Goal: Task Accomplishment & Management: Manage account settings

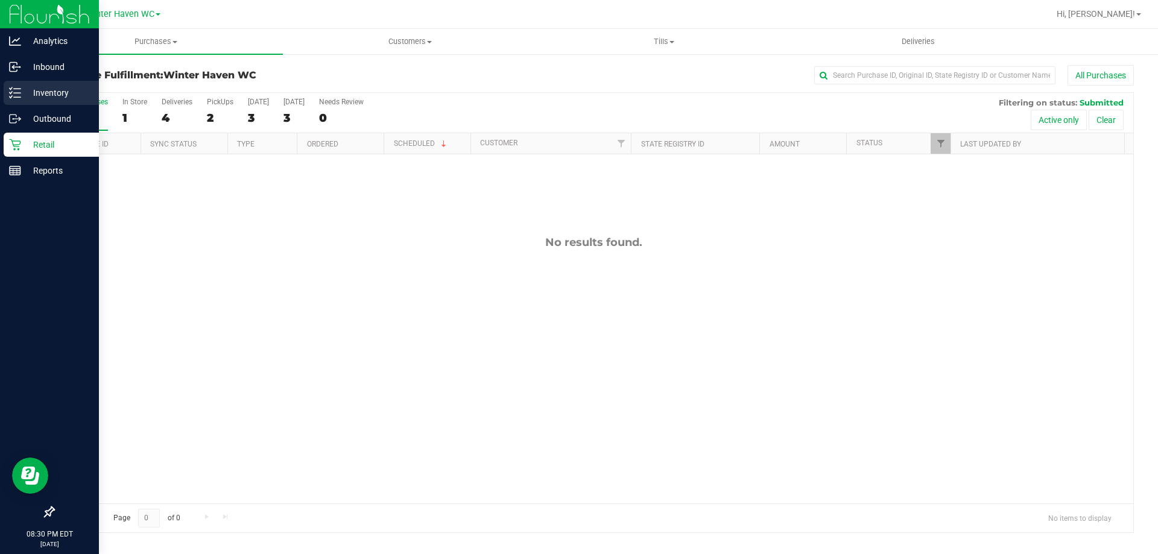
drag, startPoint x: 0, startPoint y: 0, endPoint x: 2, endPoint y: 104, distance: 104.4
click at [2, 104] on link "Inventory" at bounding box center [49, 94] width 99 height 26
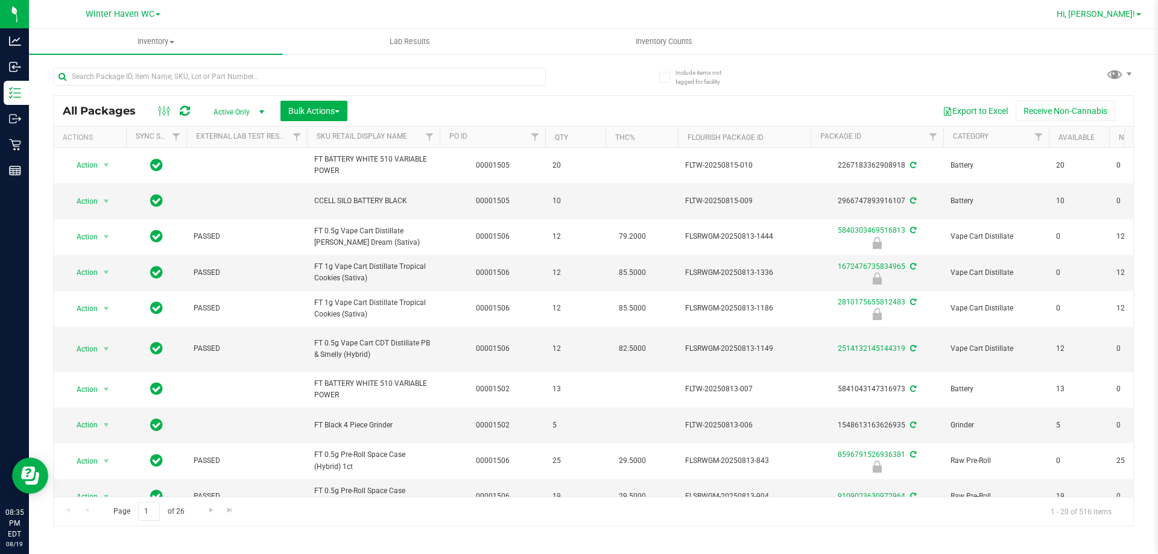
click at [1134, 13] on span "Hi, [PERSON_NAME]!" at bounding box center [1096, 14] width 78 height 10
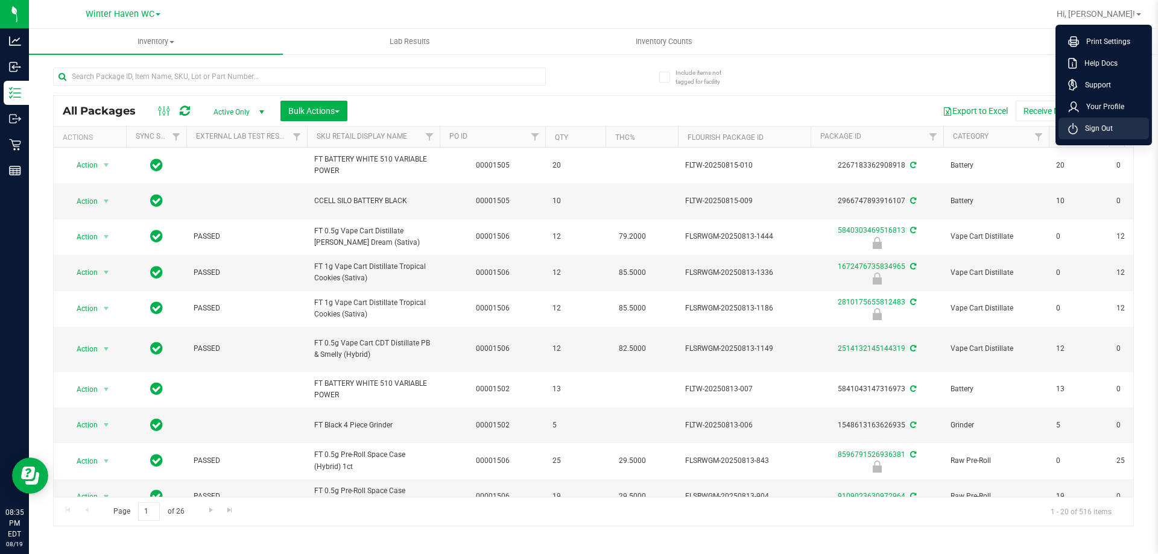
click at [1106, 126] on span "Sign Out" at bounding box center [1095, 128] width 35 height 12
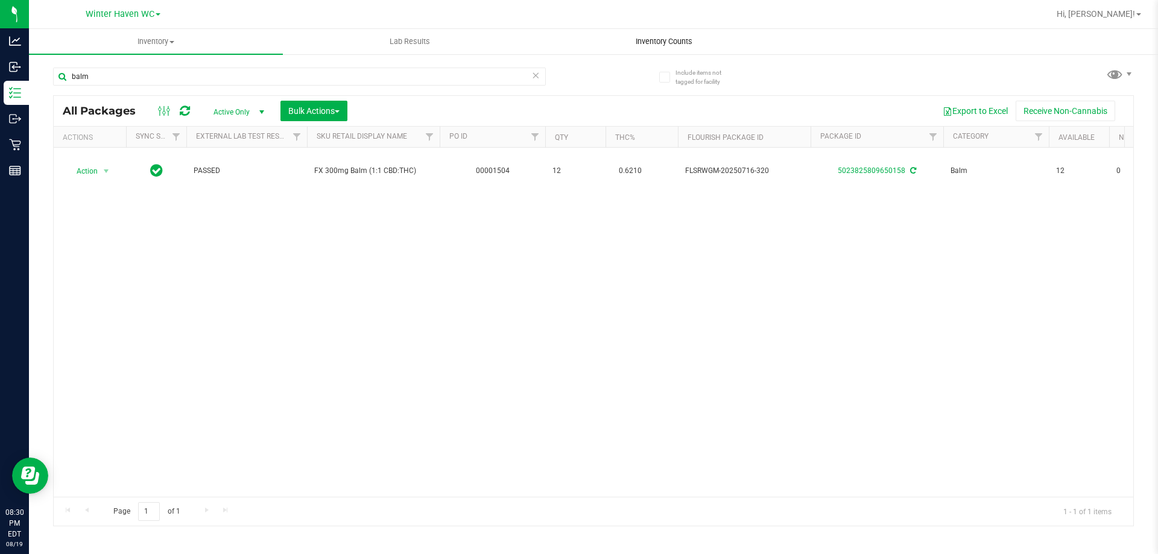
click at [638, 37] on span "Inventory Counts" at bounding box center [664, 41] width 89 height 11
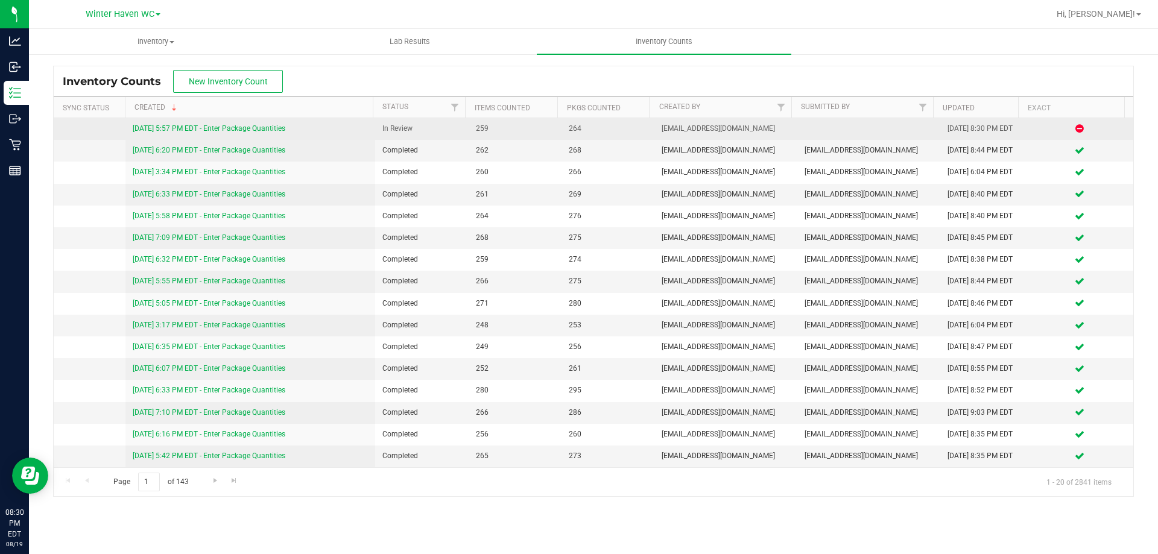
click at [268, 132] on link "[DATE] 5:57 PM EDT - Enter Package Quantities" at bounding box center [209, 128] width 153 height 8
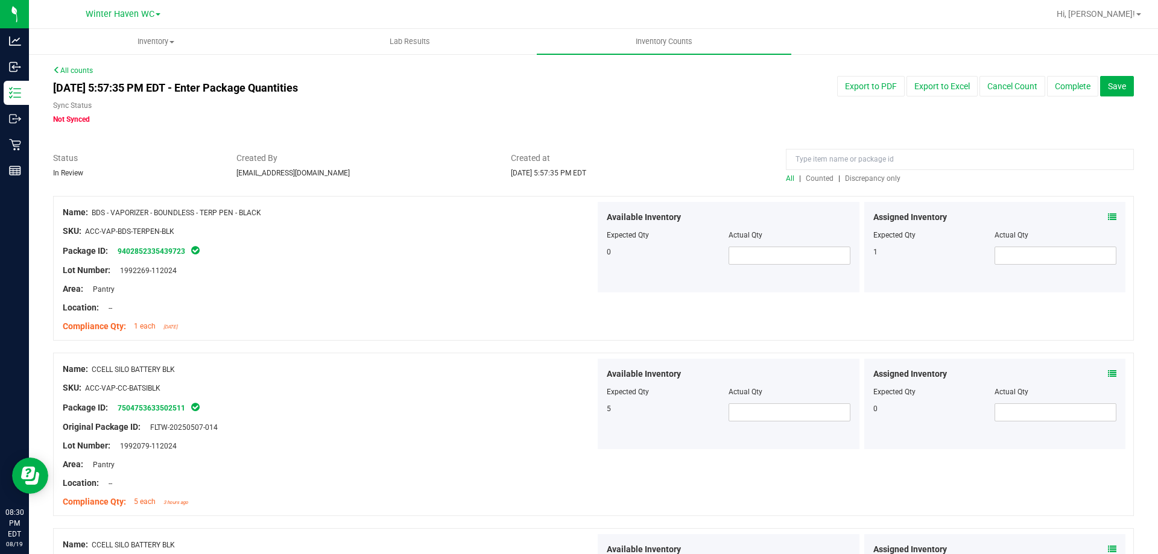
click at [868, 179] on span "Discrepancy only" at bounding box center [873, 178] width 56 height 8
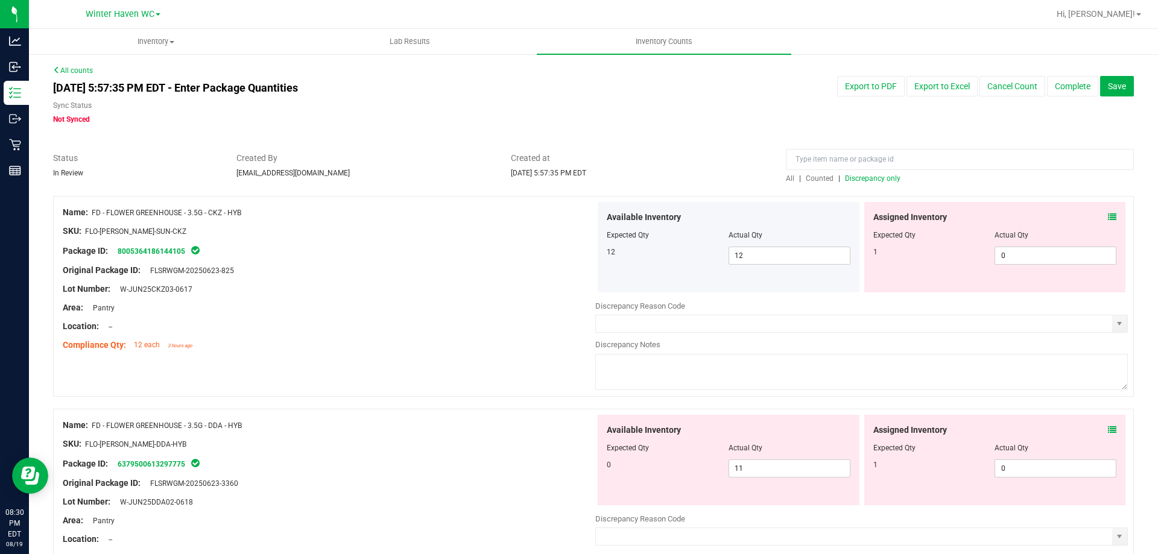
drag, startPoint x: 1095, startPoint y: 215, endPoint x: 1105, endPoint y: 215, distance: 9.7
click at [1096, 215] on div "Assigned Inventory" at bounding box center [996, 217] width 244 height 13
click at [1108, 215] on icon at bounding box center [1112, 217] width 8 height 8
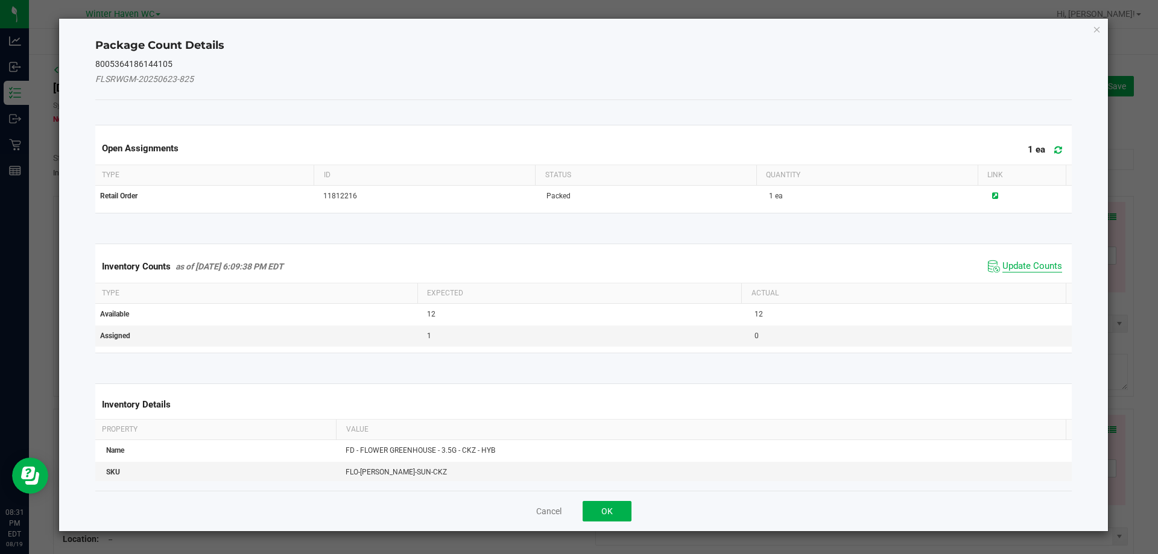
click at [1023, 263] on span "Update Counts" at bounding box center [1033, 267] width 60 height 12
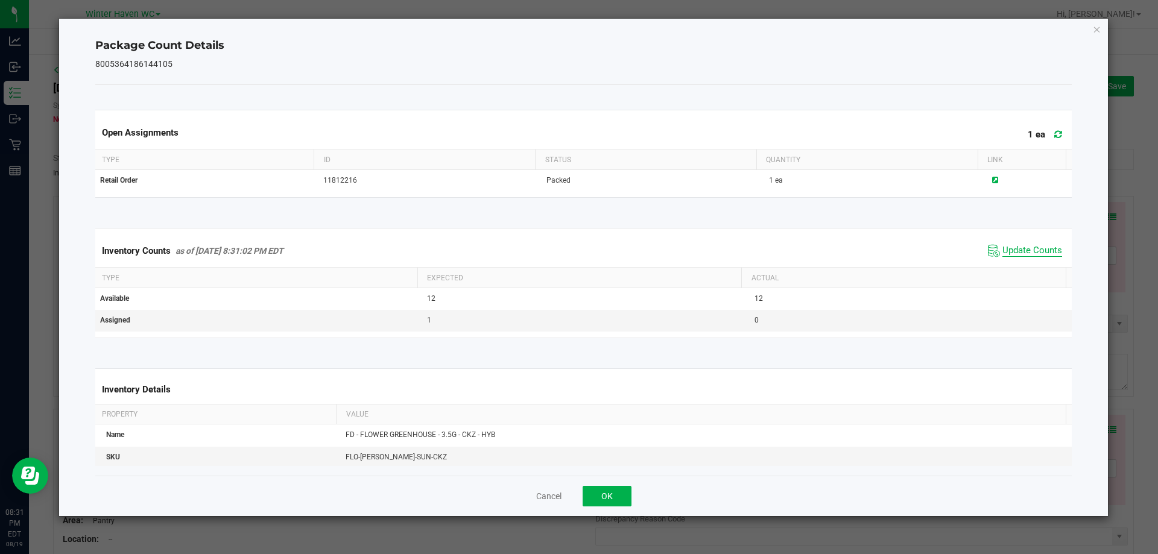
click at [1019, 253] on span "Update Counts" at bounding box center [1033, 251] width 60 height 12
click at [607, 495] on button "OK" at bounding box center [607, 496] width 49 height 21
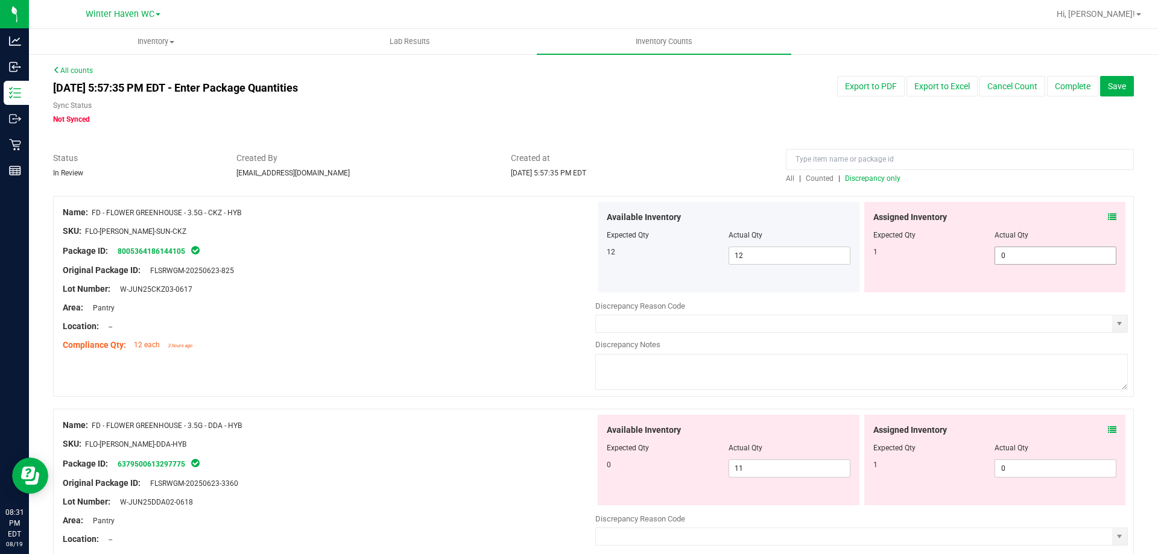
click at [1029, 259] on span "0 0" at bounding box center [1056, 256] width 122 height 18
type input "01"
type input "1"
click at [607, 226] on div at bounding box center [729, 227] width 244 height 6
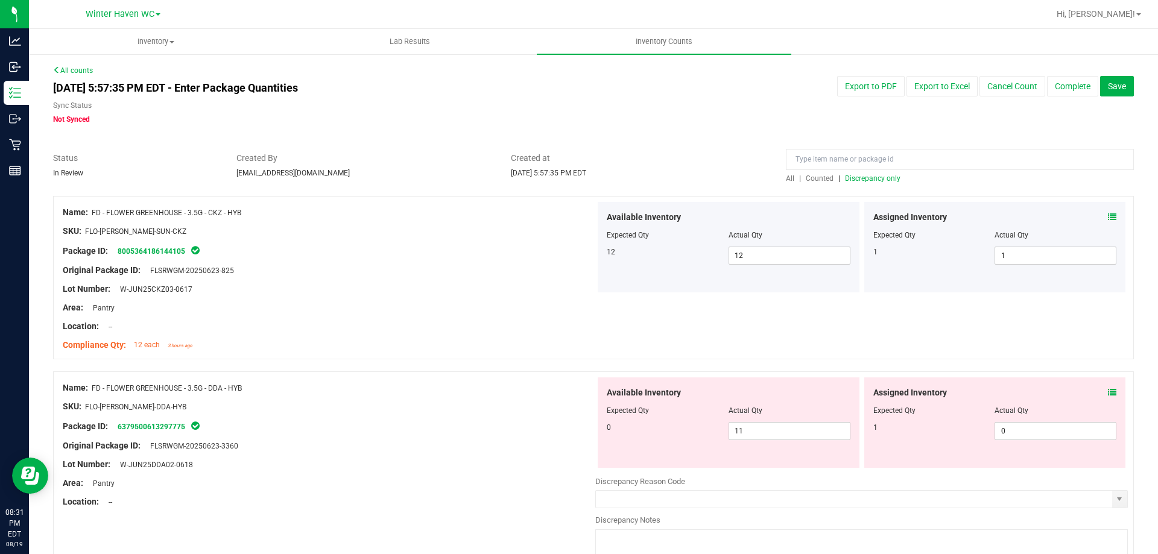
scroll to position [121, 0]
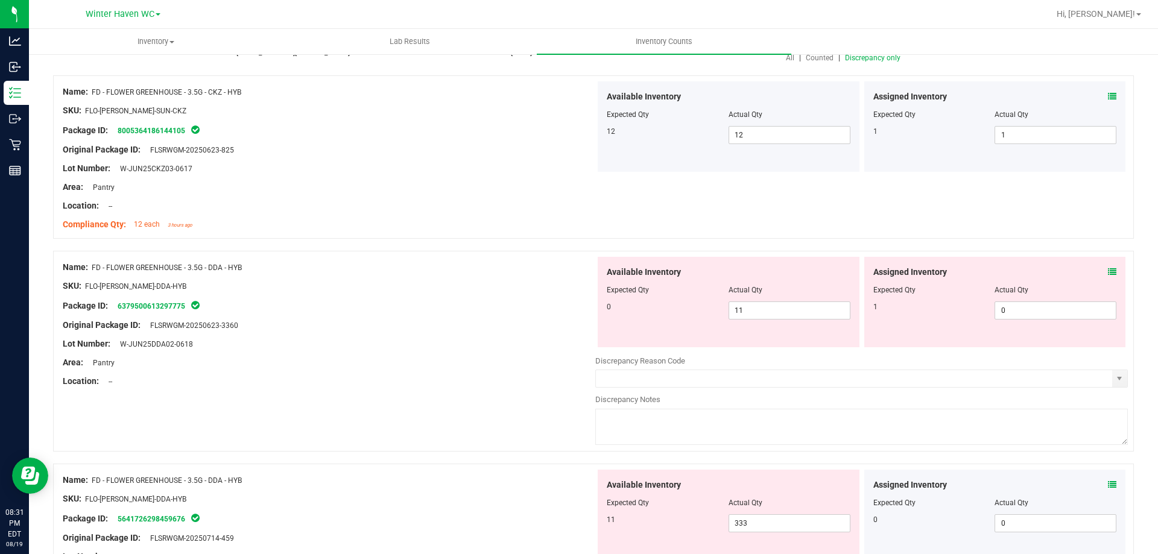
click at [1108, 267] on span at bounding box center [1112, 272] width 8 height 13
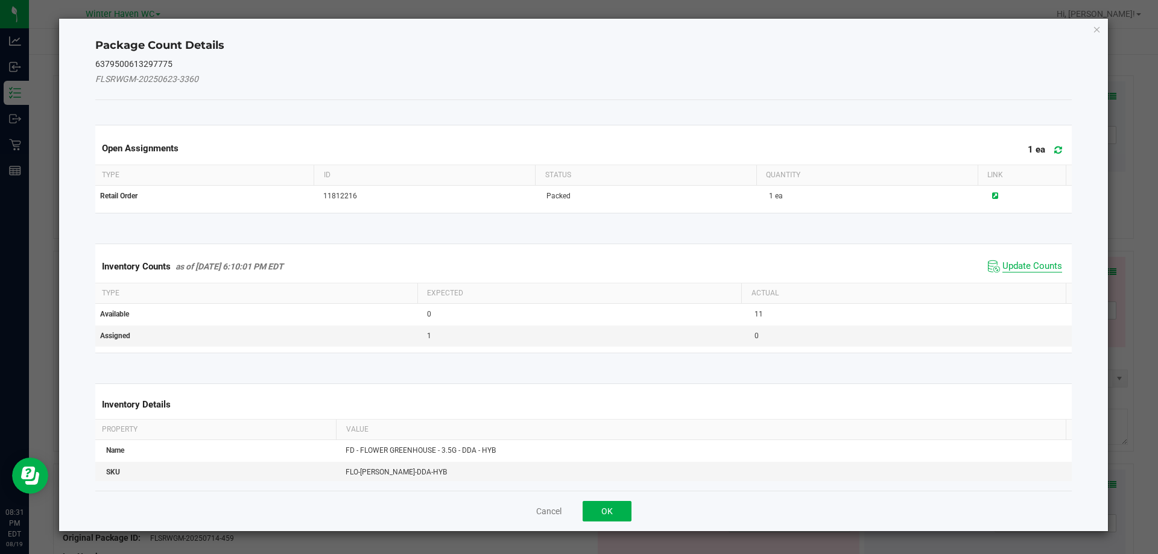
click at [1042, 262] on span "Update Counts" at bounding box center [1033, 267] width 60 height 12
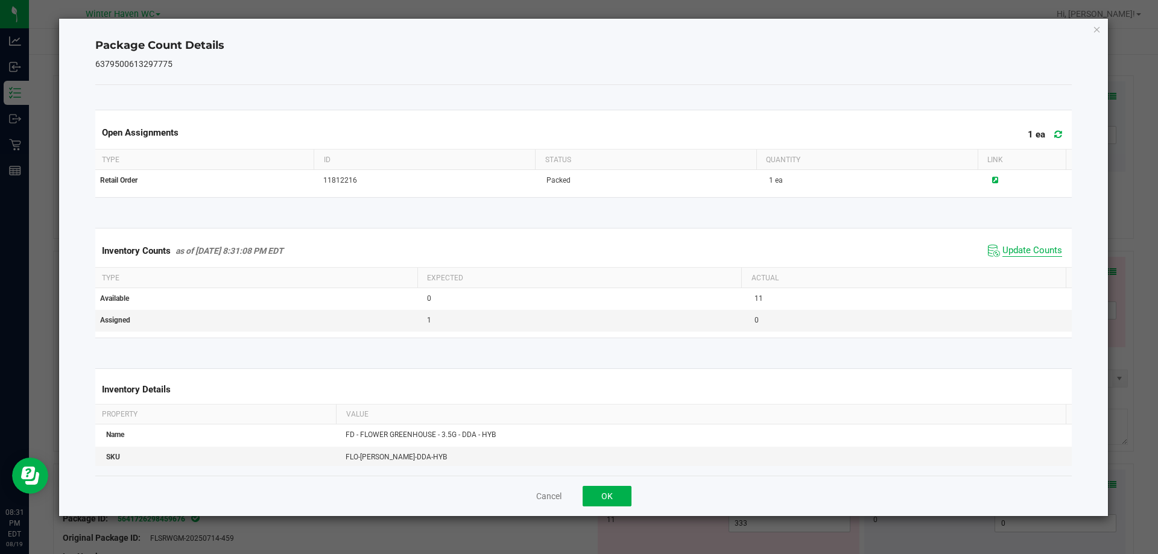
click at [1034, 257] on span "Update Counts" at bounding box center [1033, 251] width 60 height 12
click at [1033, 256] on span "Update Counts" at bounding box center [1025, 251] width 80 height 18
click at [617, 495] on button "OK" at bounding box center [607, 496] width 49 height 21
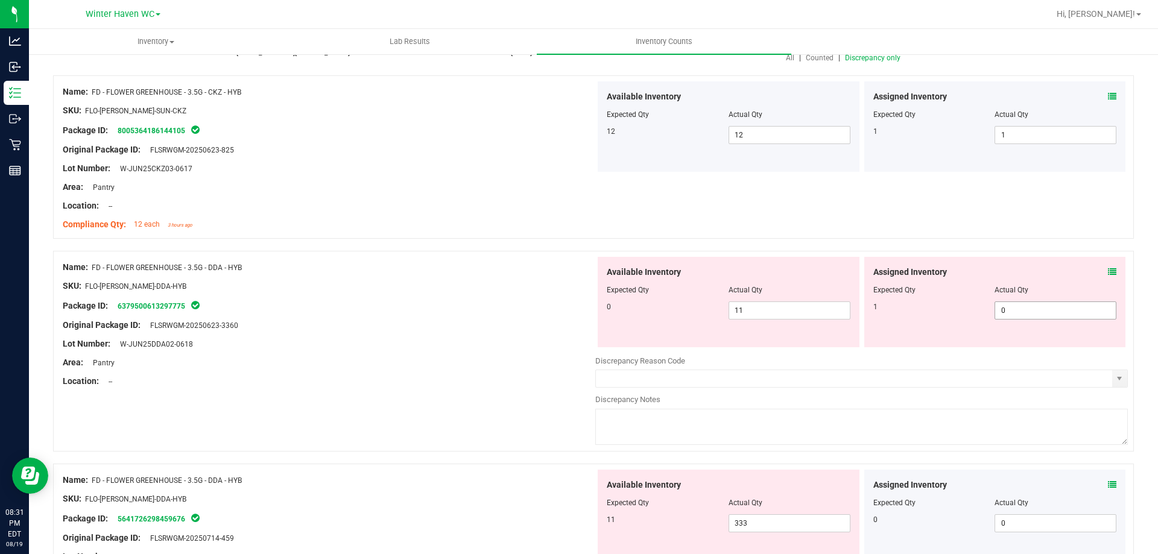
click at [1020, 307] on span "0 0" at bounding box center [1056, 311] width 122 height 18
type input "01"
type input "1"
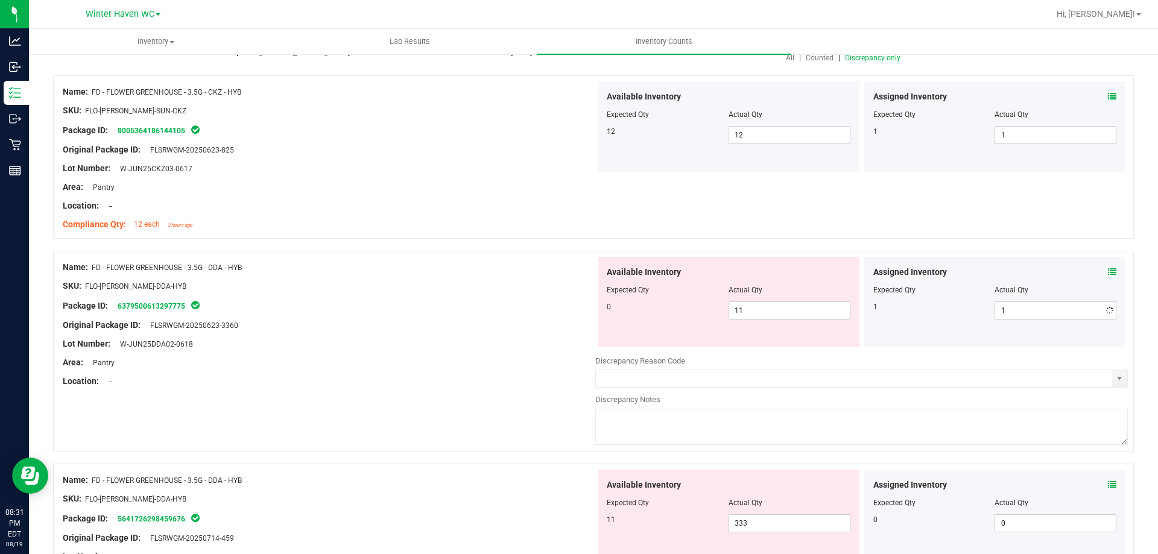
click at [445, 262] on div "Name: FD - FLOWER GREENHOUSE - 3.5G - DDA - HYB" at bounding box center [329, 267] width 533 height 13
drag, startPoint x: 773, startPoint y: 302, endPoint x: 640, endPoint y: 300, distance: 133.4
click at [673, 302] on div "0 11 11" at bounding box center [729, 311] width 244 height 18
type input "0"
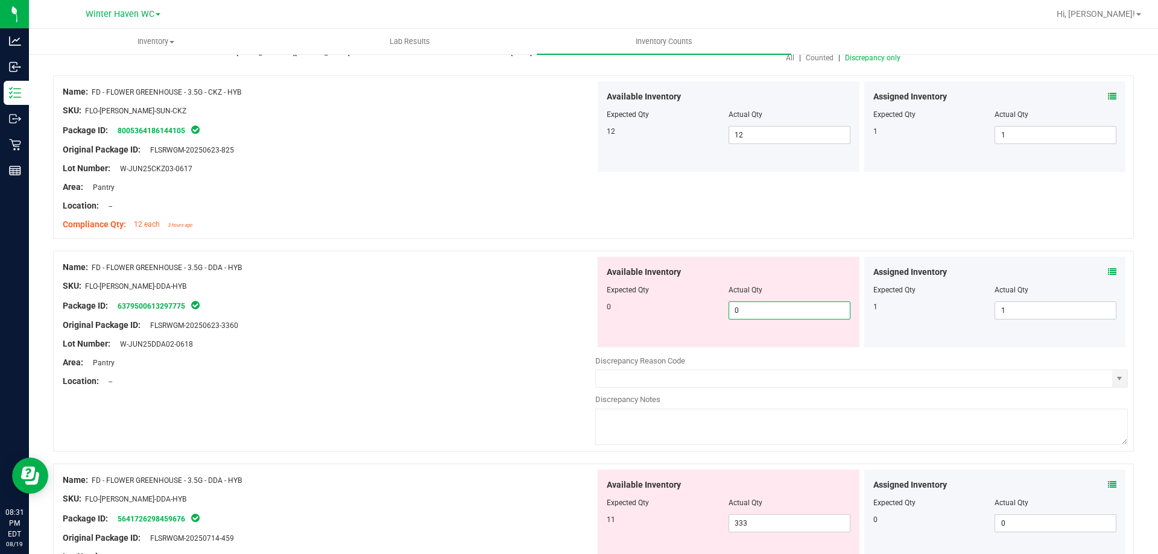
drag, startPoint x: 563, startPoint y: 297, endPoint x: 602, endPoint y: 305, distance: 40.0
click at [565, 297] on div at bounding box center [329, 296] width 533 height 6
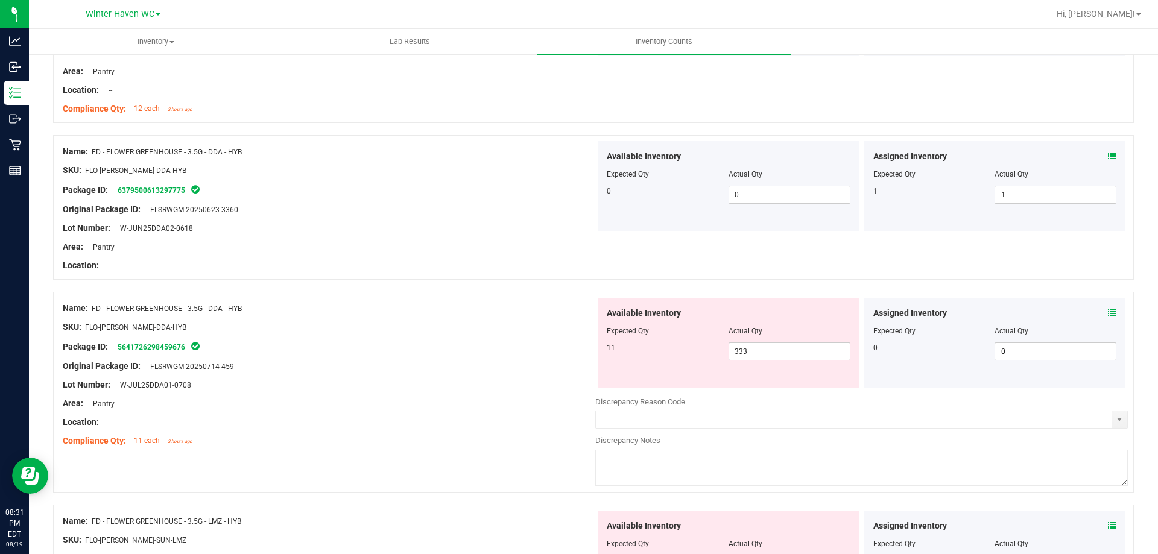
scroll to position [241, 0]
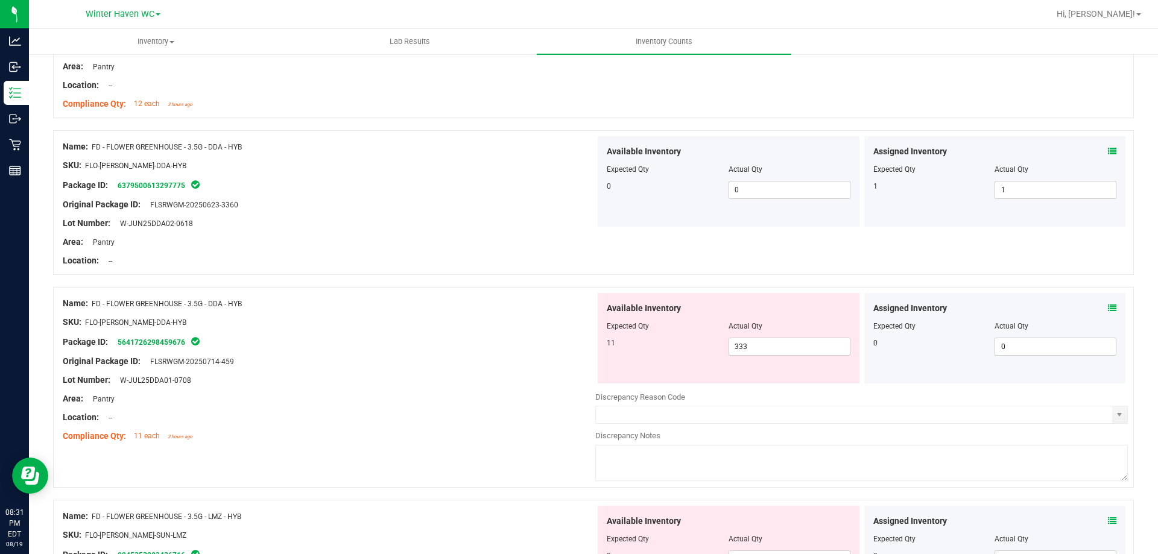
click at [1108, 305] on icon at bounding box center [1112, 308] width 8 height 8
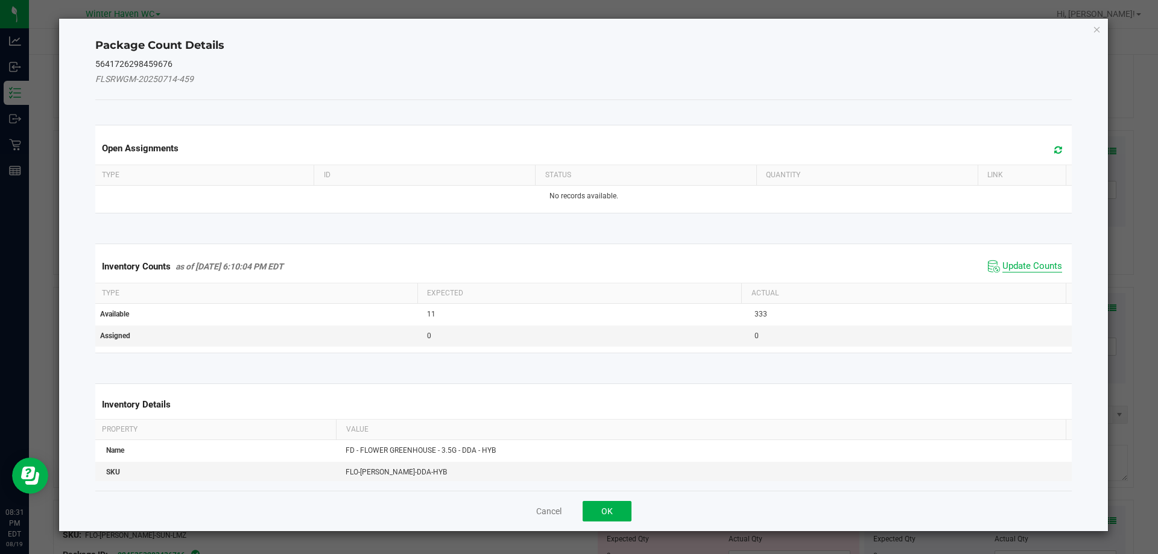
click at [1020, 271] on span "Update Counts" at bounding box center [1033, 267] width 60 height 12
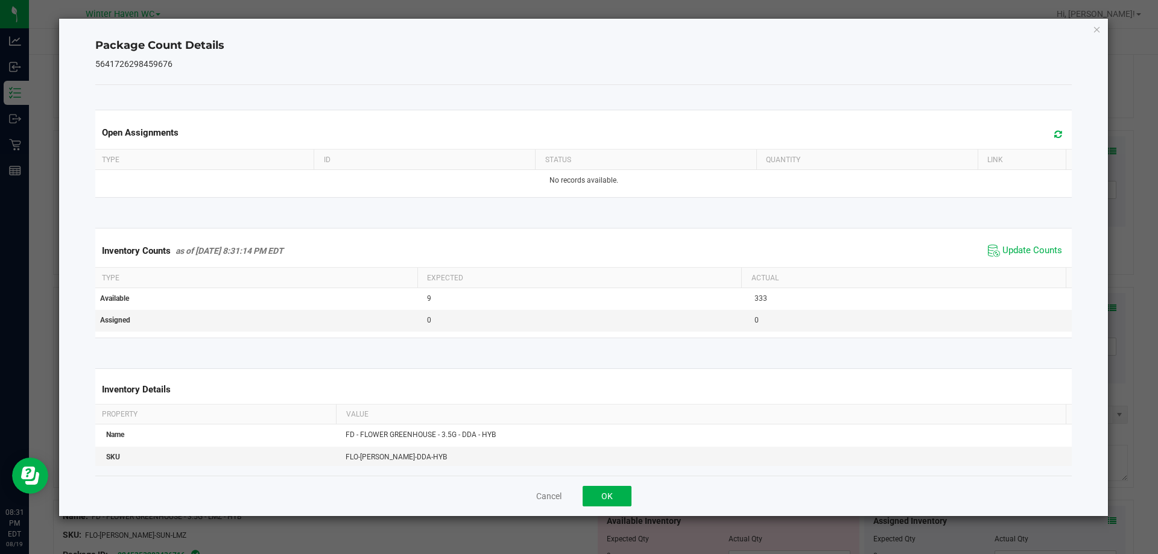
click at [1010, 258] on span "Update Counts" at bounding box center [1025, 251] width 80 height 18
click at [1006, 255] on span "Update Counts" at bounding box center [1033, 250] width 60 height 11
click at [614, 489] on button "OK" at bounding box center [607, 496] width 49 height 21
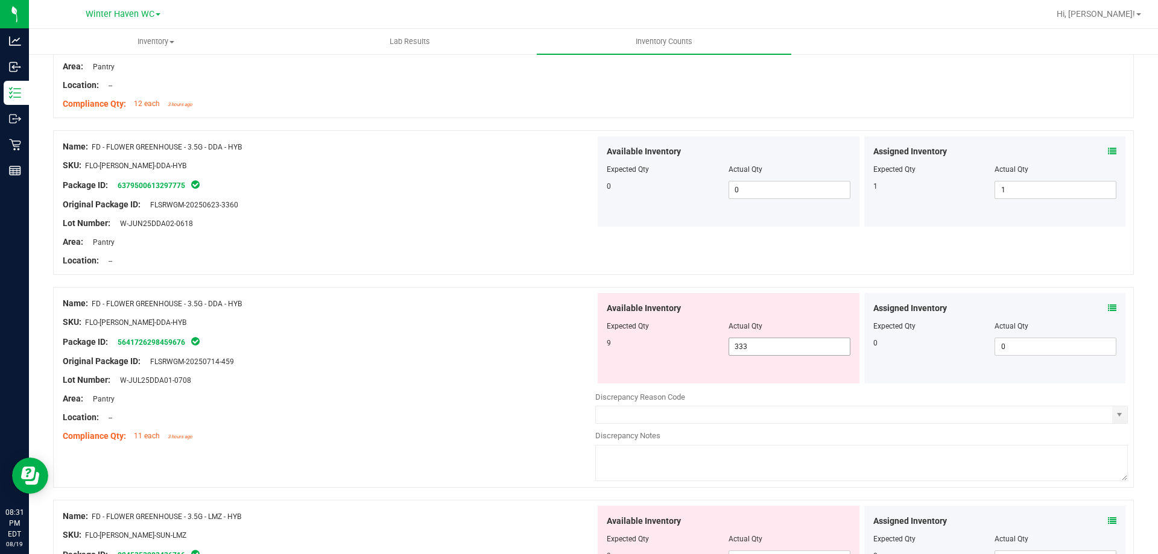
drag, startPoint x: 668, startPoint y: 359, endPoint x: 656, endPoint y: 362, distance: 13.0
click at [656, 362] on div "Available Inventory Expected Qty Actual Qty 9 333 333" at bounding box center [729, 338] width 262 height 90
type input "9"
click at [367, 330] on div "Name: FD - FLOWER GREENHOUSE - 3.5G - DDA - HYB SKU: FLO-[PERSON_NAME]-DDA-HYB …" at bounding box center [329, 370] width 533 height 154
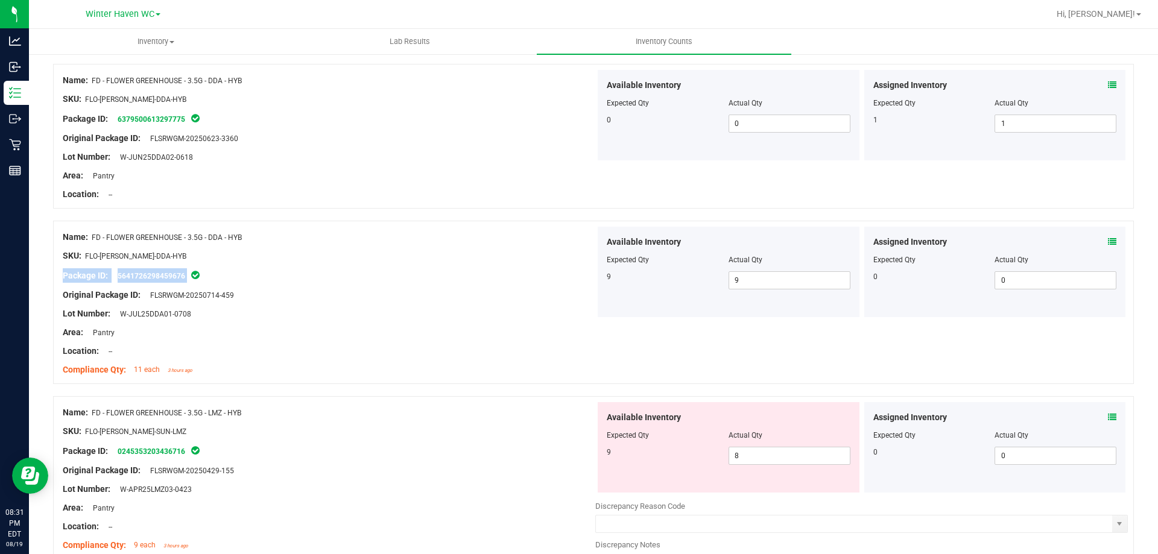
scroll to position [422, 0]
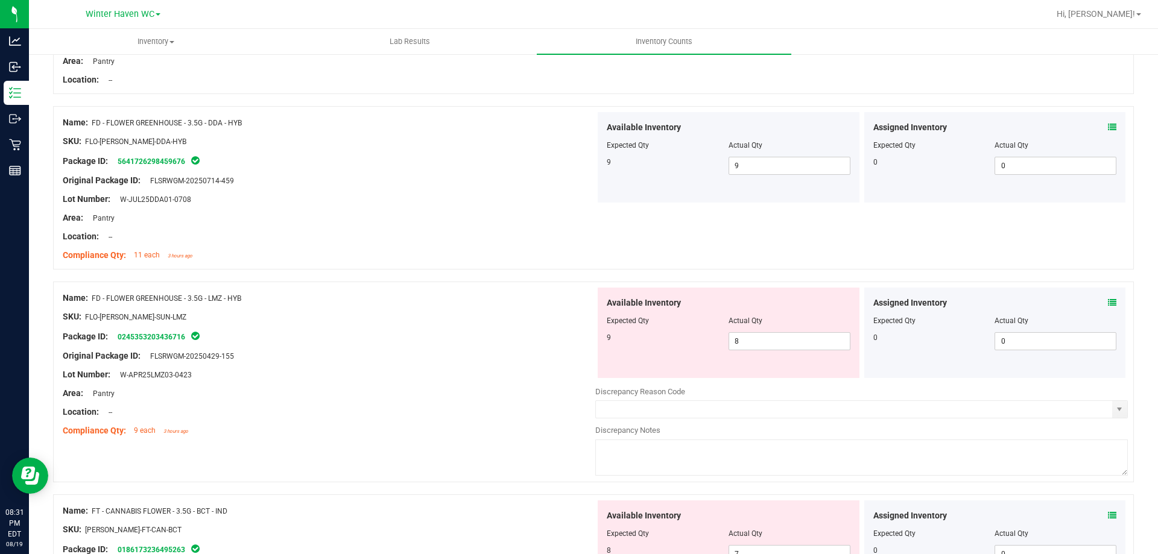
click at [1108, 302] on icon at bounding box center [1112, 303] width 8 height 8
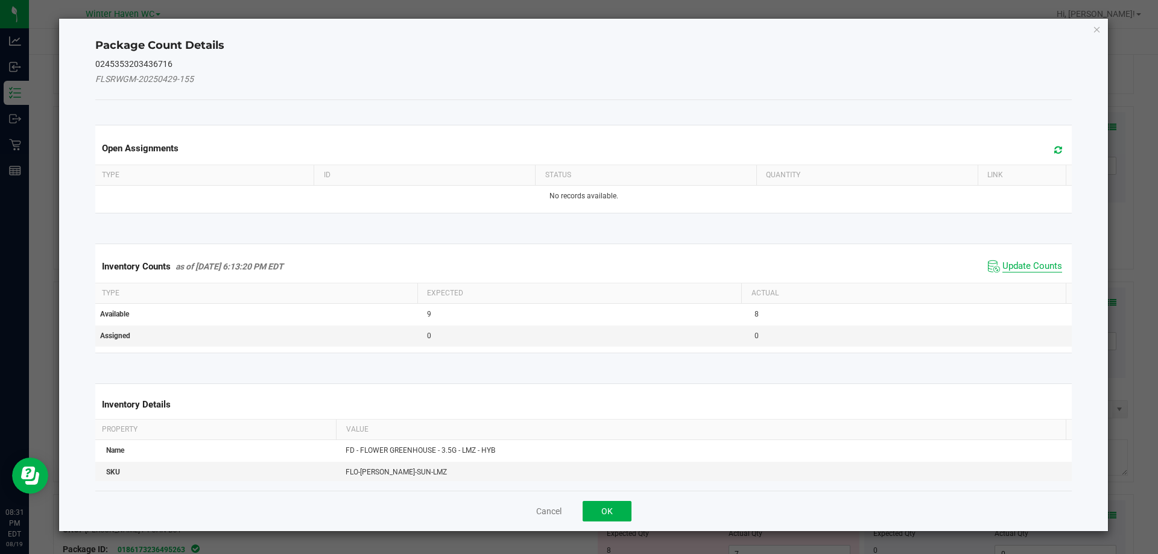
drag, startPoint x: 1024, startPoint y: 249, endPoint x: 1025, endPoint y: 263, distance: 14.5
click at [1023, 252] on kendo-grid "Inventory Counts as of [DATE] 6:13:20 PM EDT Update Counts Type Expected Actual…" at bounding box center [583, 299] width 995 height 110
click at [1025, 263] on span "Update Counts" at bounding box center [1033, 267] width 60 height 12
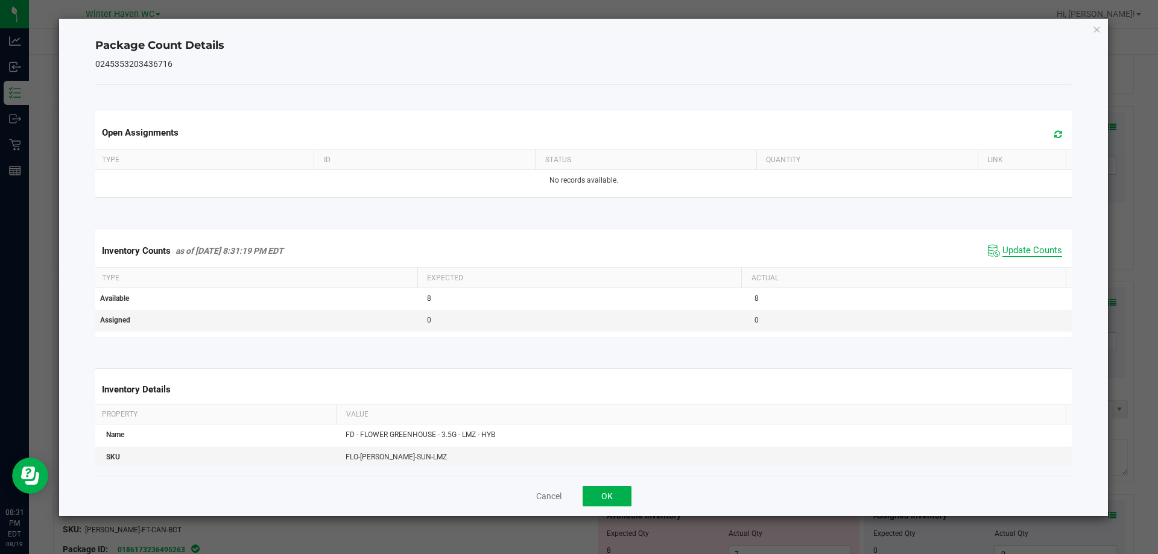
click at [1020, 255] on span "Update Counts" at bounding box center [1033, 251] width 60 height 12
click at [1018, 252] on span "Update Counts" at bounding box center [1033, 251] width 60 height 12
drag, startPoint x: 603, startPoint y: 501, endPoint x: 665, endPoint y: 484, distance: 64.4
click at [603, 502] on button "OK" at bounding box center [607, 496] width 49 height 21
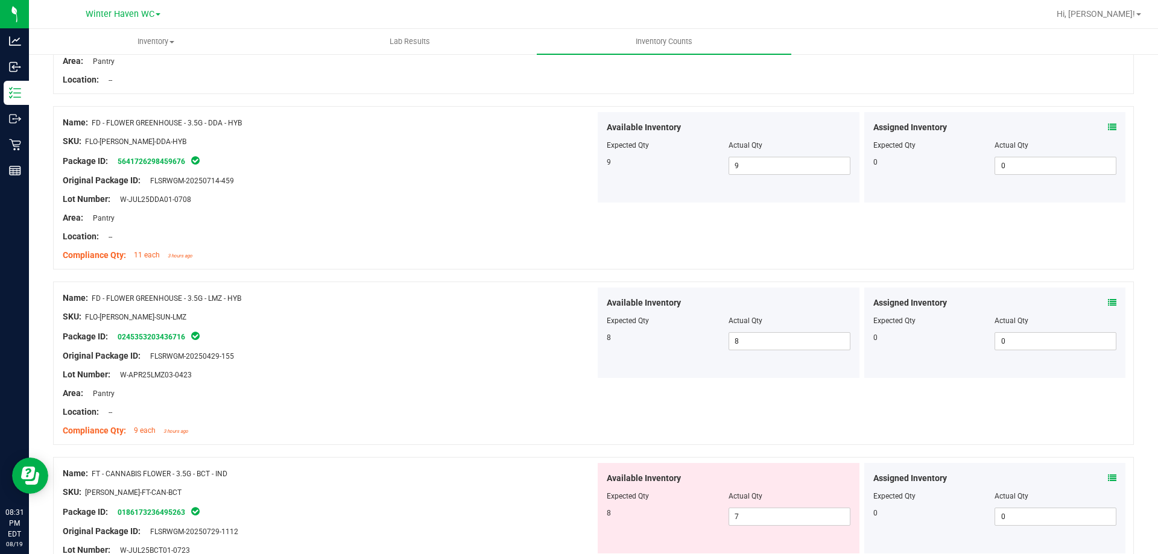
click at [1108, 474] on icon at bounding box center [1112, 478] width 8 height 8
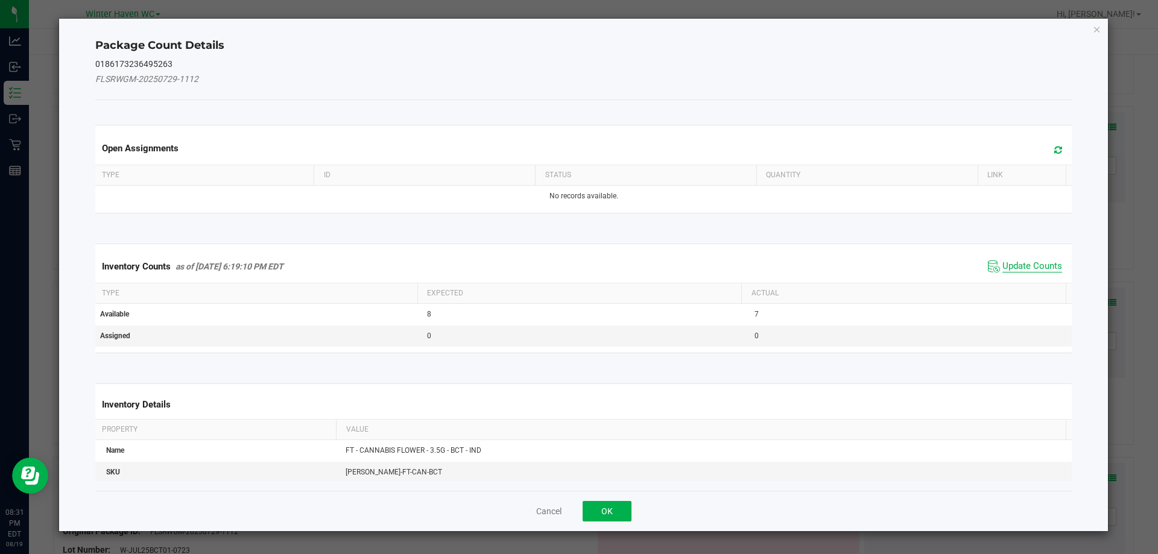
click at [1003, 268] on span "Update Counts" at bounding box center [1033, 267] width 60 height 12
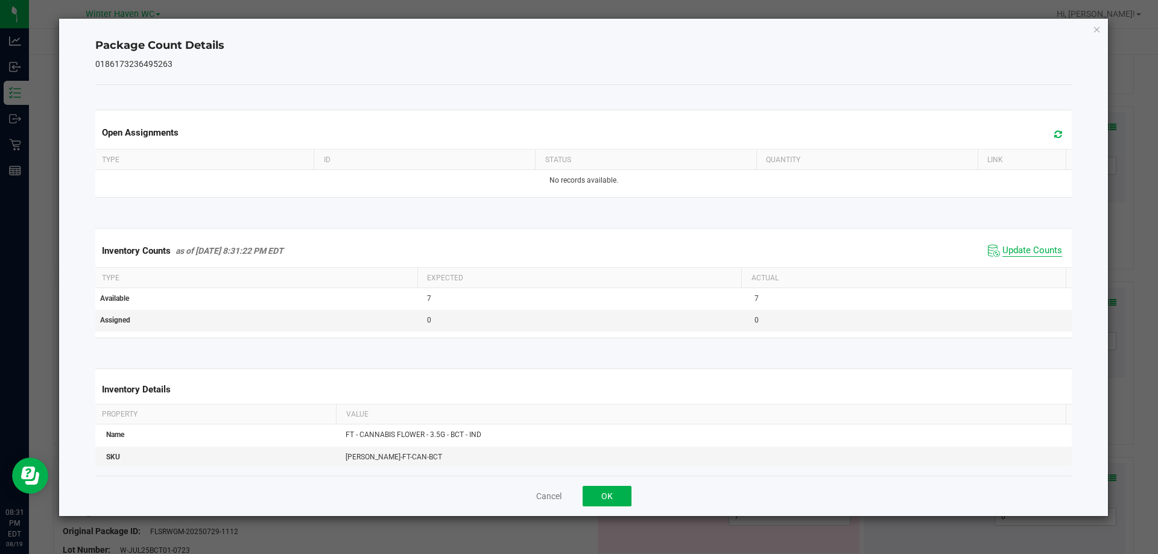
click at [1006, 247] on span "Update Counts" at bounding box center [1033, 251] width 60 height 12
click at [1006, 247] on span "Update Counts" at bounding box center [1033, 250] width 60 height 11
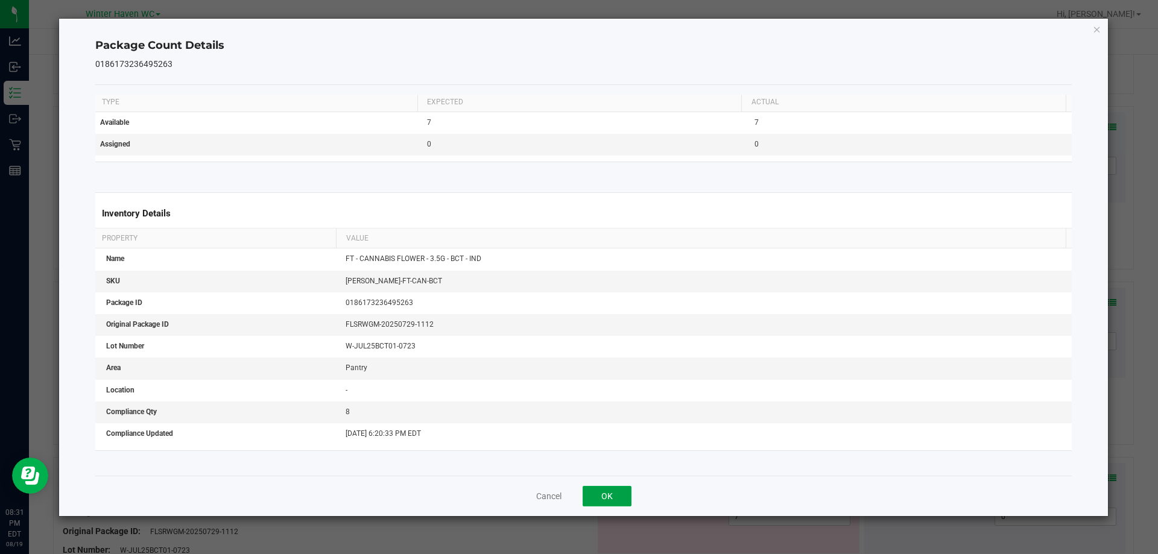
drag, startPoint x: 619, startPoint y: 497, endPoint x: 787, endPoint y: 405, distance: 190.9
click at [620, 497] on button "OK" at bounding box center [607, 496] width 49 height 21
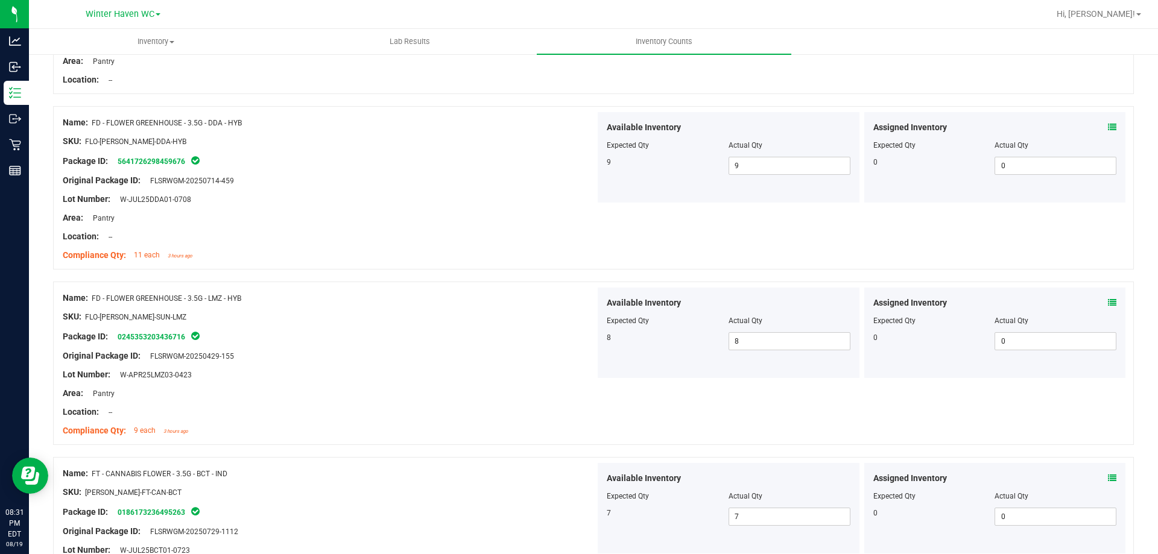
scroll to position [664, 0]
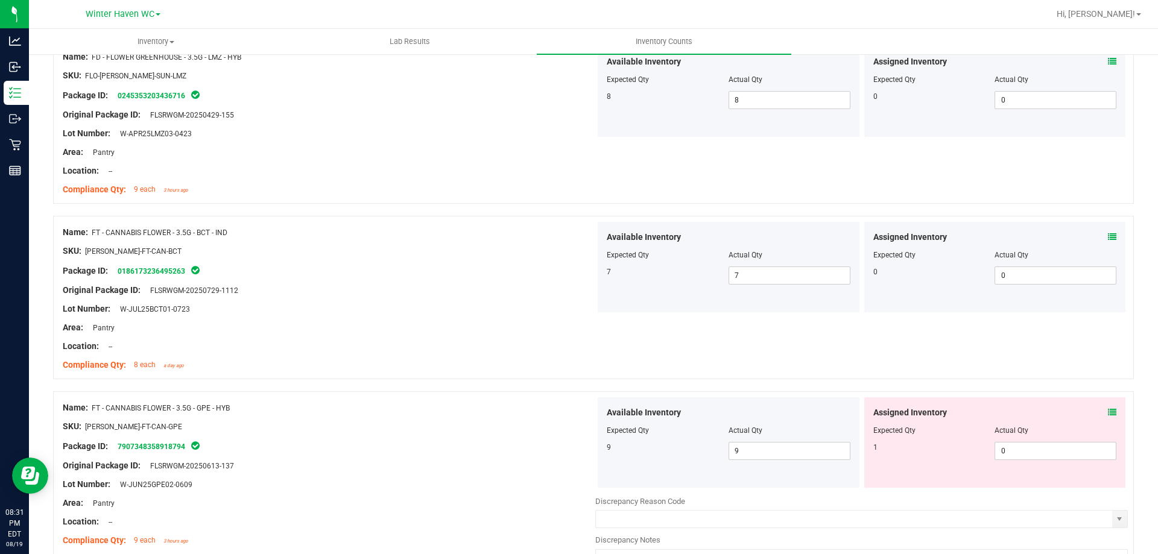
click at [1108, 414] on icon at bounding box center [1112, 412] width 8 height 8
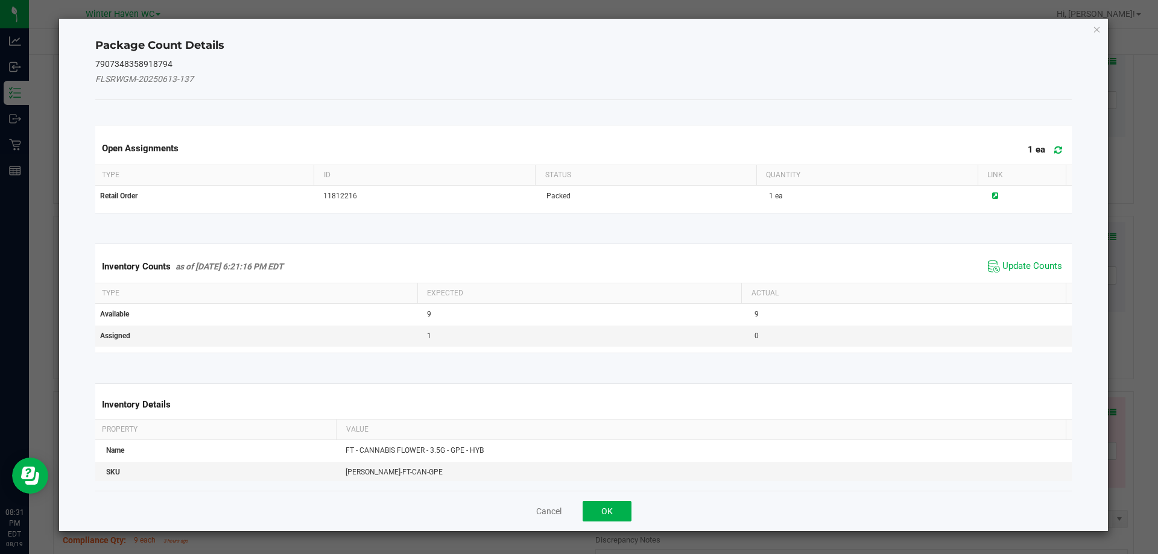
click at [1015, 255] on div "Inventory Counts as of [DATE] 6:21:16 PM EDT Update Counts" at bounding box center [584, 266] width 982 height 33
click at [1015, 259] on span "Update Counts" at bounding box center [1025, 267] width 80 height 18
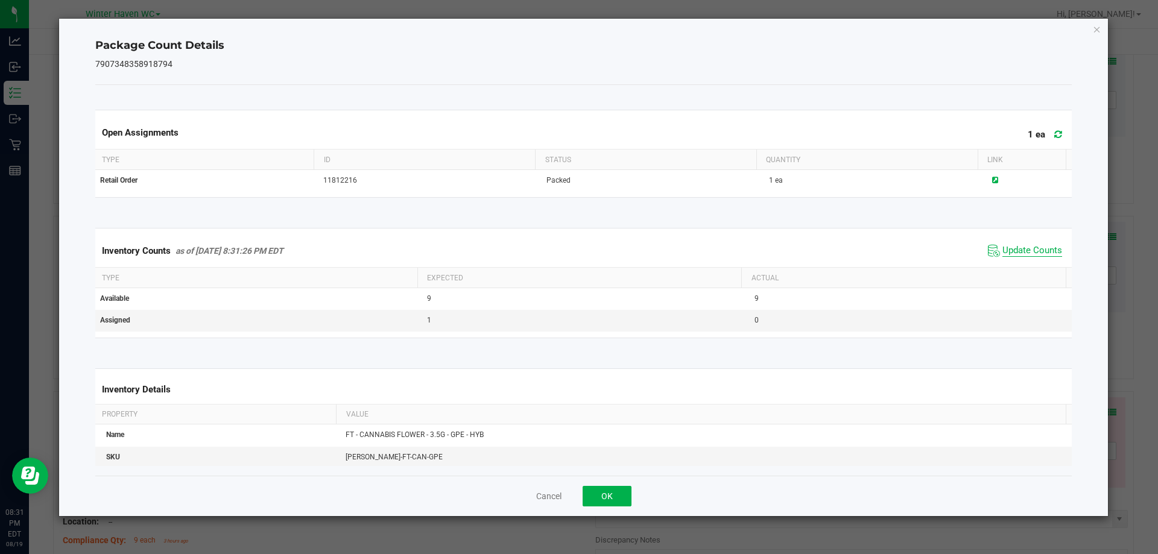
click at [1014, 250] on span "Update Counts" at bounding box center [1033, 251] width 60 height 12
click at [1014, 250] on span "Update Counts" at bounding box center [1033, 250] width 60 height 11
click at [614, 493] on button "OK" at bounding box center [607, 496] width 49 height 21
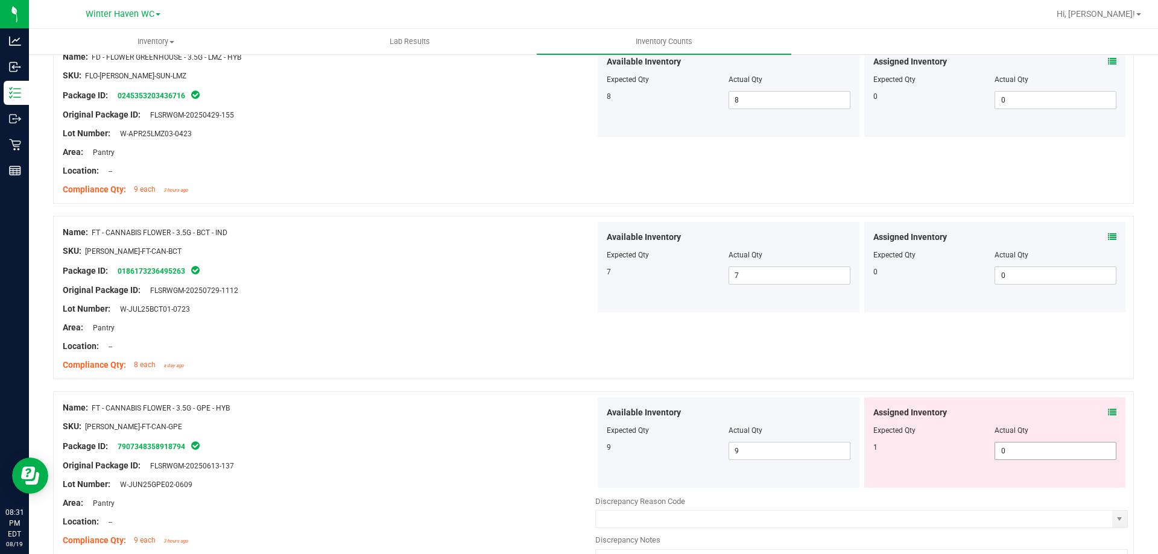
click at [1096, 452] on span "0 0" at bounding box center [1056, 451] width 122 height 18
type input "01"
type input "1"
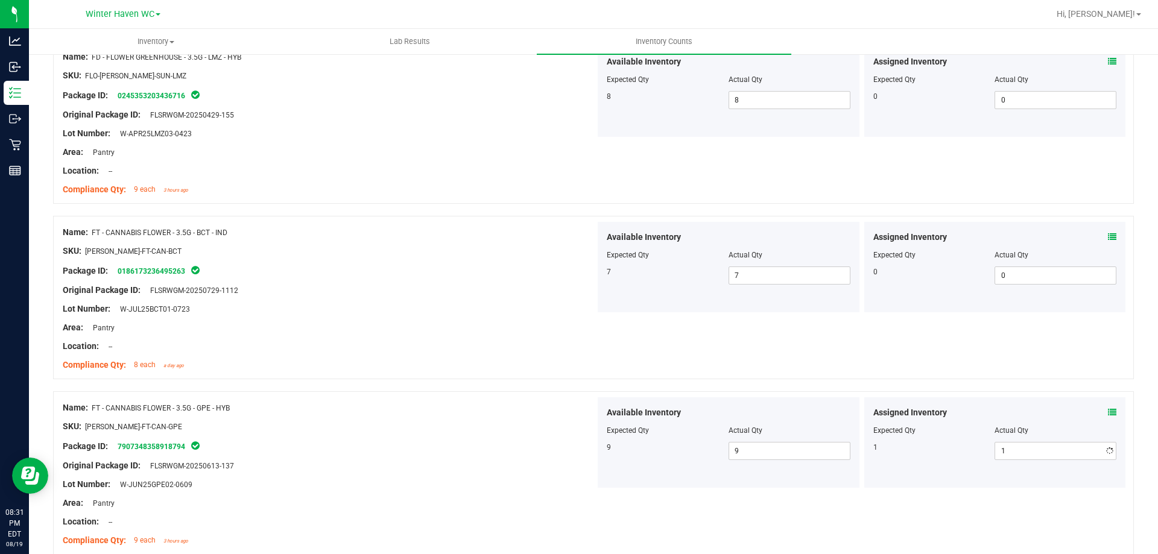
click at [994, 334] on div "Name: FT - CANNABIS FLOWER - 3.5G - BCT - IND SKU: [PERSON_NAME]-FT-CAN-BCT Pac…" at bounding box center [593, 297] width 1081 height 163
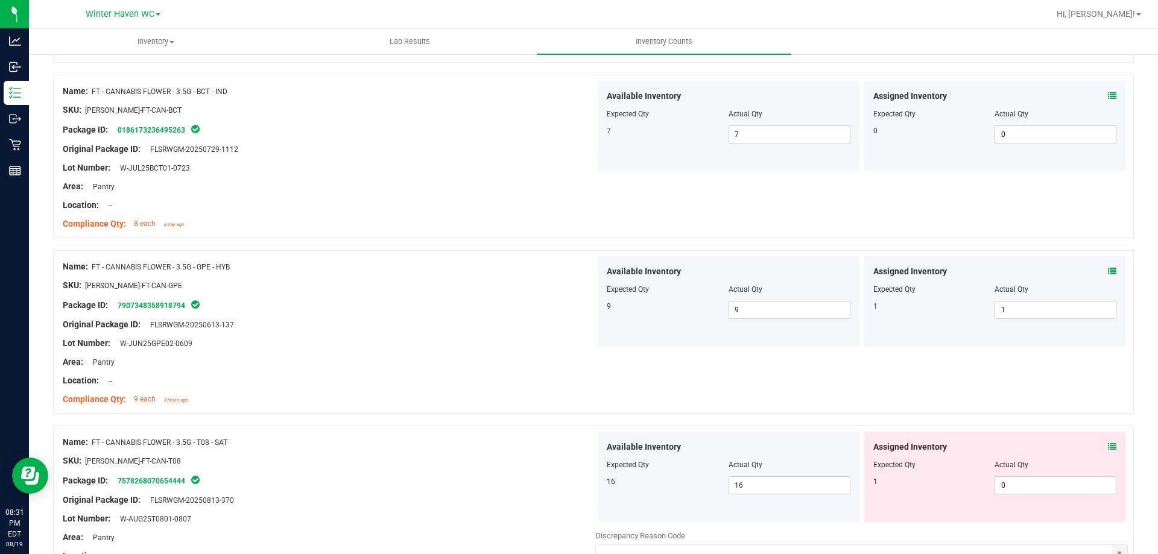
scroll to position [965, 0]
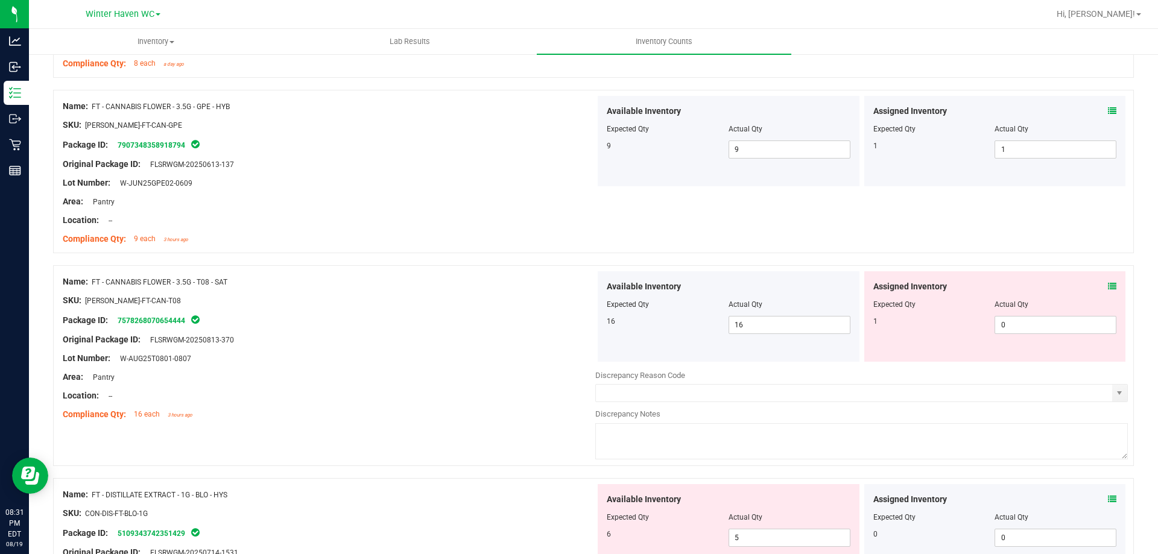
click at [1108, 288] on icon at bounding box center [1112, 286] width 8 height 8
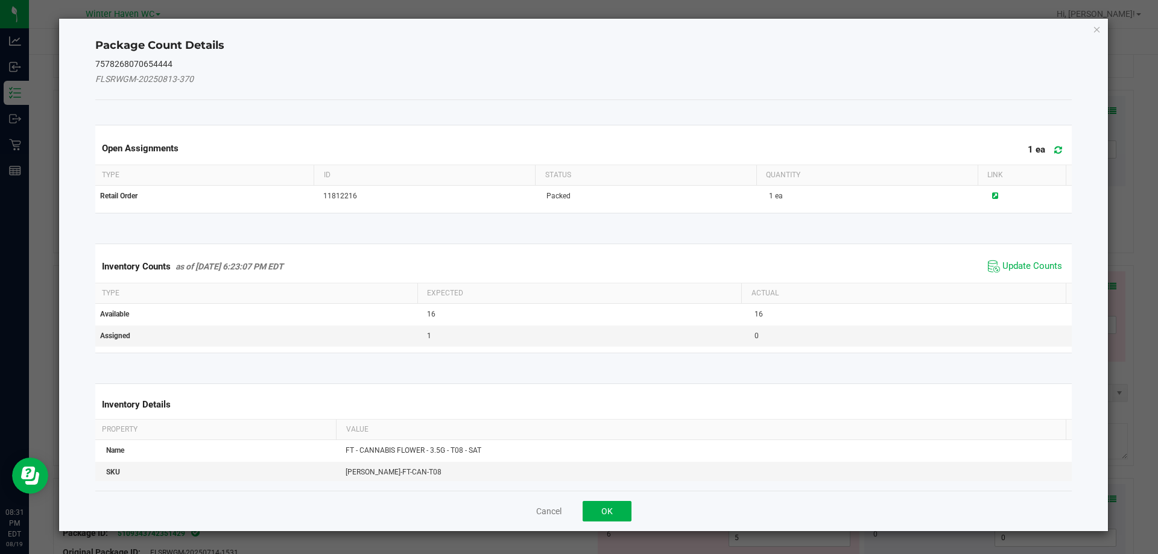
click at [1006, 249] on kendo-grid "Inventory Counts as of [DATE] 6:23:07 PM EDT Update Counts Type Expected Actual…" at bounding box center [583, 299] width 995 height 110
click at [1006, 265] on span "Update Counts" at bounding box center [1033, 267] width 60 height 12
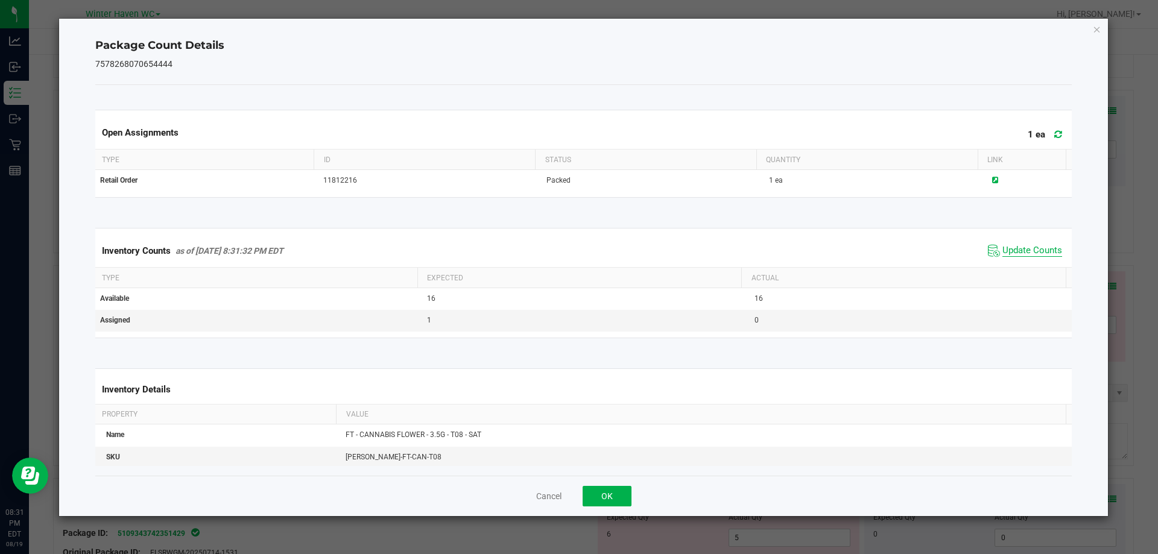
click at [1007, 255] on span "Update Counts" at bounding box center [1033, 251] width 60 height 12
click at [615, 499] on button "OK" at bounding box center [607, 496] width 49 height 21
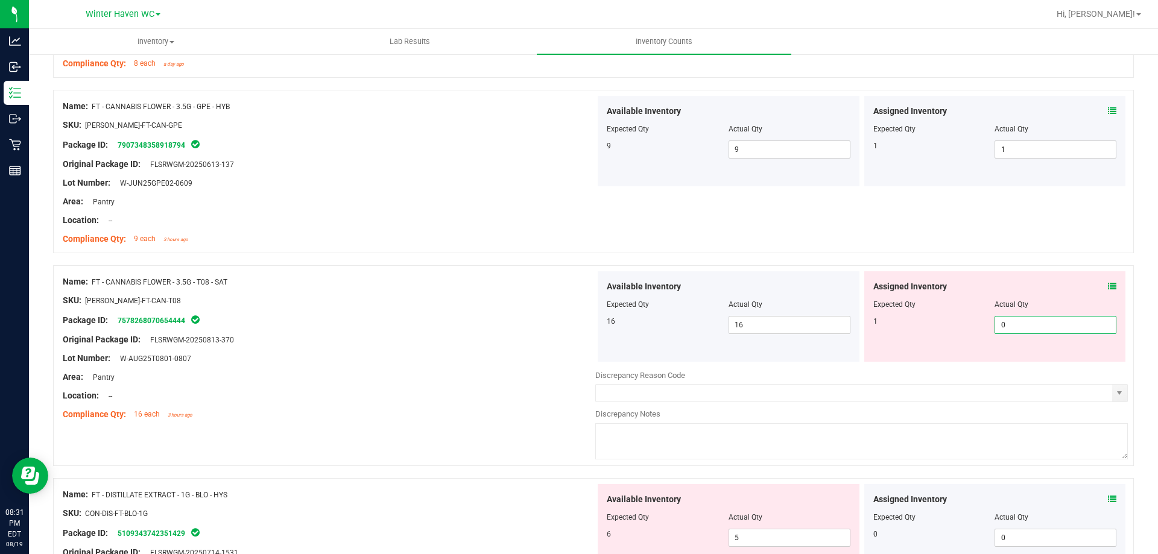
click at [1001, 327] on span "0 0" at bounding box center [1056, 325] width 122 height 18
type input "01"
type input "1"
click at [983, 213] on div "Name: FT - CANNABIS FLOWER - 3.5G - GPE - HYB SKU: [PERSON_NAME]-FT-CAN-GPE Pac…" at bounding box center [593, 171] width 1081 height 163
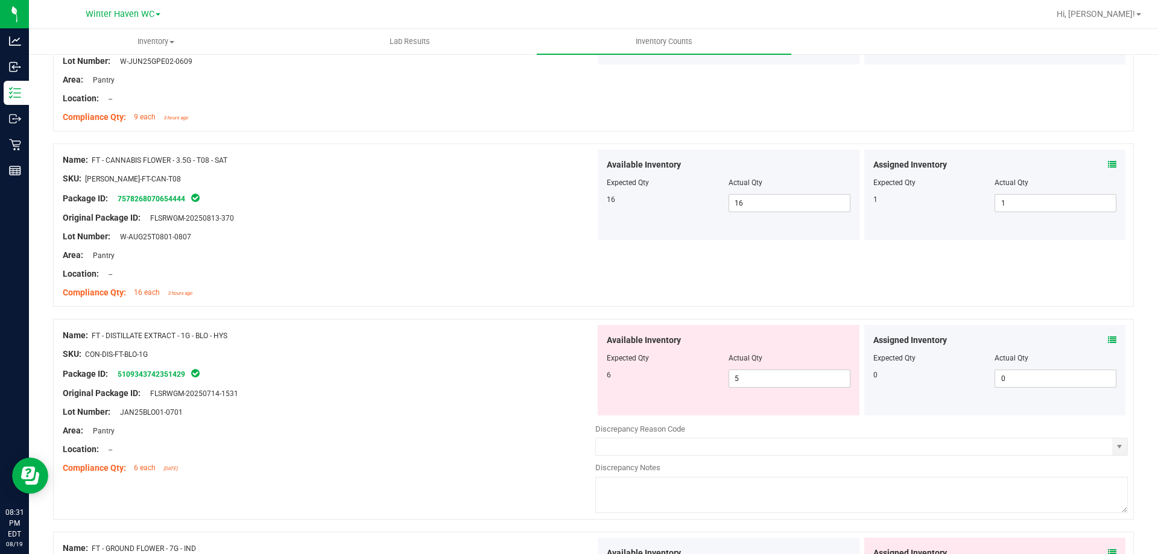
scroll to position [1267, 0]
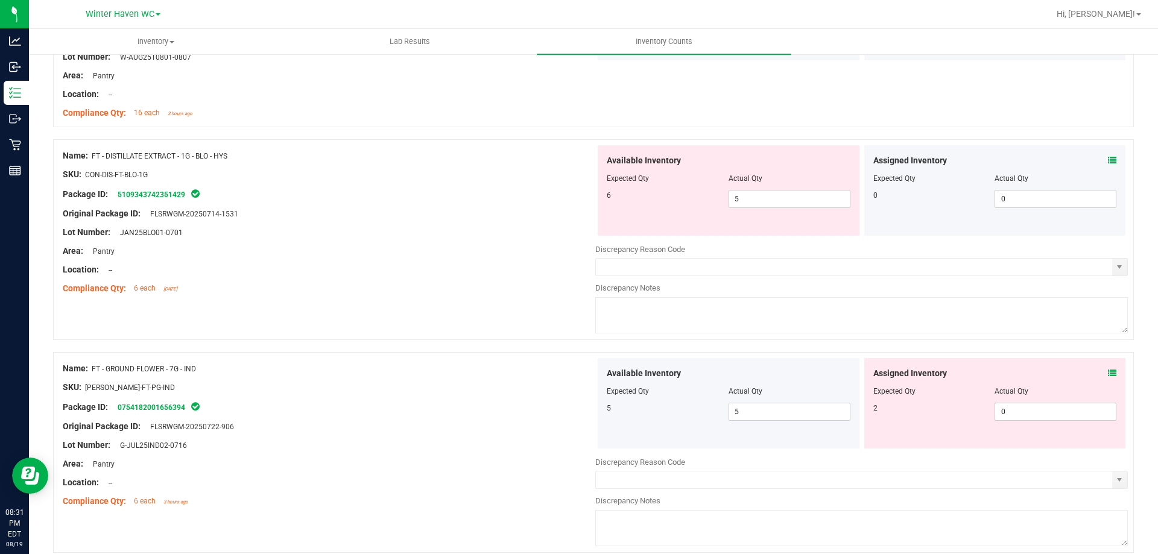
click at [1108, 157] on icon at bounding box center [1112, 160] width 8 height 8
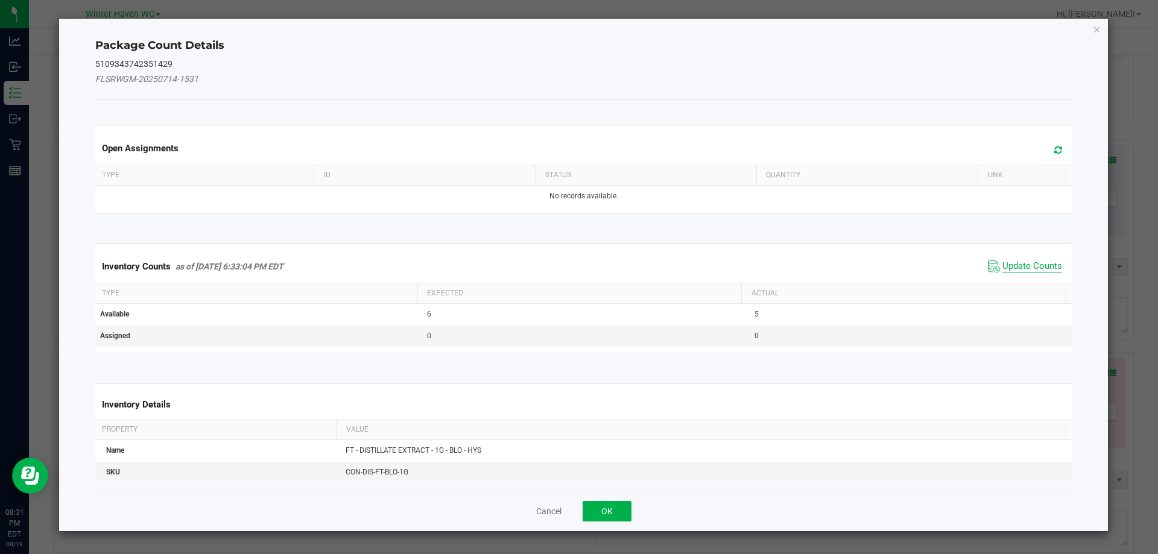
click at [1010, 263] on span "Update Counts" at bounding box center [1033, 267] width 60 height 12
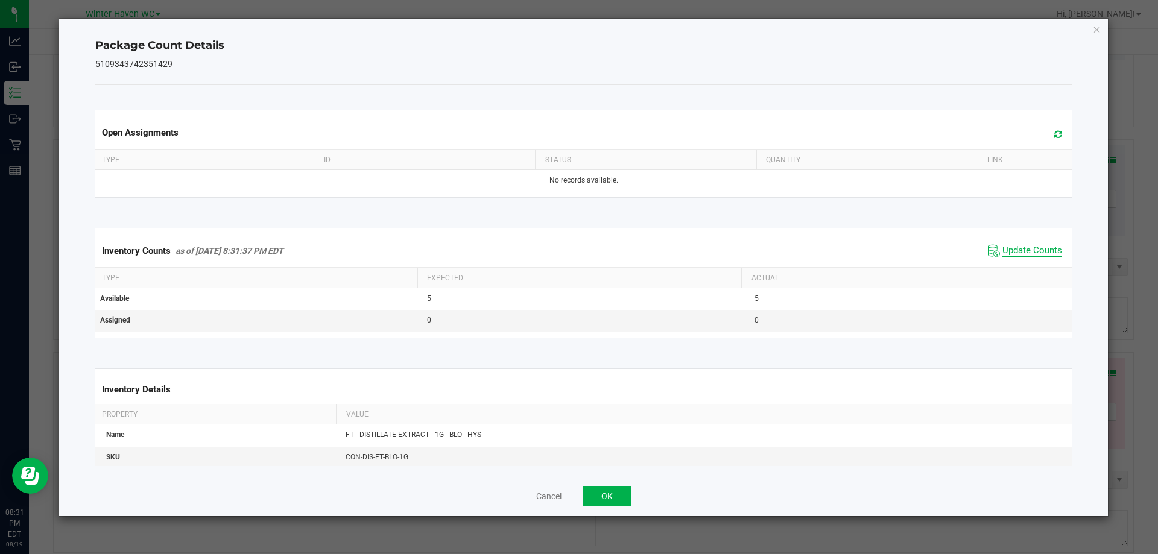
click at [1011, 246] on span "Update Counts" at bounding box center [1033, 251] width 60 height 12
click at [1011, 246] on span "Update Counts" at bounding box center [1033, 250] width 60 height 11
drag, startPoint x: 608, startPoint y: 485, endPoint x: 619, endPoint y: 485, distance: 11.5
click at [609, 485] on div "Cancel OK" at bounding box center [583, 496] width 977 height 40
click at [627, 490] on button "OK" at bounding box center [607, 496] width 49 height 21
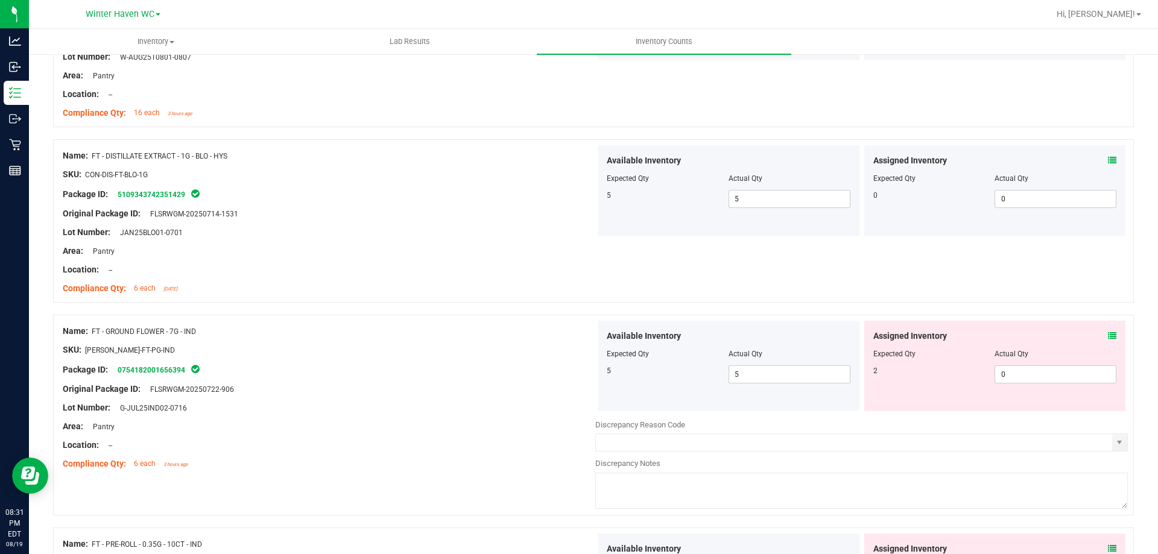
click at [1099, 336] on div "Assigned Inventory" at bounding box center [996, 336] width 244 height 13
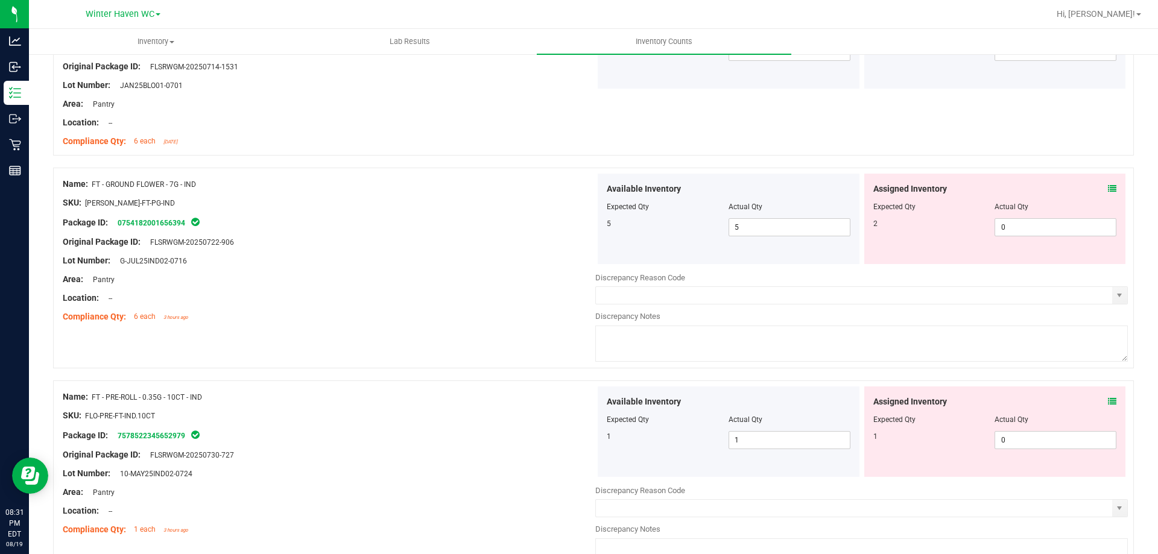
scroll to position [1508, 0]
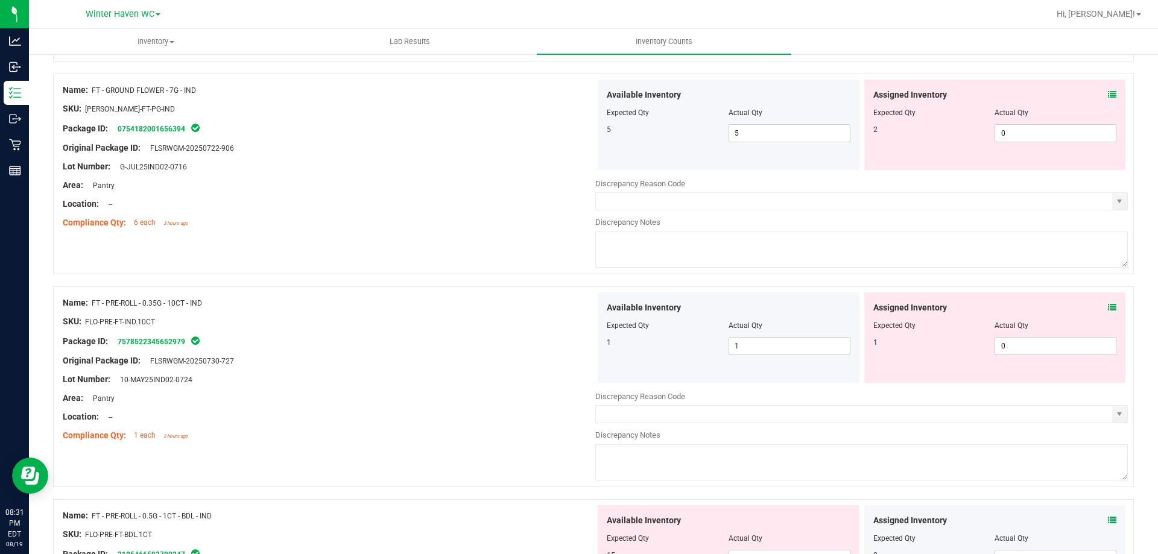
click at [1108, 95] on icon at bounding box center [1112, 94] width 8 height 8
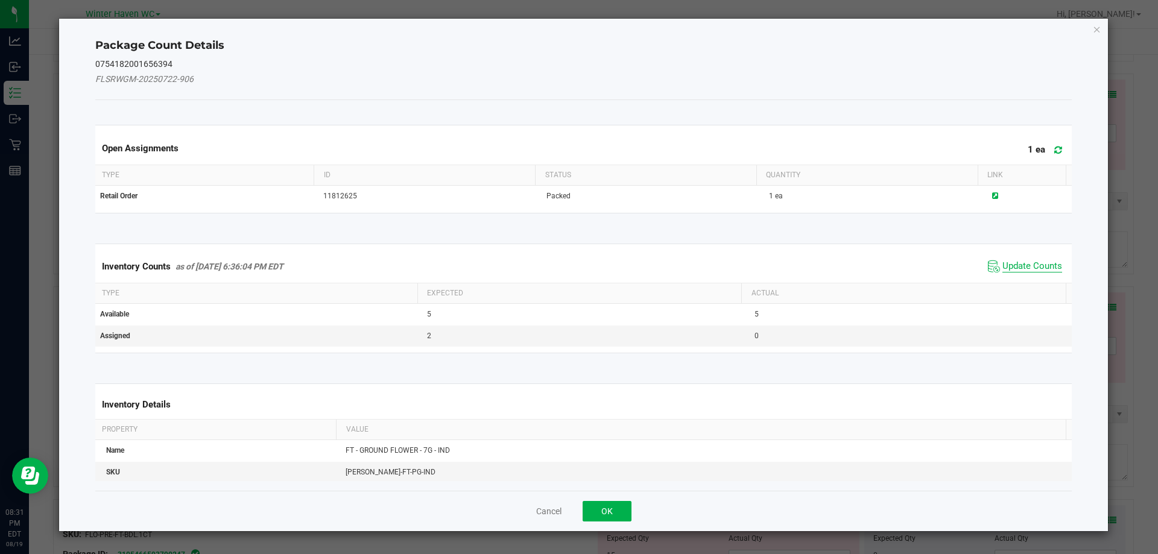
click at [1024, 262] on span "Update Counts" at bounding box center [1033, 267] width 60 height 12
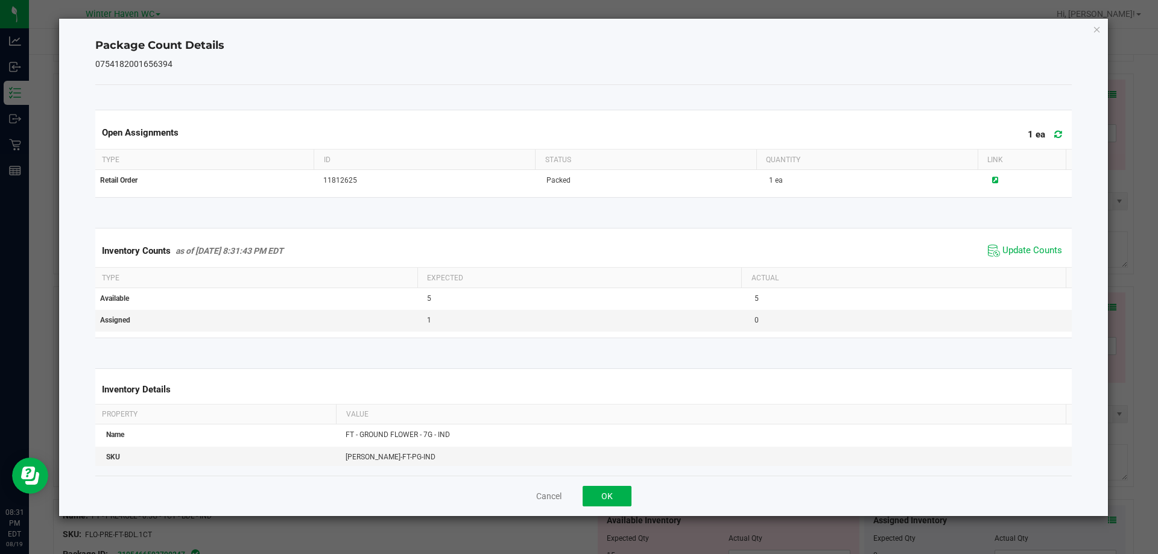
click at [1020, 243] on span "Update Counts" at bounding box center [1025, 251] width 80 height 18
click at [1020, 245] on span "Update Counts" at bounding box center [1025, 251] width 80 height 18
drag, startPoint x: 620, startPoint y: 503, endPoint x: 662, endPoint y: 468, distance: 55.7
click at [620, 502] on button "OK" at bounding box center [607, 496] width 49 height 21
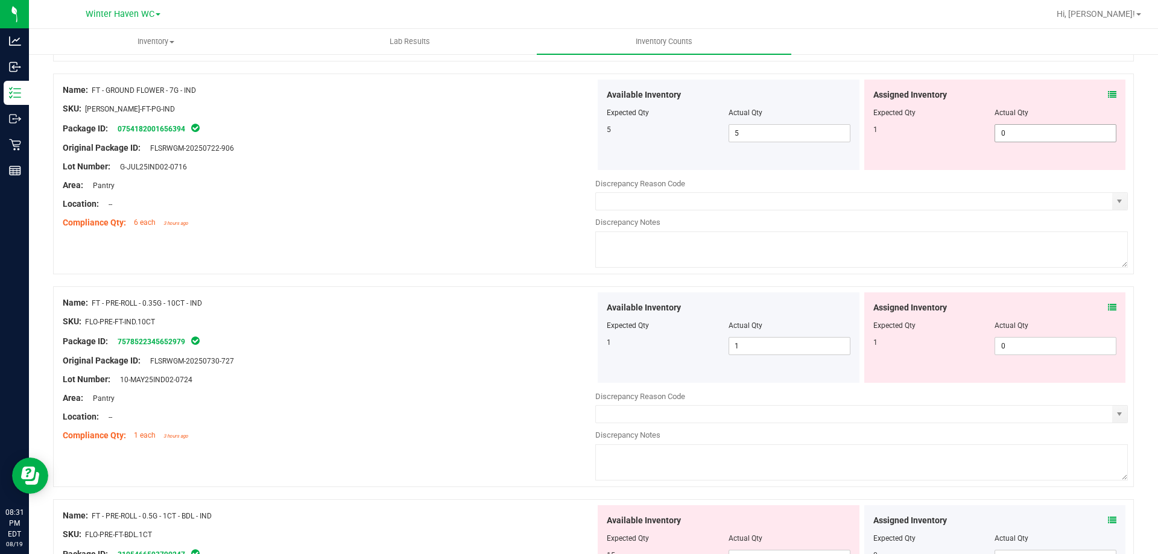
click at [1062, 142] on span "0 0" at bounding box center [1056, 133] width 122 height 18
click at [1059, 133] on span "0 0" at bounding box center [1056, 133] width 122 height 18
type input "01"
type input "1"
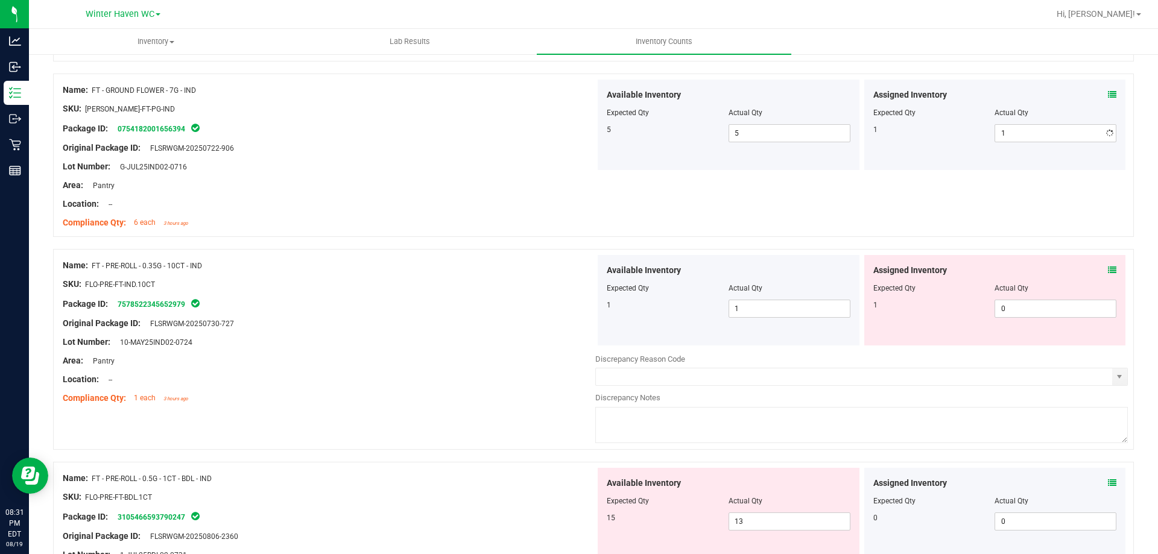
click at [1057, 156] on div "Assigned Inventory Expected Qty Actual Qty 1 1 1" at bounding box center [996, 125] width 262 height 90
click at [1108, 270] on div "Assigned Inventory Expected Qty Actual Qty 1 0 0" at bounding box center [996, 300] width 262 height 90
click at [1108, 270] on icon at bounding box center [1112, 270] width 8 height 8
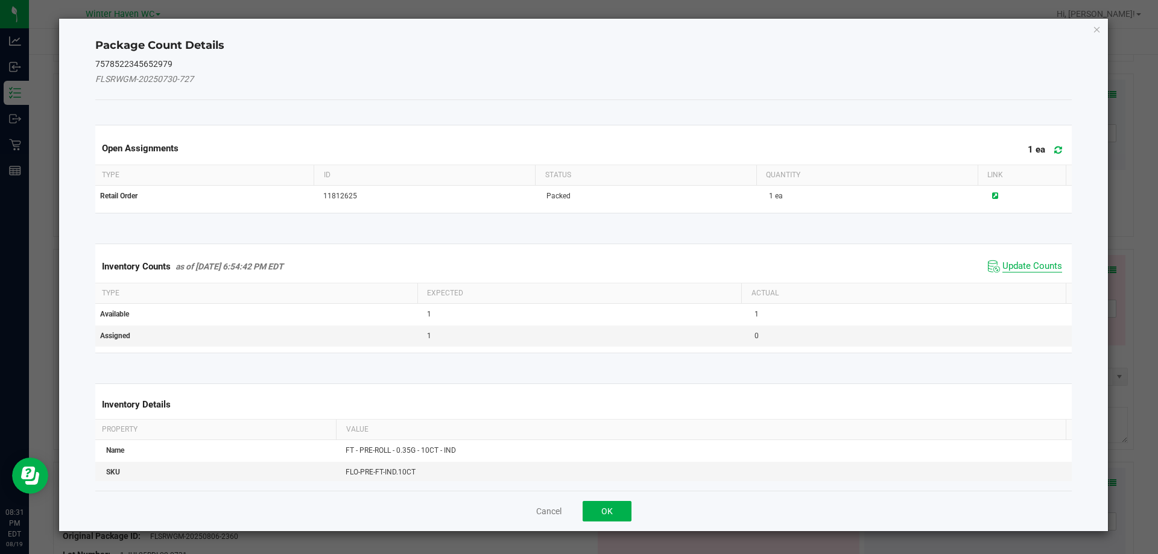
click at [1023, 264] on span "Update Counts" at bounding box center [1033, 267] width 60 height 12
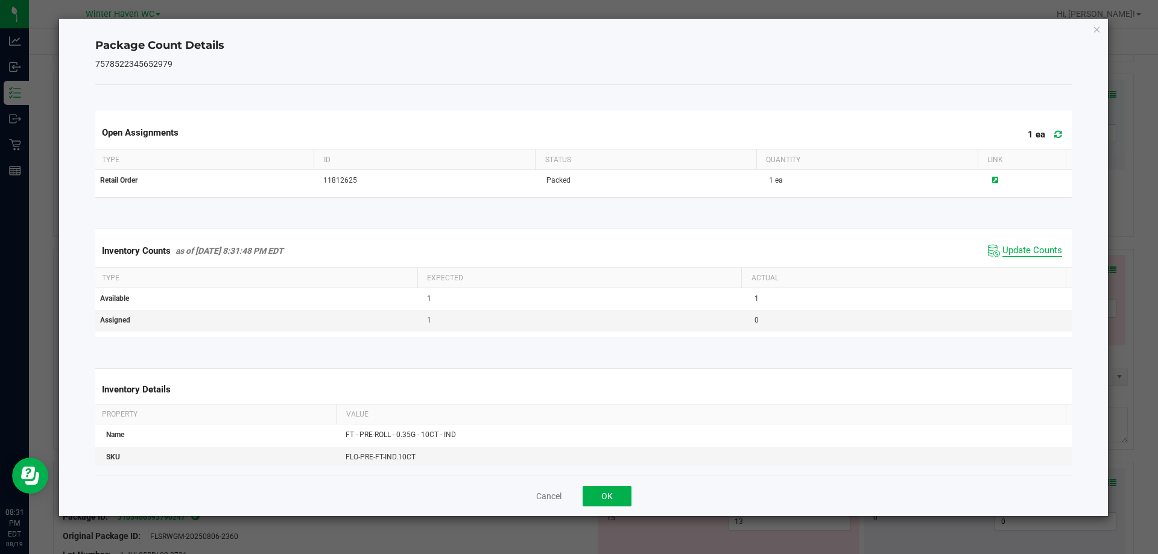
click at [1014, 250] on span "Update Counts" at bounding box center [1033, 251] width 60 height 12
click at [1014, 250] on span "Update Counts" at bounding box center [1033, 250] width 60 height 11
click at [604, 501] on button "OK" at bounding box center [607, 496] width 49 height 21
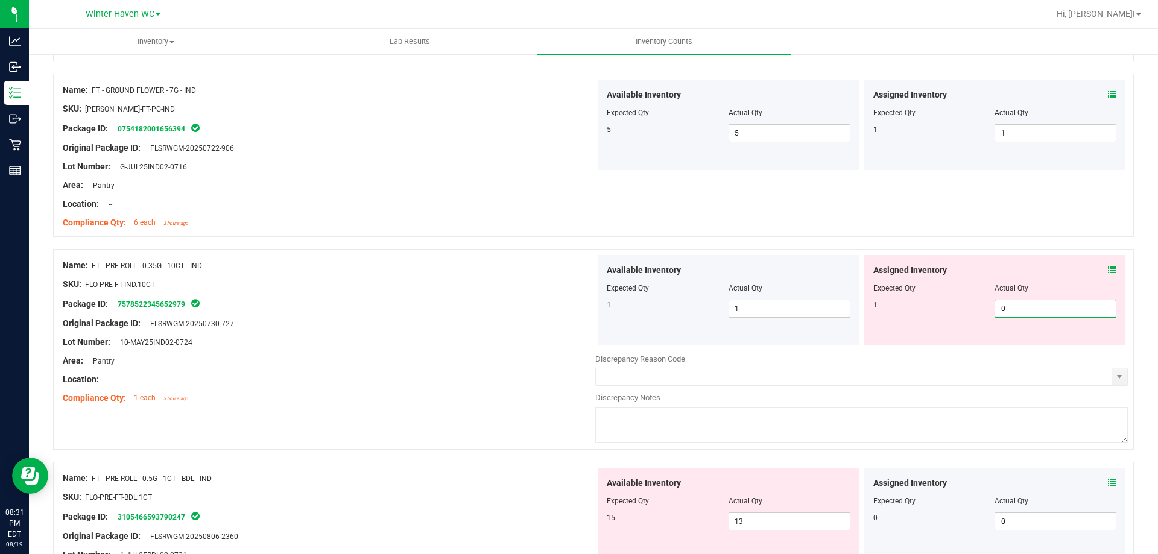
click at [1015, 305] on span "0 0" at bounding box center [1056, 309] width 122 height 18
type input "01"
type input "1"
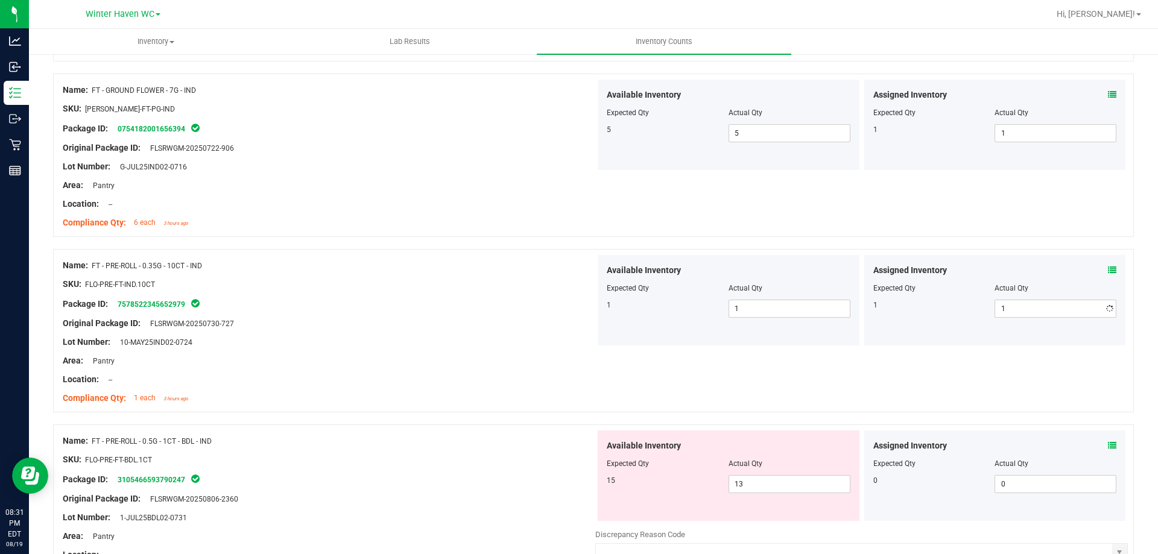
click at [993, 229] on div "Name: FT - GROUND FLOWER - 7G - IND SKU: [PERSON_NAME]-FT-PG-IND Package ID: 07…" at bounding box center [593, 155] width 1081 height 163
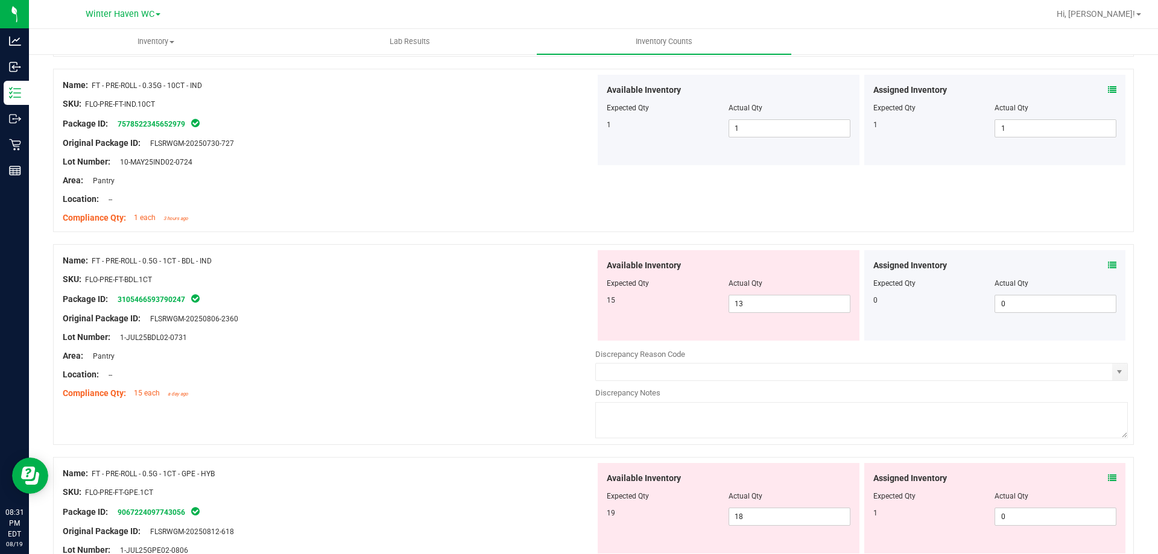
scroll to position [1689, 0]
drag, startPoint x: 1107, startPoint y: 261, endPoint x: 1087, endPoint y: 254, distance: 21.0
click at [1108, 261] on div "Assigned Inventory Expected Qty Actual Qty 0 0 0" at bounding box center [996, 295] width 262 height 90
click at [1108, 264] on icon at bounding box center [1112, 265] width 8 height 8
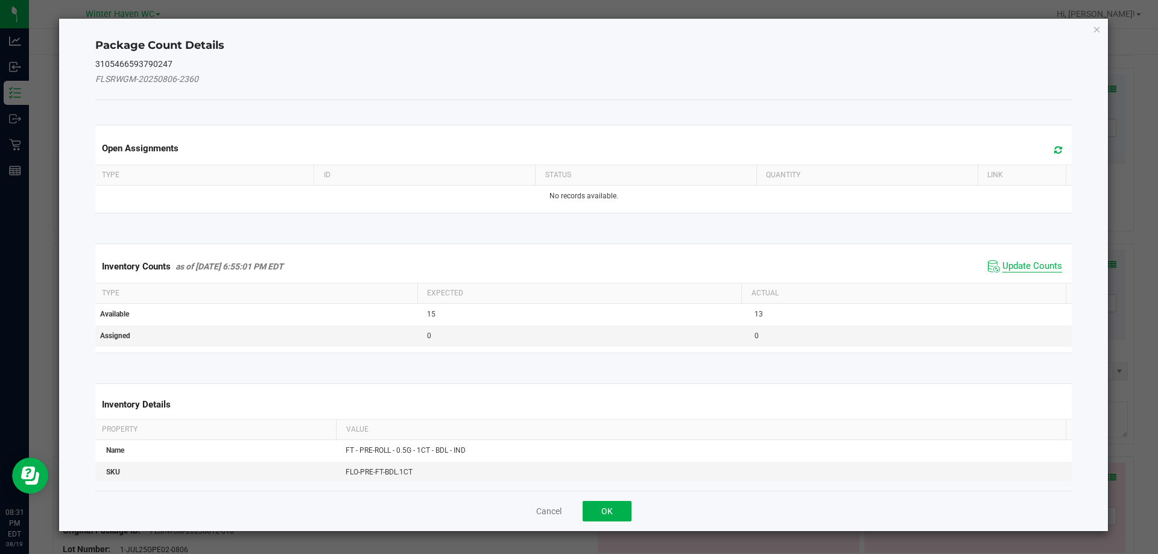
drag, startPoint x: 1048, startPoint y: 265, endPoint x: 1035, endPoint y: 265, distance: 13.3
click at [1044, 265] on span "Update Counts" at bounding box center [1033, 267] width 60 height 12
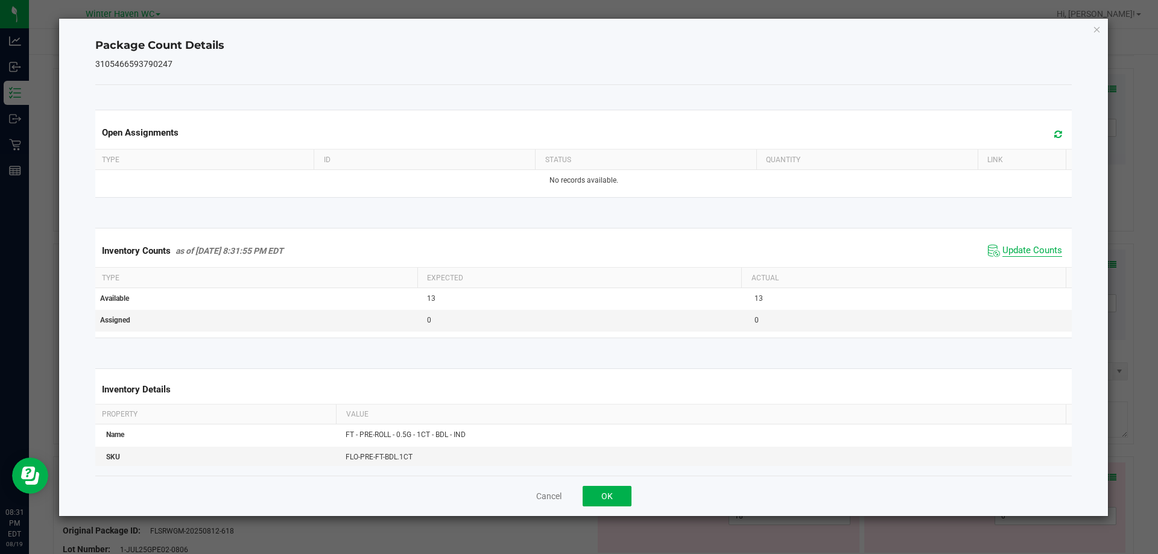
click at [1025, 256] on span "Update Counts" at bounding box center [1033, 251] width 60 height 12
click at [1025, 256] on span "Update Counts" at bounding box center [1033, 250] width 60 height 11
click at [611, 495] on button "OK" at bounding box center [607, 496] width 49 height 21
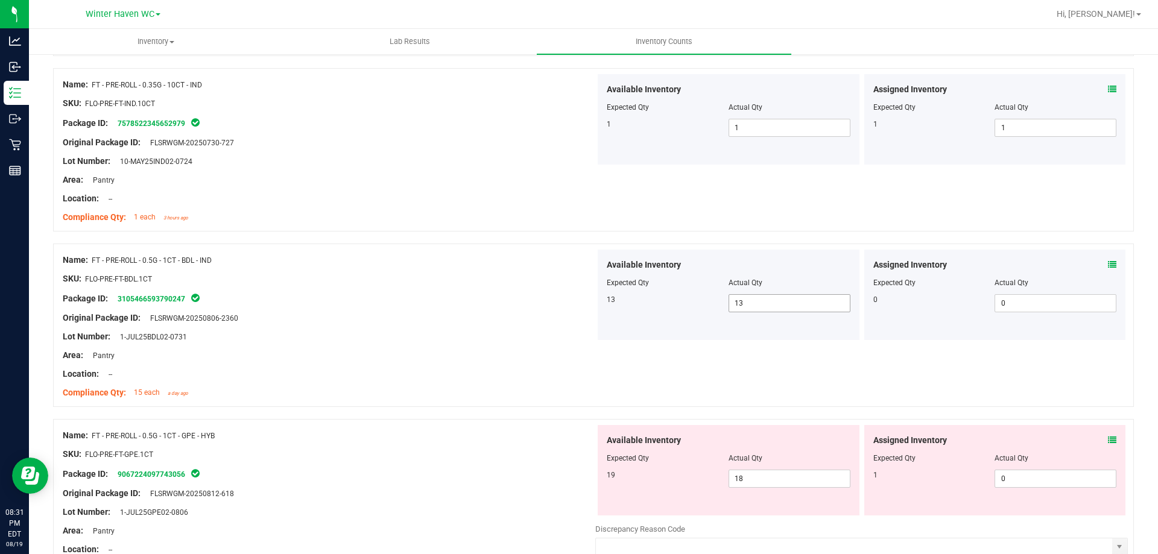
drag, startPoint x: 536, startPoint y: 386, endPoint x: 731, endPoint y: 308, distance: 209.8
click at [536, 384] on ng-container "Compliance Qty: 15 each a day ago" at bounding box center [329, 390] width 533 height 19
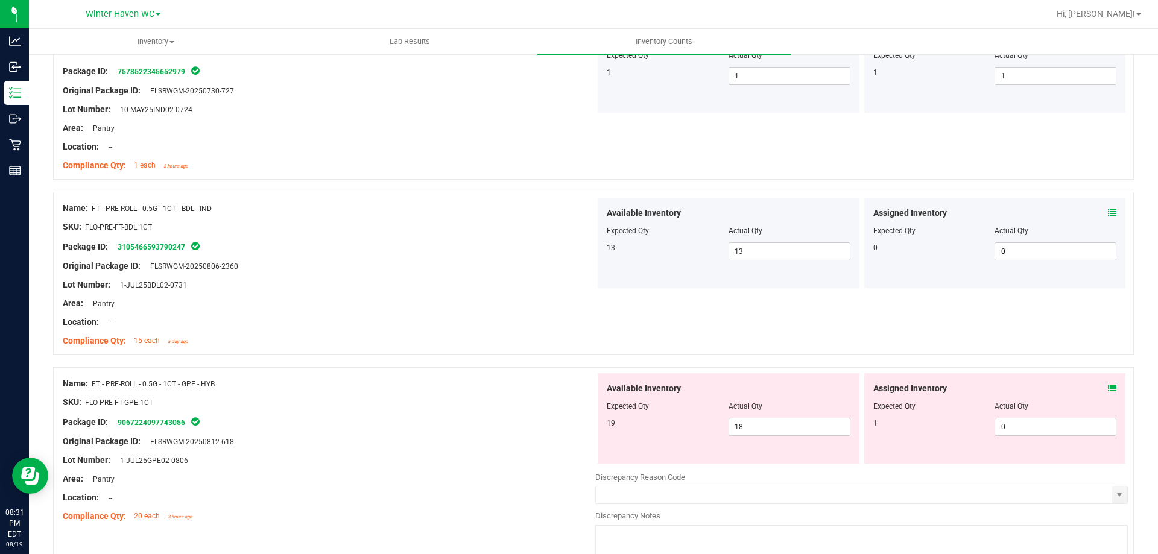
scroll to position [1870, 0]
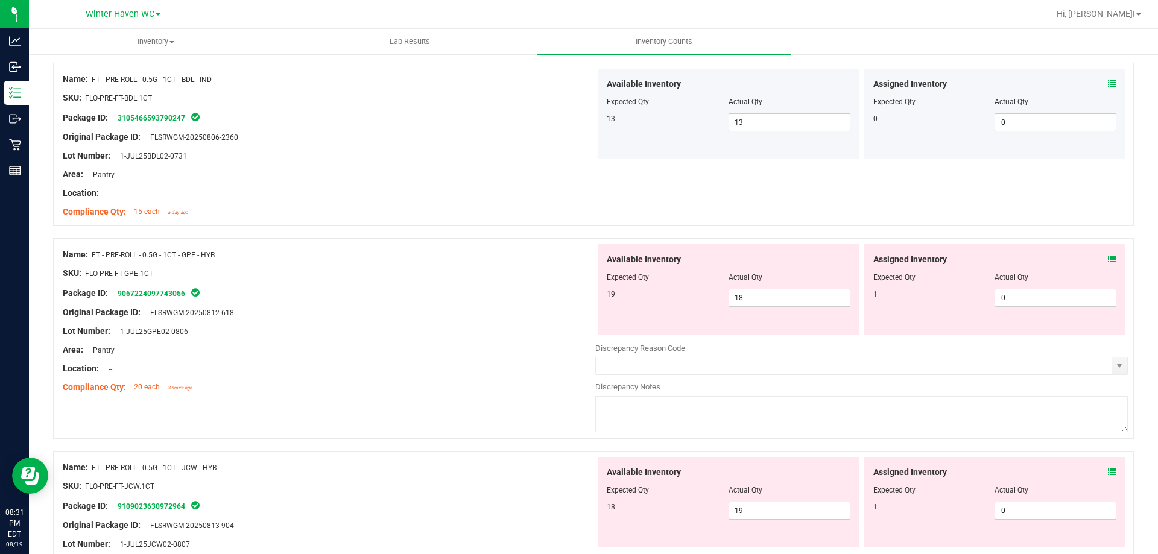
drag, startPoint x: 1090, startPoint y: 261, endPoint x: 1103, endPoint y: 258, distance: 13.2
click at [1093, 261] on div "Assigned Inventory" at bounding box center [996, 259] width 244 height 13
click at [1108, 257] on icon at bounding box center [1112, 259] width 8 height 8
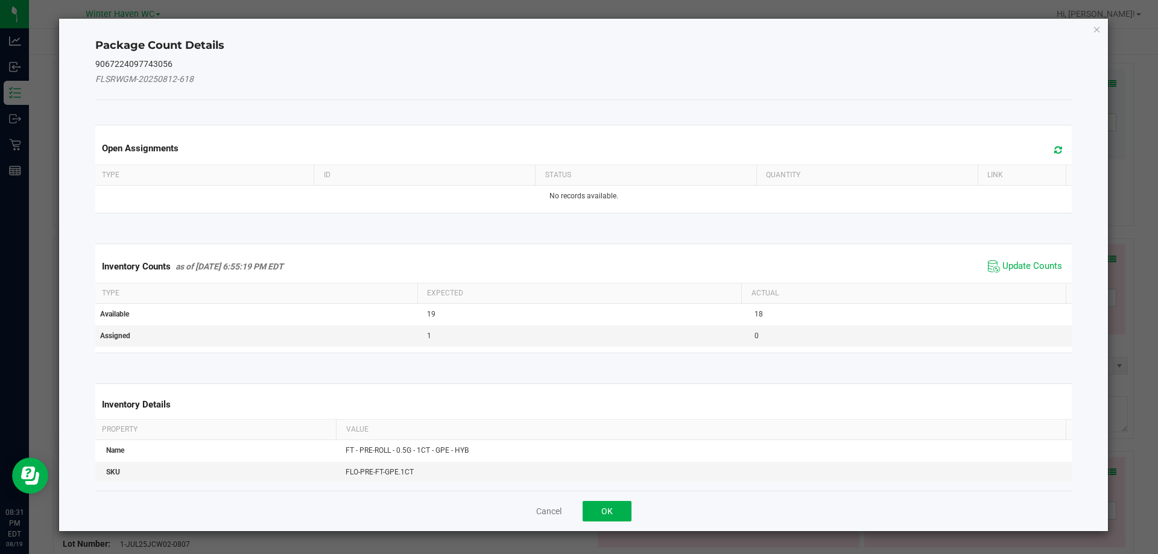
click at [1037, 255] on div "Inventory Counts as of [DATE] 6:55:19 PM EDT Update Counts" at bounding box center [584, 266] width 982 height 33
click at [1032, 261] on span "Update Counts" at bounding box center [1033, 267] width 60 height 12
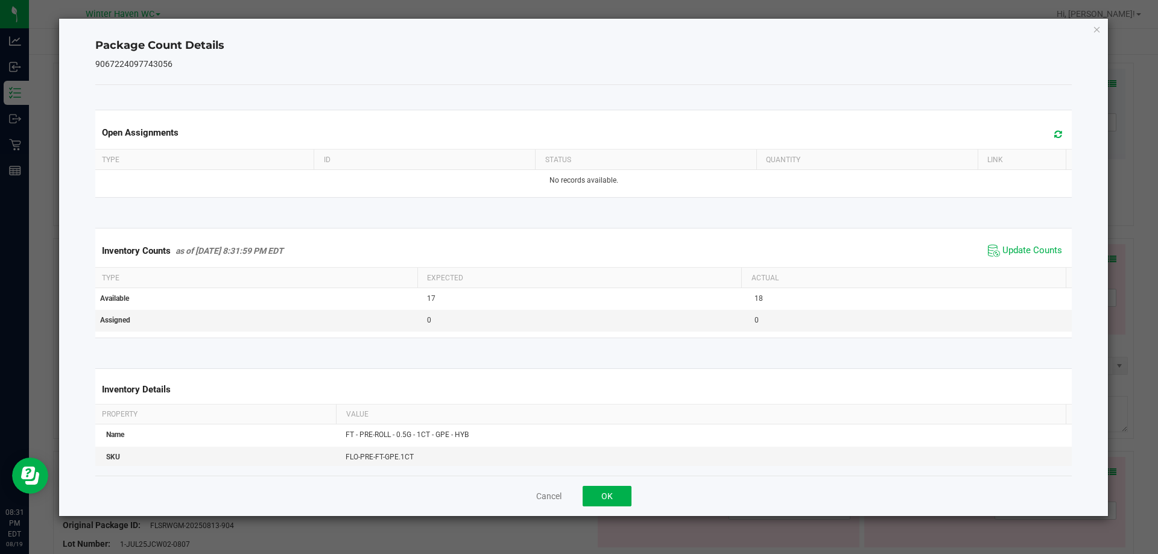
click at [1029, 258] on span "Update Counts" at bounding box center [1025, 251] width 80 height 18
click at [1026, 255] on span "Update Counts" at bounding box center [1033, 250] width 60 height 11
drag, startPoint x: 589, startPoint y: 499, endPoint x: 596, endPoint y: 492, distance: 9.4
click at [591, 498] on button "OK" at bounding box center [607, 496] width 49 height 21
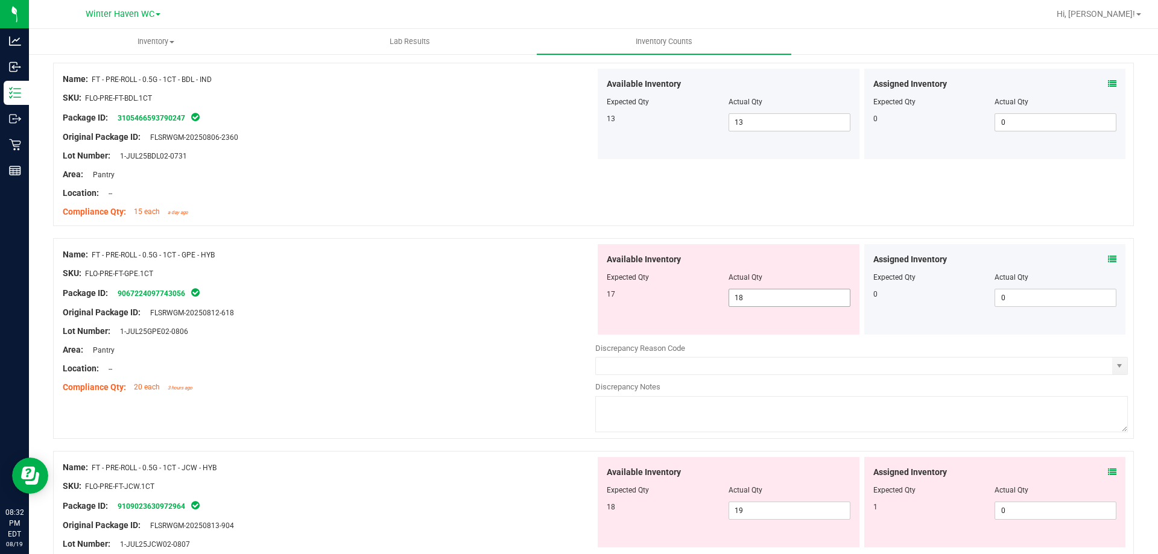
click at [702, 296] on div "17 18 18" at bounding box center [729, 298] width 244 height 18
type input "17"
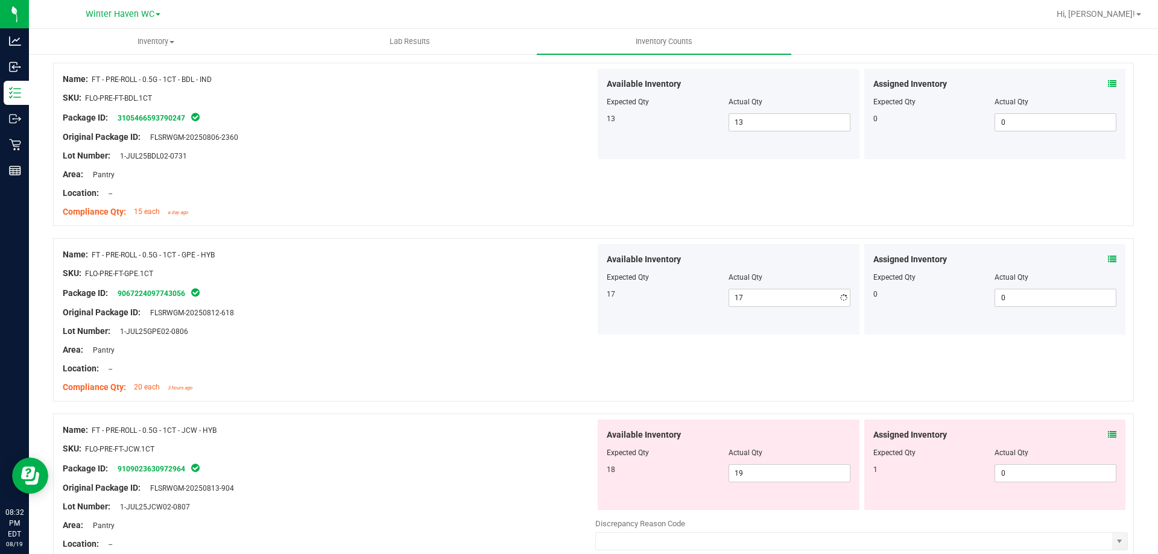
click at [528, 278] on div "SKU: FLO-PRE-FT-GPE.1CT" at bounding box center [329, 273] width 533 height 13
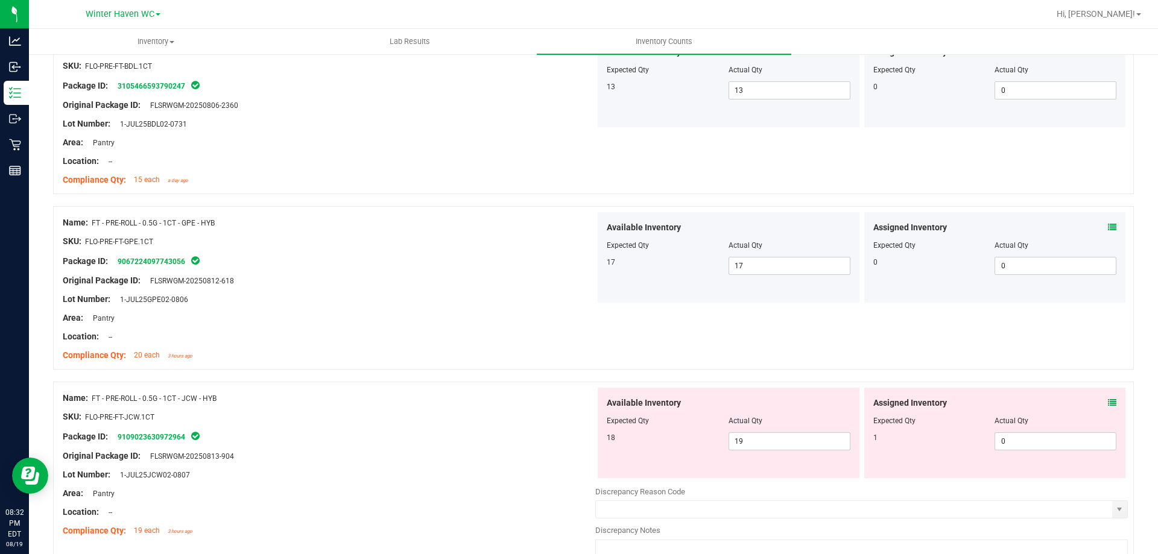
scroll to position [1931, 0]
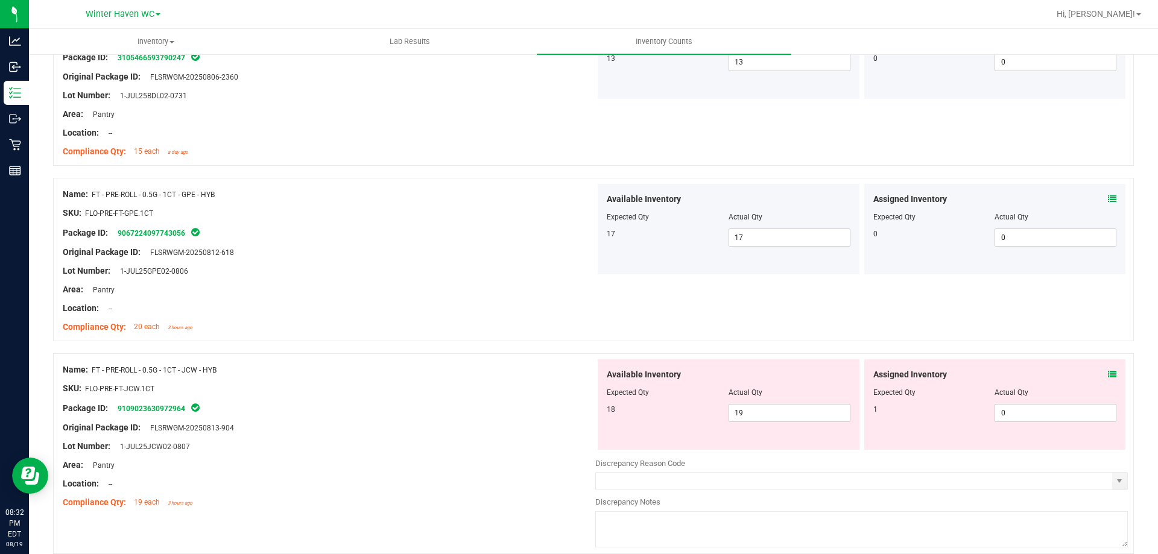
click at [1108, 376] on icon at bounding box center [1112, 374] width 8 height 8
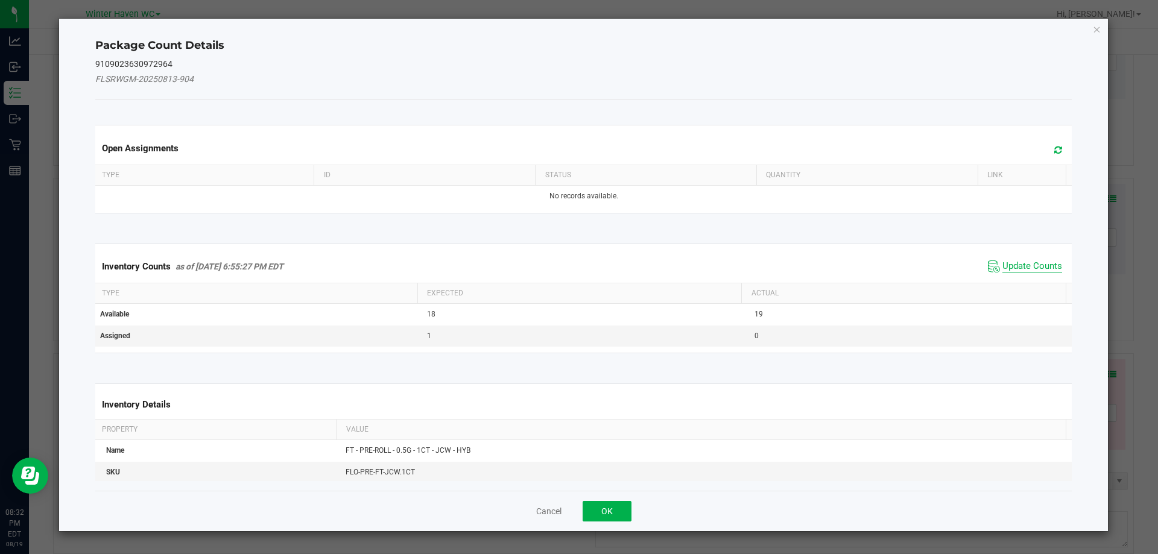
click at [1030, 270] on span "Update Counts" at bounding box center [1033, 267] width 60 height 12
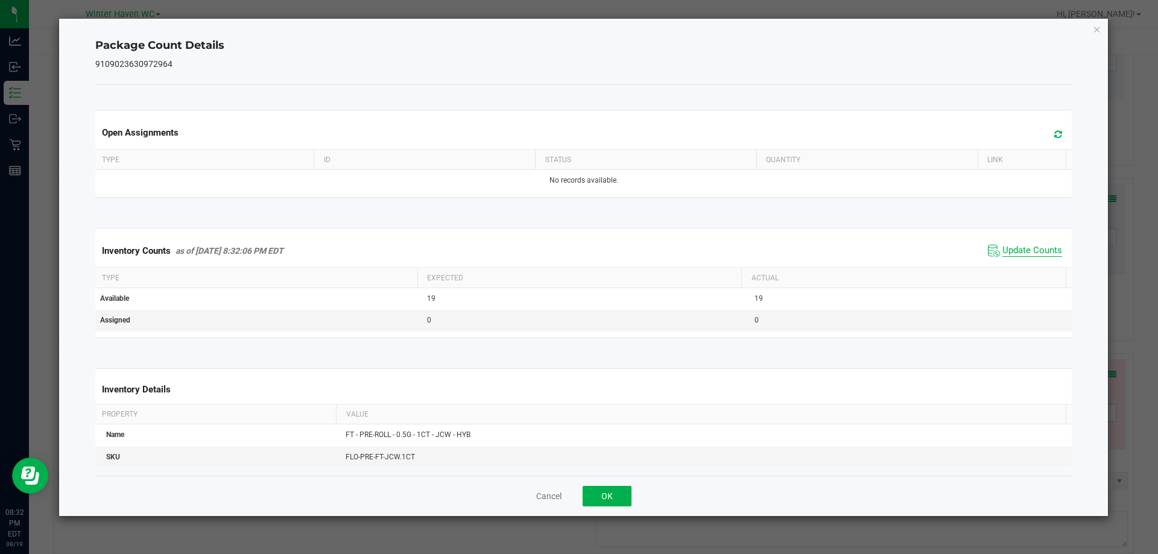
click at [1018, 249] on span "Update Counts" at bounding box center [1033, 251] width 60 height 12
click at [624, 486] on button "OK" at bounding box center [607, 496] width 49 height 21
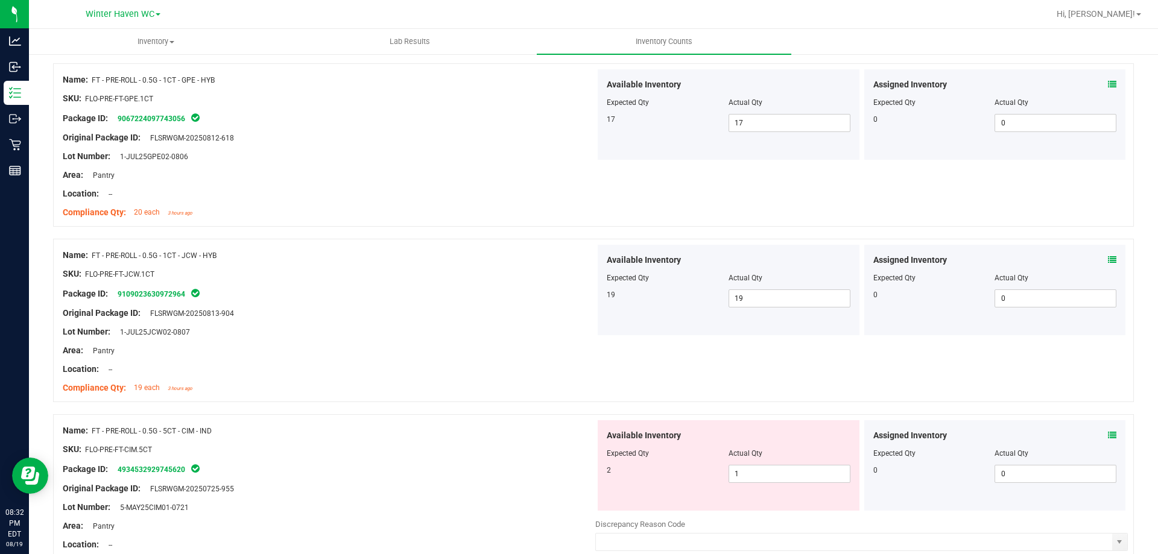
scroll to position [2232, 0]
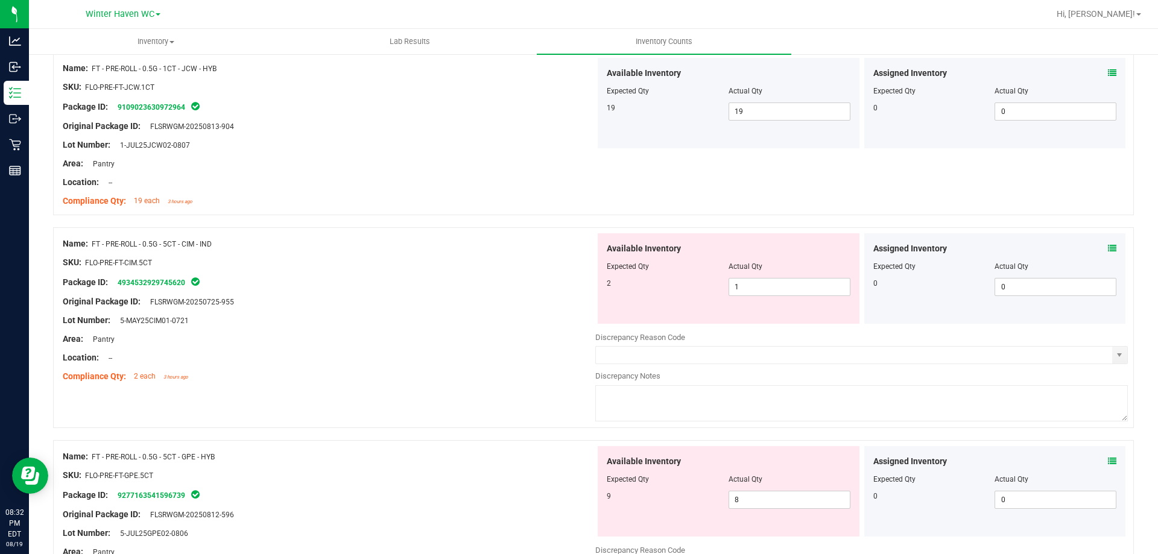
click at [1108, 246] on icon at bounding box center [1112, 248] width 8 height 8
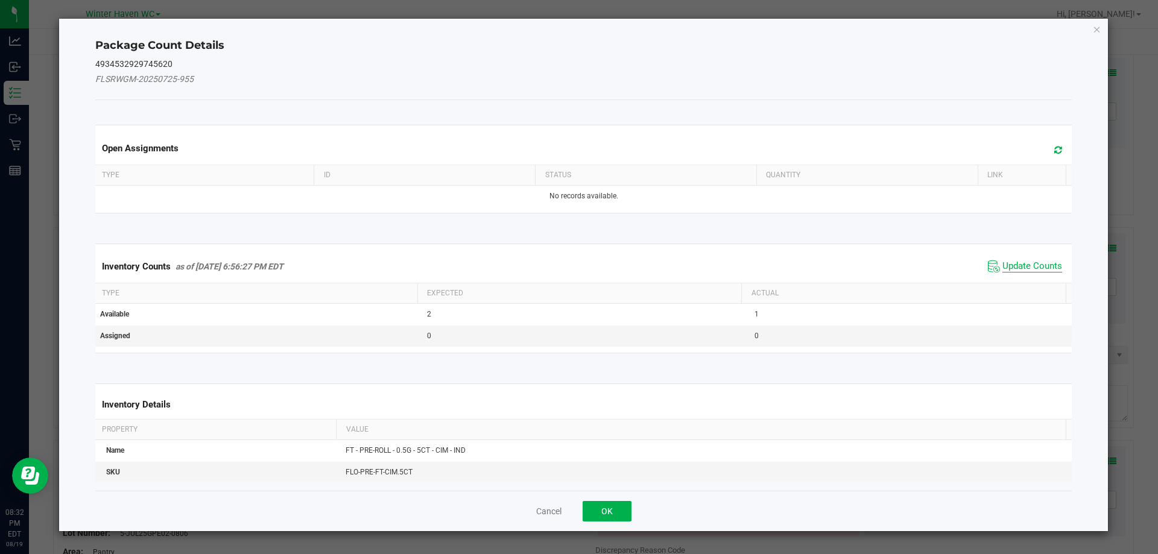
click at [1003, 265] on span "Update Counts" at bounding box center [1033, 267] width 60 height 12
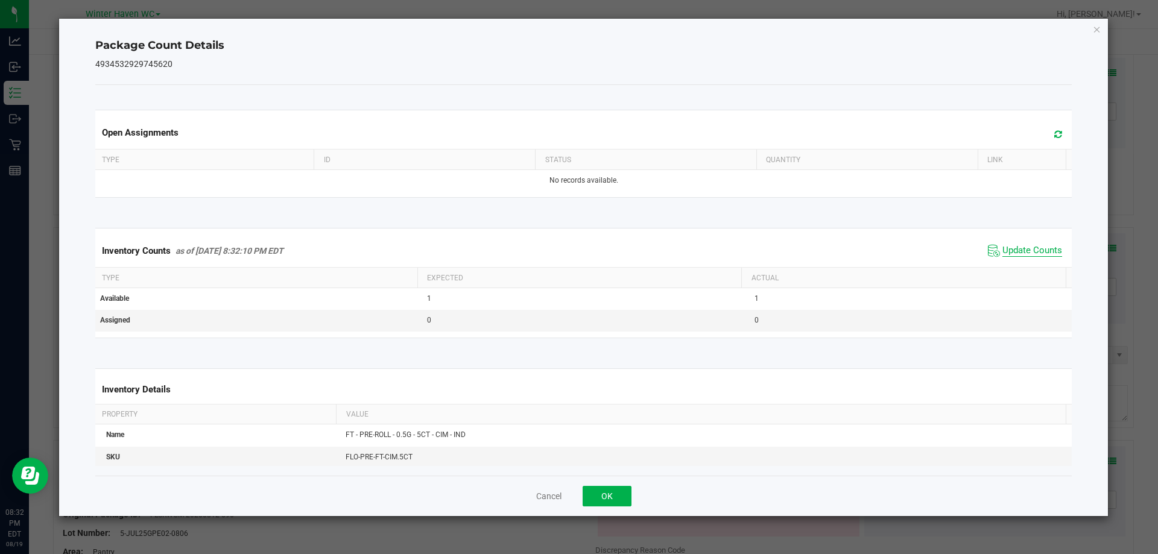
click at [1009, 250] on span "Update Counts" at bounding box center [1033, 251] width 60 height 12
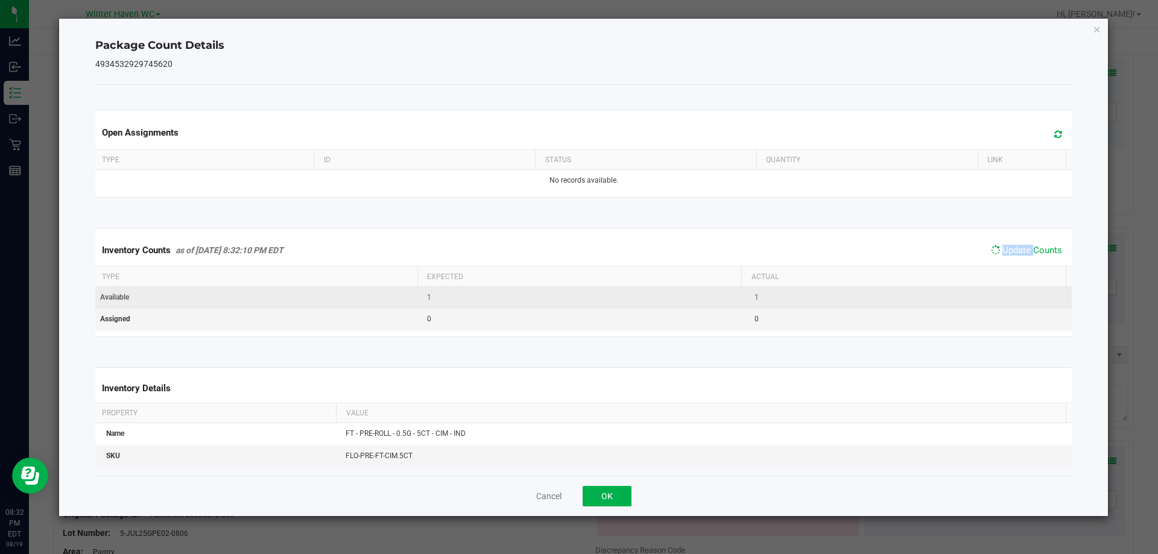
drag, startPoint x: 1009, startPoint y: 249, endPoint x: 886, endPoint y: 300, distance: 133.1
click at [1009, 249] on span "Update Counts" at bounding box center [1033, 250] width 60 height 11
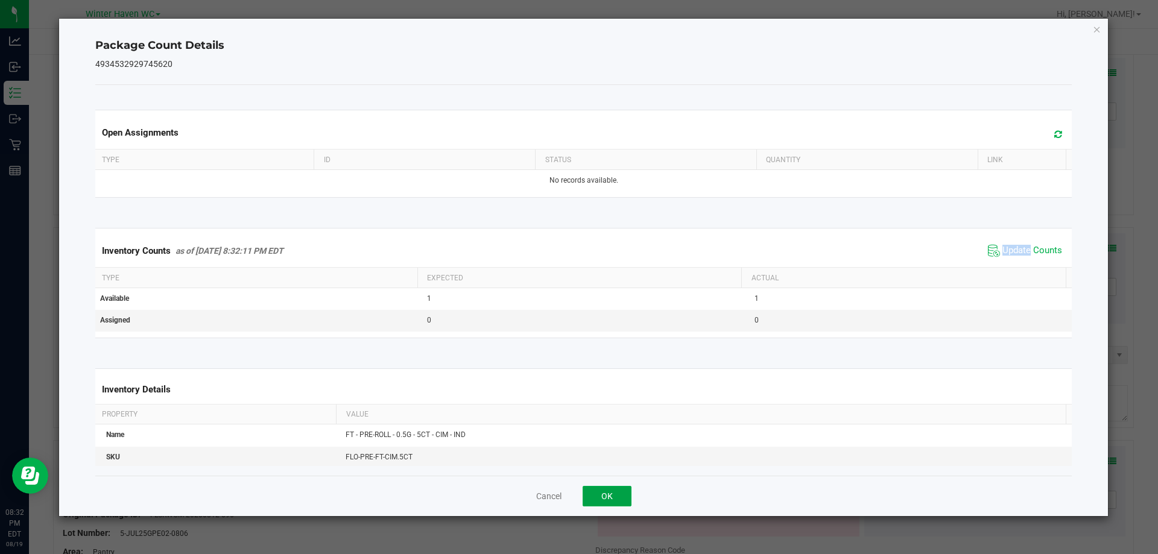
click at [619, 490] on button "OK" at bounding box center [607, 496] width 49 height 21
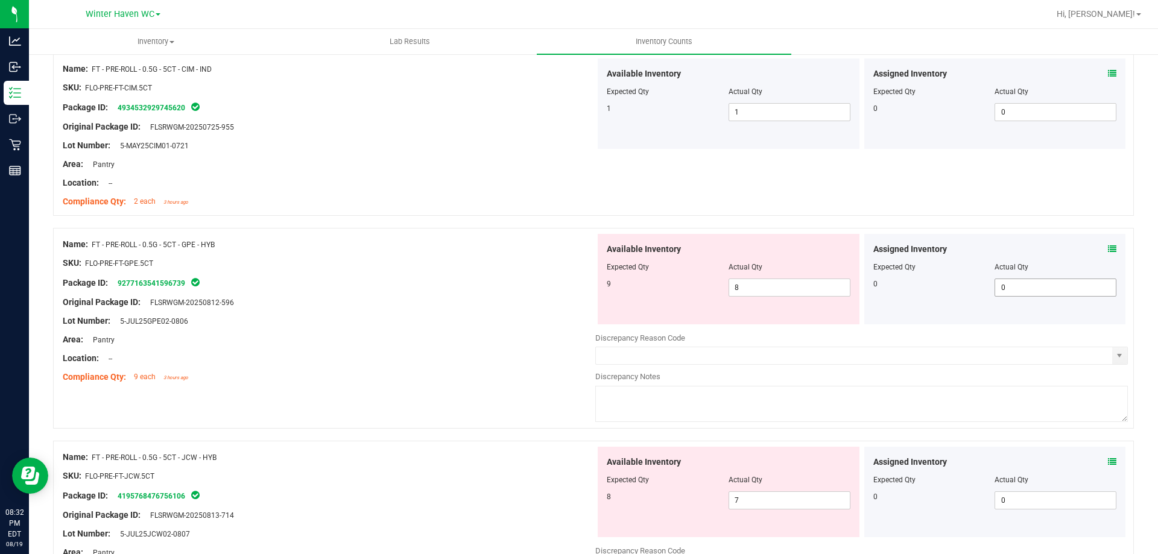
scroll to position [2413, 0]
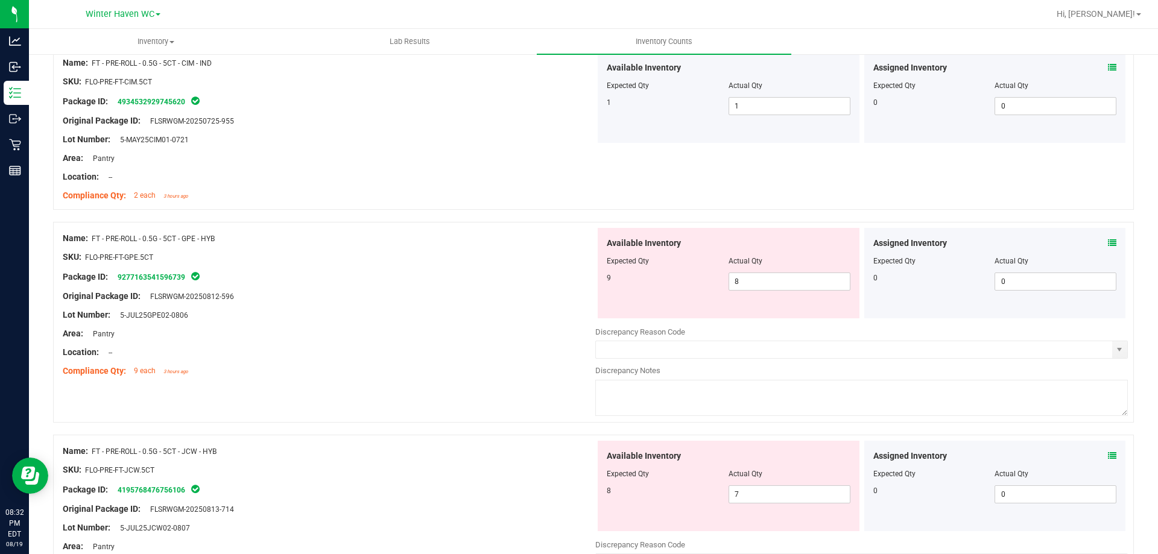
click at [1108, 244] on icon at bounding box center [1112, 243] width 8 height 8
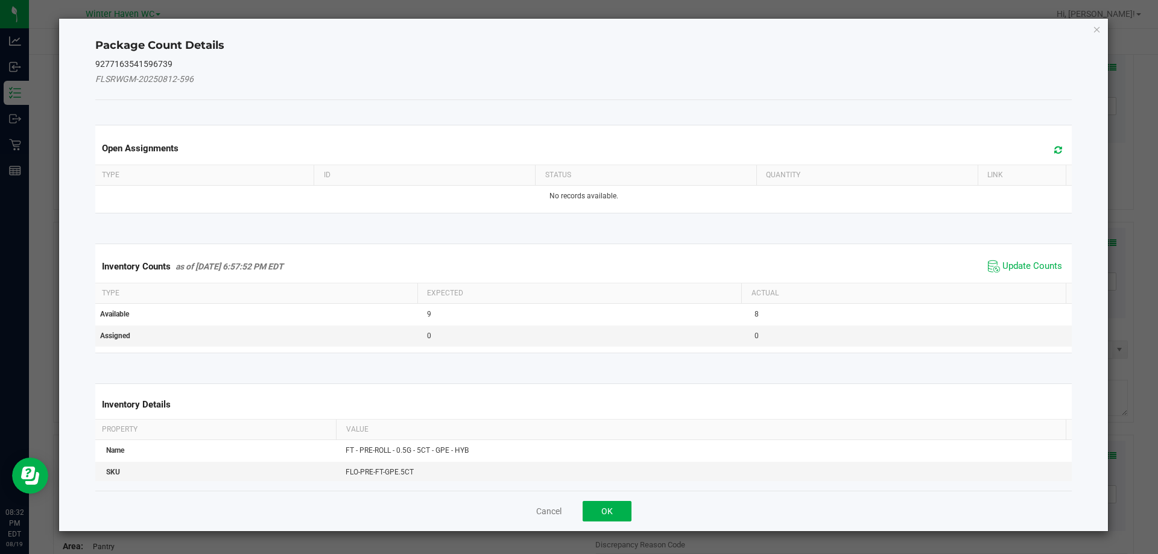
drag, startPoint x: 1038, startPoint y: 274, endPoint x: 1034, endPoint y: 266, distance: 8.9
click at [1038, 275] on span "Update Counts" at bounding box center [1025, 267] width 80 height 18
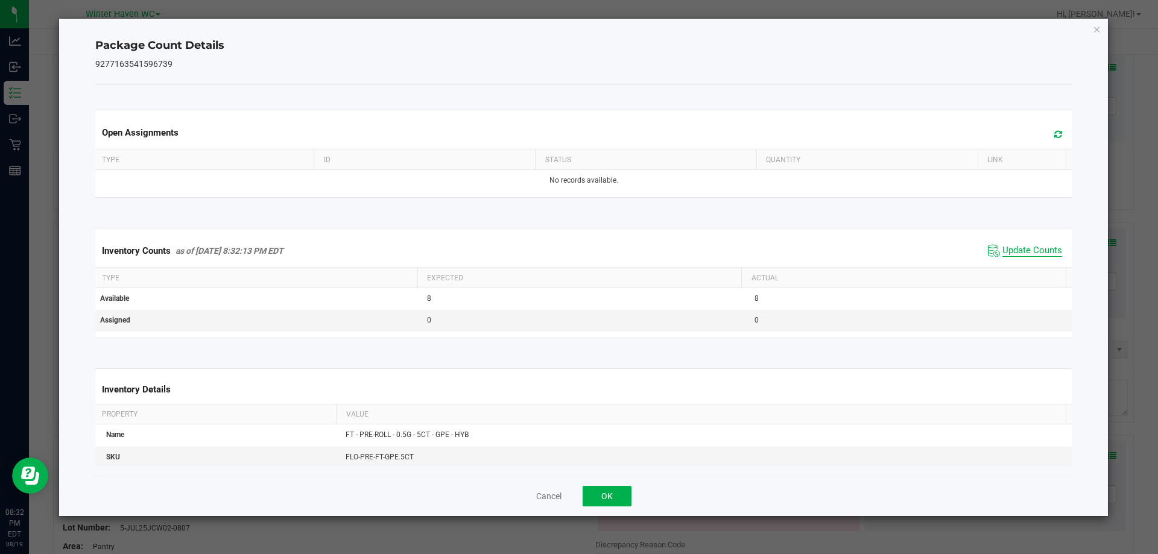
click at [1028, 250] on span "Update Counts" at bounding box center [1033, 251] width 60 height 12
click at [626, 497] on button "OK" at bounding box center [607, 496] width 49 height 21
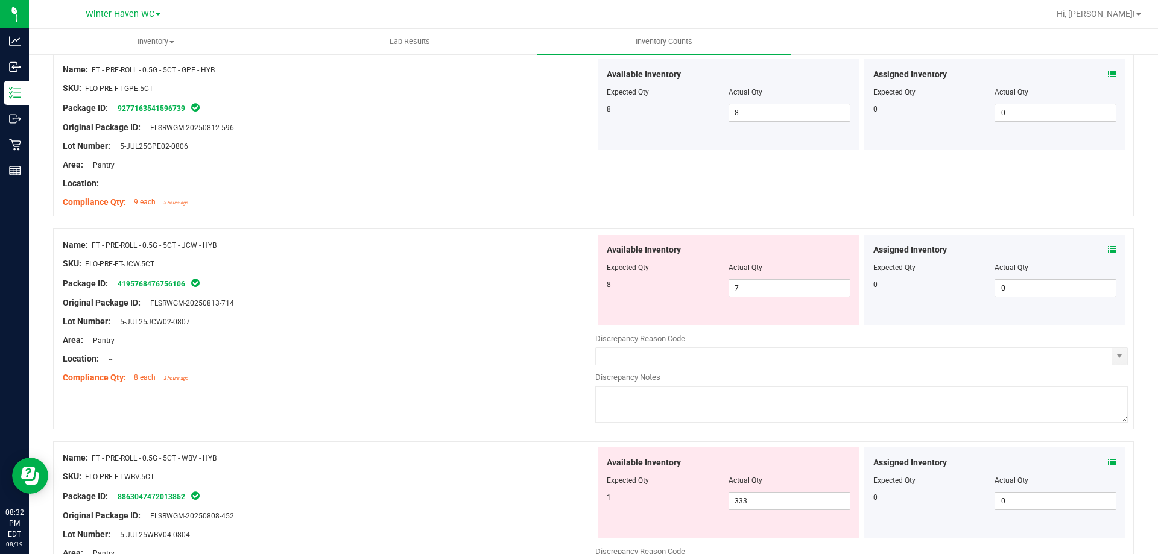
scroll to position [2594, 0]
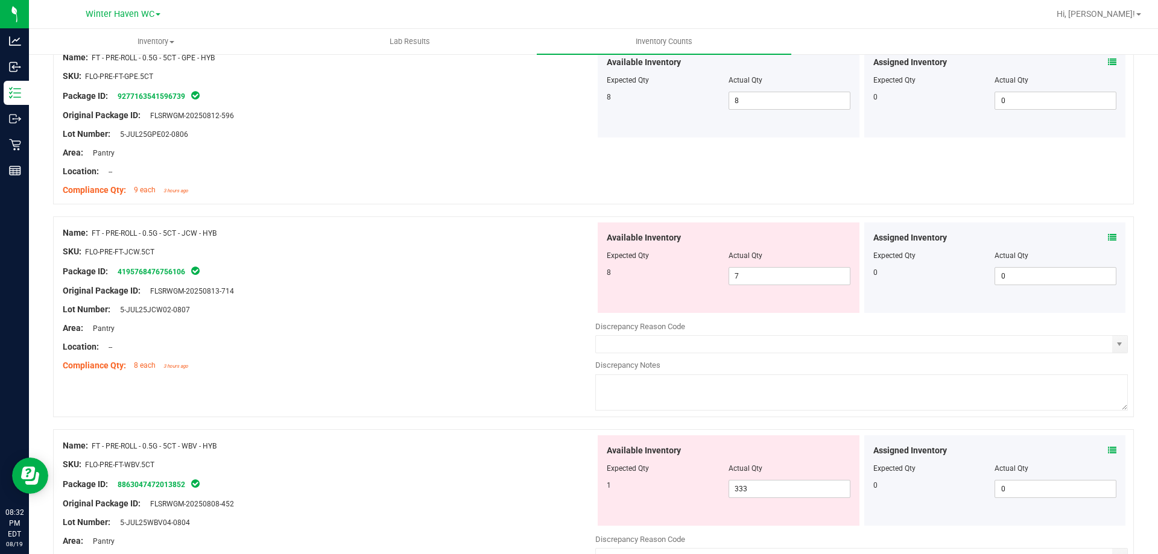
click at [1108, 237] on icon at bounding box center [1112, 237] width 8 height 8
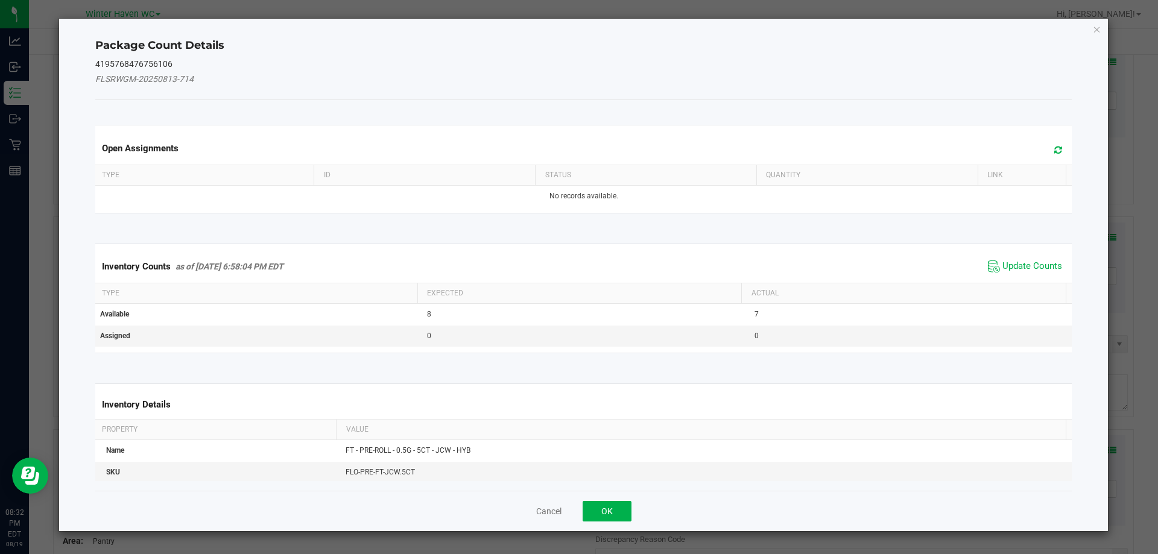
click at [1031, 259] on span "Update Counts" at bounding box center [1025, 267] width 80 height 18
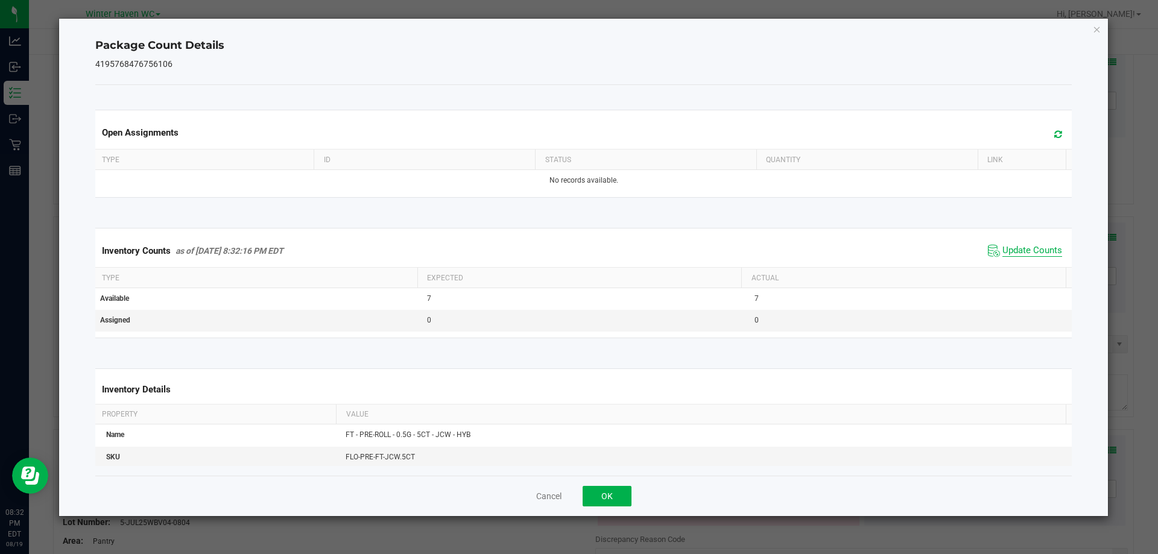
click at [1020, 250] on span "Update Counts" at bounding box center [1033, 251] width 60 height 12
click at [1020, 250] on span "Update Counts" at bounding box center [1033, 250] width 60 height 11
click at [595, 506] on button "OK" at bounding box center [607, 496] width 49 height 21
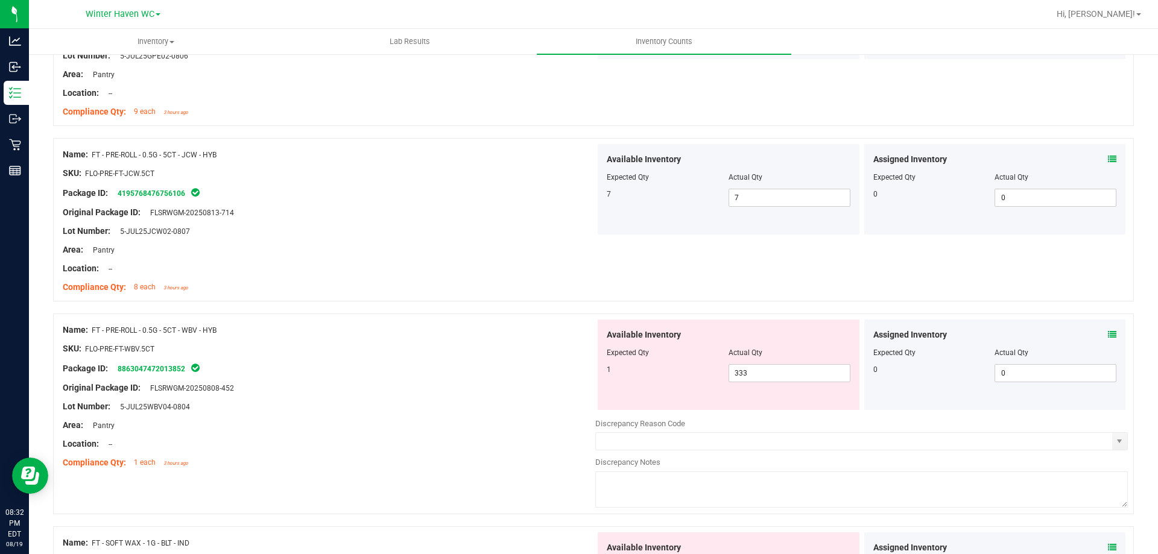
scroll to position [2835, 0]
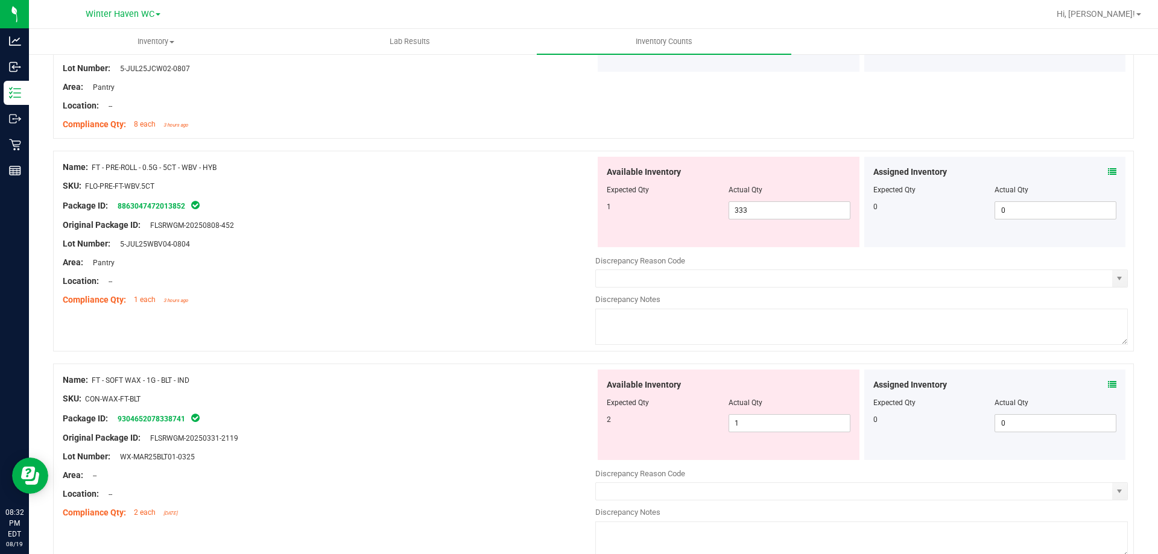
click at [1108, 173] on icon at bounding box center [1112, 172] width 8 height 8
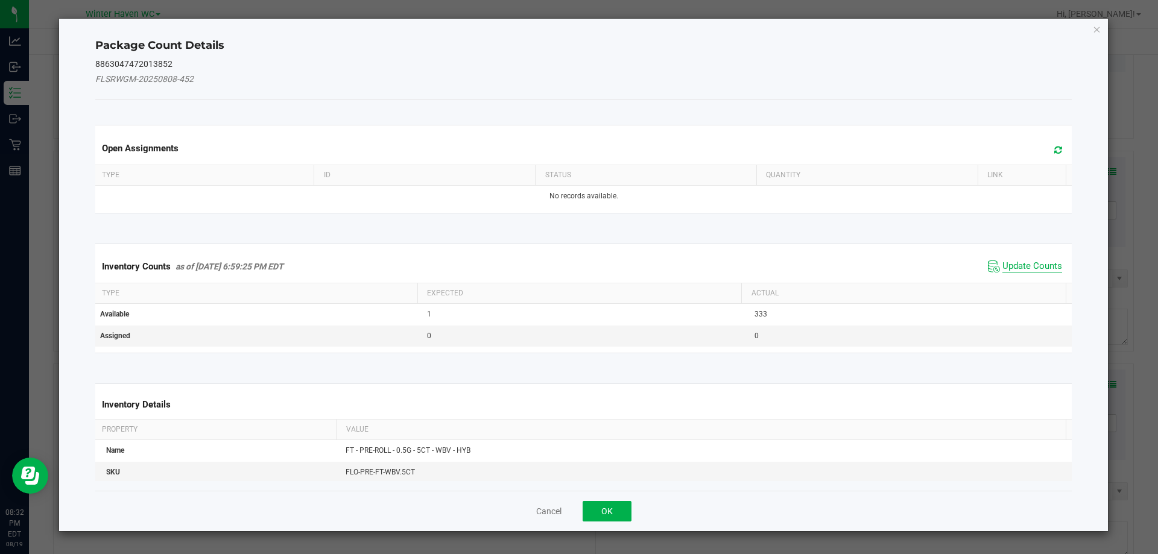
click at [1034, 262] on span "Update Counts" at bounding box center [1033, 267] width 60 height 12
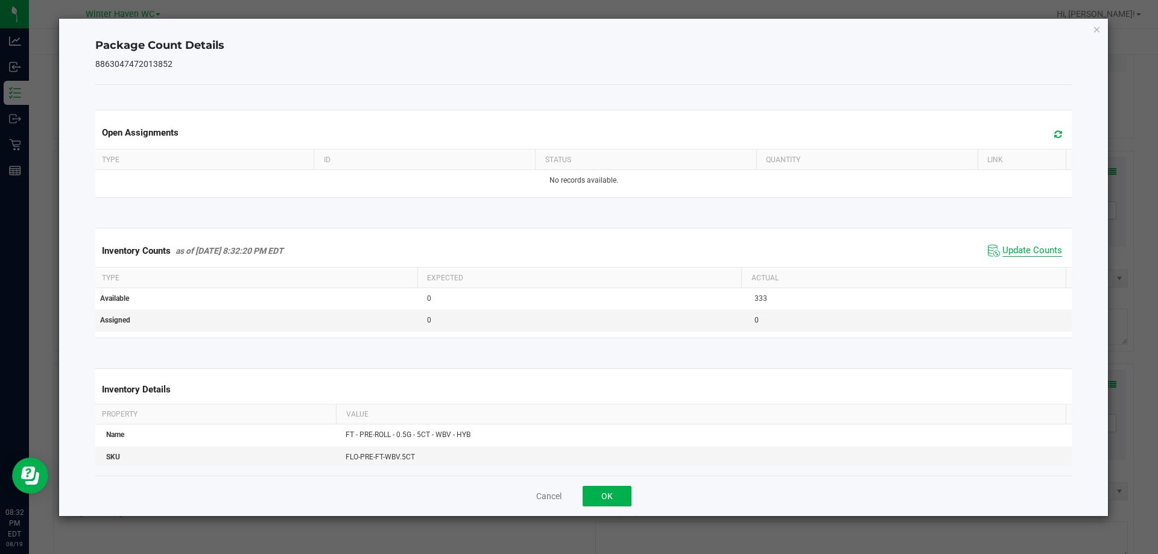
click at [1023, 248] on span "Update Counts" at bounding box center [1033, 251] width 60 height 12
click at [1023, 248] on span "Update Counts" at bounding box center [1033, 250] width 60 height 11
click at [612, 487] on button "OK" at bounding box center [607, 496] width 49 height 21
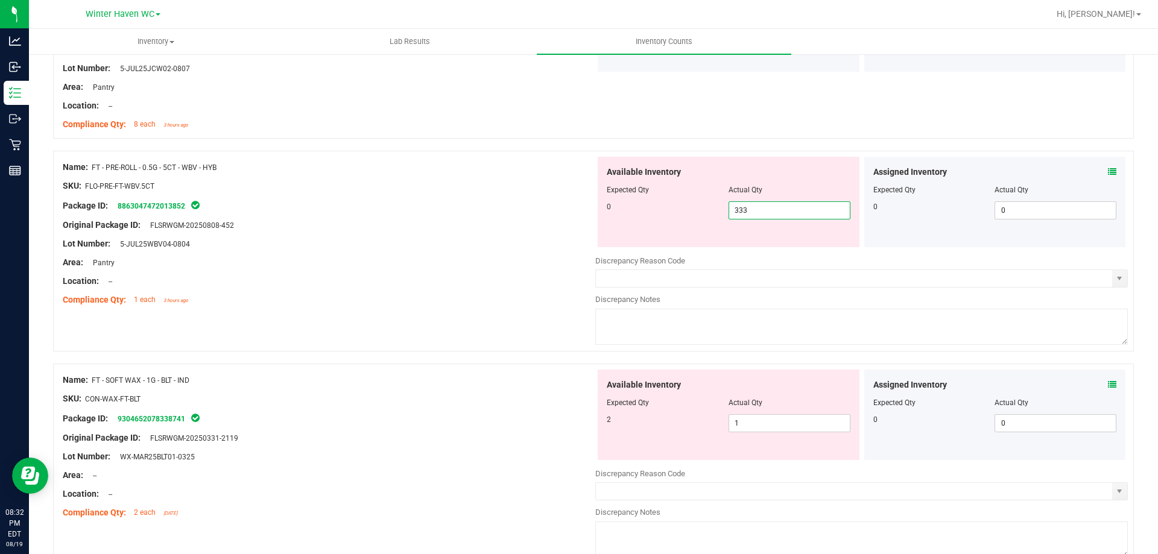
drag, startPoint x: 709, startPoint y: 208, endPoint x: 679, endPoint y: 208, distance: 29.6
click at [685, 208] on div "0 333 333" at bounding box center [729, 211] width 244 height 18
type input "0"
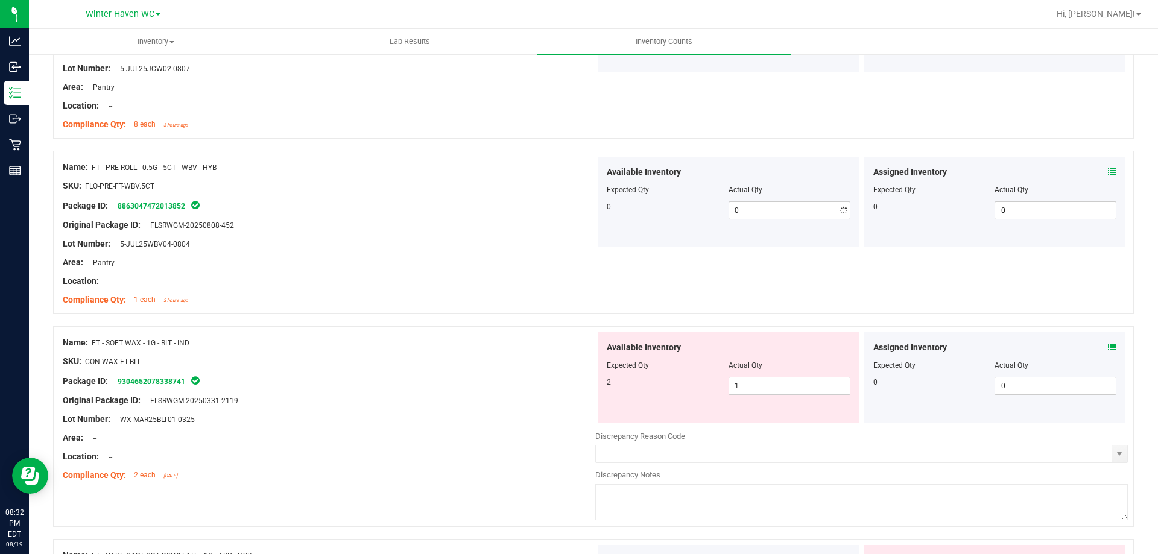
click at [557, 204] on div "Package ID: 8863047472013852" at bounding box center [329, 205] width 533 height 14
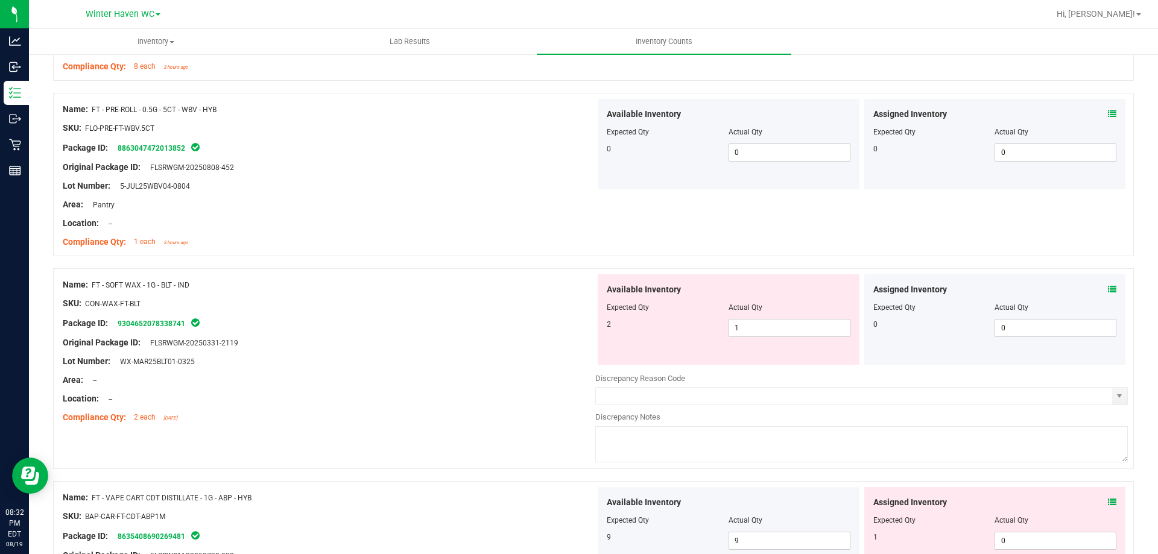
scroll to position [2956, 0]
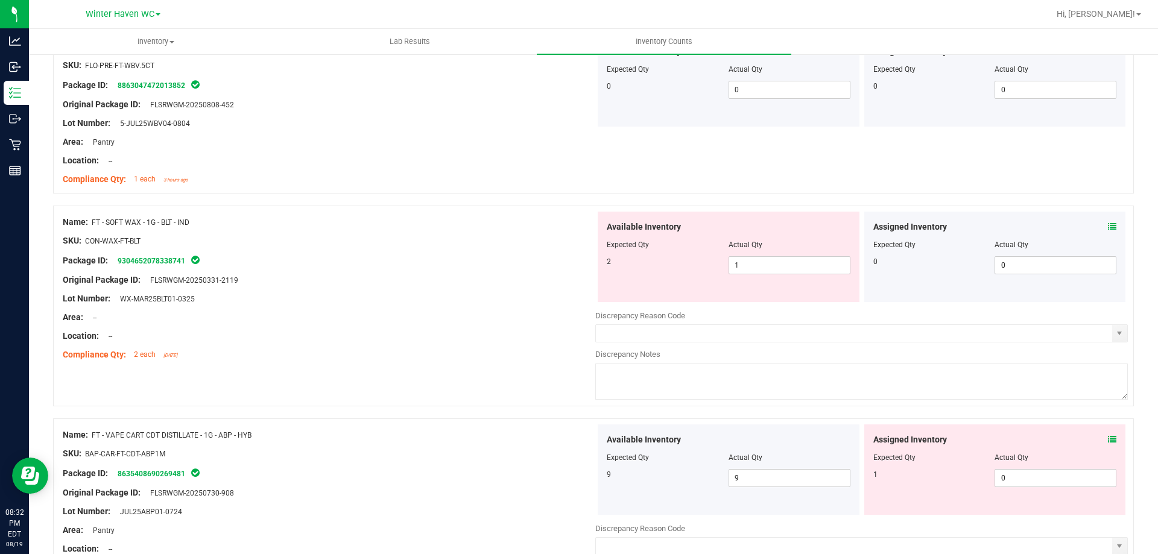
click at [1108, 229] on icon at bounding box center [1112, 227] width 8 height 8
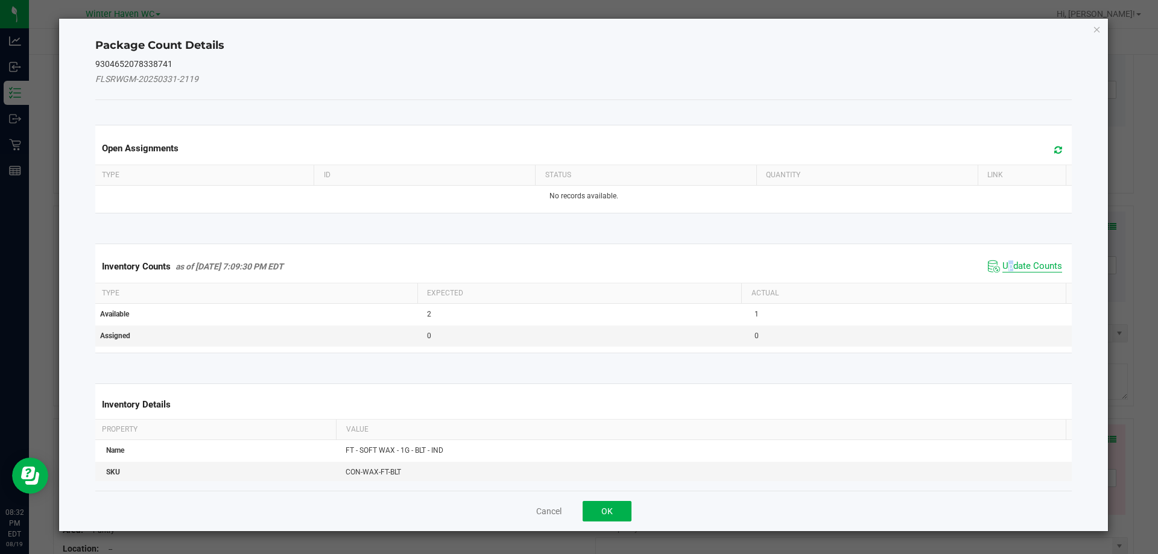
click at [1003, 267] on span "Update Counts" at bounding box center [1033, 267] width 60 height 12
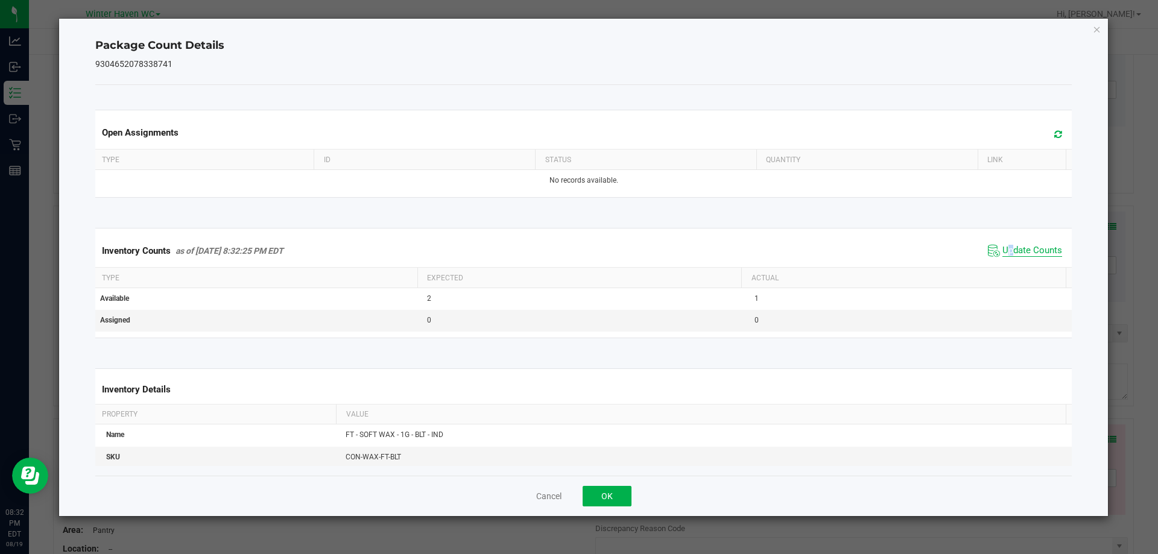
click at [1003, 253] on span "Update Counts" at bounding box center [1033, 251] width 60 height 12
click at [611, 494] on button "OK" at bounding box center [607, 496] width 49 height 21
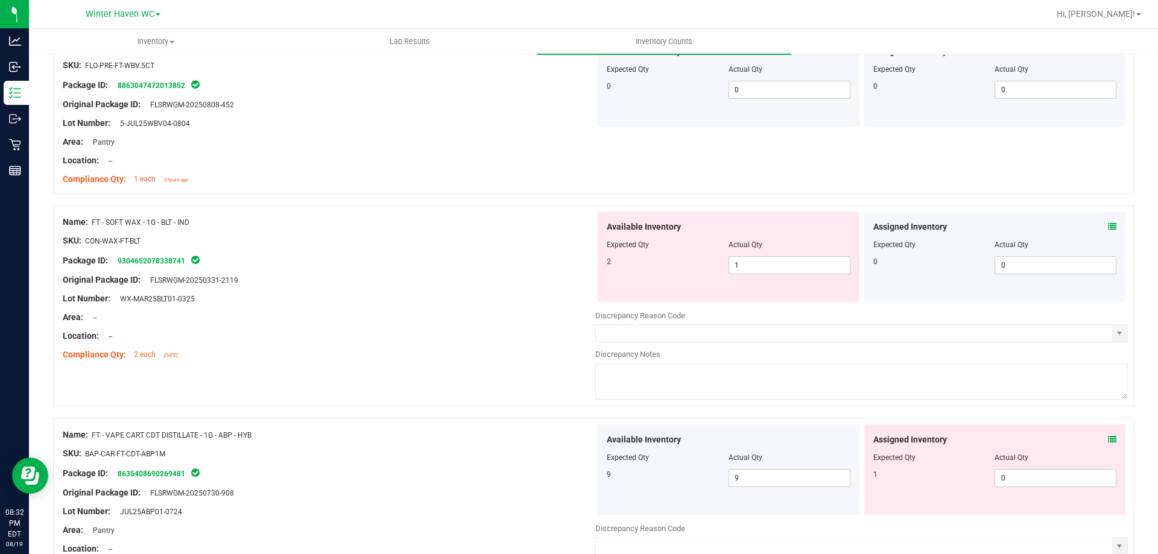
click at [527, 384] on div "Name: FT - SOFT WAX - 1G - BLT - IND SKU: CON-WAX-FT-BLT Package ID: 9304652078…" at bounding box center [593, 306] width 1081 height 201
drag, startPoint x: 754, startPoint y: 272, endPoint x: 721, endPoint y: 271, distance: 33.2
click at [729, 271] on span "1 1" at bounding box center [790, 265] width 122 height 18
type input "2"
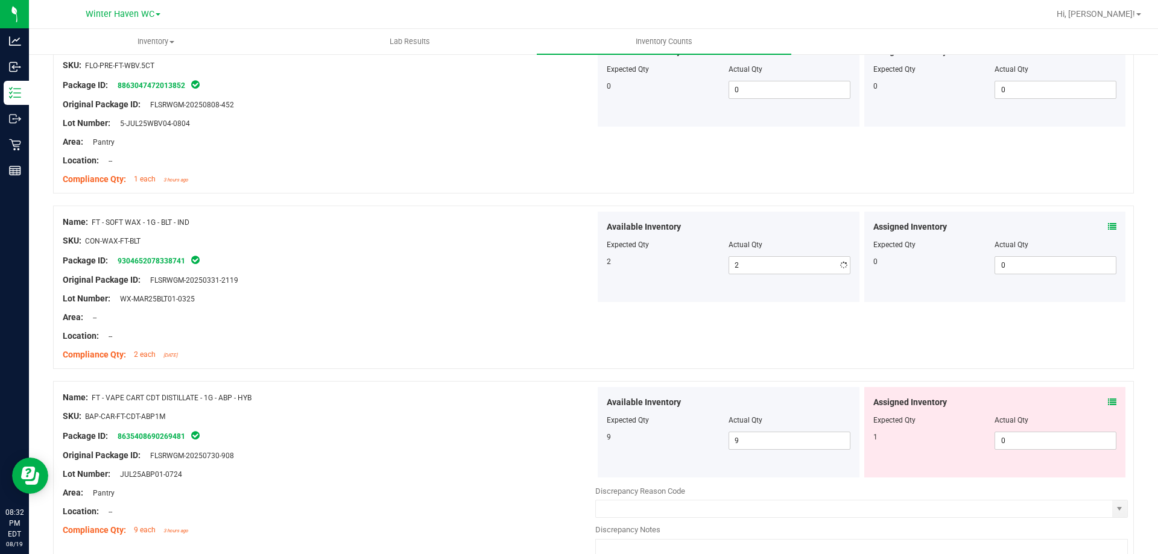
click at [556, 270] on div at bounding box center [329, 271] width 533 height 6
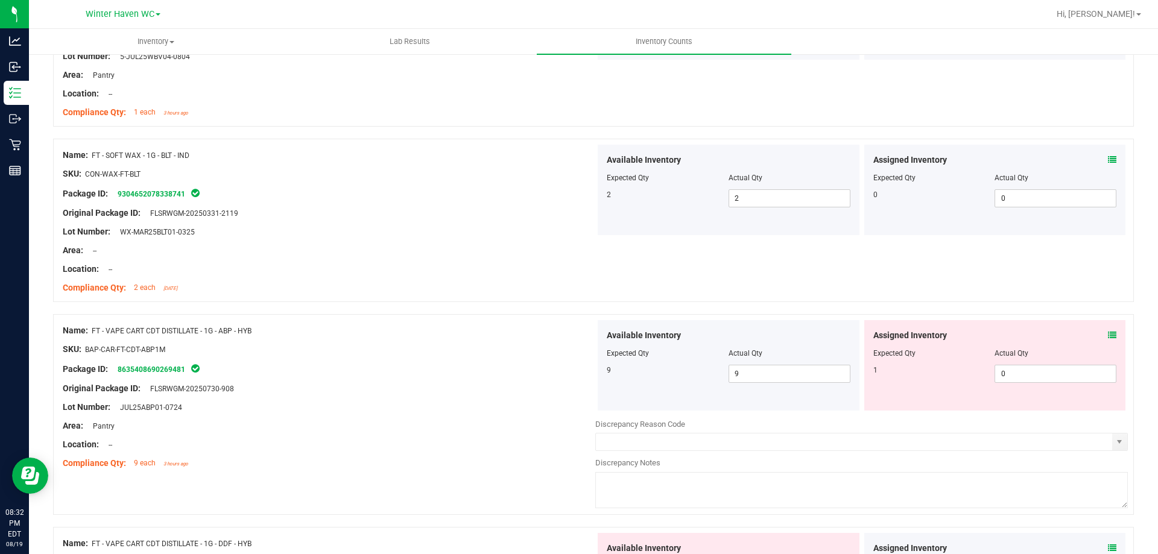
scroll to position [3077, 0]
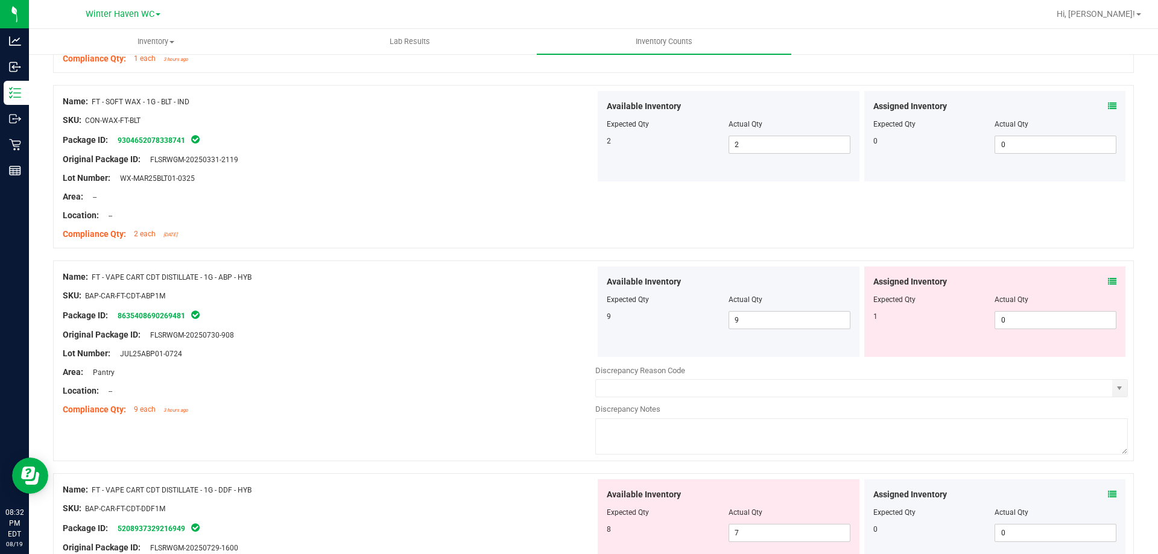
click at [1108, 285] on icon at bounding box center [1112, 282] width 8 height 8
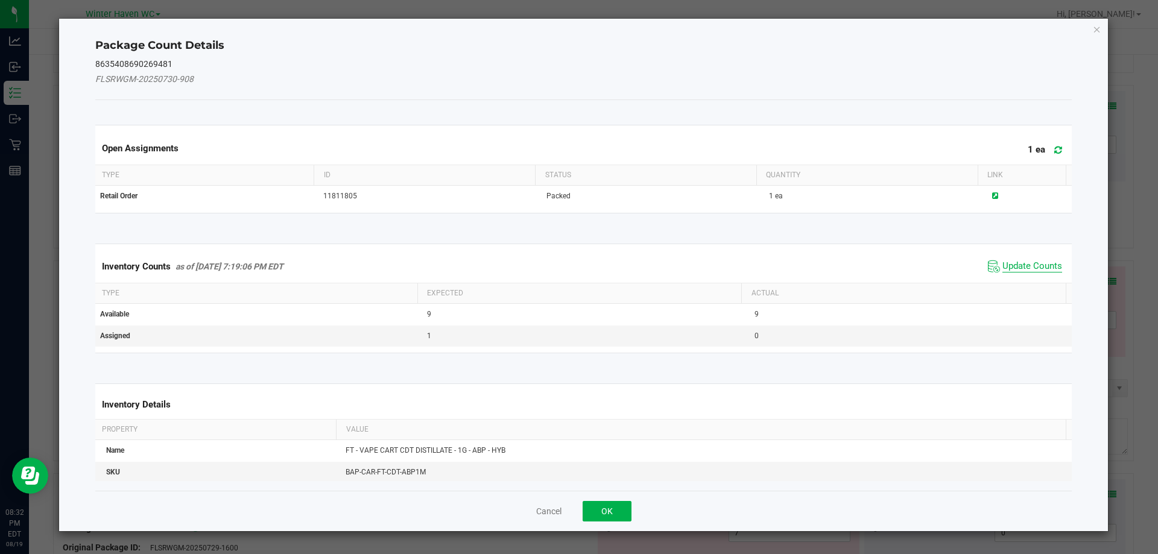
click at [1005, 268] on span "Update Counts" at bounding box center [1033, 267] width 60 height 12
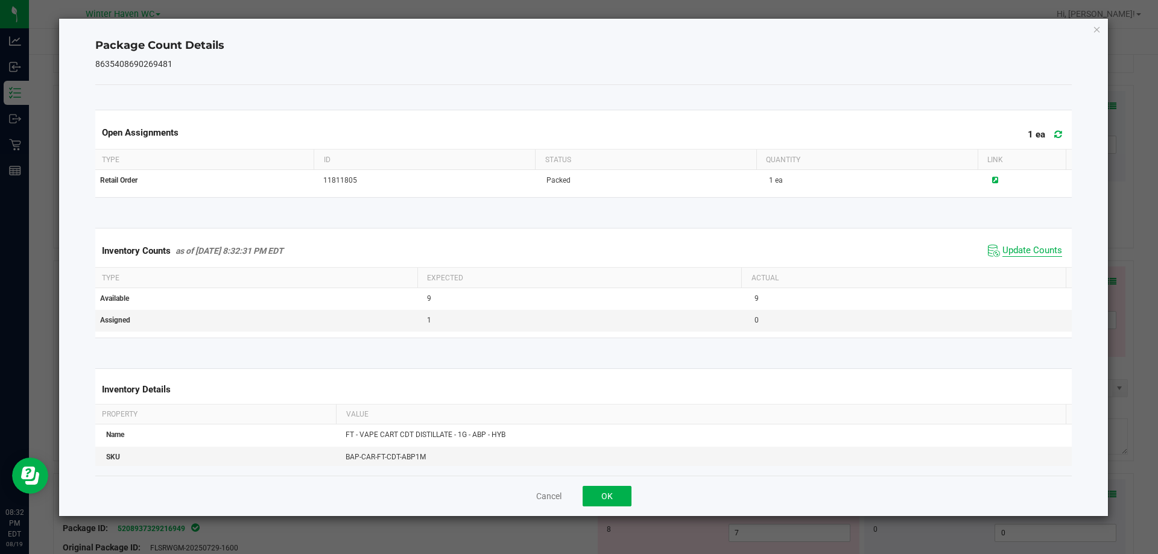
click at [1005, 255] on span "Update Counts" at bounding box center [1033, 251] width 60 height 12
click at [1005, 255] on span "Update Counts" at bounding box center [1033, 250] width 60 height 11
click at [621, 483] on div "Cancel OK" at bounding box center [583, 496] width 977 height 40
click at [622, 486] on button "OK" at bounding box center [607, 496] width 49 height 21
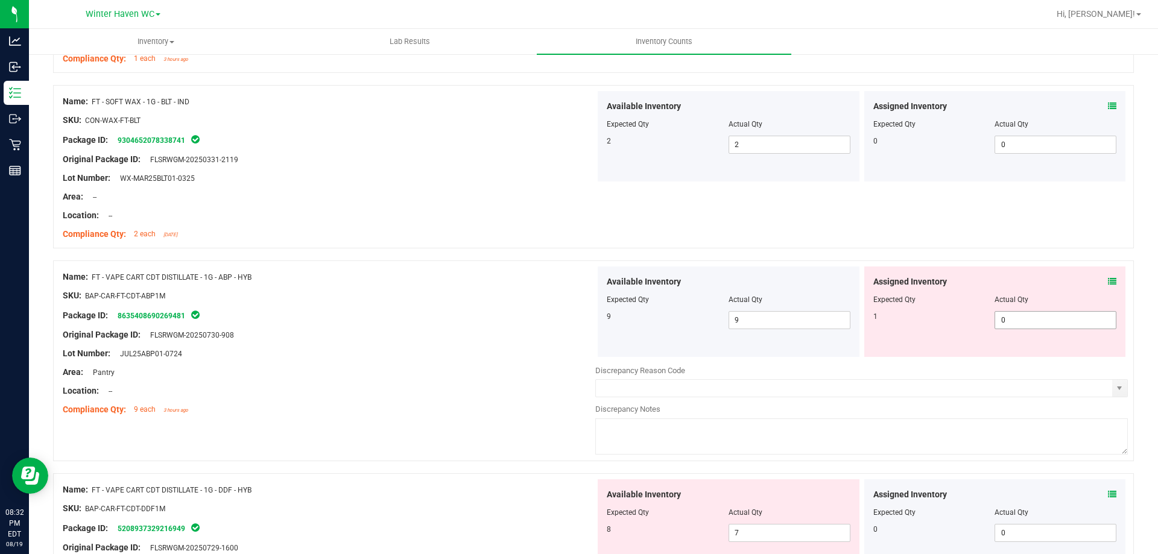
click at [1027, 315] on span "0 0" at bounding box center [1056, 320] width 122 height 18
type input "01"
type input "1"
click at [519, 259] on div at bounding box center [593, 255] width 1081 height 12
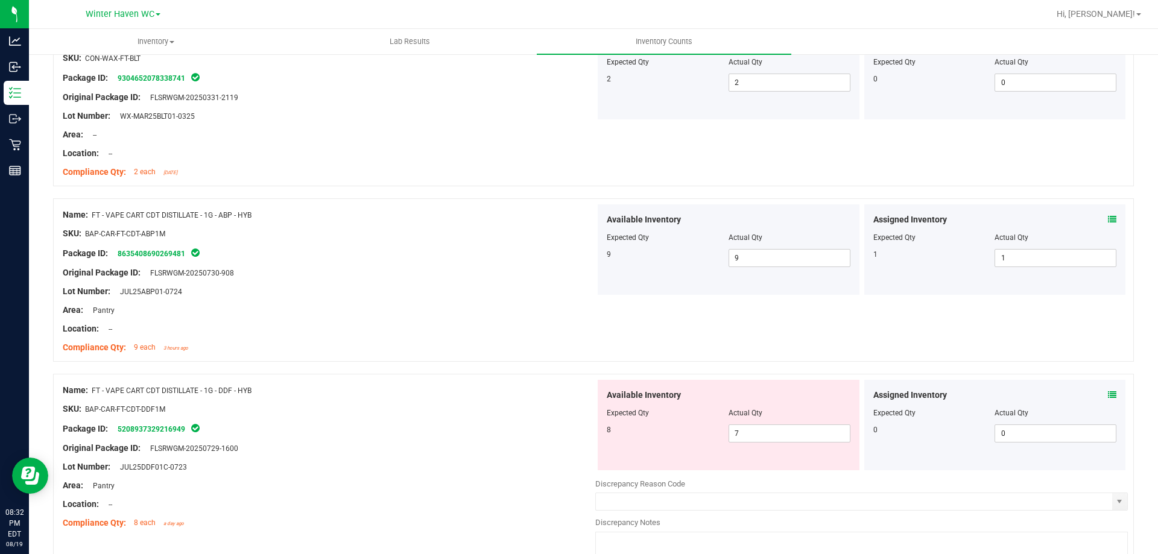
scroll to position [3197, 0]
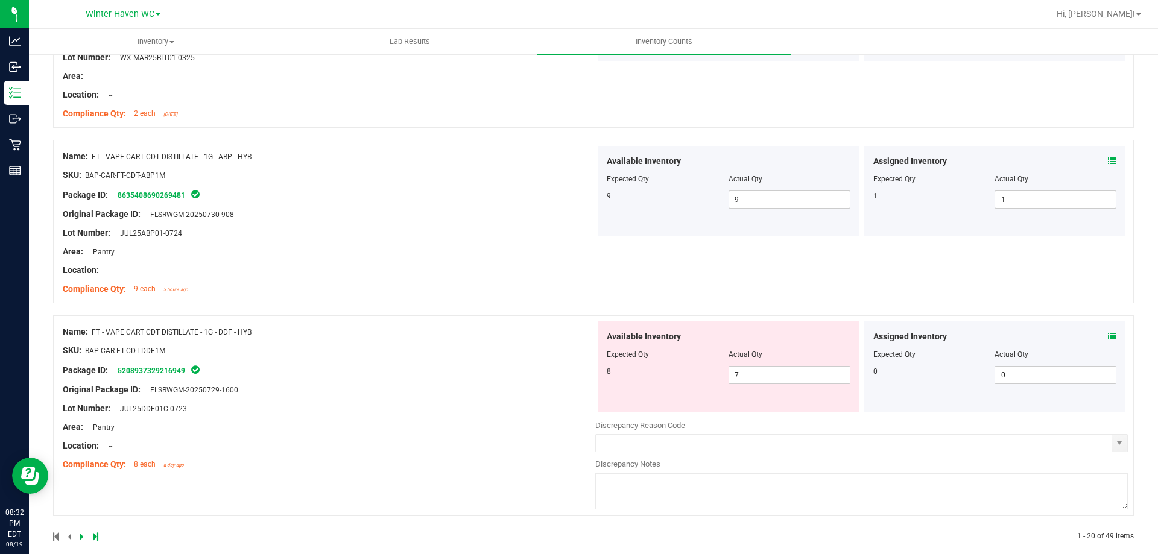
click at [1108, 339] on icon at bounding box center [1112, 336] width 8 height 8
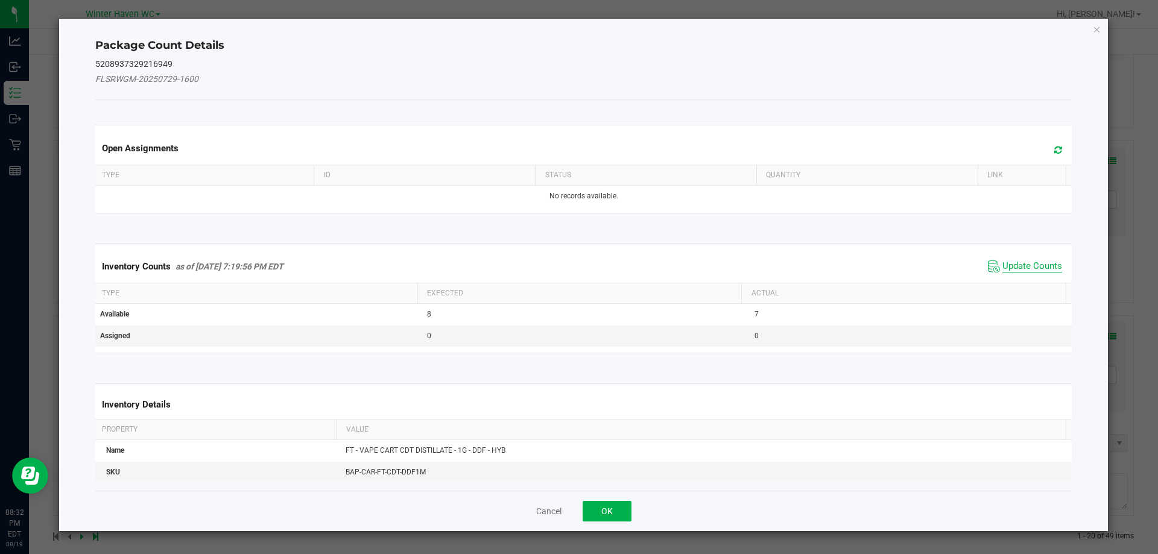
click at [1023, 271] on span "Update Counts" at bounding box center [1033, 267] width 60 height 12
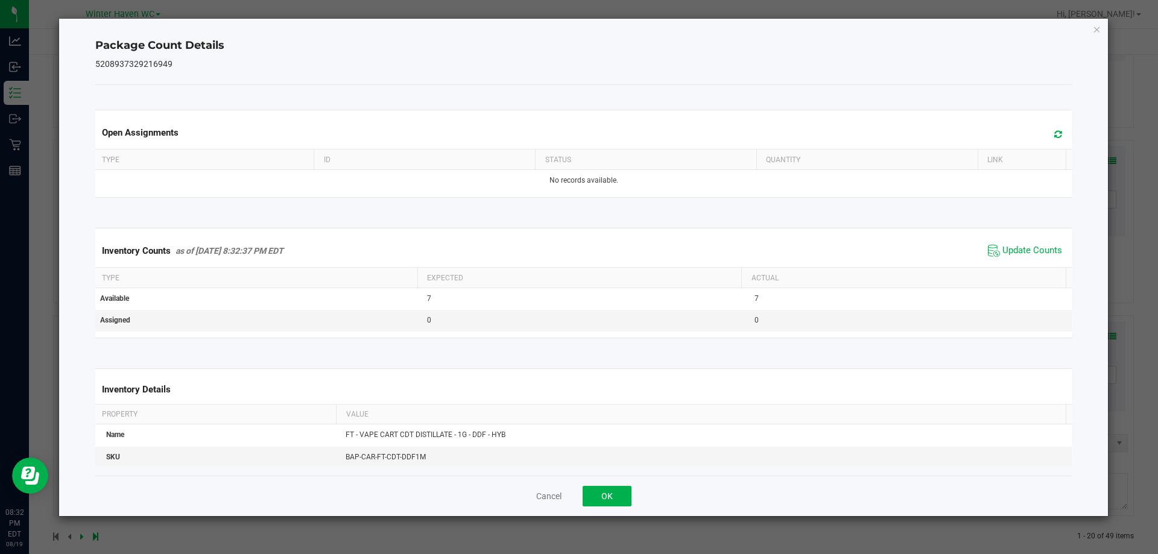
click at [1018, 258] on span "Update Counts" at bounding box center [1025, 251] width 80 height 18
click at [1018, 258] on span "Update Counts" at bounding box center [1026, 250] width 77 height 17
drag, startPoint x: 608, startPoint y: 493, endPoint x: 597, endPoint y: 476, distance: 20.3
click at [608, 495] on button "OK" at bounding box center [607, 496] width 49 height 21
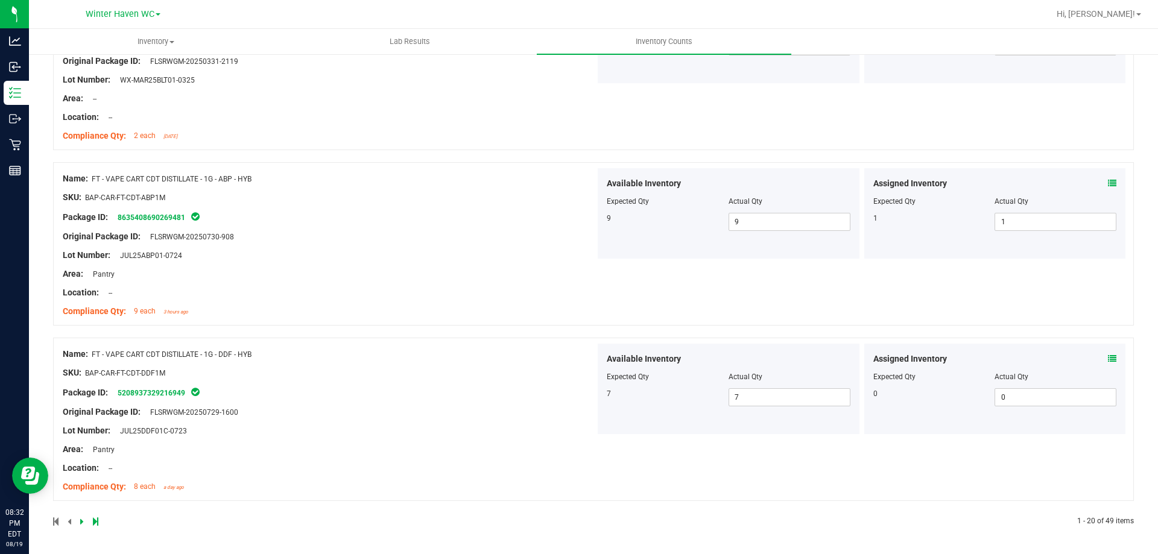
scroll to position [3175, 0]
click at [522, 398] on div "Package ID: 5208937329216949" at bounding box center [329, 393] width 533 height 14
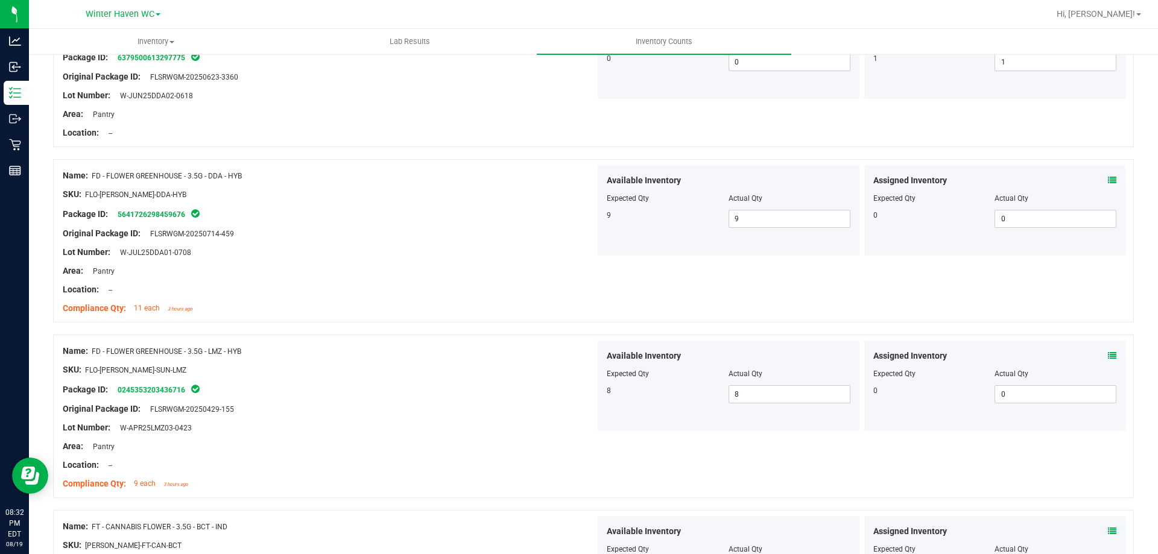
scroll to position [0, 0]
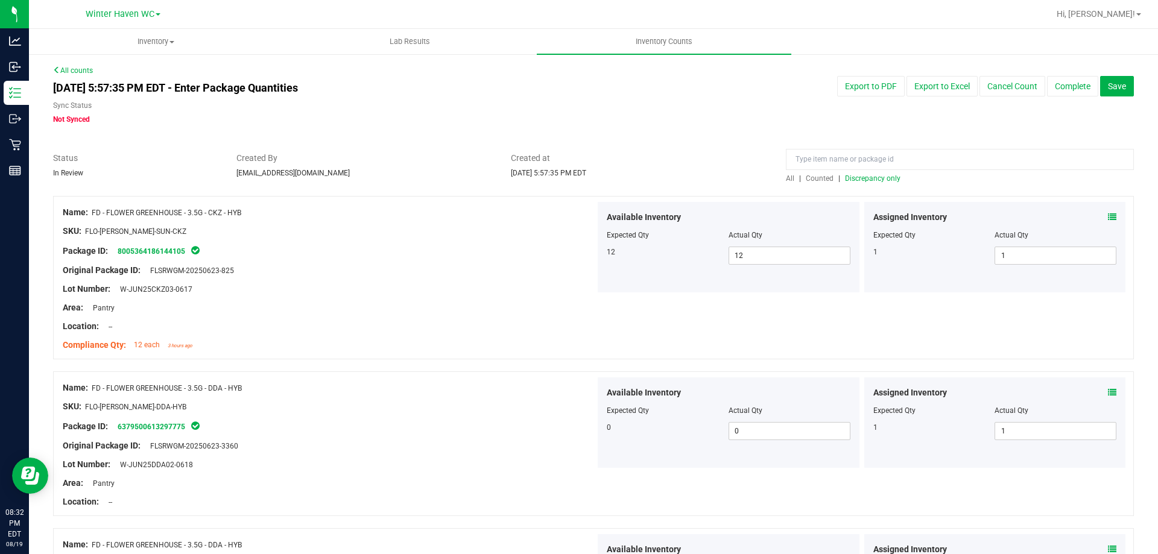
click at [855, 184] on div at bounding box center [593, 190] width 1081 height 12
click at [858, 180] on span "Discrepancy only" at bounding box center [873, 178] width 56 height 8
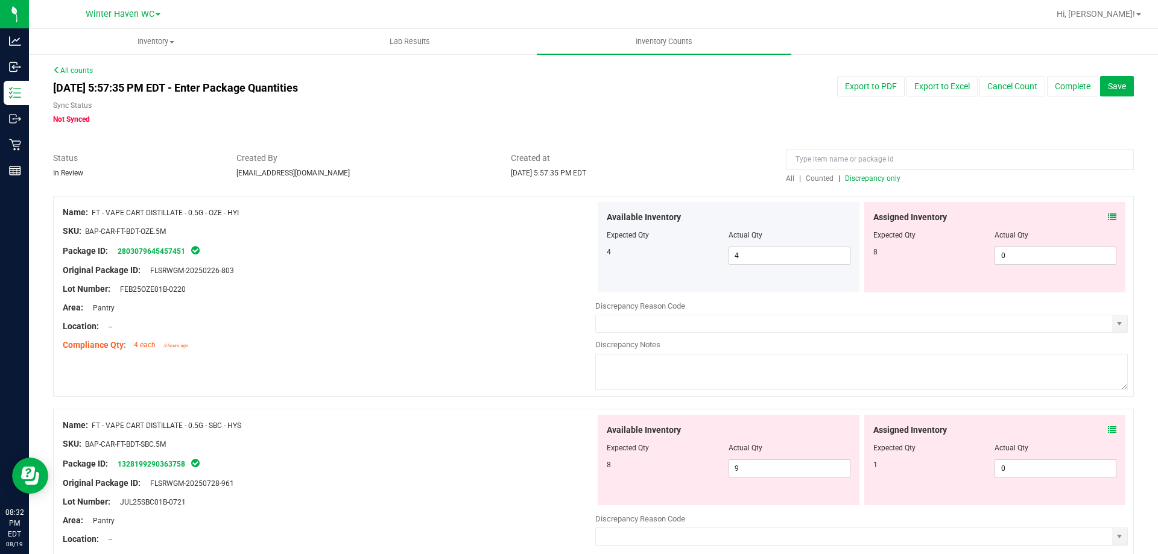
click at [1108, 212] on span at bounding box center [1112, 217] width 8 height 13
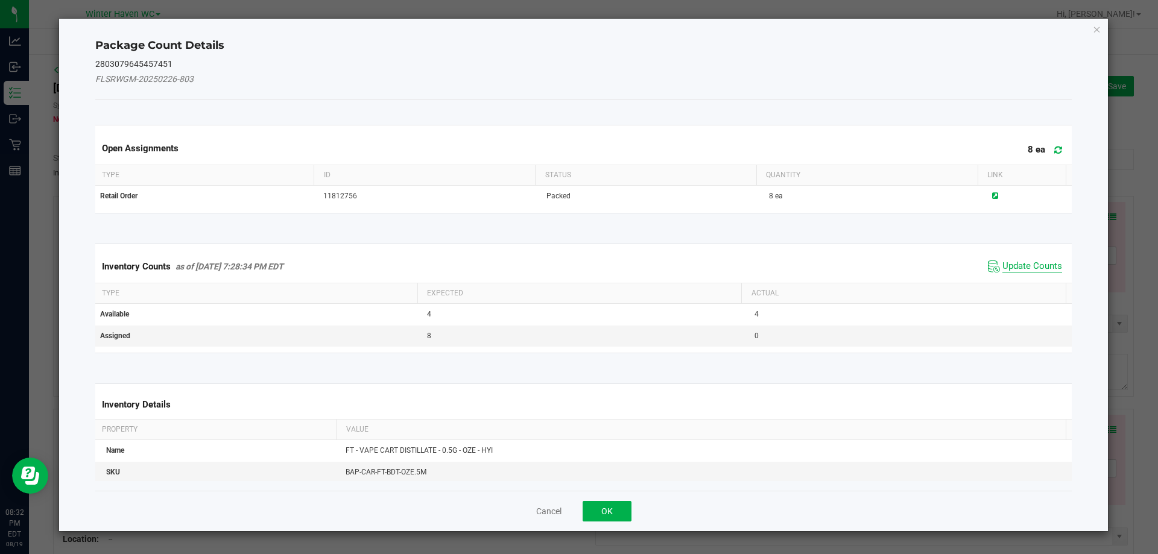
click at [1012, 264] on span "Update Counts" at bounding box center [1033, 267] width 60 height 12
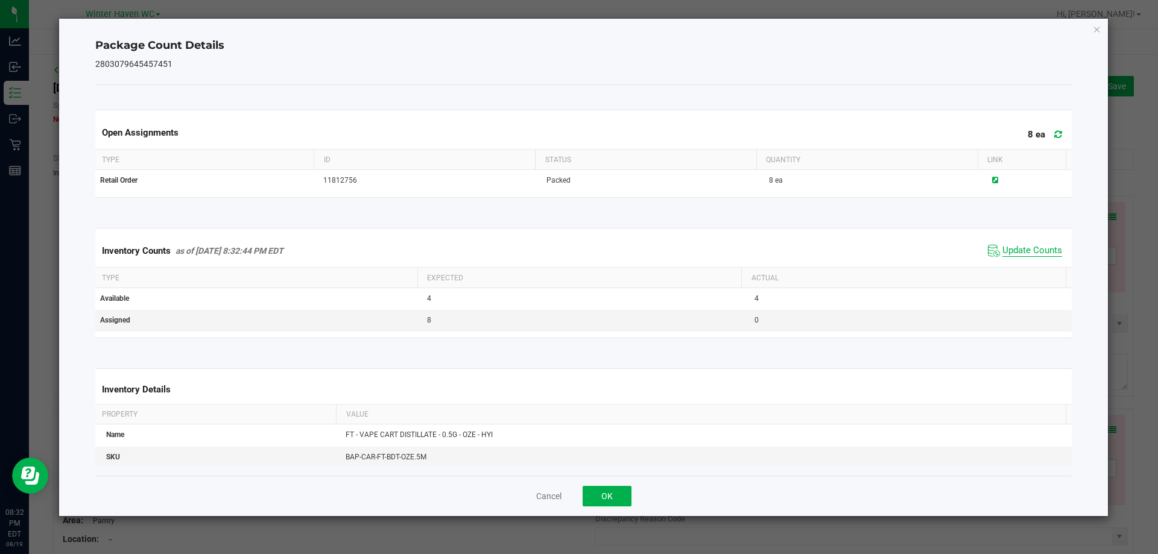
click at [1003, 245] on span "Update Counts" at bounding box center [1033, 251] width 60 height 12
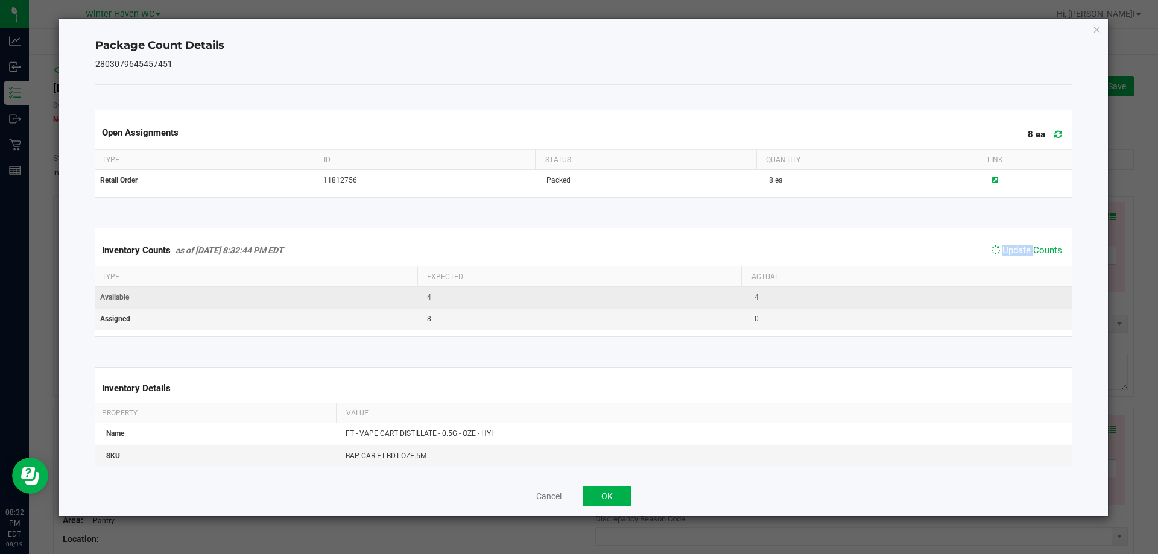
drag, startPoint x: 1001, startPoint y: 245, endPoint x: 907, endPoint y: 288, distance: 103.7
click at [1001, 244] on span "Update Counts" at bounding box center [1026, 250] width 77 height 17
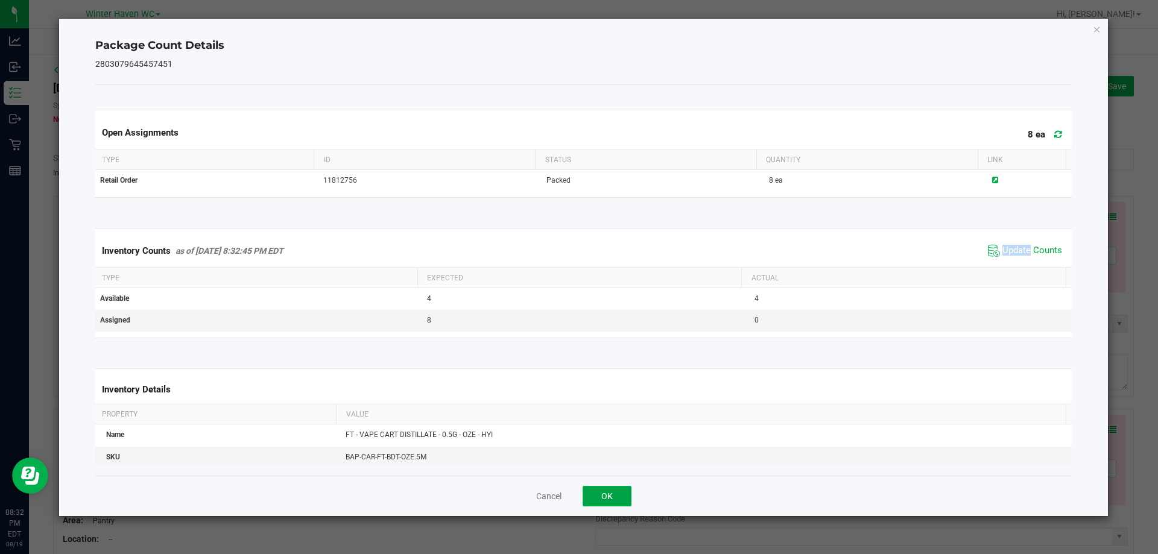
click at [611, 502] on button "OK" at bounding box center [607, 496] width 49 height 21
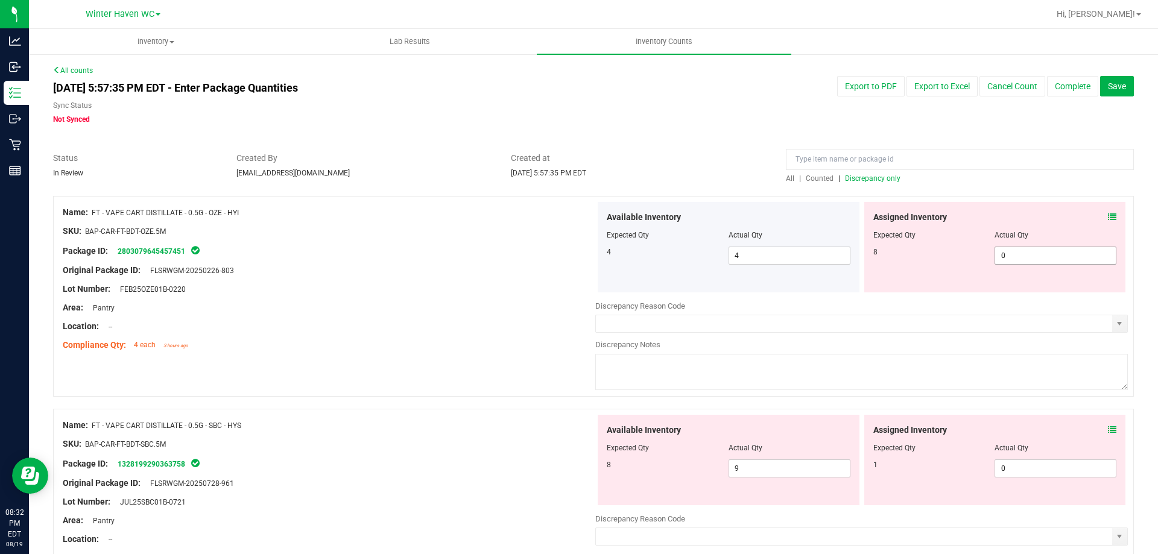
click at [1021, 252] on span "0 0" at bounding box center [1056, 256] width 122 height 18
type input "08"
type input "8"
click at [574, 268] on div "Original Package ID: FLSRWGM-20250226-803" at bounding box center [329, 270] width 533 height 13
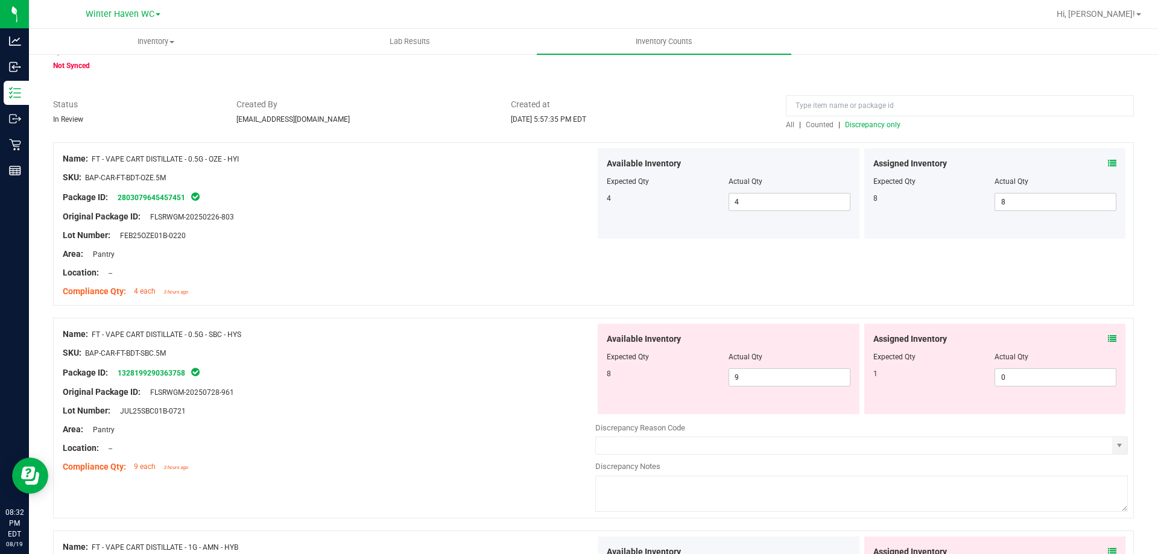
scroll to position [121, 0]
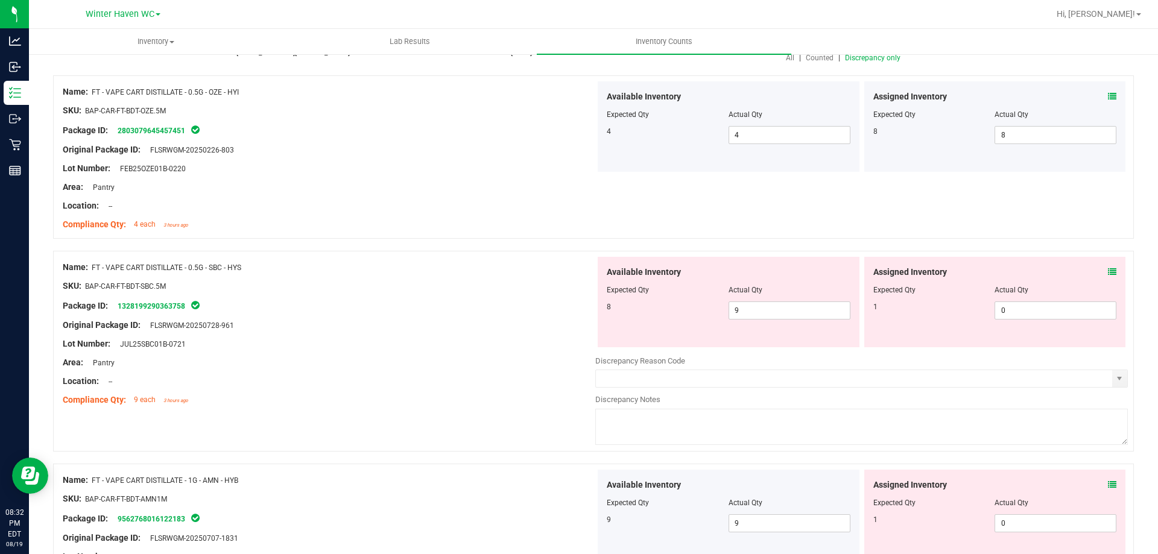
click at [1108, 273] on icon at bounding box center [1112, 272] width 8 height 8
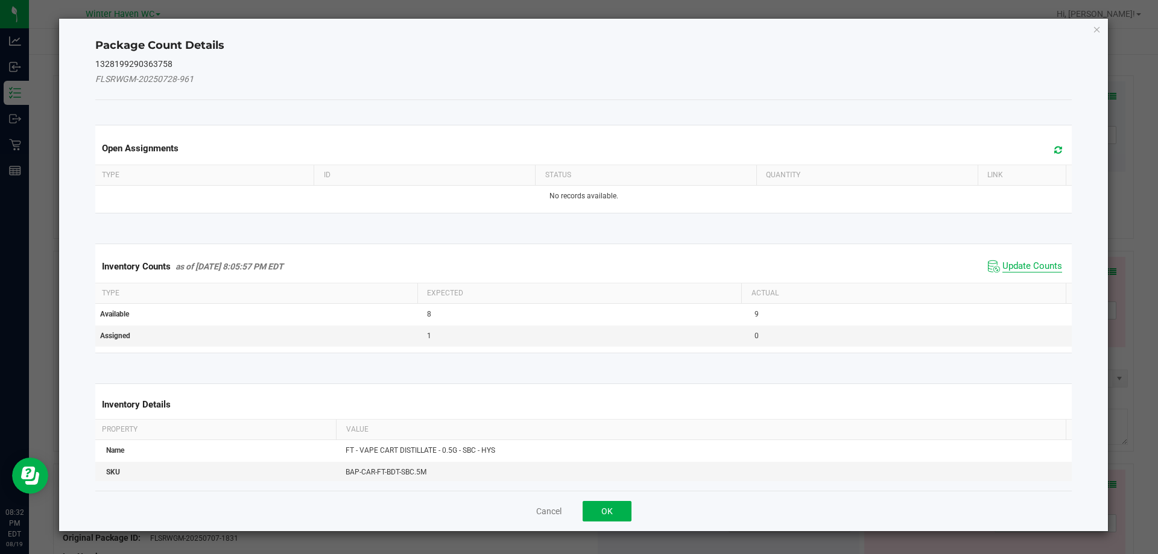
click at [1030, 261] on span "Update Counts" at bounding box center [1033, 267] width 60 height 12
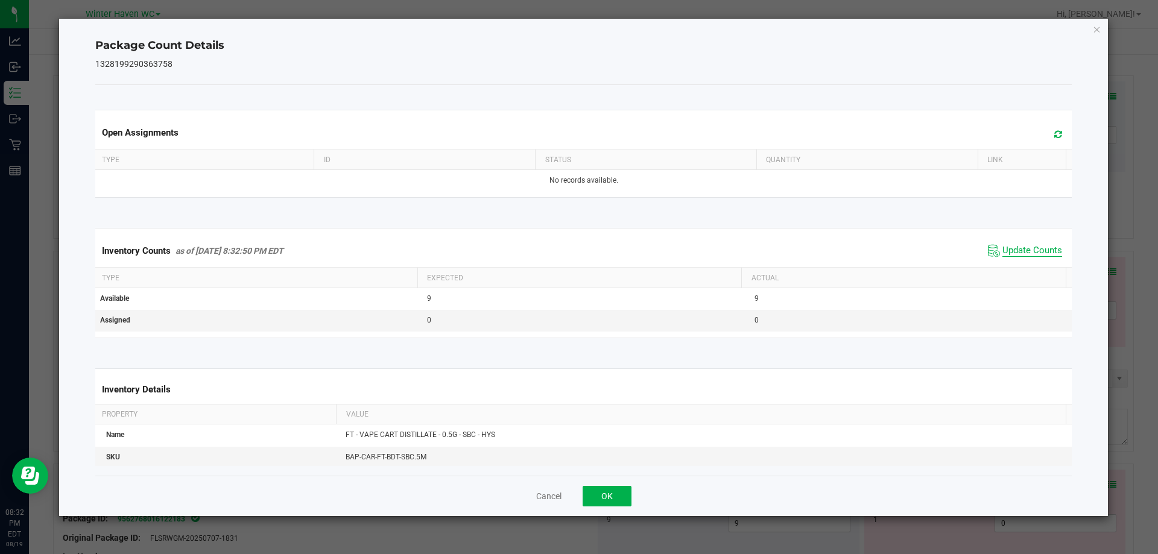
click at [1021, 253] on span "Update Counts" at bounding box center [1033, 251] width 60 height 12
drag, startPoint x: 1021, startPoint y: 253, endPoint x: 1000, endPoint y: 256, distance: 21.4
click at [1021, 253] on span "Update Counts" at bounding box center [1033, 250] width 60 height 11
click at [628, 495] on button "OK" at bounding box center [607, 496] width 49 height 21
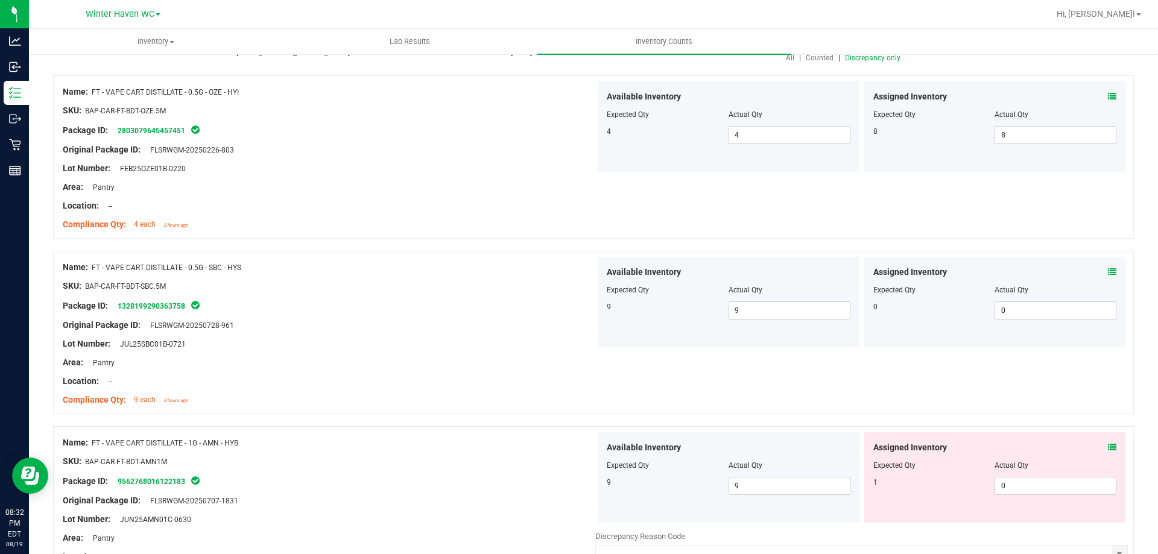
click at [1108, 448] on icon at bounding box center [1112, 447] width 8 height 8
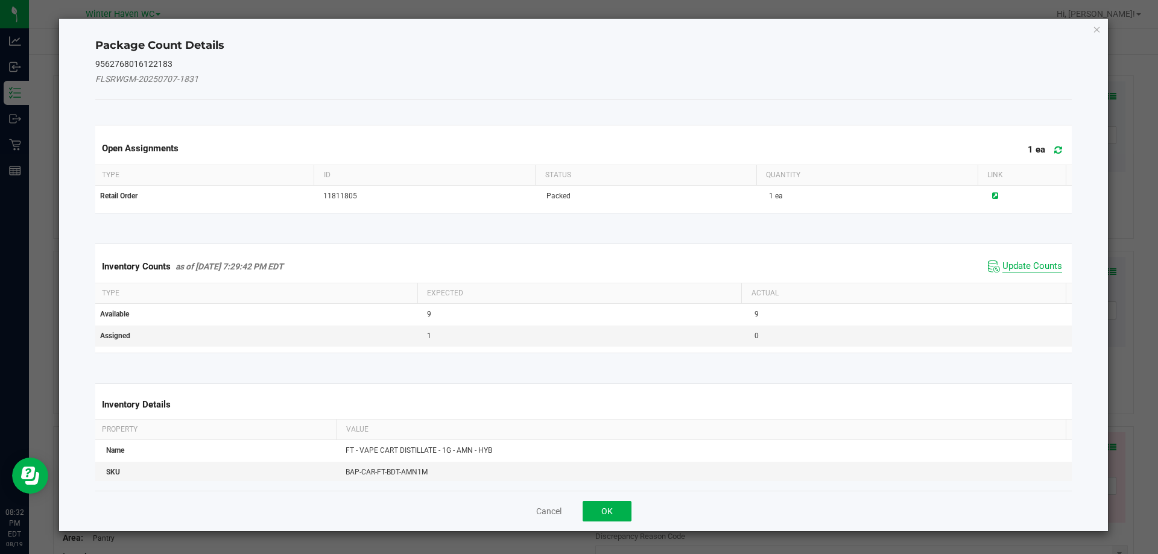
click at [1006, 265] on span "Update Counts" at bounding box center [1033, 267] width 60 height 12
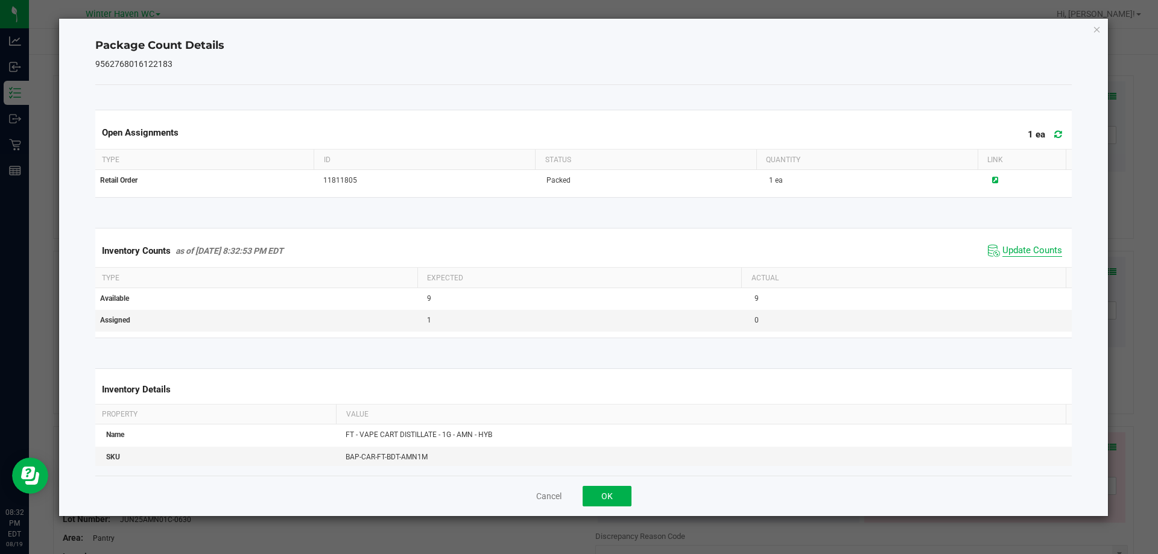
click at [1006, 254] on span "Update Counts" at bounding box center [1033, 251] width 60 height 12
click at [609, 498] on button "OK" at bounding box center [607, 496] width 49 height 21
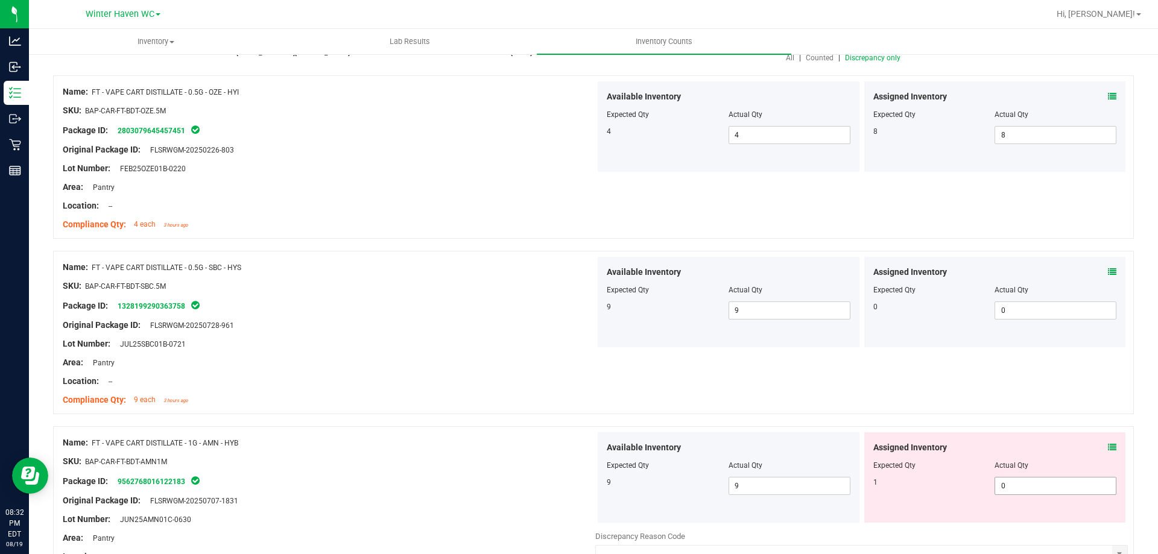
click at [1020, 486] on span "0 0" at bounding box center [1056, 486] width 122 height 18
type input "01"
type input "1"
click at [988, 373] on div "Name: FT - VAPE CART DISTILLATE - 0.5G - SBC - HYS SKU: BAP-CAR-FT-BDT-SBC.5M P…" at bounding box center [593, 332] width 1081 height 163
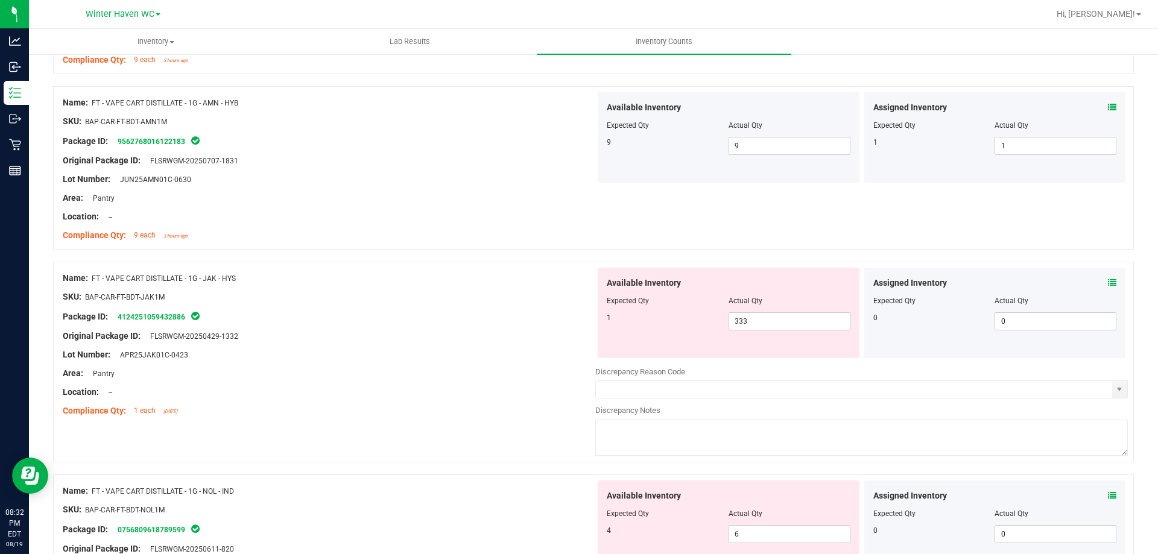
scroll to position [483, 0]
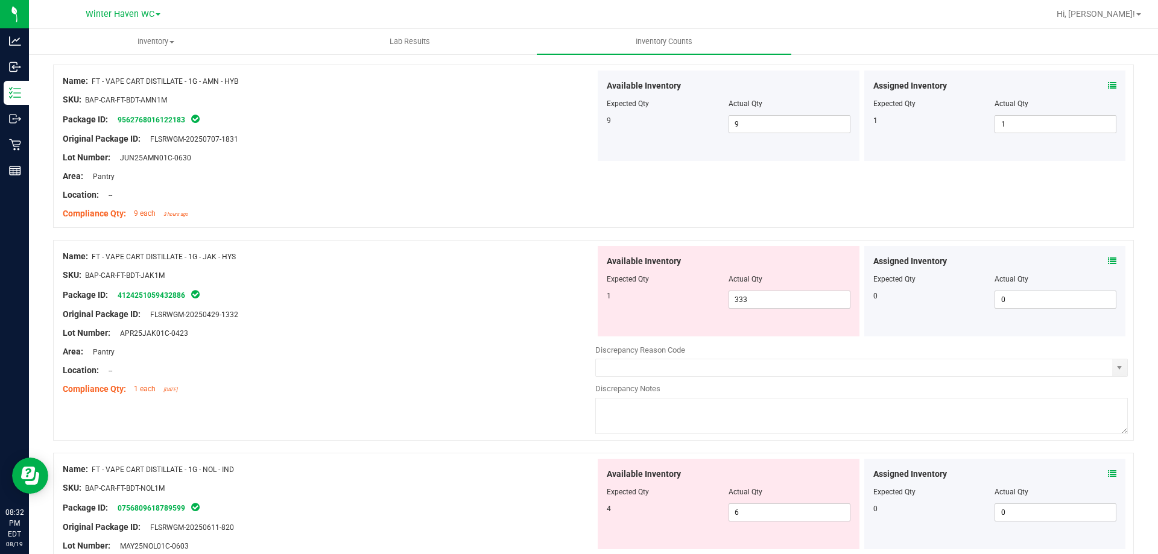
click at [1097, 264] on div "Assigned Inventory" at bounding box center [996, 261] width 244 height 13
click at [1108, 261] on icon at bounding box center [1112, 261] width 8 height 8
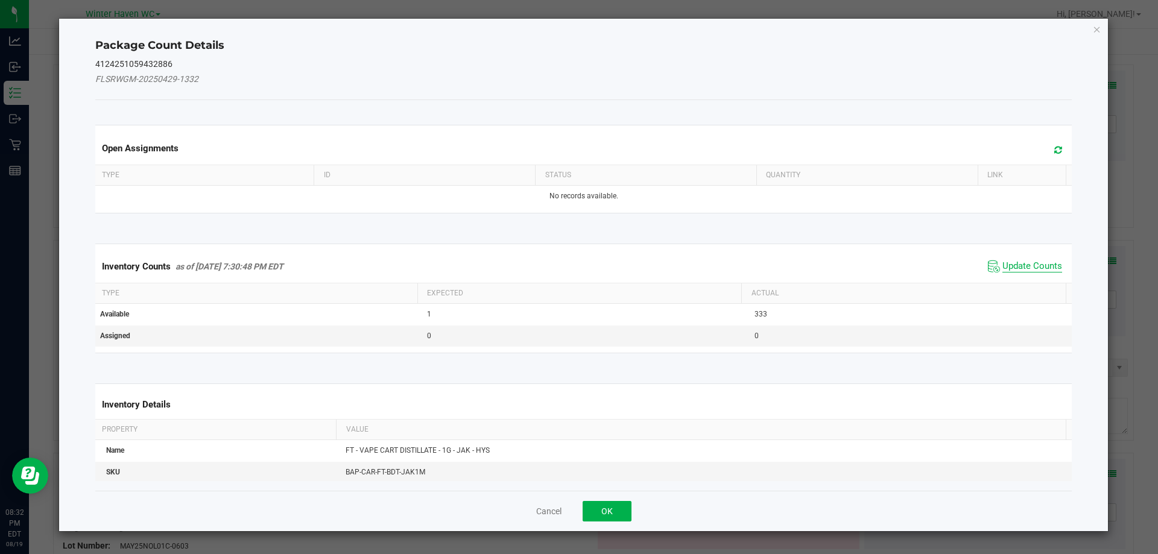
click at [1035, 265] on span "Update Counts" at bounding box center [1033, 267] width 60 height 12
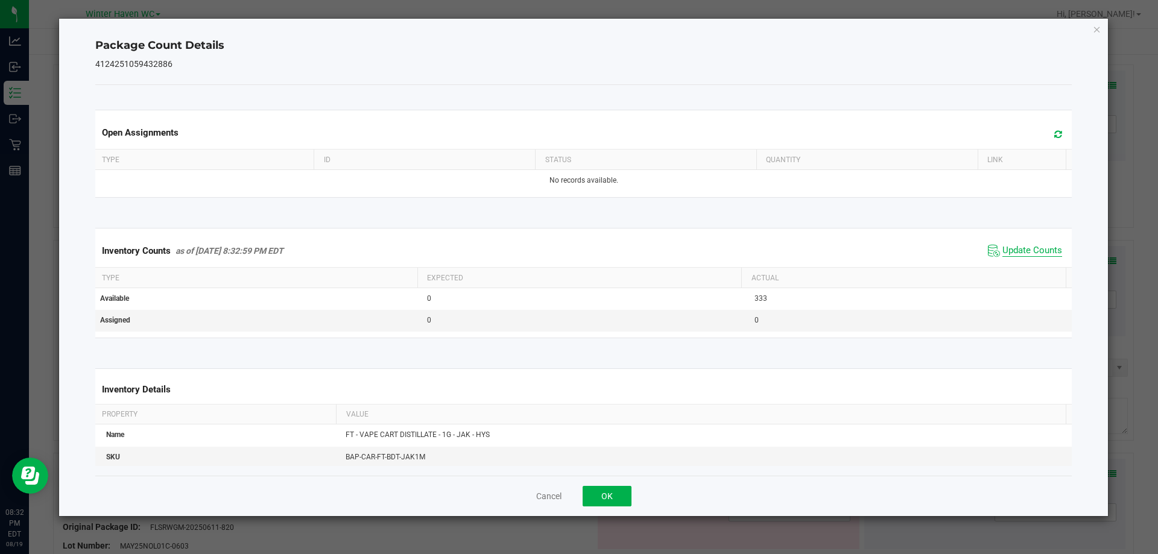
click at [1030, 253] on span "Update Counts" at bounding box center [1033, 251] width 60 height 12
click at [600, 501] on button "OK" at bounding box center [607, 496] width 49 height 21
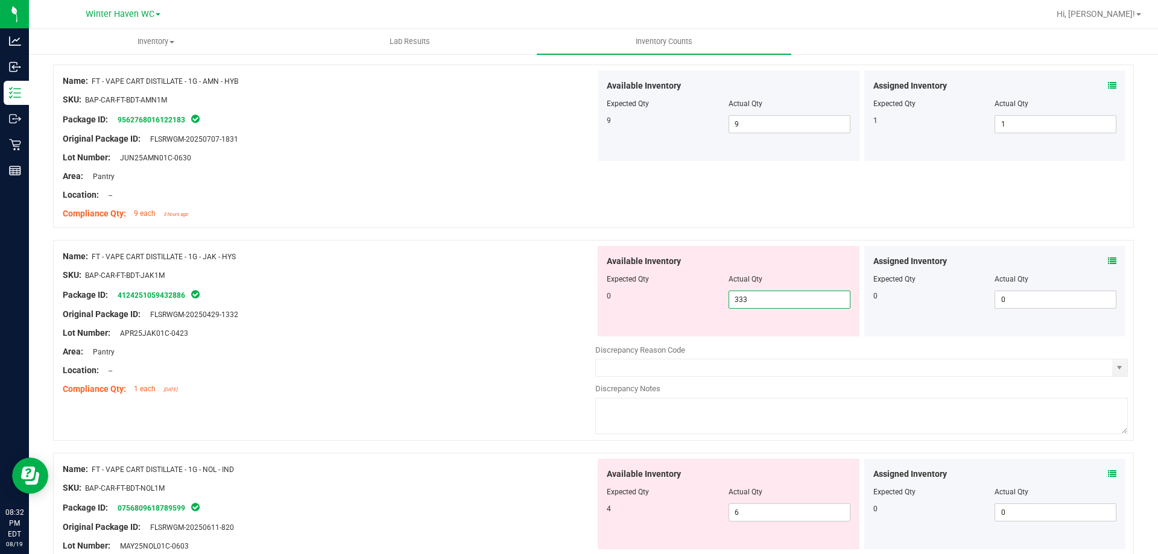
drag, startPoint x: 779, startPoint y: 294, endPoint x: 665, endPoint y: 294, distance: 114.0
click at [667, 294] on div "0 333 333" at bounding box center [729, 300] width 244 height 18
type input "0"
drag, startPoint x: 588, startPoint y: 288, endPoint x: 627, endPoint y: 275, distance: 41.4
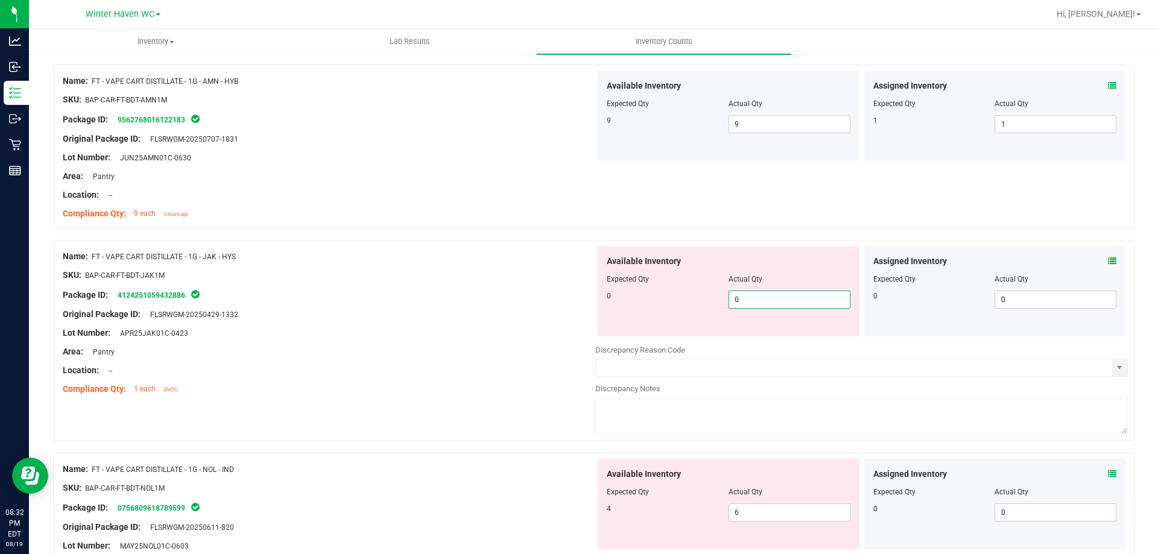
click at [588, 288] on div "Package ID: 4124251059432886" at bounding box center [329, 295] width 533 height 14
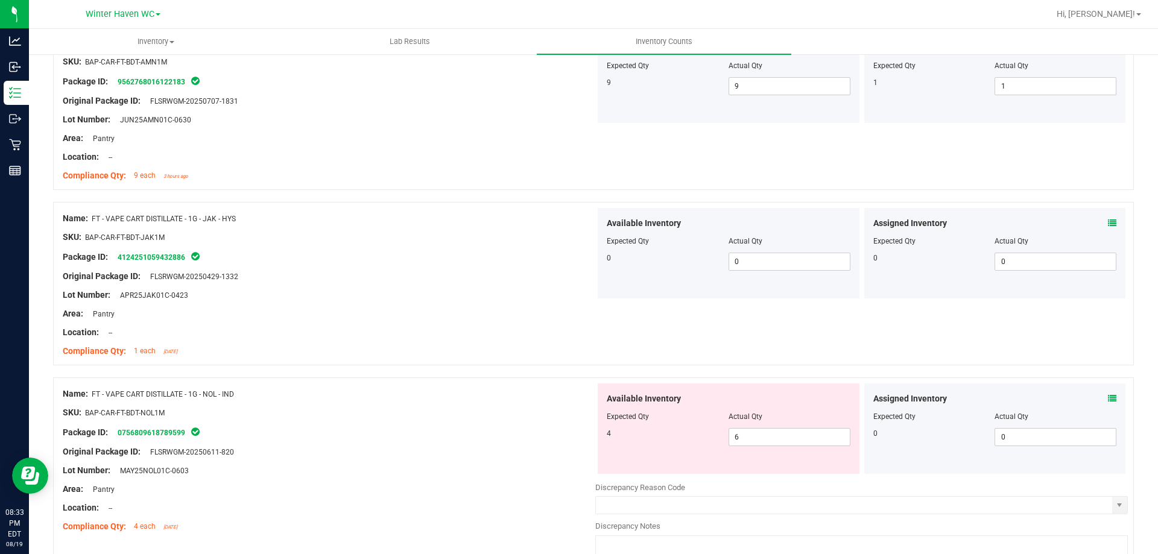
scroll to position [724, 0]
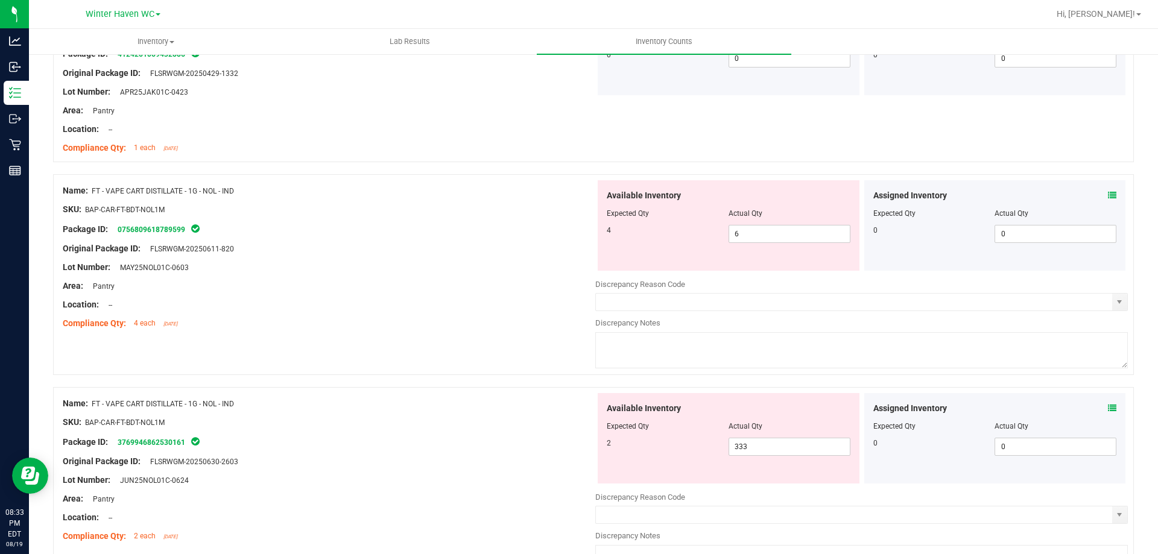
click at [1108, 198] on icon at bounding box center [1112, 195] width 8 height 8
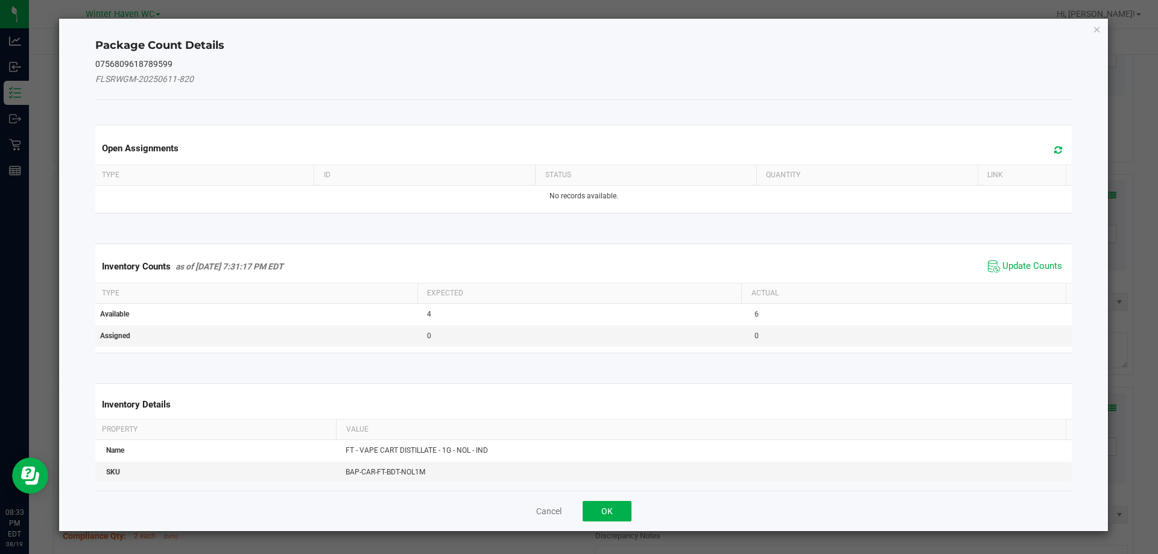
click at [1030, 259] on span "Update Counts" at bounding box center [1025, 267] width 80 height 18
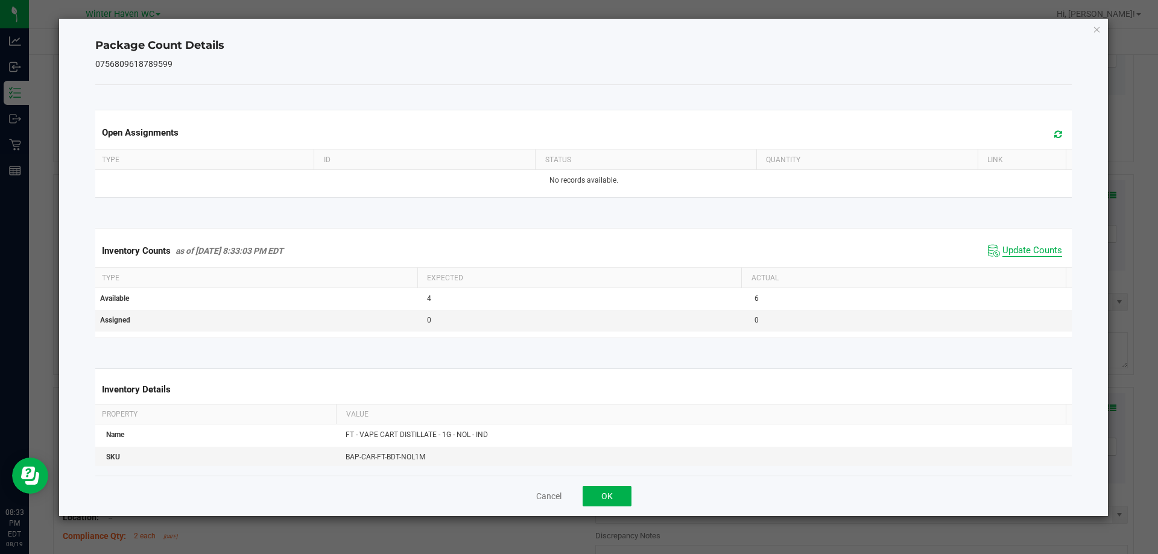
click at [1030, 249] on span "Update Counts" at bounding box center [1033, 251] width 60 height 12
click at [1030, 249] on span "Update Counts" at bounding box center [1033, 250] width 60 height 11
drag, startPoint x: 623, startPoint y: 513, endPoint x: 617, endPoint y: 502, distance: 13.0
click at [620, 512] on div "Cancel OK" at bounding box center [583, 496] width 977 height 40
click at [617, 501] on button "OK" at bounding box center [607, 496] width 49 height 21
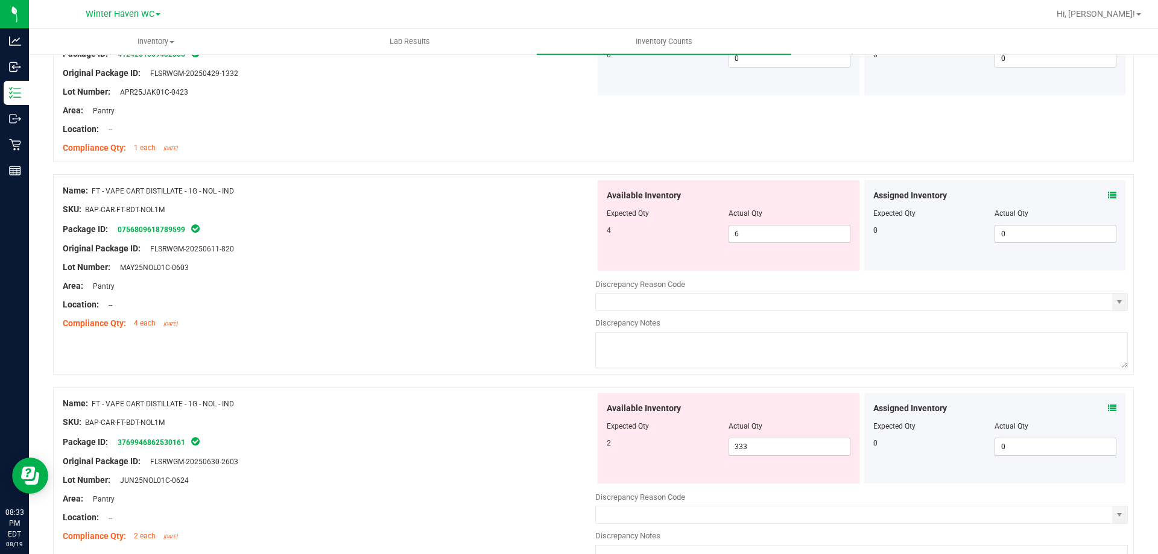
click at [530, 435] on div "Package ID: 3769946862530161" at bounding box center [329, 442] width 533 height 14
drag, startPoint x: 741, startPoint y: 239, endPoint x: 691, endPoint y: 242, distance: 50.8
click at [691, 241] on div "4 6 6" at bounding box center [729, 234] width 244 height 18
type input "4"
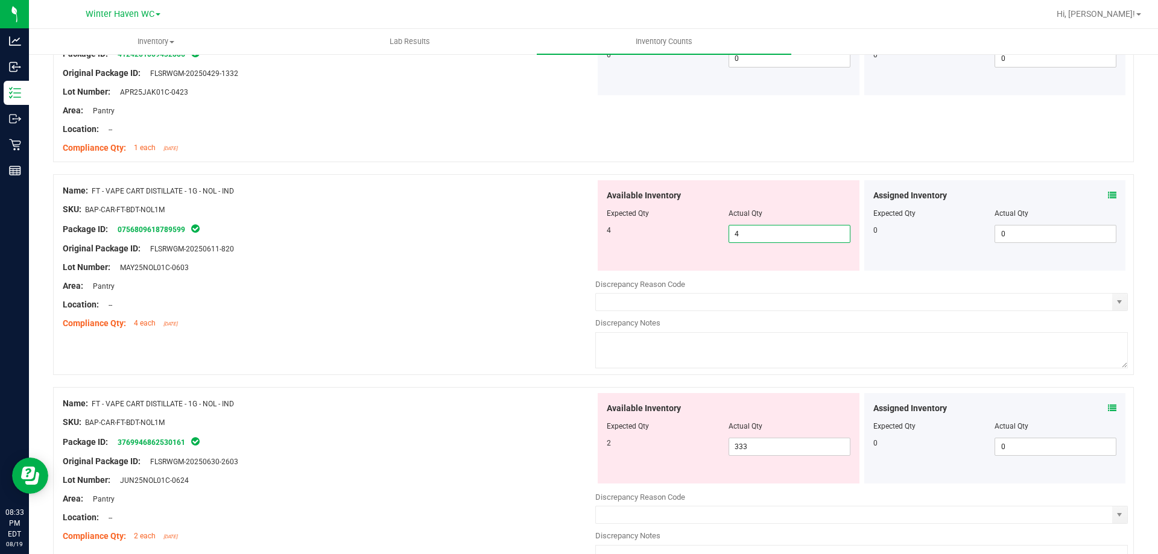
click at [536, 267] on div "Lot Number: MAY25NOL01C-0603" at bounding box center [329, 267] width 533 height 13
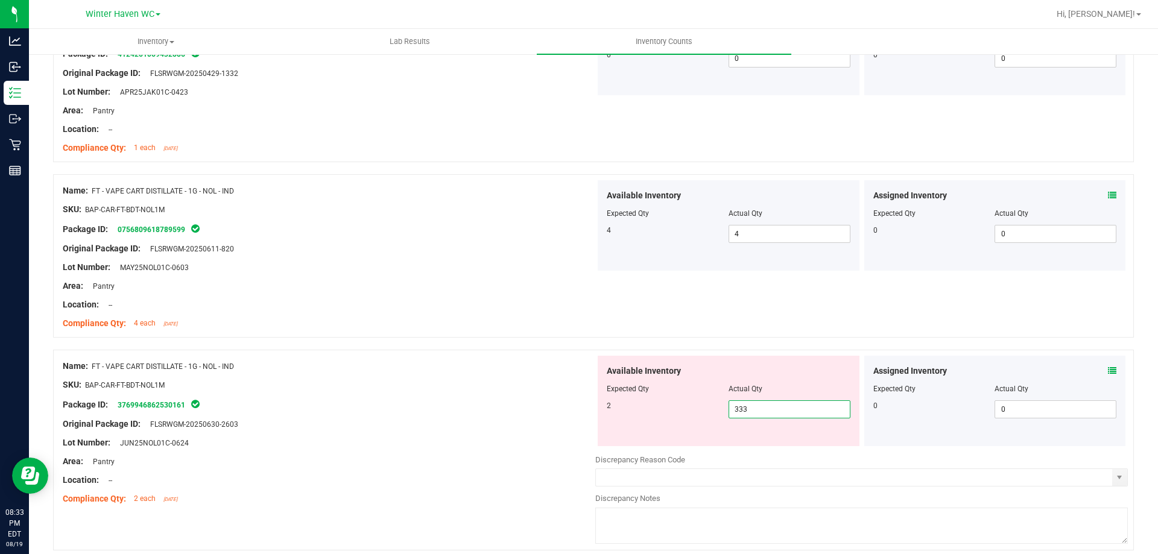
drag, startPoint x: 787, startPoint y: 407, endPoint x: 688, endPoint y: 413, distance: 99.1
click at [688, 413] on div "2 333 333" at bounding box center [729, 410] width 244 height 18
type input "2"
drag, startPoint x: 530, startPoint y: 378, endPoint x: 577, endPoint y: 338, distance: 61.6
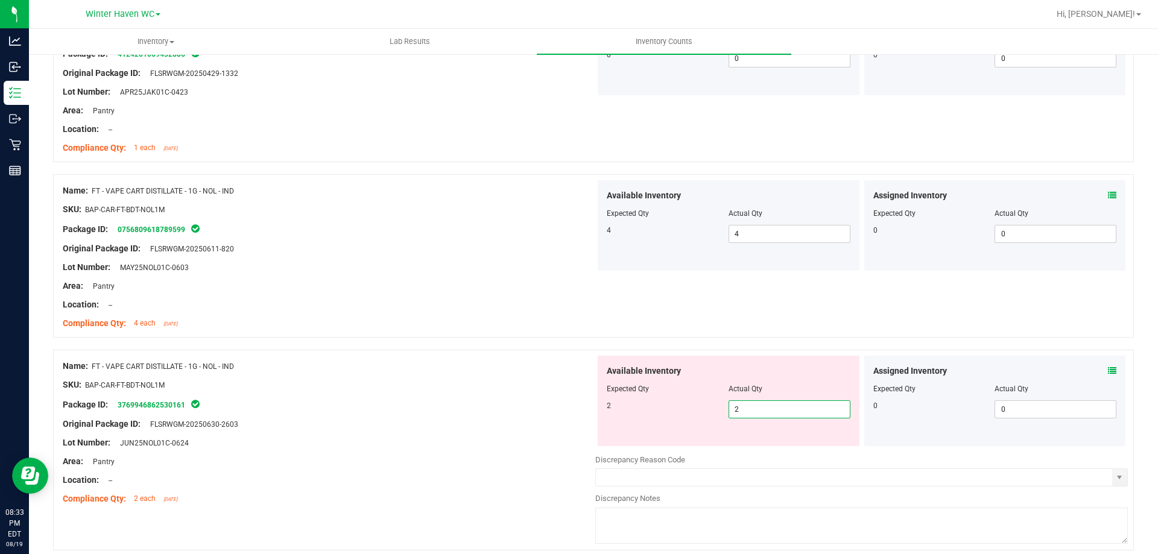
click at [531, 376] on div "Name: FT - VAPE CART DISTILLATE - 1G - NOL - IND SKU: BAP-CAR-FT-BDT-NOL1M Pack…" at bounding box center [329, 433] width 533 height 154
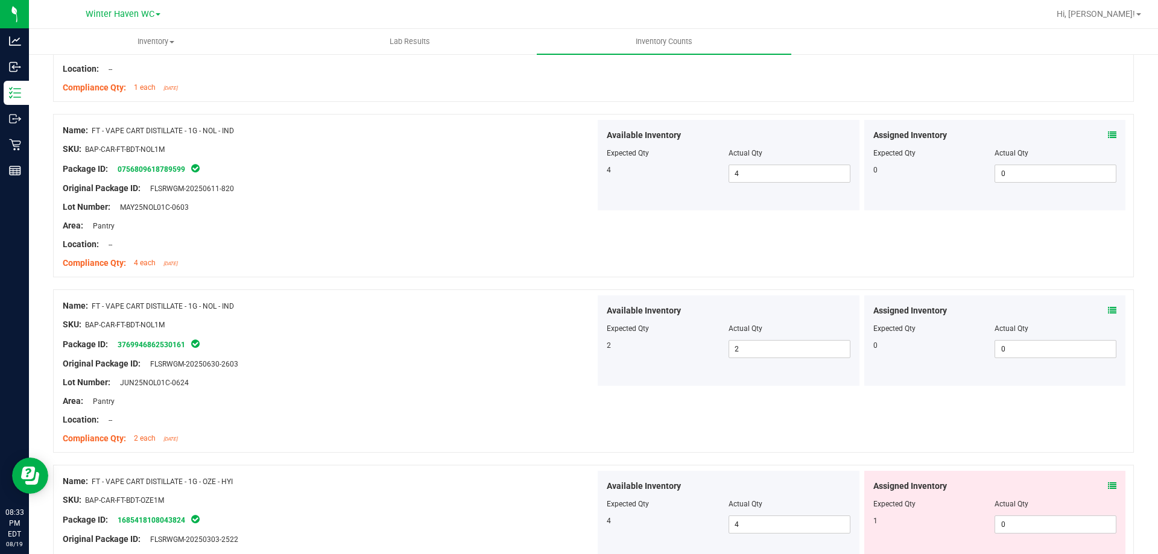
scroll to position [965, 0]
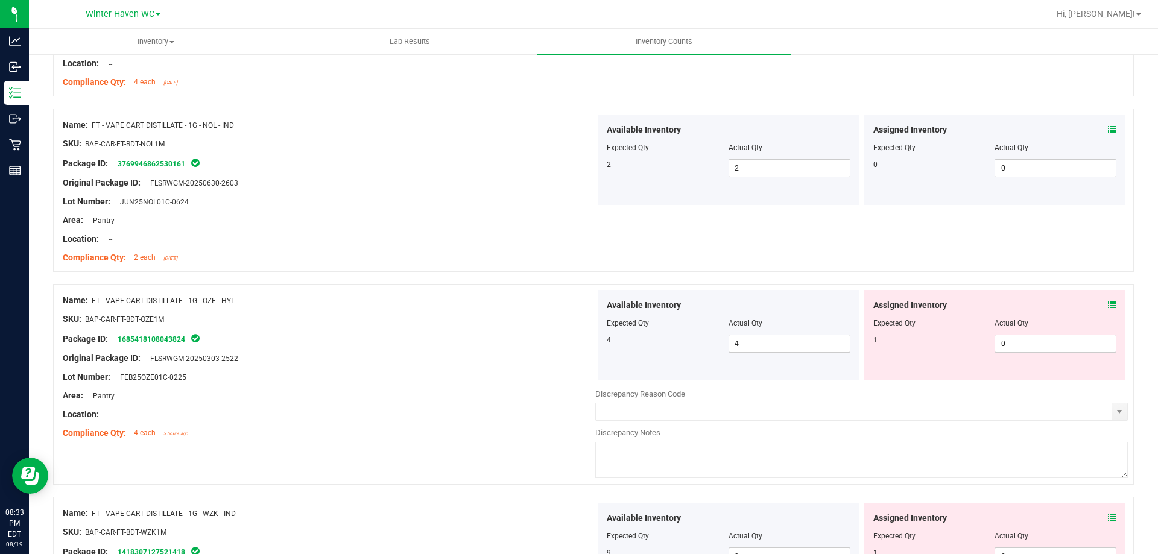
click at [1108, 302] on icon at bounding box center [1112, 305] width 8 height 8
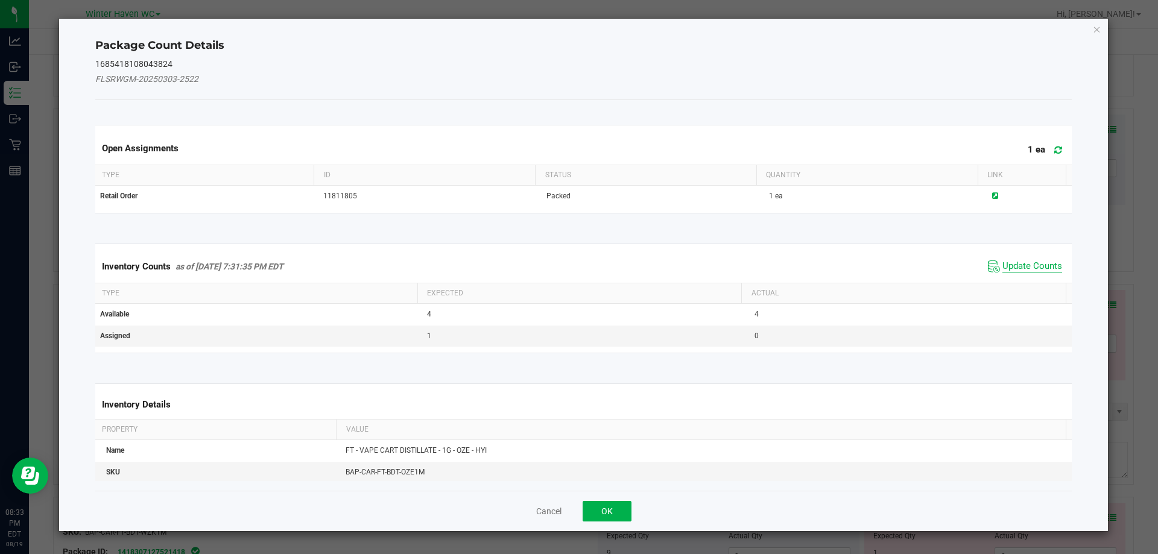
click at [1030, 264] on span "Update Counts" at bounding box center [1033, 267] width 60 height 12
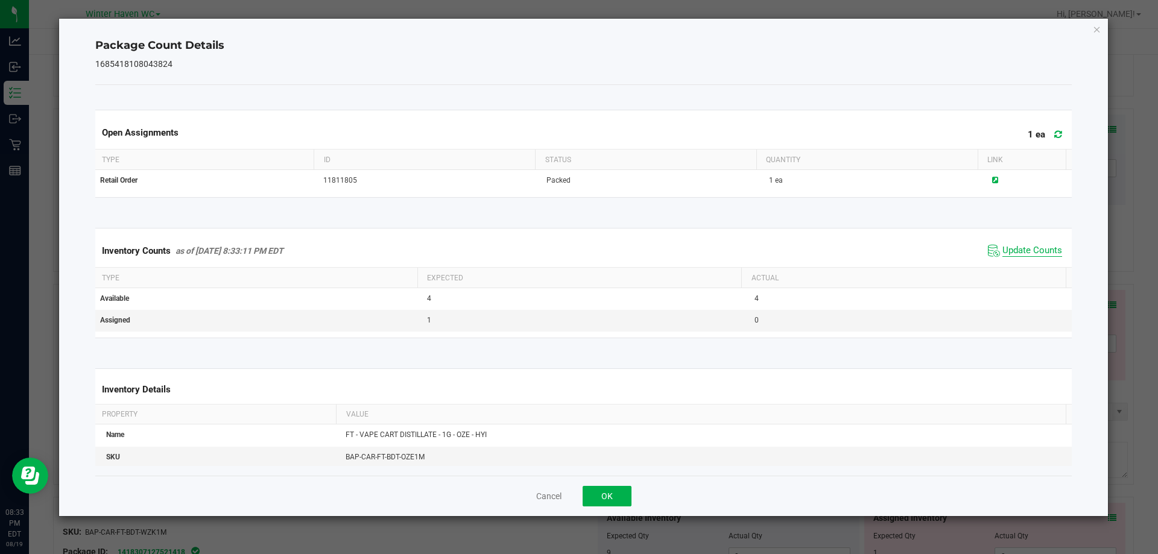
click at [1027, 254] on span "Update Counts" at bounding box center [1033, 251] width 60 height 12
click at [1027, 254] on span "Update Counts" at bounding box center [1033, 250] width 60 height 11
click at [621, 498] on button "OK" at bounding box center [607, 496] width 49 height 21
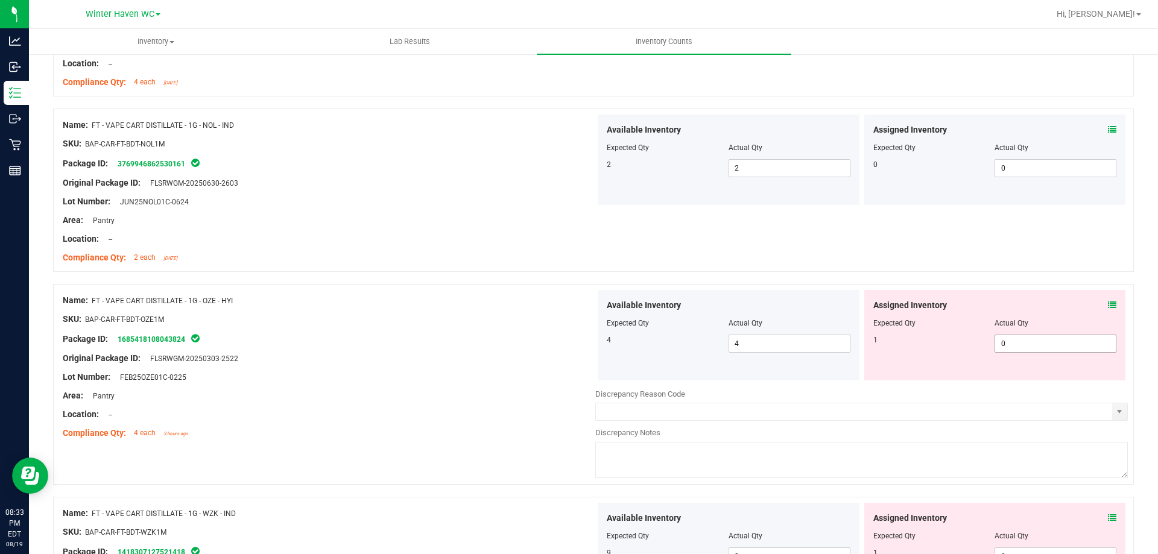
click at [1006, 338] on span "0 0" at bounding box center [1056, 344] width 122 height 18
type input "01"
type input "1"
drag, startPoint x: 895, startPoint y: 284, endPoint x: 928, endPoint y: 271, distance: 35.5
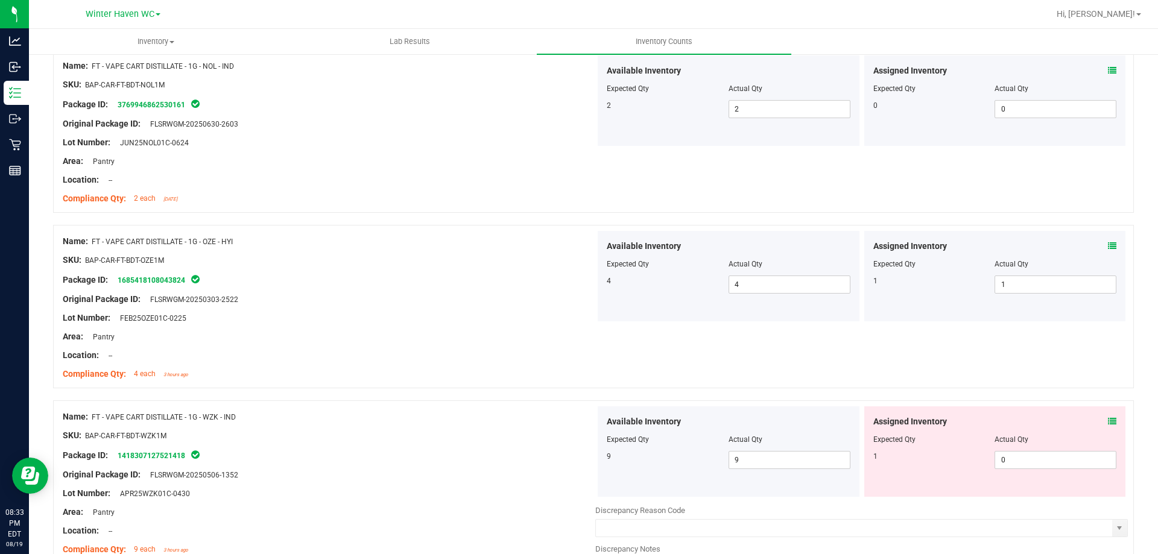
scroll to position [1207, 0]
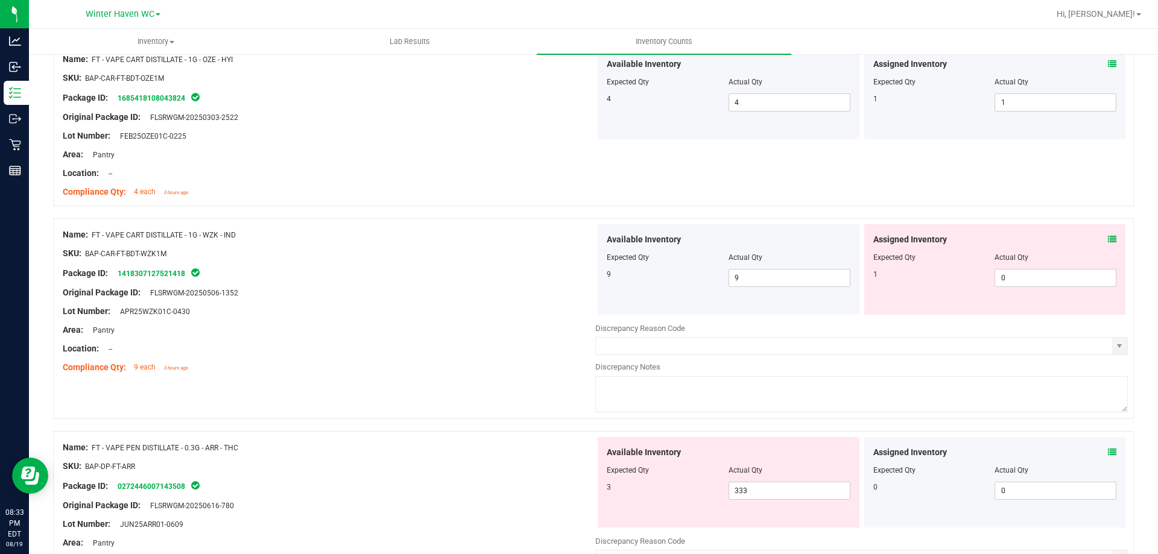
click at [1118, 242] on div "Assigned Inventory Expected Qty Actual Qty 1 0 0" at bounding box center [995, 269] width 267 height 90
click at [1096, 235] on div "Assigned Inventory" at bounding box center [996, 239] width 244 height 13
click at [1108, 236] on icon at bounding box center [1112, 239] width 8 height 8
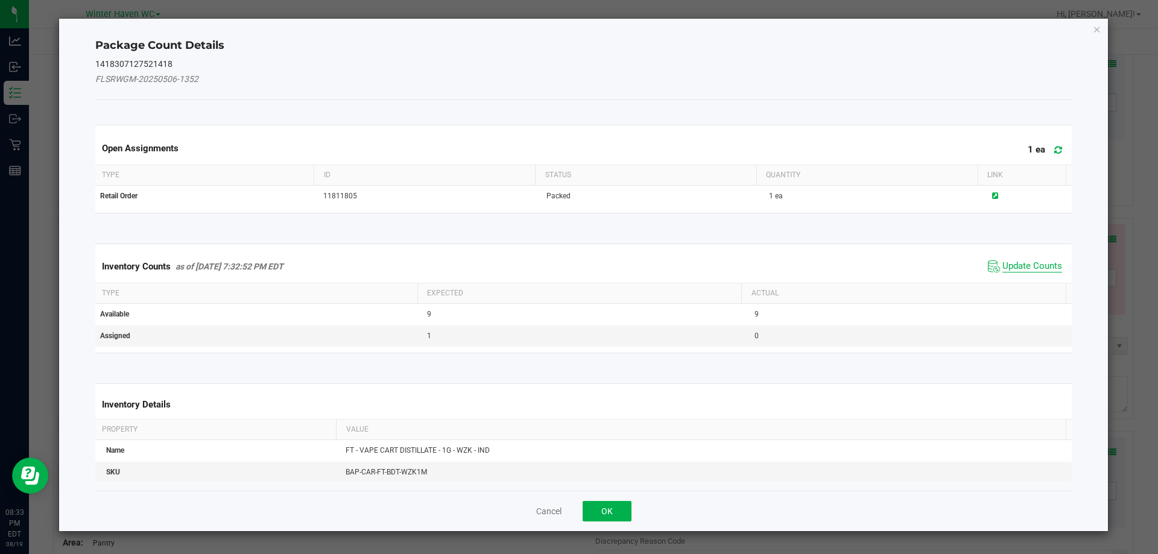
drag, startPoint x: 1023, startPoint y: 265, endPoint x: 1019, endPoint y: 253, distance: 12.0
click at [1023, 265] on span "Update Counts" at bounding box center [1033, 267] width 60 height 12
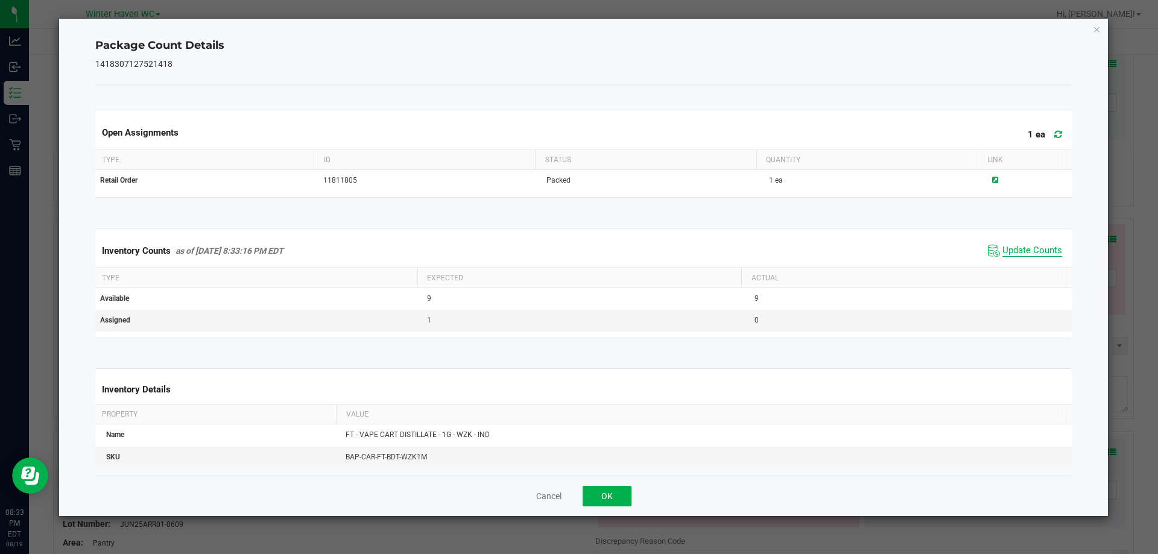
click at [1019, 250] on span "Update Counts" at bounding box center [1033, 251] width 60 height 12
click at [623, 495] on button "OK" at bounding box center [607, 496] width 49 height 21
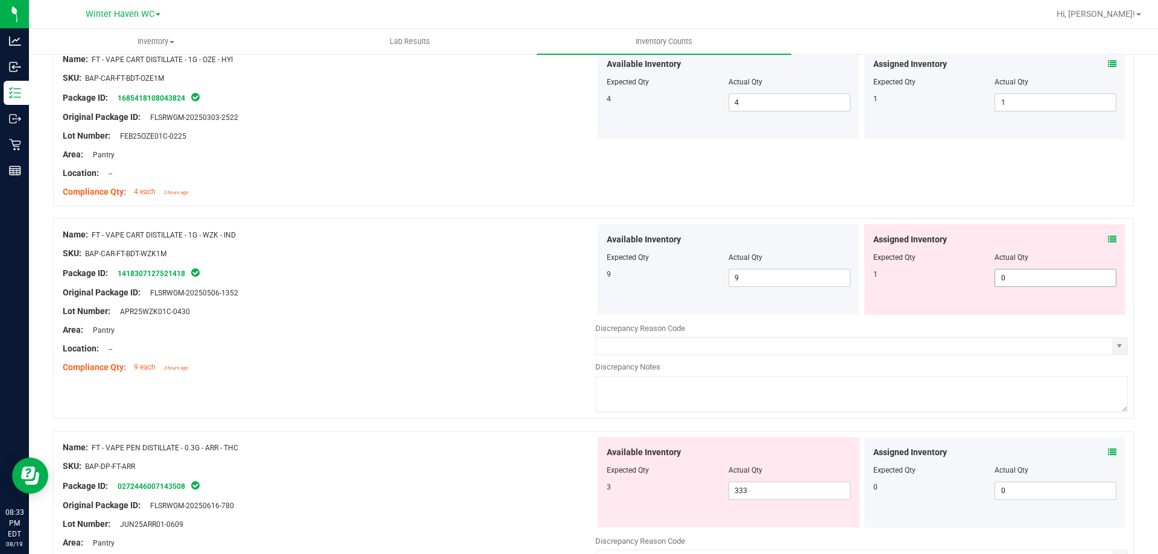
click at [1018, 281] on span "0 0" at bounding box center [1056, 278] width 122 height 18
type input "01"
type input "1"
click at [872, 191] on div "Name: FT - VAPE CART DISTILLATE - 1G - OZE - HYI SKU: BAP-CAR-FT-BDT-OZE1M Pack…" at bounding box center [593, 124] width 1081 height 163
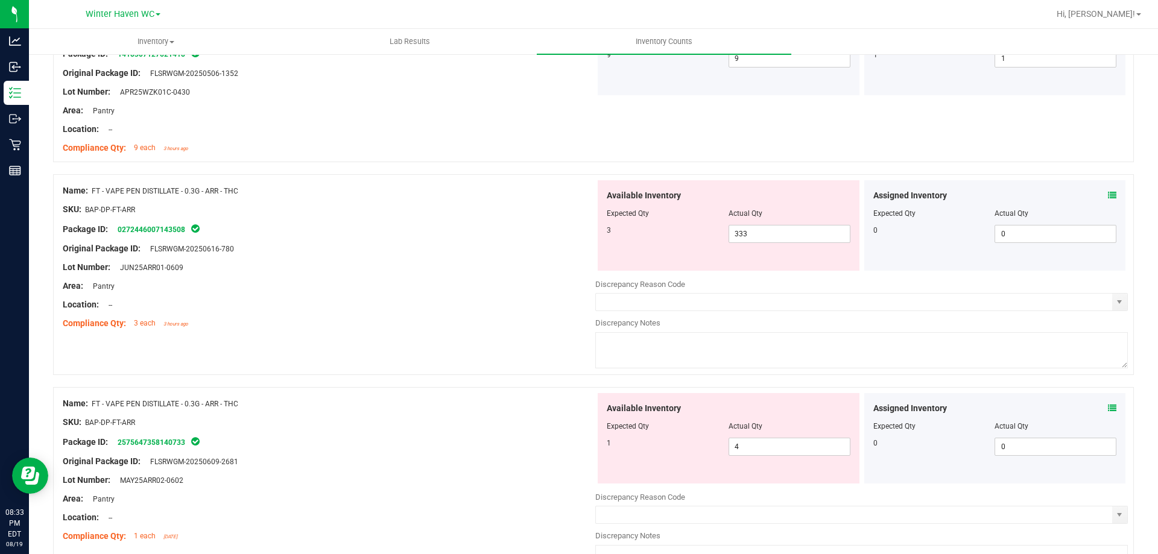
scroll to position [1448, 0]
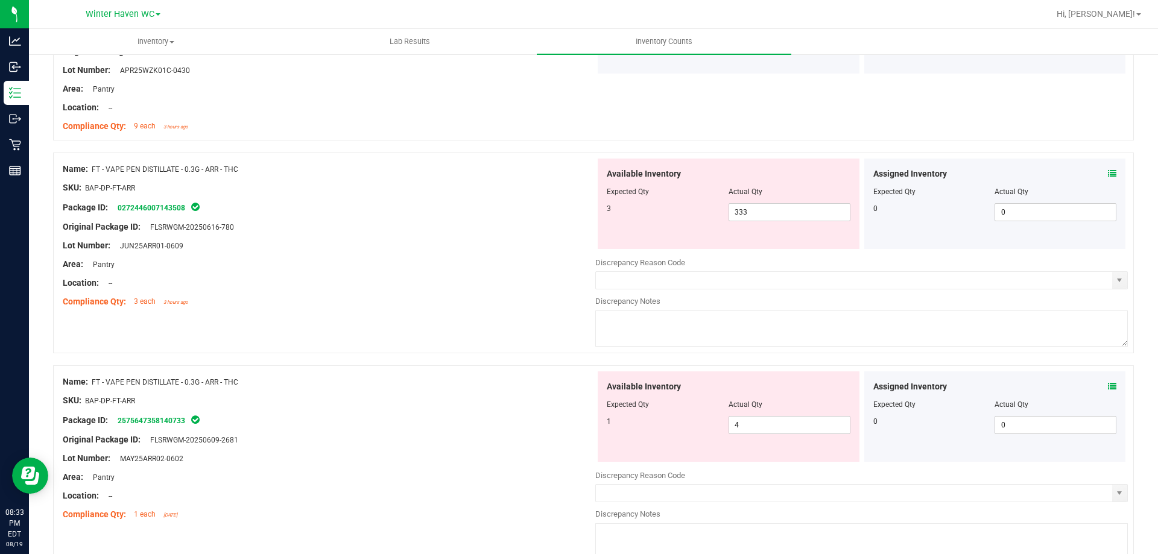
click at [1098, 176] on div "Assigned Inventory" at bounding box center [996, 174] width 244 height 13
click at [1108, 174] on icon at bounding box center [1112, 174] width 8 height 8
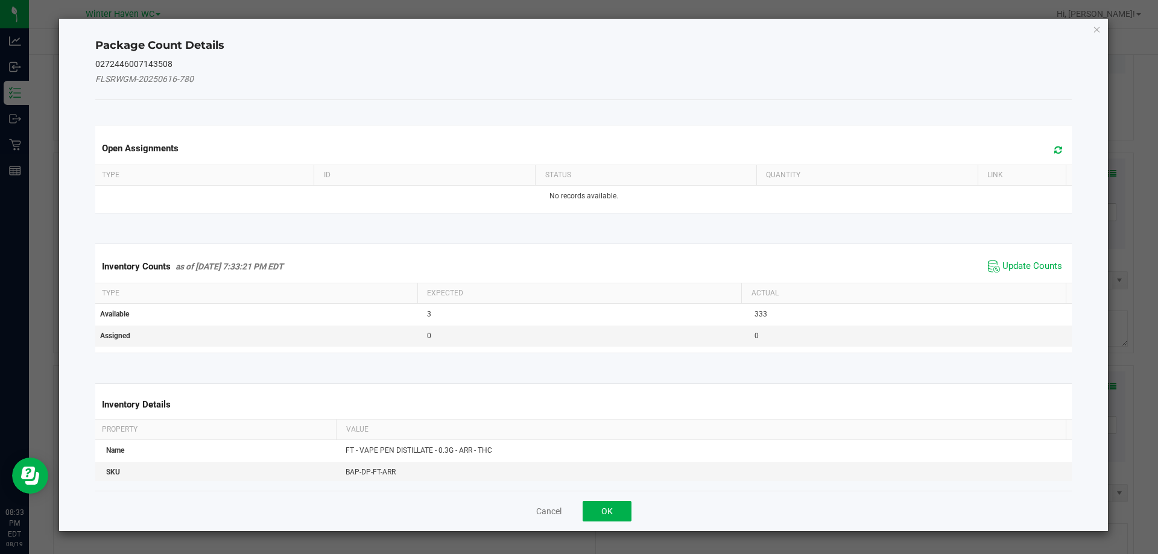
click at [1028, 255] on div "Inventory Counts as of [DATE] 7:33:21 PM EDT Update Counts" at bounding box center [584, 266] width 982 height 33
click at [1026, 256] on div "Inventory Counts as of [DATE] 7:33:21 PM EDT Update Counts" at bounding box center [584, 266] width 982 height 33
click at [1024, 261] on span "Update Counts" at bounding box center [1033, 267] width 60 height 12
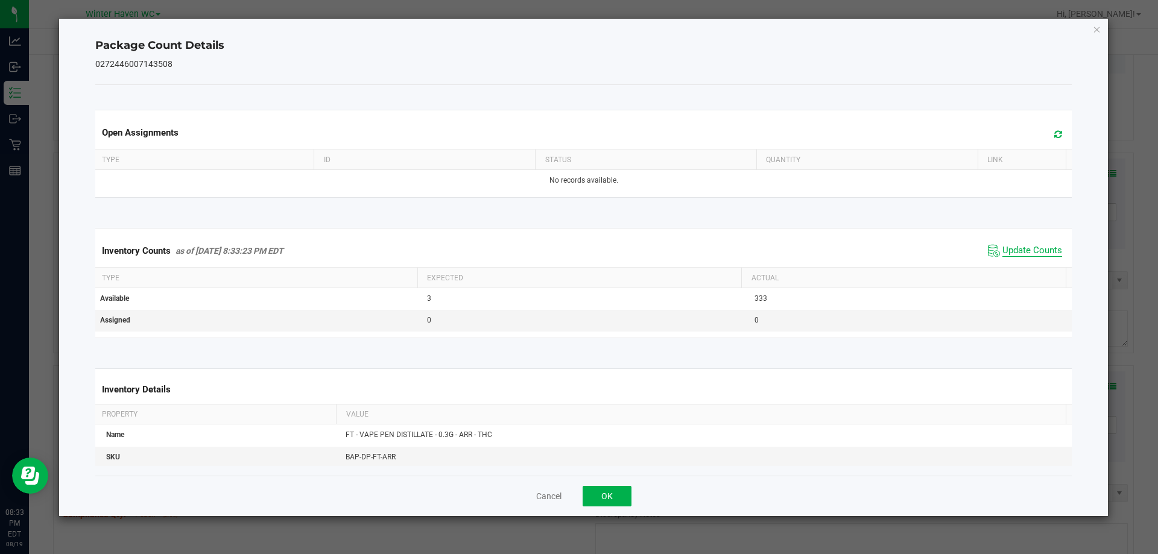
click at [1020, 254] on span "Update Counts" at bounding box center [1033, 251] width 60 height 12
click at [624, 495] on button "OK" at bounding box center [607, 496] width 49 height 21
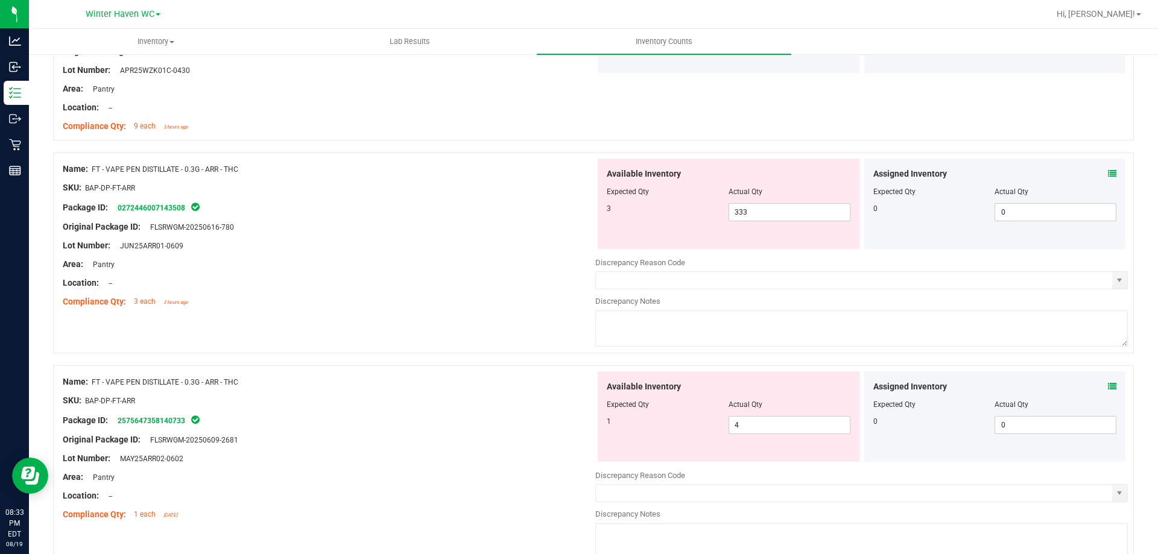
click at [508, 395] on div "SKU: BAP-DP-FT-ARR" at bounding box center [329, 401] width 533 height 13
drag, startPoint x: 764, startPoint y: 209, endPoint x: 681, endPoint y: 208, distance: 83.3
click at [681, 208] on div "3 333 333" at bounding box center [729, 212] width 244 height 18
type input "3"
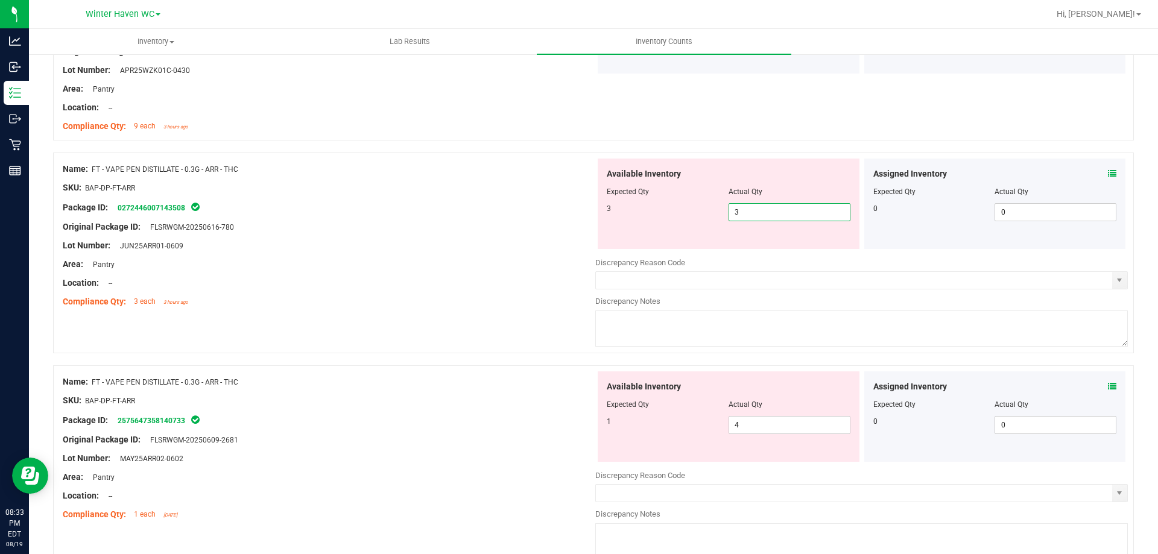
click at [530, 255] on div at bounding box center [329, 255] width 533 height 6
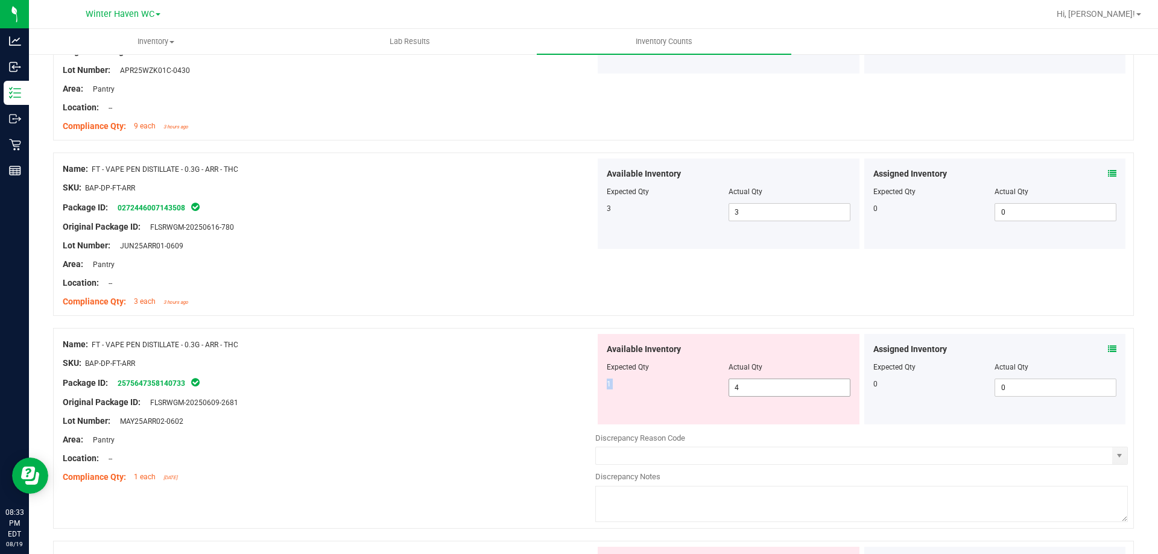
drag, startPoint x: 773, startPoint y: 379, endPoint x: 730, endPoint y: 386, distance: 43.9
click at [726, 386] on div "Available Inventory Expected Qty Actual Qty 1 4 4" at bounding box center [729, 379] width 262 height 90
drag, startPoint x: 737, startPoint y: 384, endPoint x: 697, endPoint y: 391, distance: 39.9
click at [697, 391] on div "1 4 4" at bounding box center [729, 388] width 244 height 18
type input "1"
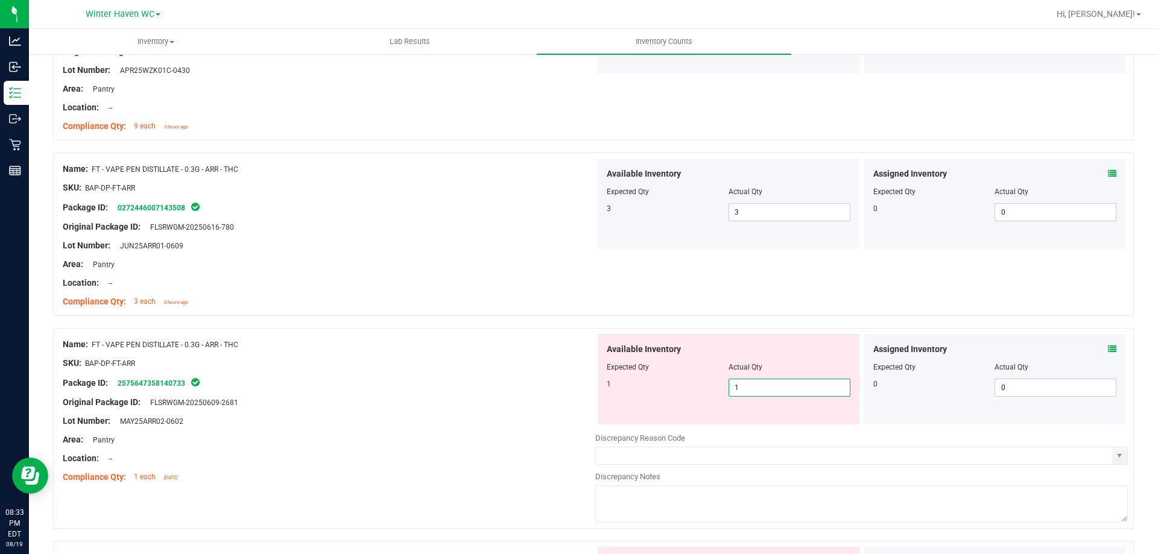
type input "1"
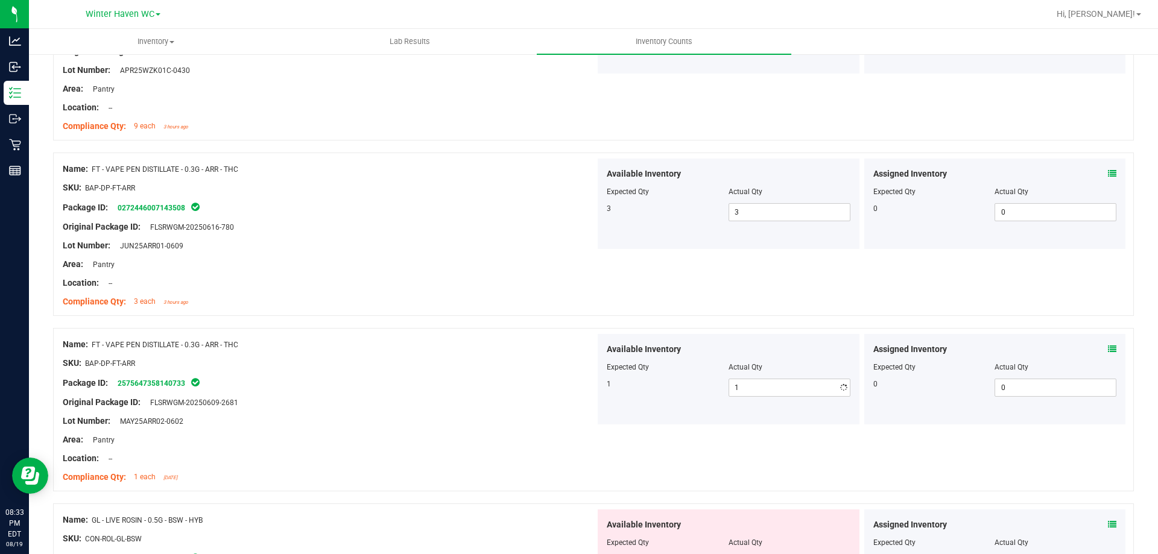
drag, startPoint x: 536, startPoint y: 343, endPoint x: 825, endPoint y: 247, distance: 304.3
click at [537, 340] on div "Name: FT - VAPE PEN DISTILLATE - 0.3G - ARR - THC" at bounding box center [329, 344] width 533 height 13
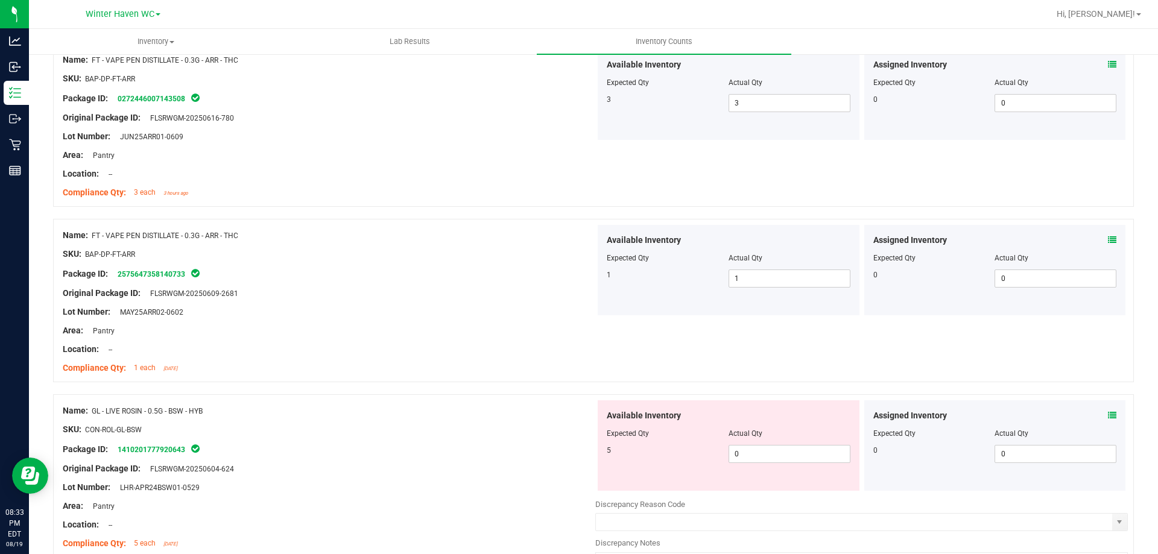
scroll to position [1689, 0]
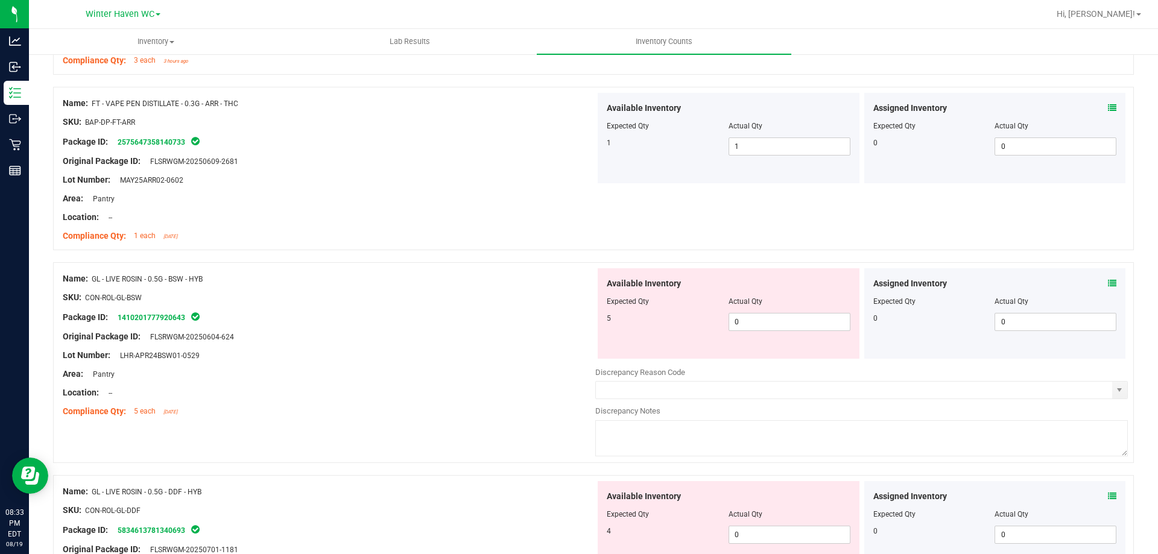
click at [1097, 281] on div "Assigned Inventory" at bounding box center [996, 284] width 244 height 13
click at [1108, 281] on icon at bounding box center [1112, 283] width 8 height 8
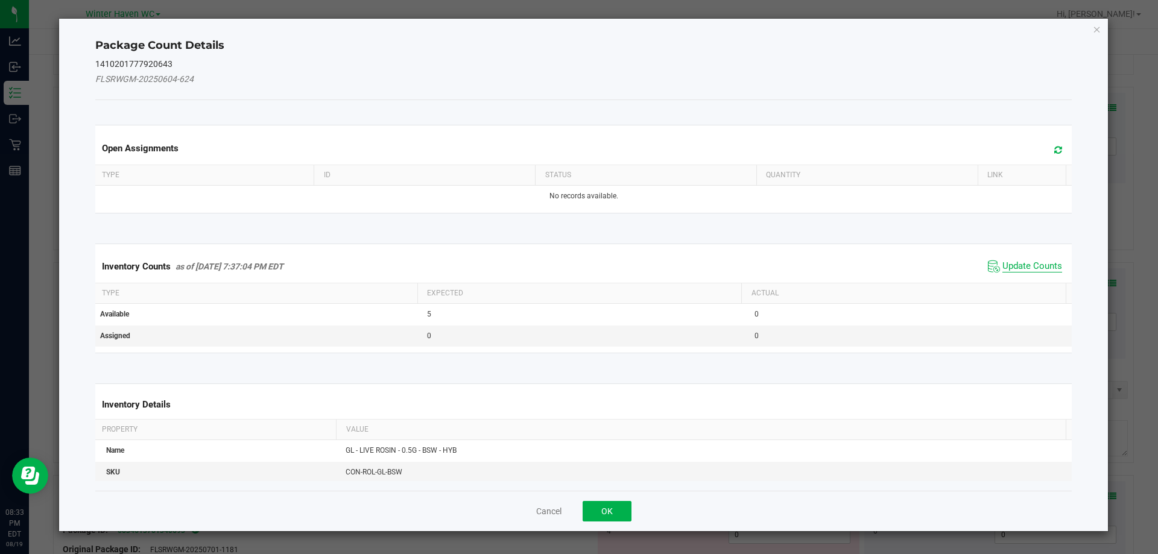
click at [1021, 262] on span "Update Counts" at bounding box center [1033, 267] width 60 height 12
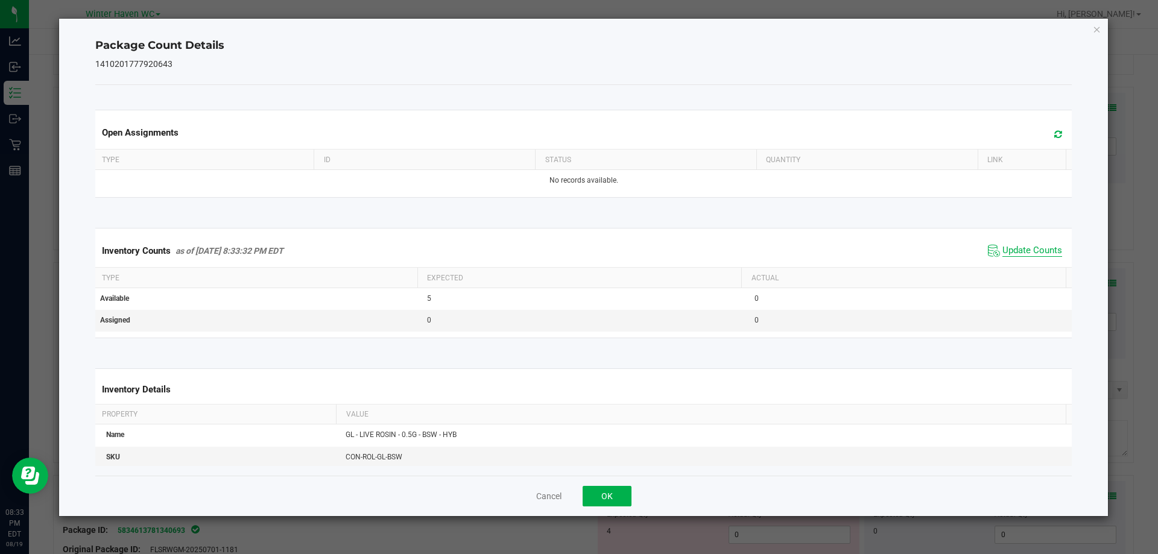
click at [1018, 252] on span "Update Counts" at bounding box center [1033, 251] width 60 height 12
click at [1017, 252] on span "Update Counts" at bounding box center [1033, 250] width 60 height 11
drag, startPoint x: 619, startPoint y: 494, endPoint x: 613, endPoint y: 489, distance: 8.1
click at [619, 495] on button "OK" at bounding box center [607, 496] width 49 height 21
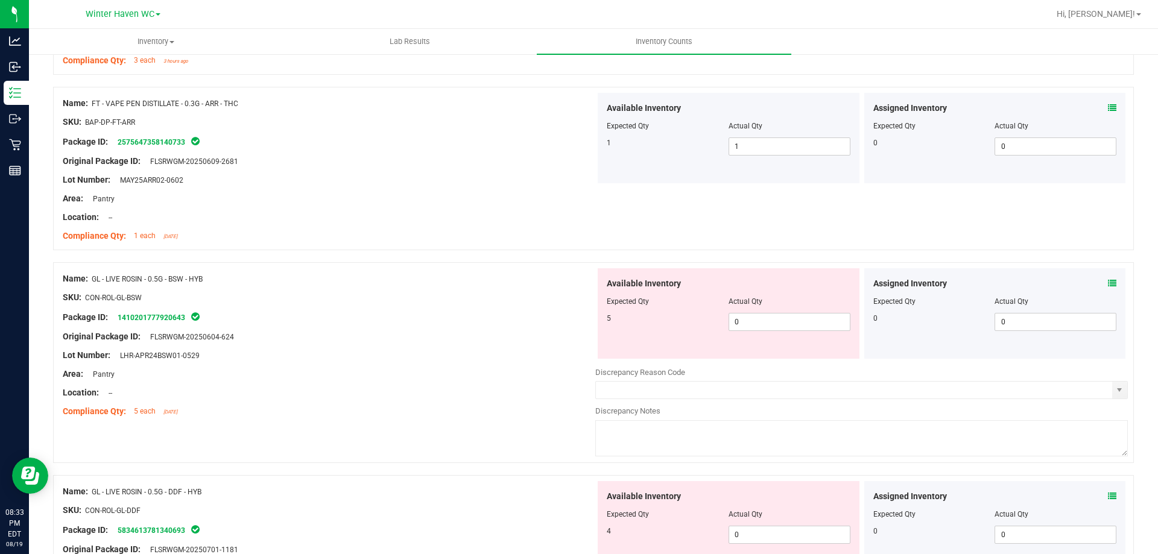
drag, startPoint x: 507, startPoint y: 410, endPoint x: 529, endPoint y: 391, distance: 29.5
click at [507, 410] on div "Compliance Qty: 5 each [DATE]" at bounding box center [329, 411] width 533 height 13
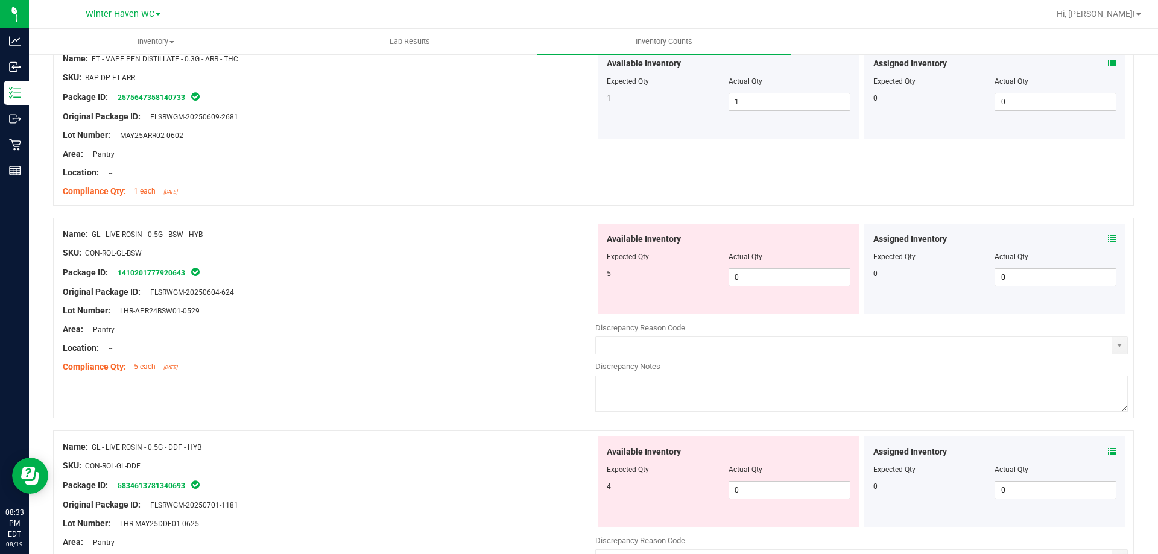
scroll to position [1810, 0]
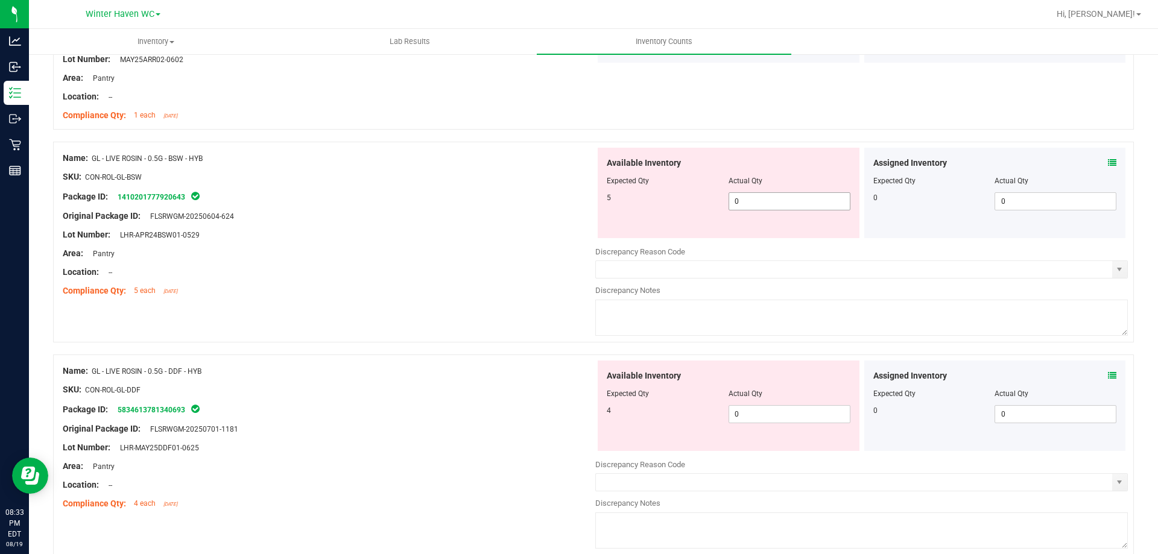
drag, startPoint x: 751, startPoint y: 202, endPoint x: 673, endPoint y: 208, distance: 78.7
click at [674, 208] on div "5 0 0" at bounding box center [729, 201] width 244 height 18
type input "5"
click at [370, 182] on div "SKU: CON-ROL-GL-BSW" at bounding box center [329, 177] width 533 height 13
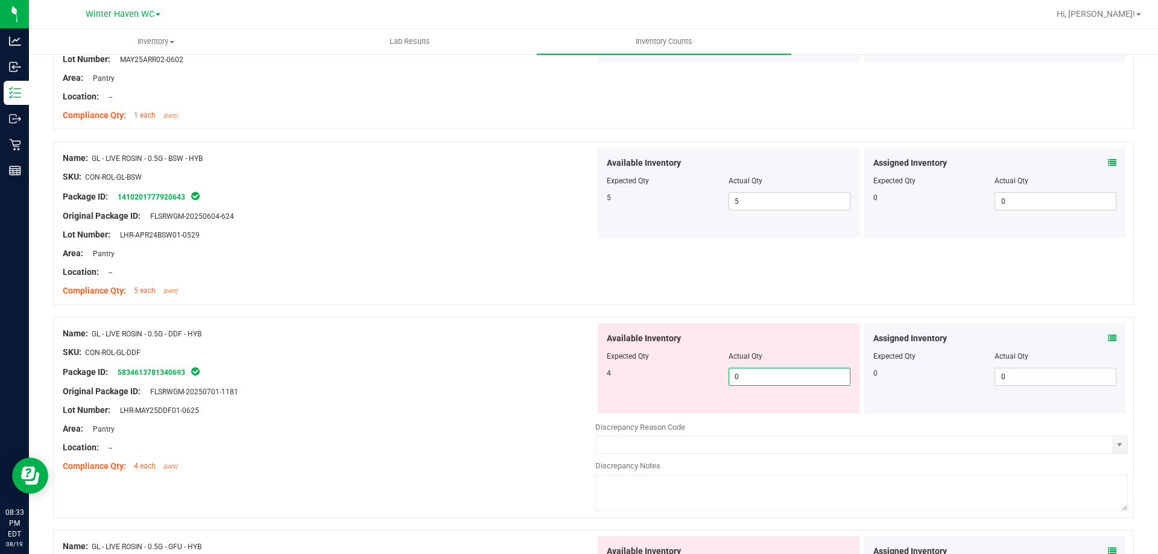
drag, startPoint x: 793, startPoint y: 382, endPoint x: 621, endPoint y: 387, distance: 172.0
click at [704, 386] on div "Available Inventory Expected Qty Actual Qty 4 0 0" at bounding box center [729, 368] width 262 height 90
type input "4"
drag, startPoint x: 377, startPoint y: 313, endPoint x: 691, endPoint y: 273, distance: 316.2
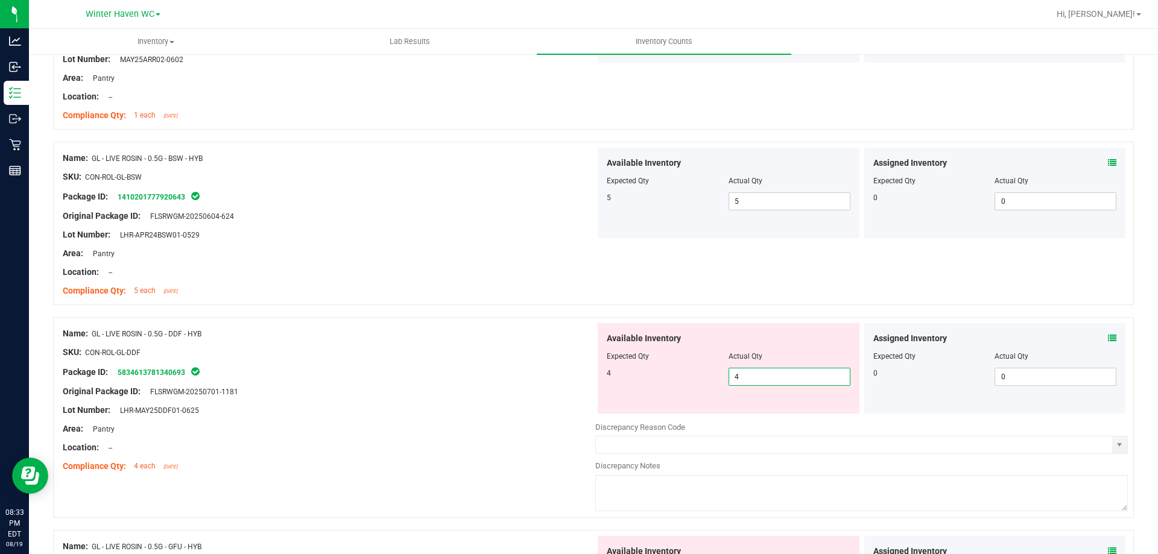
click at [399, 304] on div "Name: GL - LIVE ROSIN - 0.5G - BSW - HYB SKU: CON-ROL-GL-BSW Package ID: 141020…" at bounding box center [593, 230] width 1081 height 176
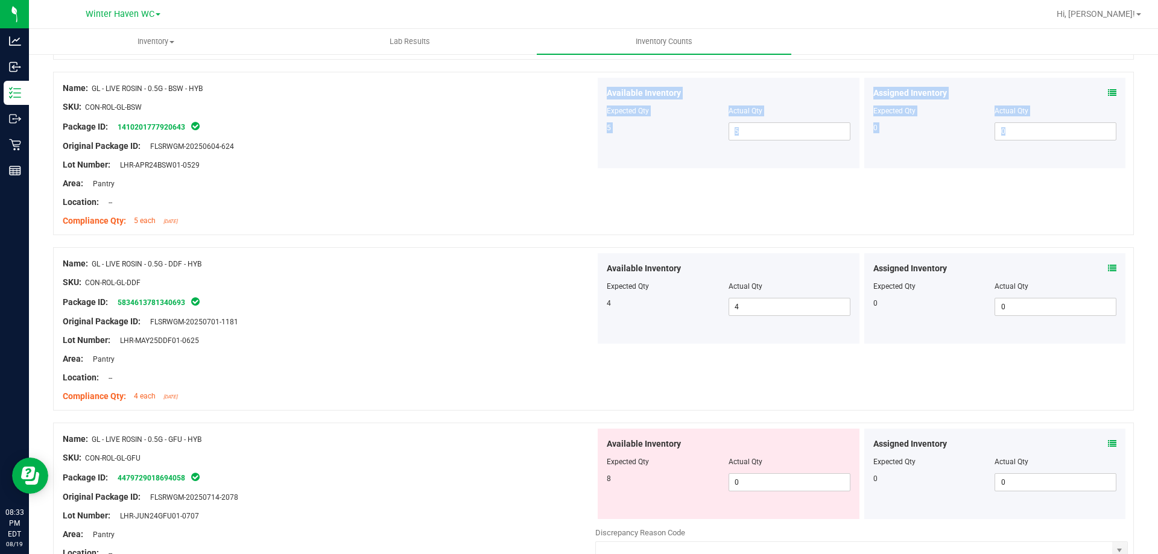
scroll to position [1991, 0]
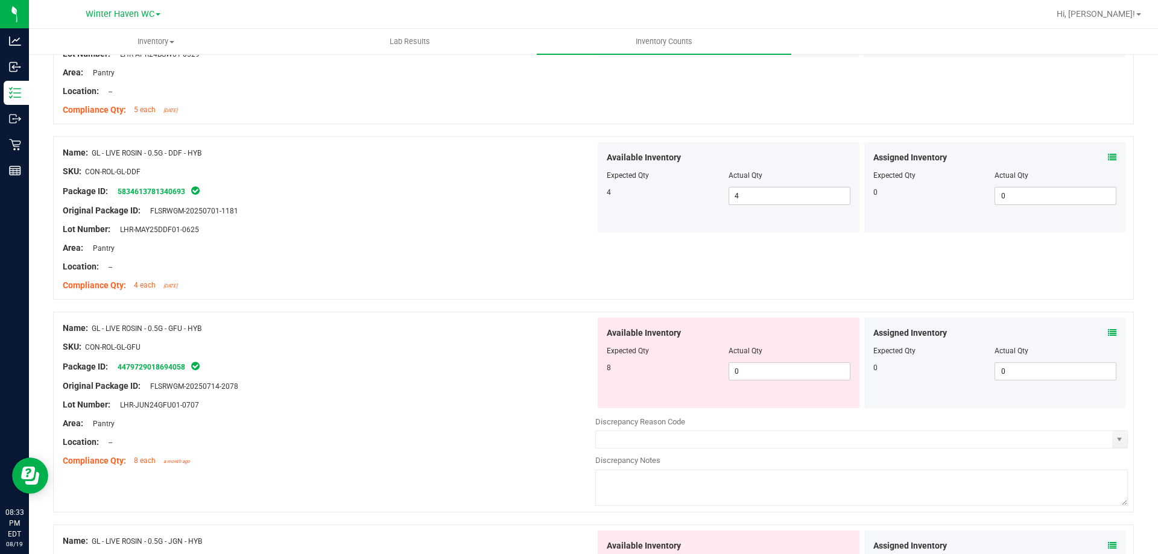
click at [813, 263] on div "Name: GL - LIVE ROSIN - 0.5G - DDF - HYB SKU: CON-ROL-GL-DDF Package ID: 583461…" at bounding box center [593, 217] width 1081 height 163
drag, startPoint x: 761, startPoint y: 372, endPoint x: 662, endPoint y: 378, distance: 99.8
click at [685, 372] on div "8 0 0" at bounding box center [729, 372] width 244 height 18
type input "8"
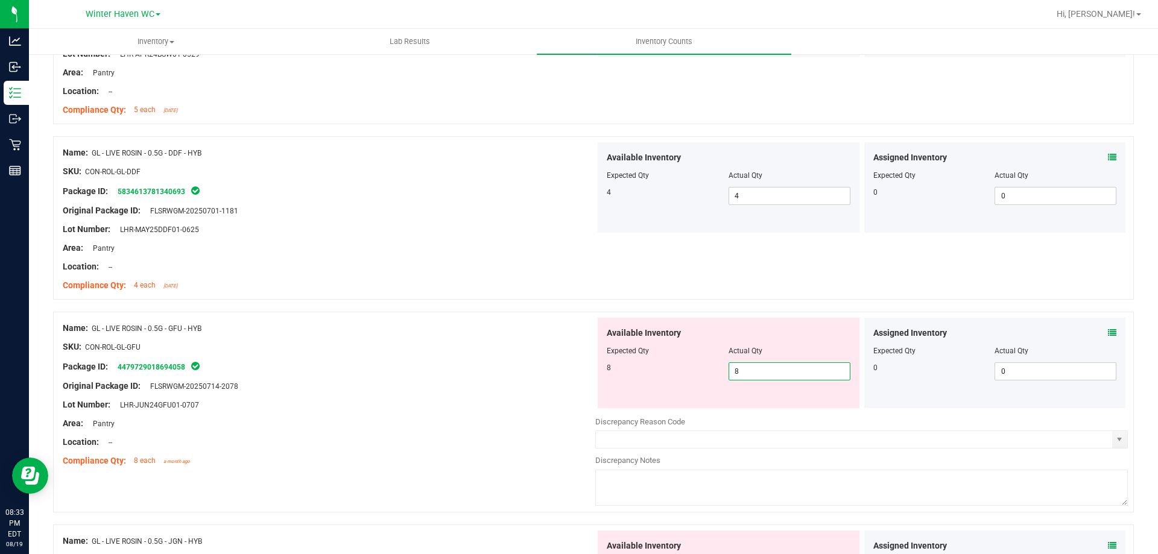
click at [410, 339] on div "Name: GL - LIVE ROSIN - 0.5G - GFU - HYB SKU: CON-ROL-GL-GFU Package ID: 447972…" at bounding box center [329, 395] width 533 height 154
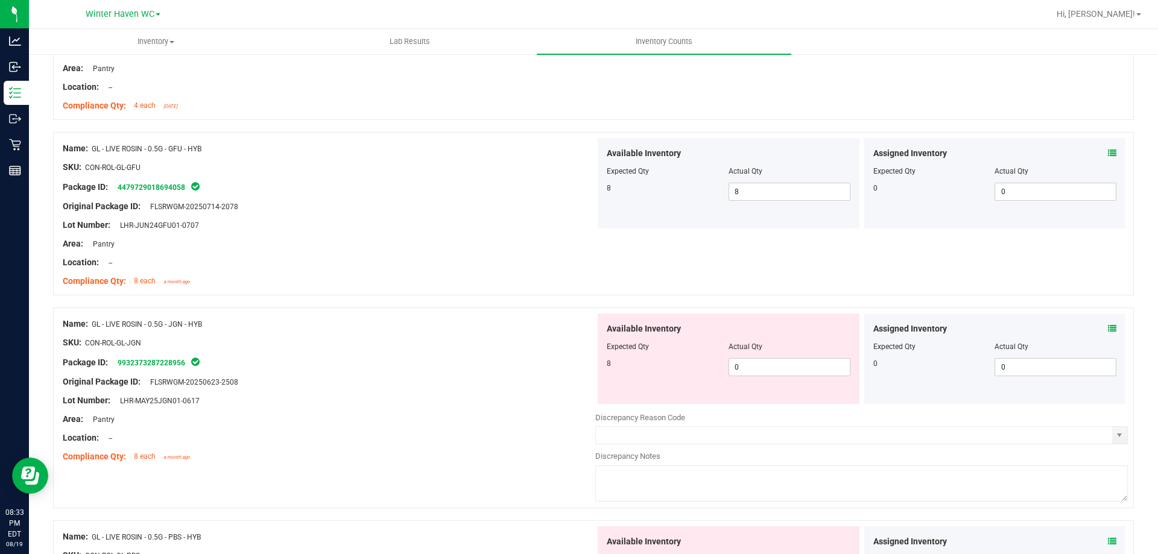
scroll to position [2172, 0]
drag, startPoint x: 783, startPoint y: 376, endPoint x: 714, endPoint y: 366, distance: 69.6
click at [714, 366] on div "Available Inventory Expected Qty Actual Qty 8 0 0" at bounding box center [729, 358] width 262 height 90
click at [436, 326] on div "Name: GL - LIVE ROSIN - 0.5G - JGN - HYB" at bounding box center [329, 323] width 533 height 13
drag, startPoint x: 734, startPoint y: 364, endPoint x: 685, endPoint y: 358, distance: 49.2
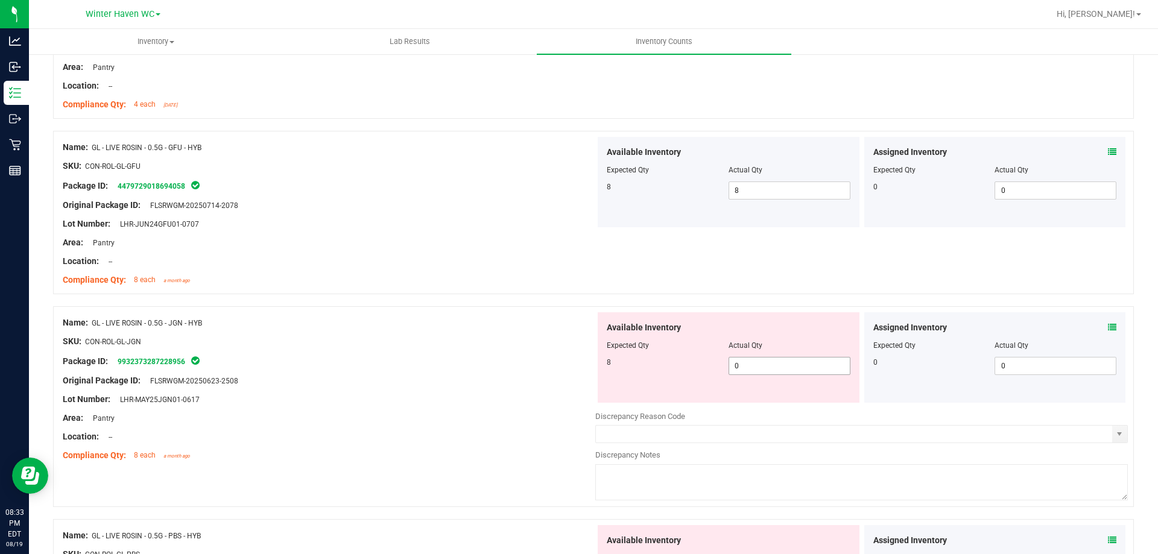
click at [686, 360] on div "8 0 0" at bounding box center [729, 366] width 244 height 18
type input "8"
drag, startPoint x: 566, startPoint y: 352, endPoint x: 714, endPoint y: 280, distance: 164.6
click at [582, 346] on ng-container "SKU: CON-ROL-GL-JGN" at bounding box center [329, 344] width 533 height 19
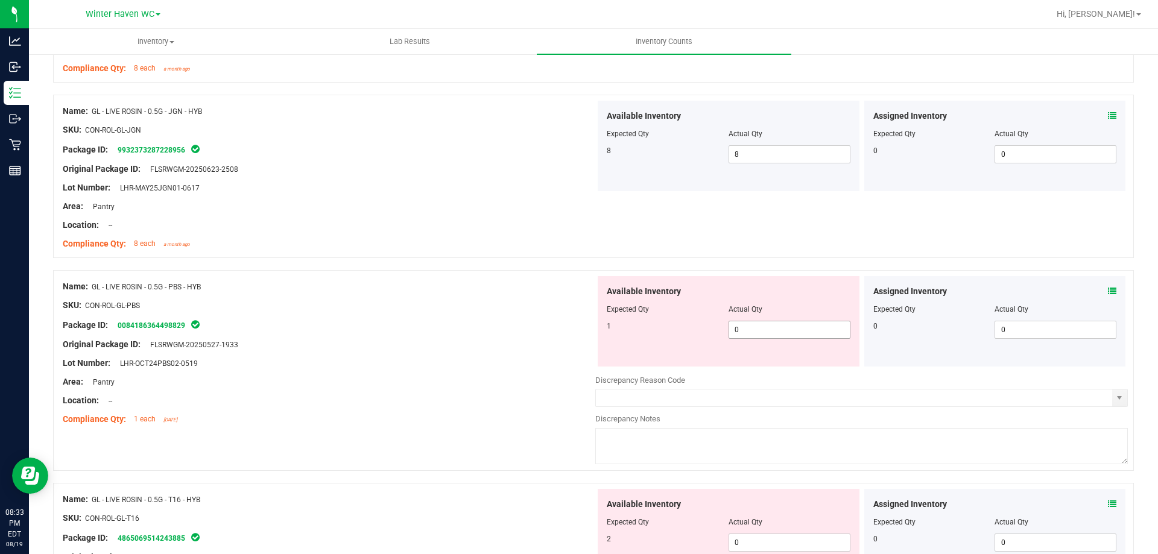
scroll to position [2413, 0]
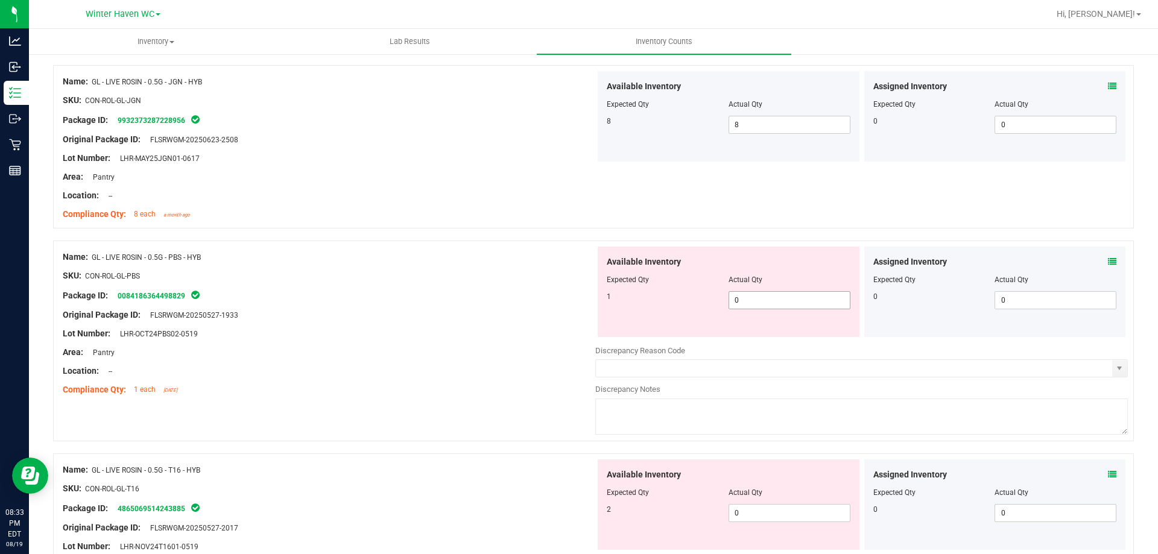
click at [799, 302] on span "0 0" at bounding box center [790, 300] width 122 height 18
type input "01"
type input "1"
click at [562, 296] on div "Package ID: 0084186364498829" at bounding box center [329, 295] width 533 height 14
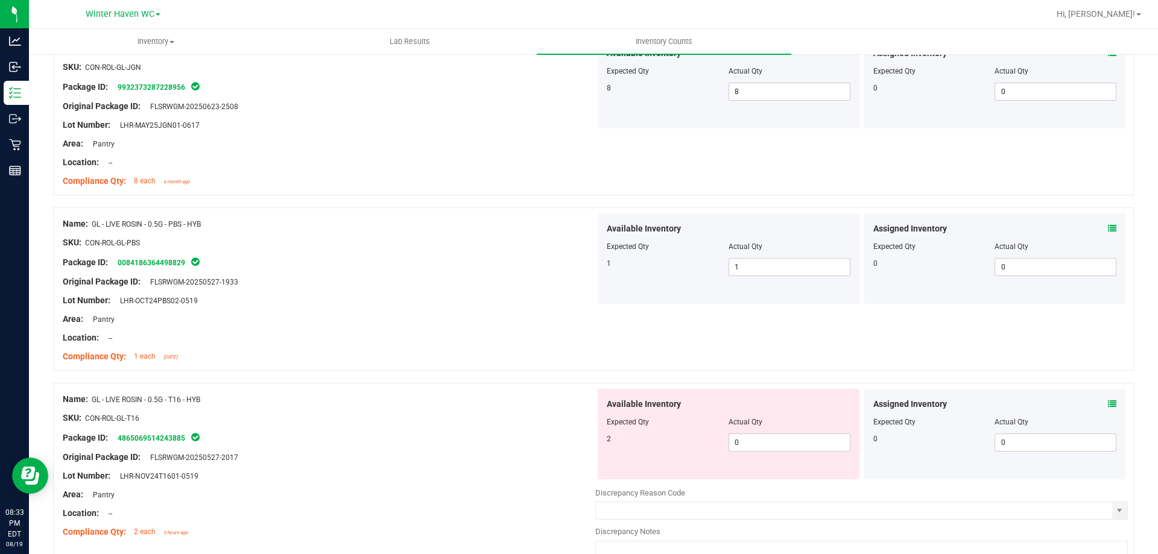
scroll to position [2534, 0]
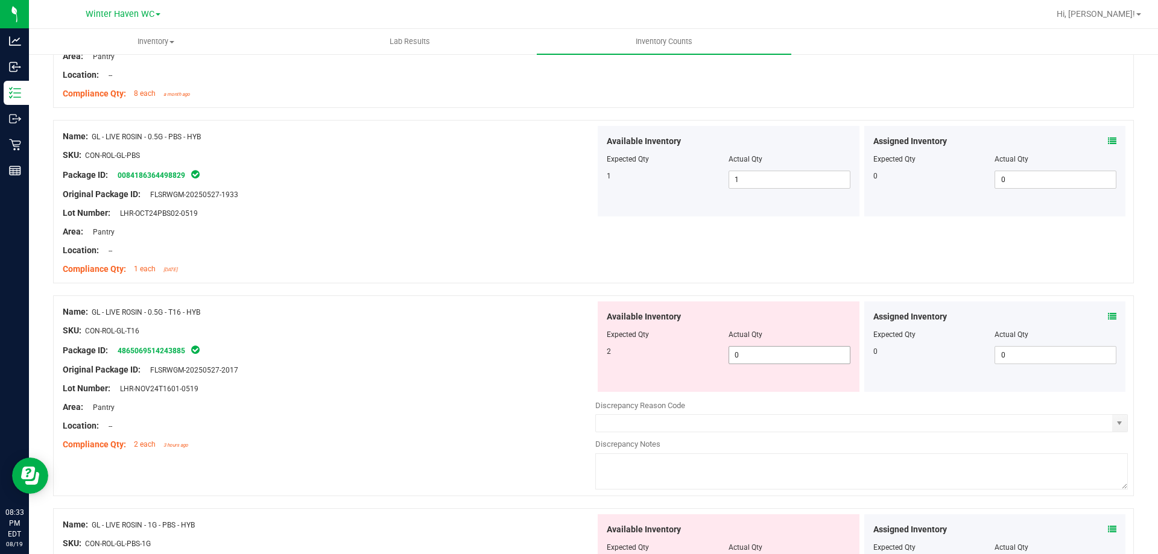
click at [759, 351] on span "0 0" at bounding box center [790, 355] width 122 height 18
type input "02"
type input "2"
click at [558, 319] on div at bounding box center [329, 322] width 533 height 6
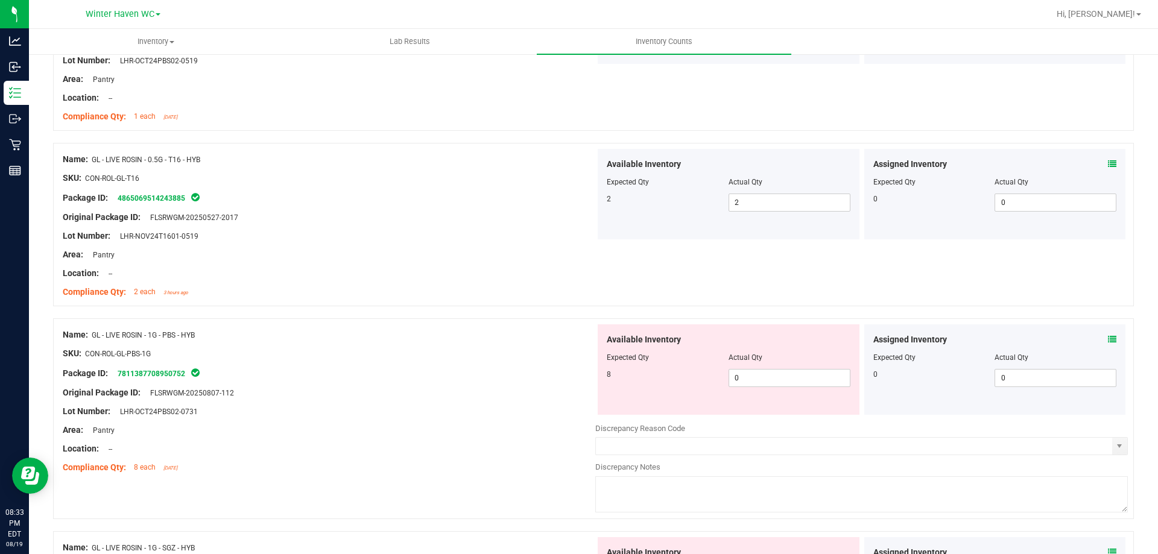
scroll to position [2715, 0]
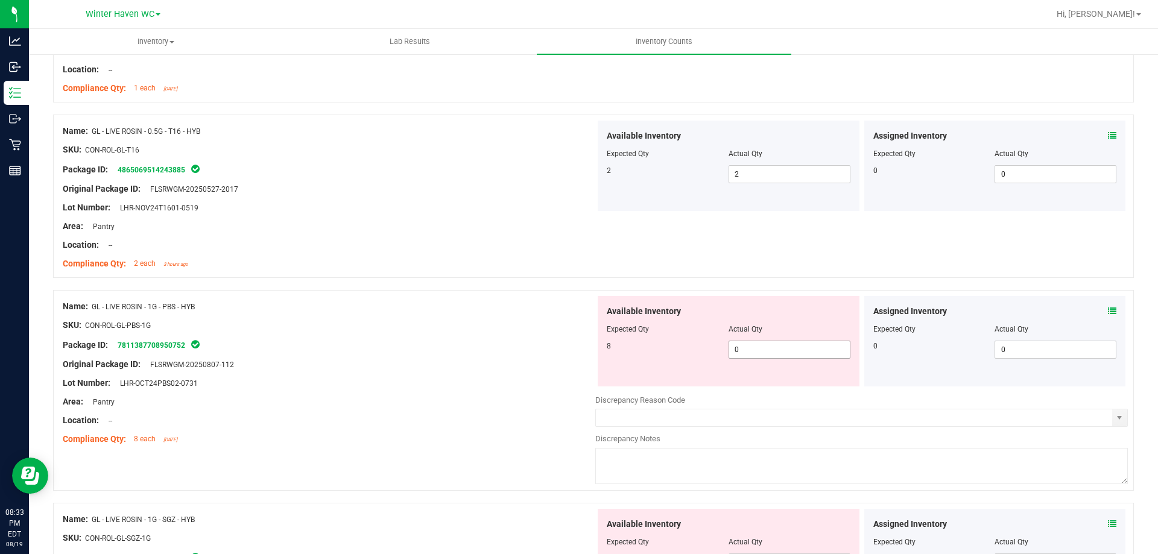
click at [746, 351] on span "0 0" at bounding box center [790, 350] width 122 height 18
type input "08"
type input "8"
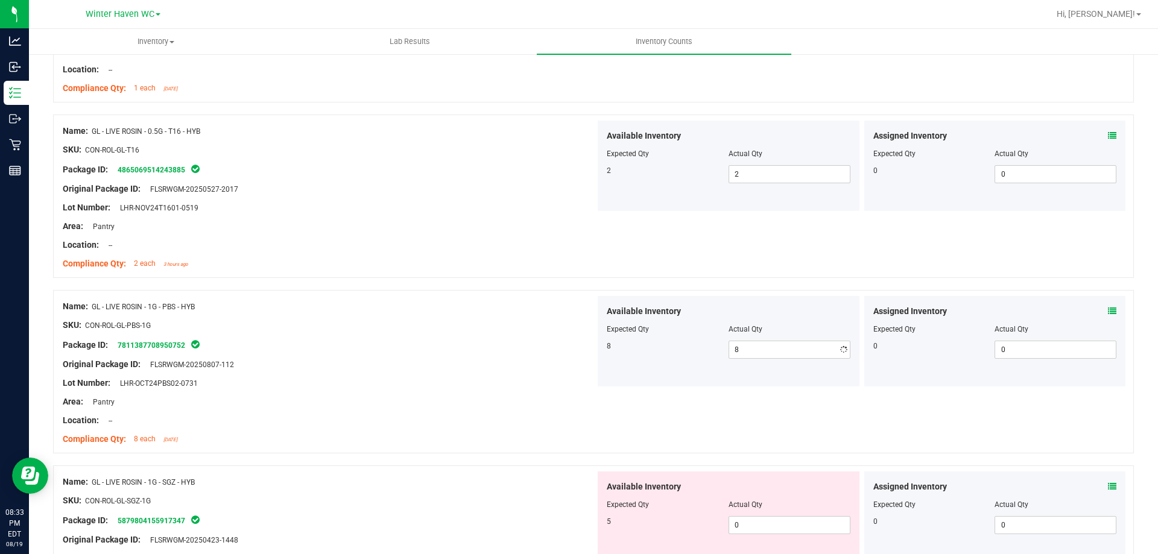
drag, startPoint x: 516, startPoint y: 284, endPoint x: 570, endPoint y: 259, distance: 59.7
click at [517, 284] on div at bounding box center [593, 284] width 1081 height 12
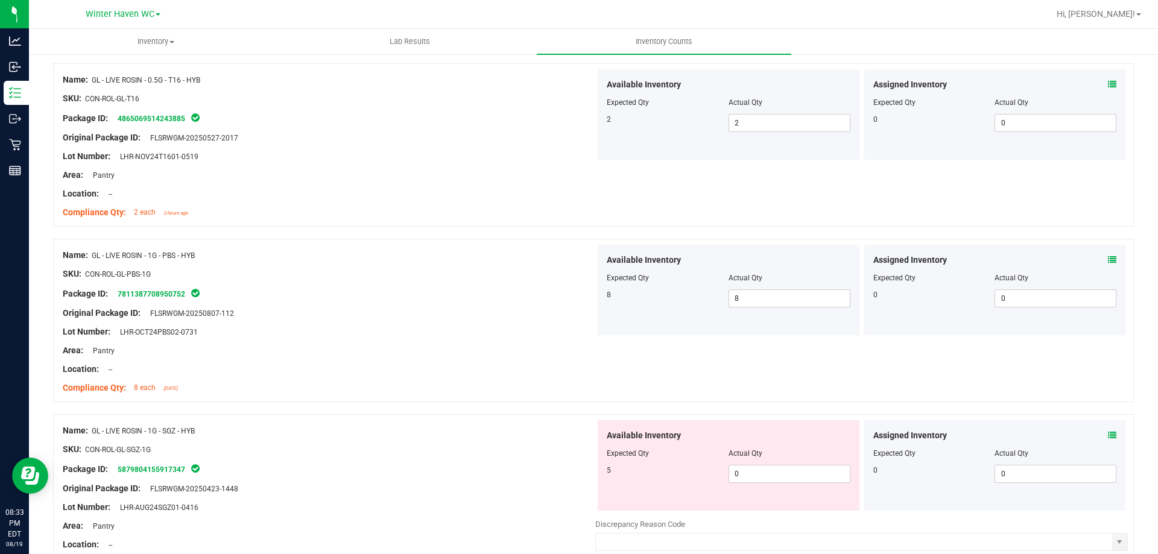
scroll to position [2896, 0]
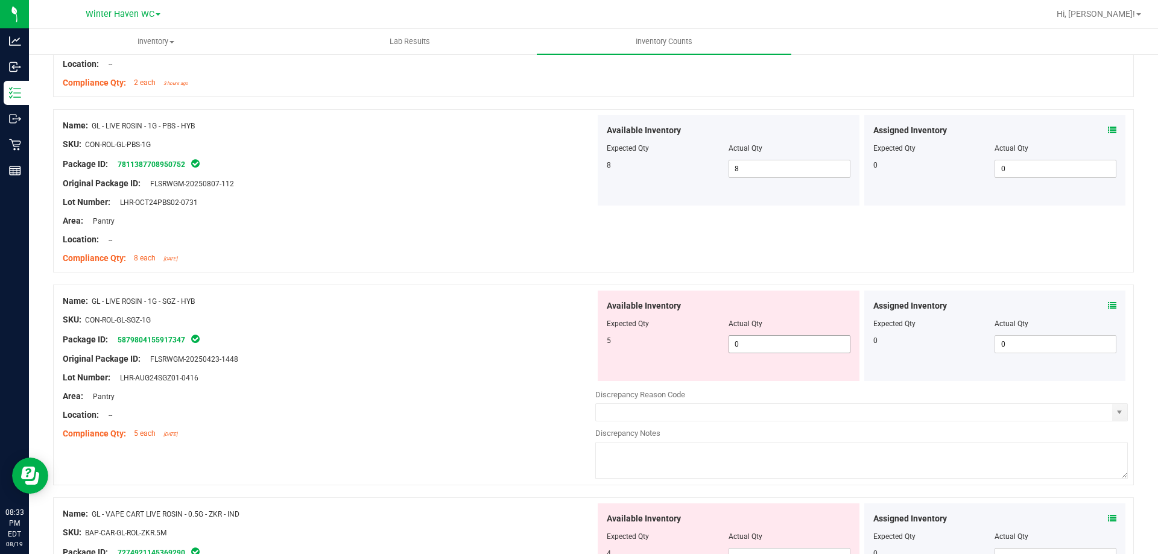
click at [757, 343] on span "0 0" at bounding box center [790, 344] width 122 height 18
type input "05"
type input "5"
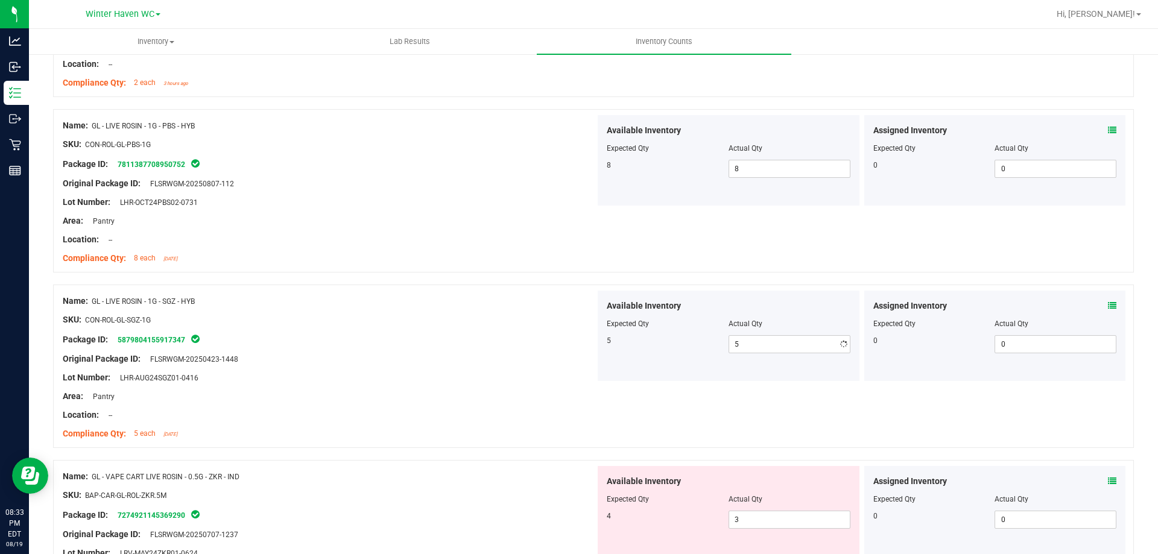
click at [696, 323] on div "Expected Qty" at bounding box center [668, 324] width 122 height 11
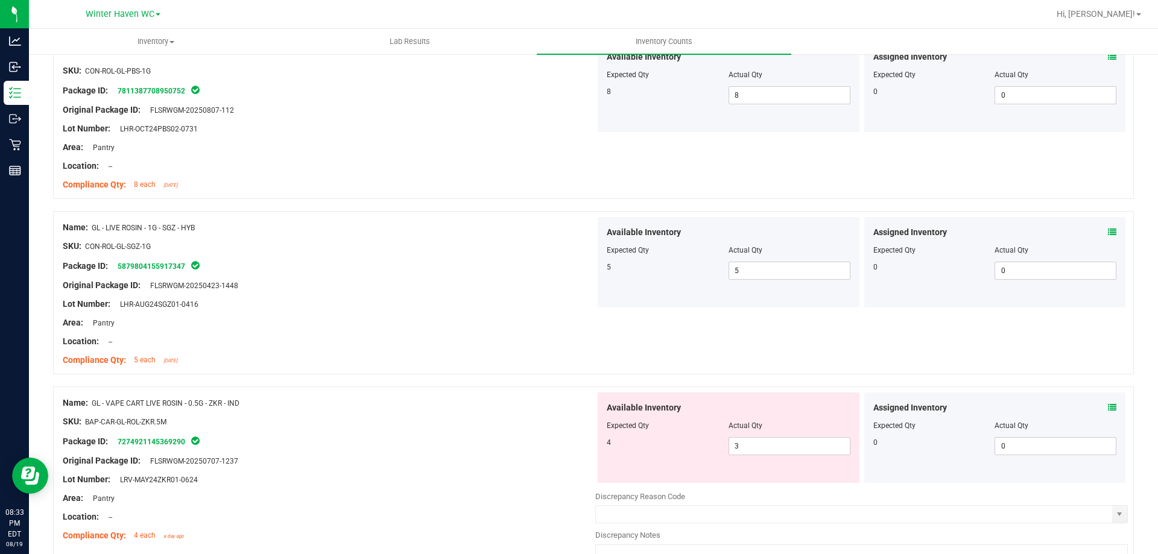
scroll to position [3077, 0]
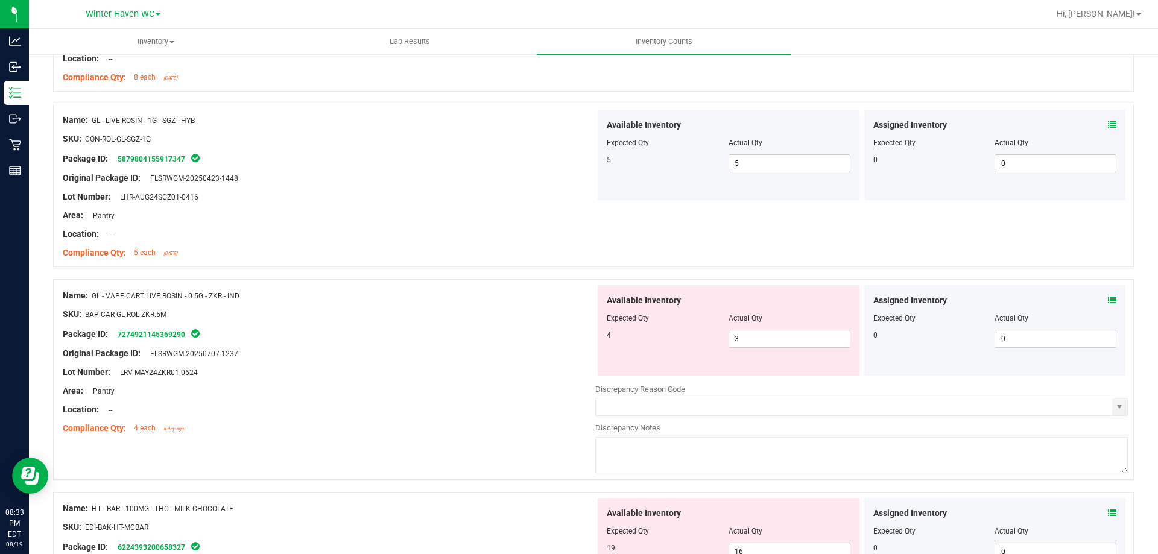
click at [1108, 299] on icon at bounding box center [1112, 300] width 8 height 8
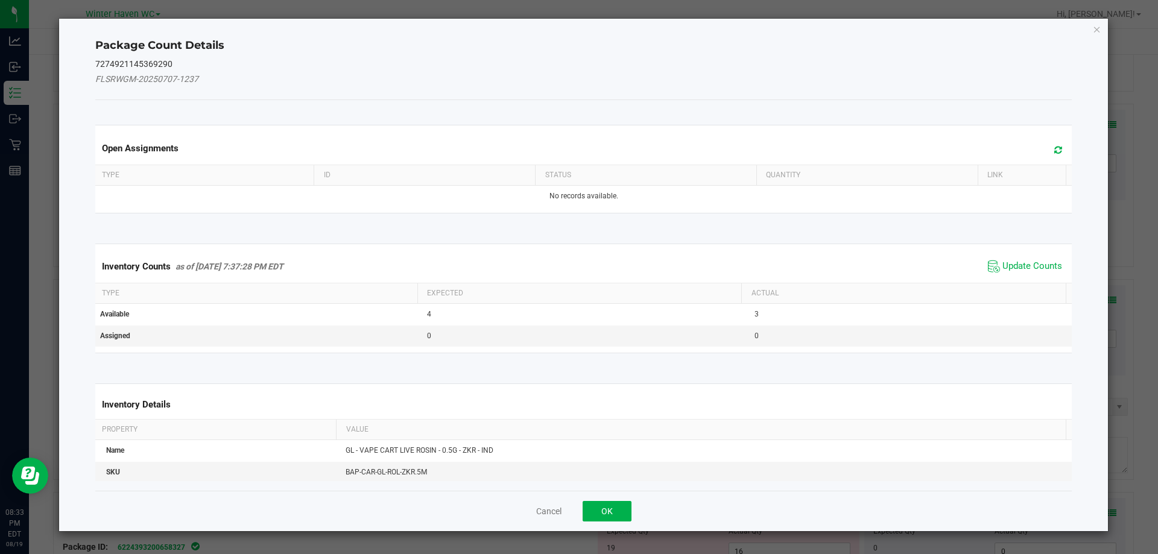
drag, startPoint x: 1006, startPoint y: 252, endPoint x: 1006, endPoint y: 261, distance: 9.0
click at [1006, 253] on div "Inventory Counts as of [DATE] 7:37:28 PM EDT Update Counts" at bounding box center [584, 266] width 982 height 33
click at [1006, 262] on span "Update Counts" at bounding box center [1033, 267] width 60 height 12
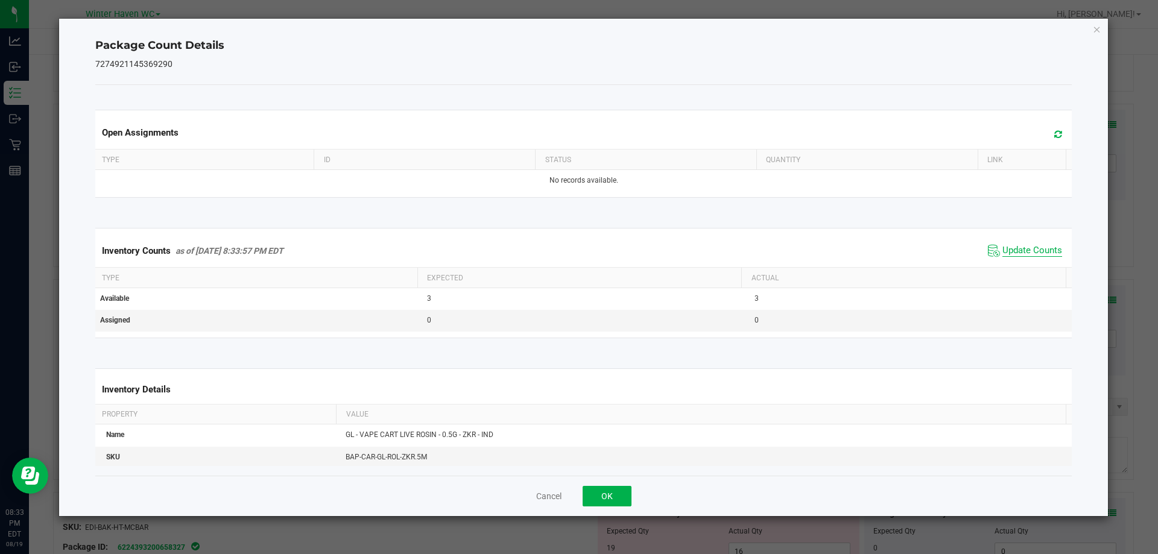
click at [1005, 255] on span "Update Counts" at bounding box center [1033, 251] width 60 height 12
click at [595, 491] on button "OK" at bounding box center [607, 496] width 49 height 21
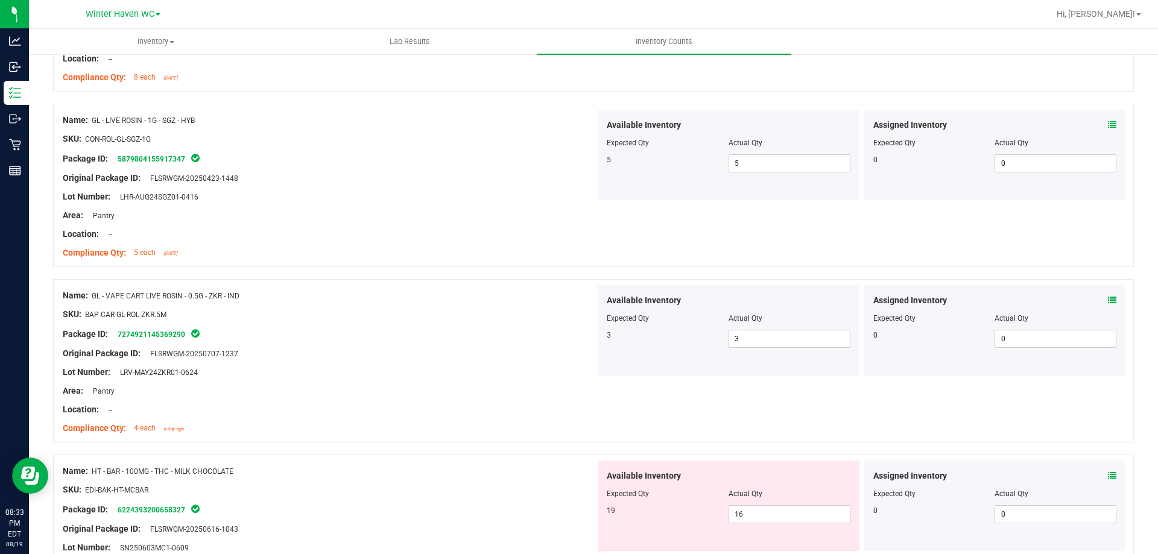
click at [1111, 125] on div "Assigned Inventory Expected Qty Actual Qty 0 0 0" at bounding box center [996, 155] width 262 height 90
click at [1092, 125] on div "Assigned Inventory" at bounding box center [996, 125] width 244 height 13
click at [1108, 125] on icon at bounding box center [1112, 125] width 8 height 8
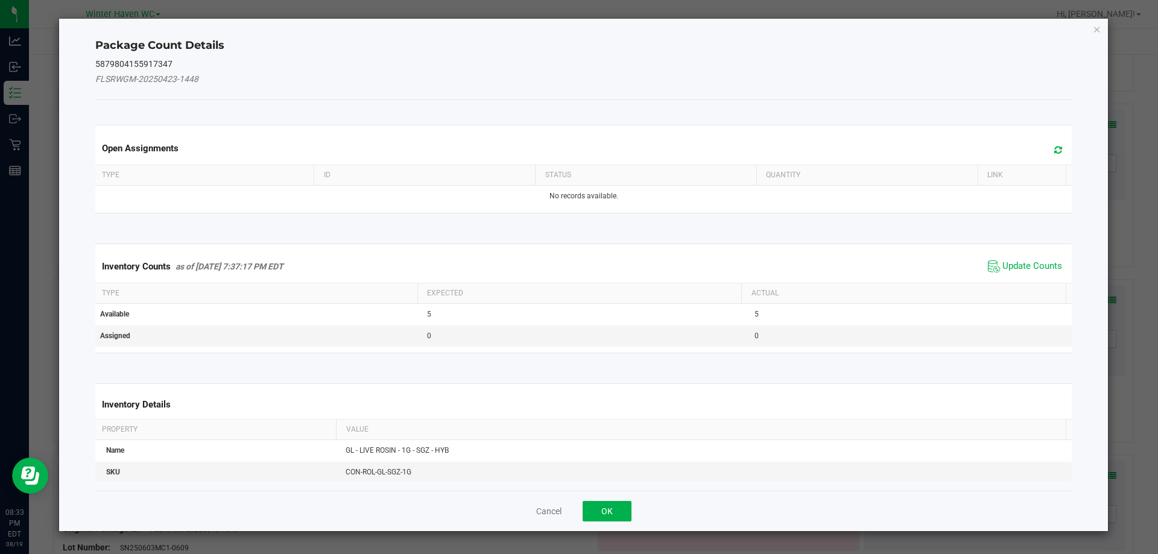
click at [1014, 273] on span "Update Counts" at bounding box center [1025, 267] width 80 height 18
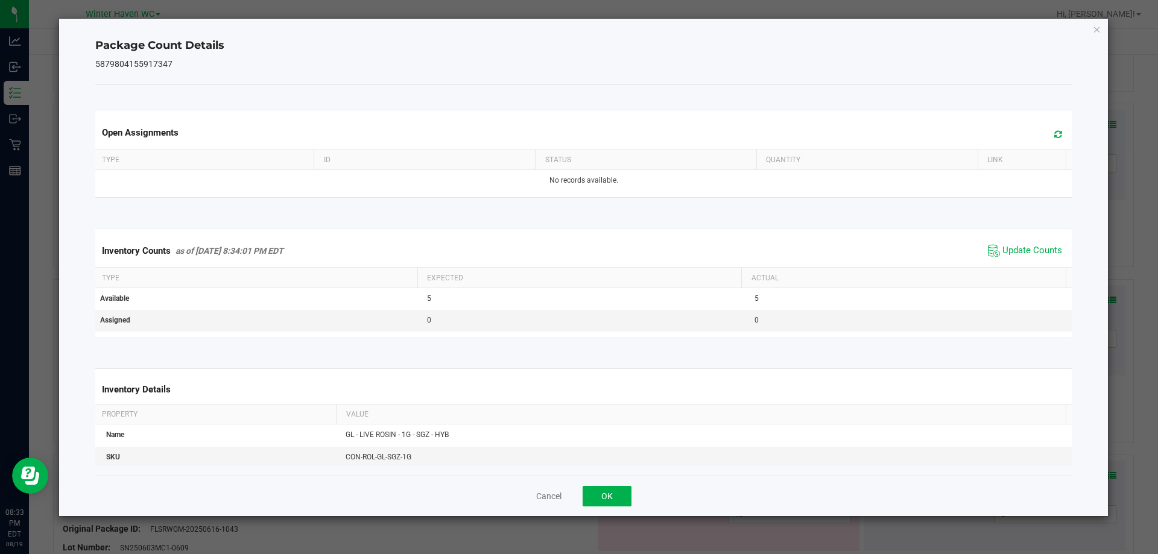
click at [1012, 258] on span "Update Counts" at bounding box center [1025, 251] width 80 height 18
click at [604, 492] on button "OK" at bounding box center [607, 496] width 49 height 21
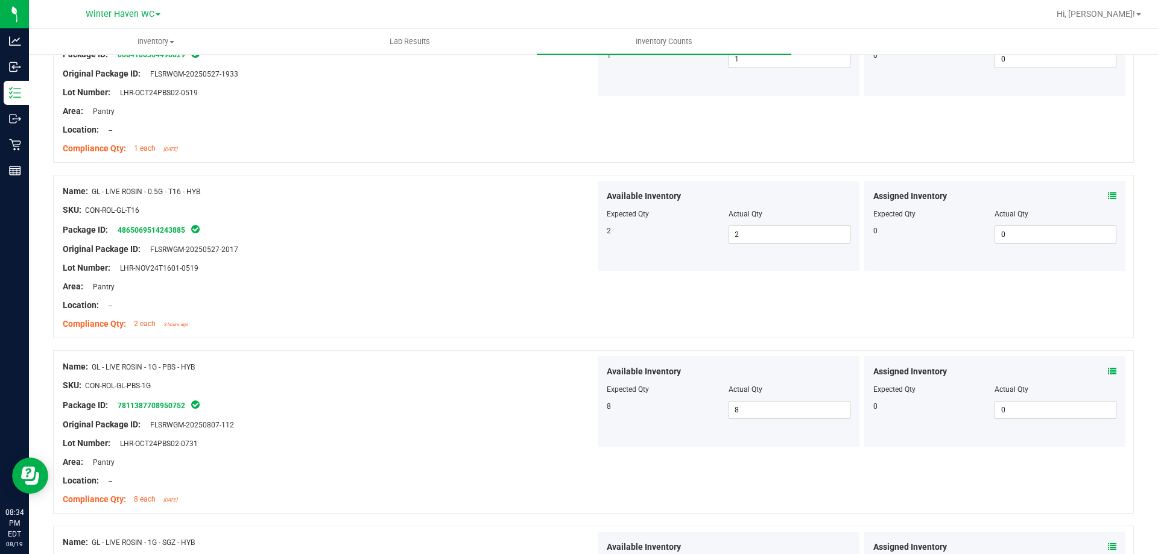
scroll to position [2594, 0]
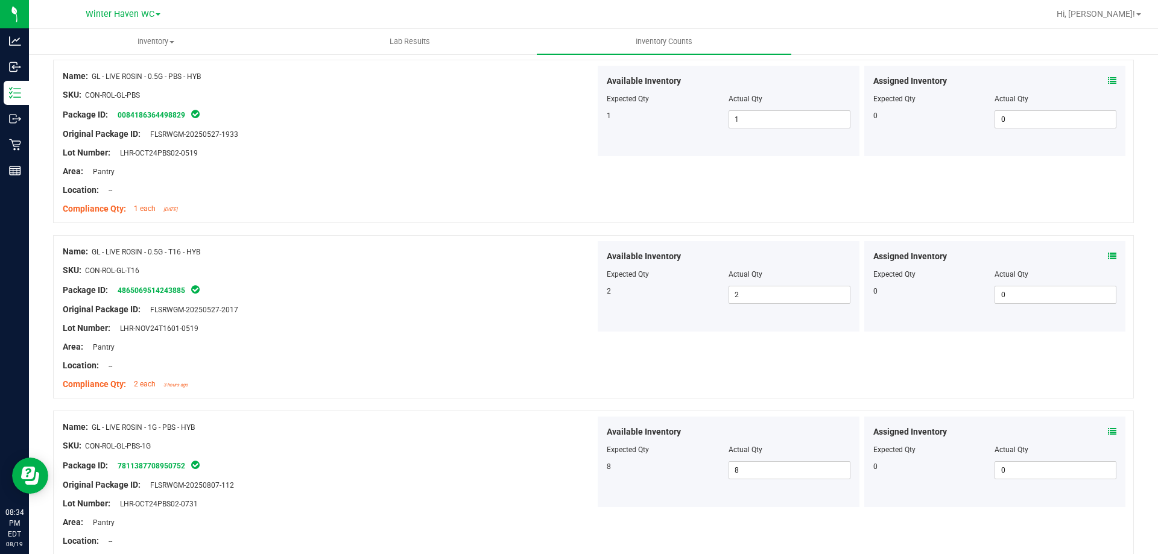
click at [1112, 250] on div "Assigned Inventory Expected Qty Actual Qty 0 0 0" at bounding box center [996, 286] width 262 height 90
click at [1108, 255] on icon at bounding box center [1112, 256] width 8 height 8
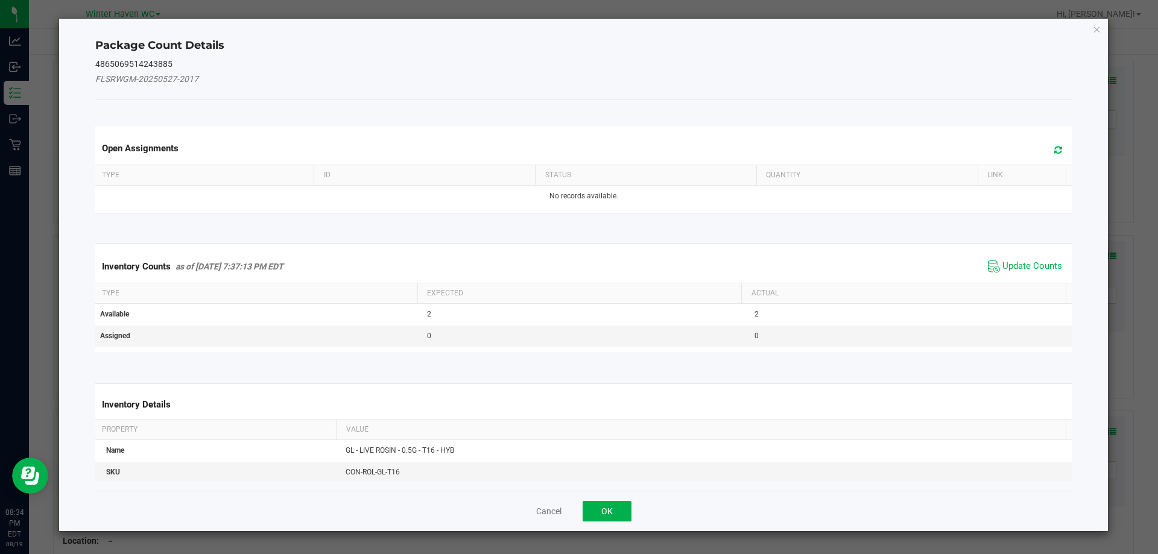
click at [1029, 273] on span "Update Counts" at bounding box center [1025, 267] width 80 height 18
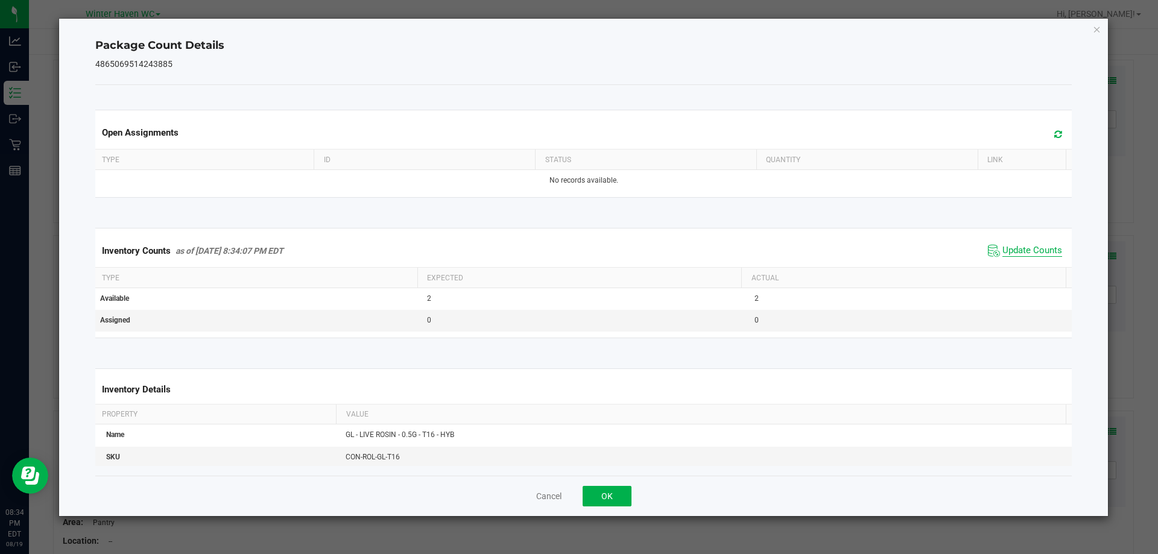
click at [1022, 252] on span "Update Counts" at bounding box center [1033, 251] width 60 height 12
drag, startPoint x: 606, startPoint y: 487, endPoint x: 578, endPoint y: 432, distance: 61.8
click at [607, 487] on button "OK" at bounding box center [607, 496] width 49 height 21
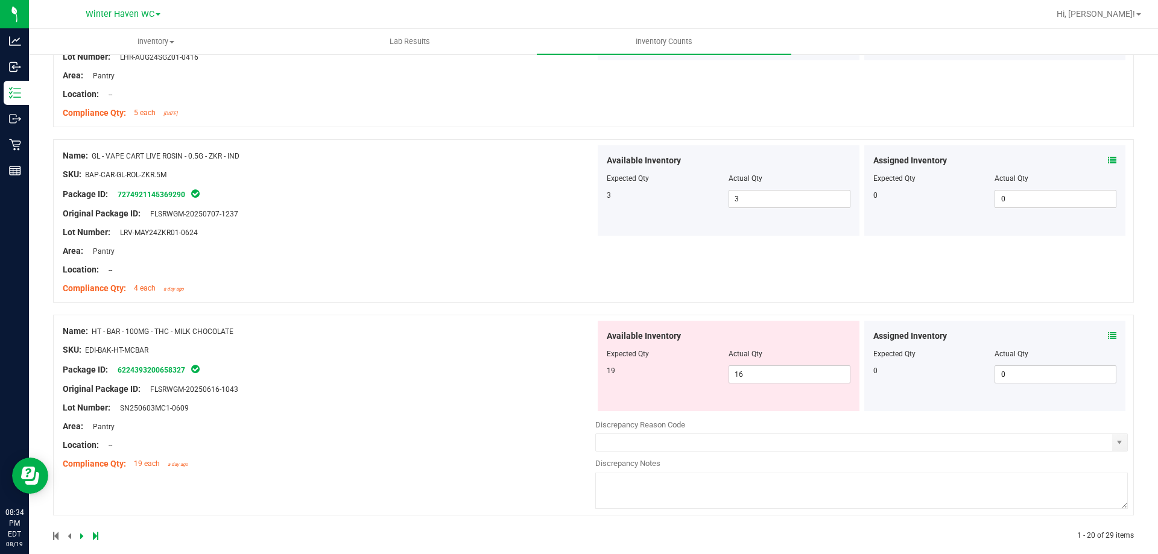
scroll to position [3231, 0]
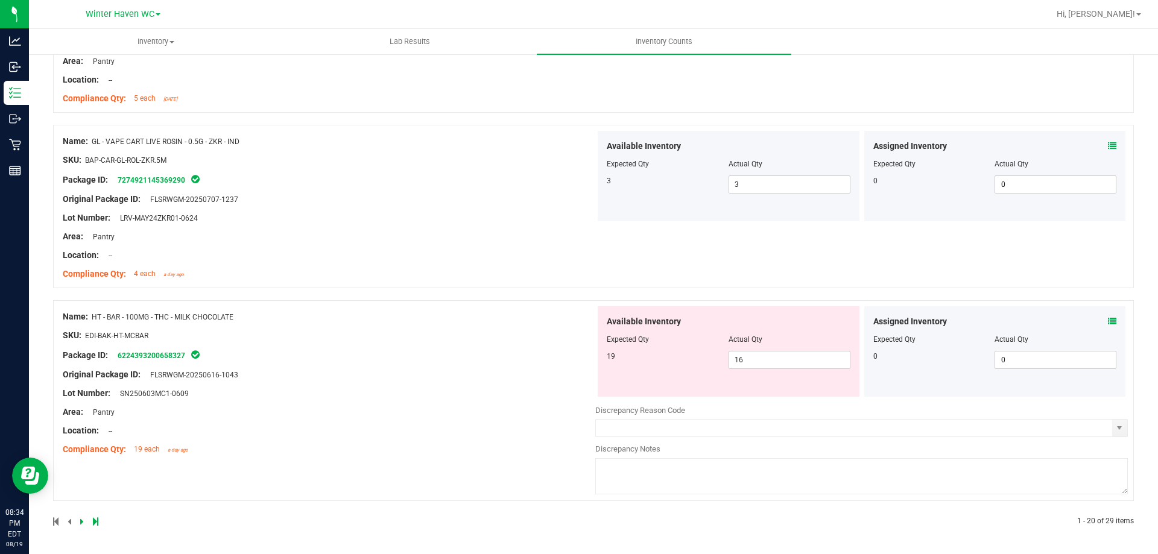
click at [1108, 320] on icon at bounding box center [1112, 321] width 8 height 8
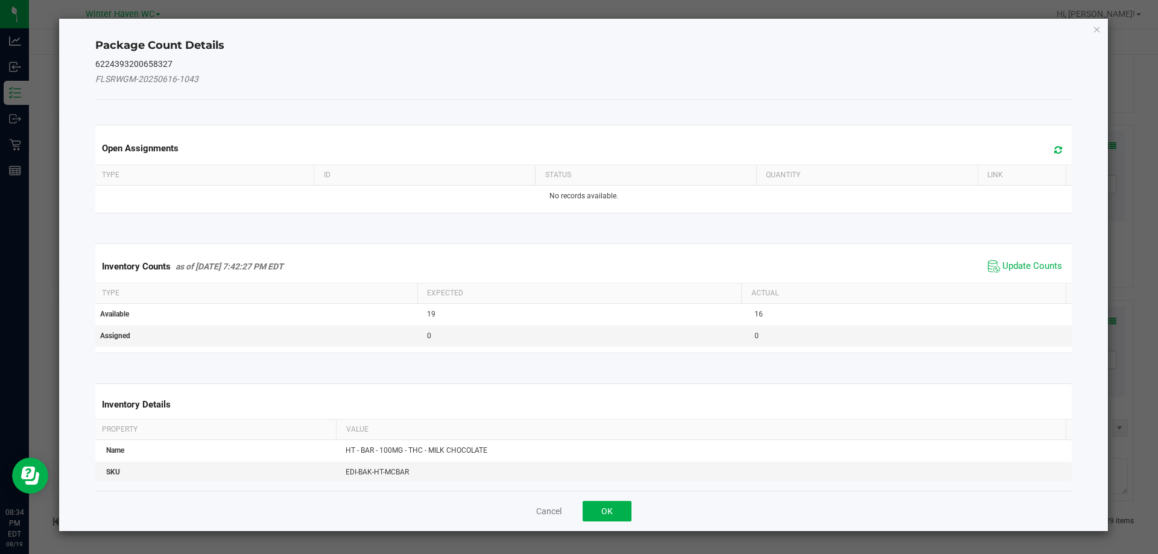
click at [1036, 255] on div "Inventory Counts as of [DATE] 7:42:27 PM EDT Update Counts" at bounding box center [584, 266] width 982 height 33
click at [1027, 262] on span "Update Counts" at bounding box center [1033, 267] width 60 height 12
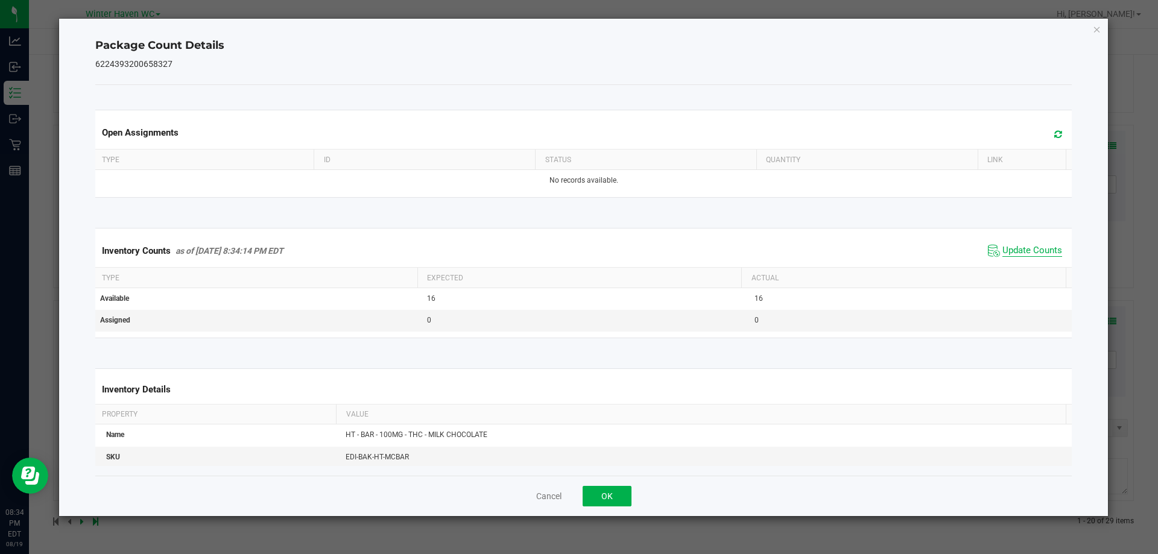
click at [1019, 250] on span "Update Counts" at bounding box center [1033, 251] width 60 height 12
drag, startPoint x: 623, startPoint y: 501, endPoint x: 737, endPoint y: 395, distance: 155.8
click at [623, 499] on button "OK" at bounding box center [607, 496] width 49 height 21
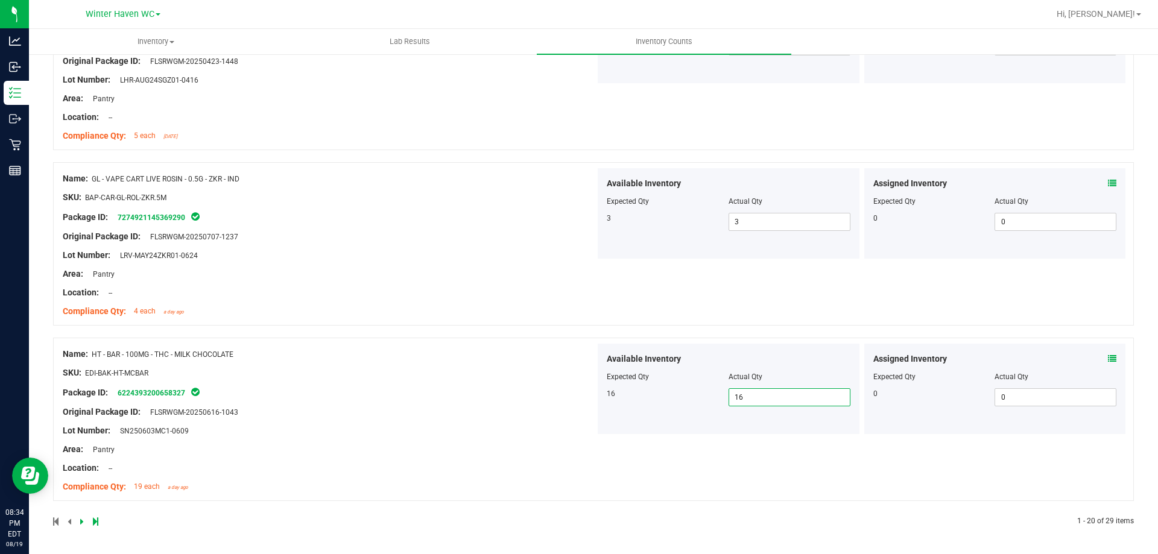
drag, startPoint x: 842, startPoint y: 399, endPoint x: 842, endPoint y: 392, distance: 7.2
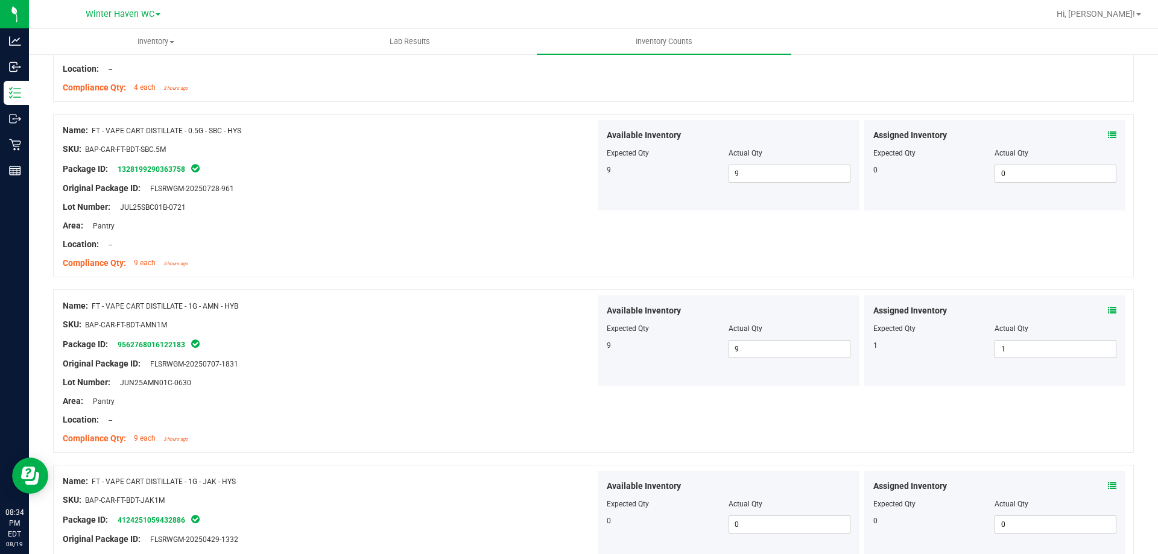
scroll to position [0, 0]
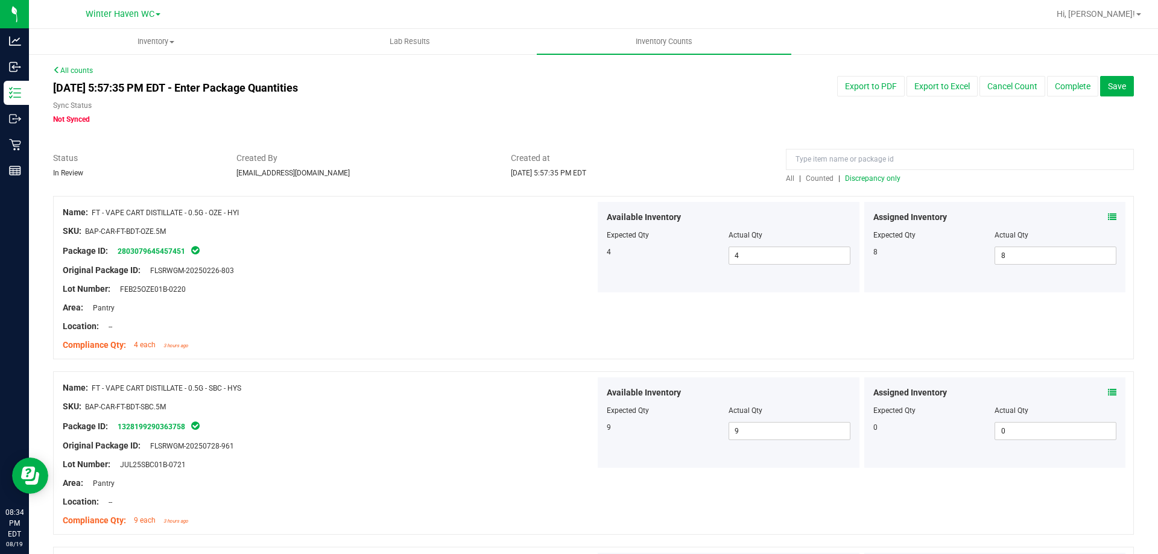
click at [860, 173] on div "All | Counted | Discrepancy only" at bounding box center [960, 178] width 348 height 11
click at [860, 174] on span "Discrepancy only" at bounding box center [873, 178] width 56 height 8
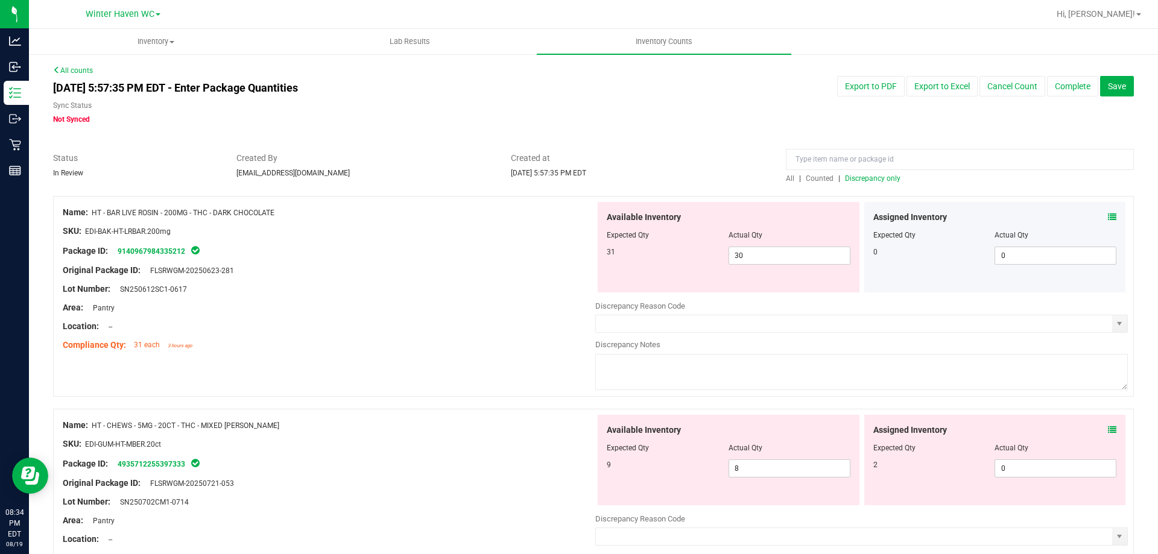
click at [1109, 212] on div "Assigned Inventory Expected Qty Actual Qty 0 0 0" at bounding box center [996, 247] width 262 height 90
click at [1108, 215] on icon at bounding box center [1112, 217] width 8 height 8
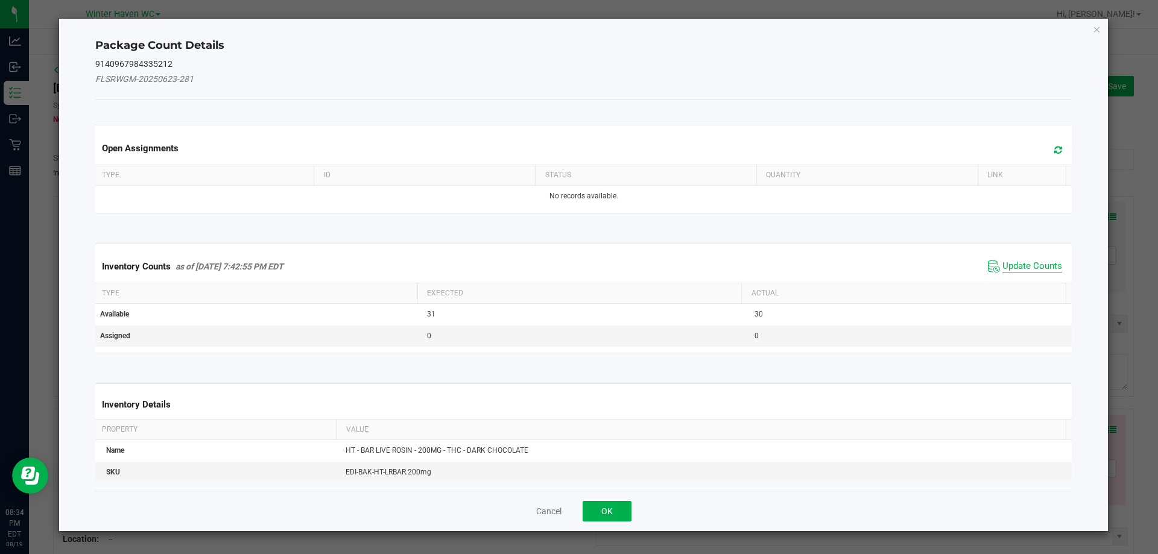
click at [1042, 265] on span "Update Counts" at bounding box center [1033, 267] width 60 height 12
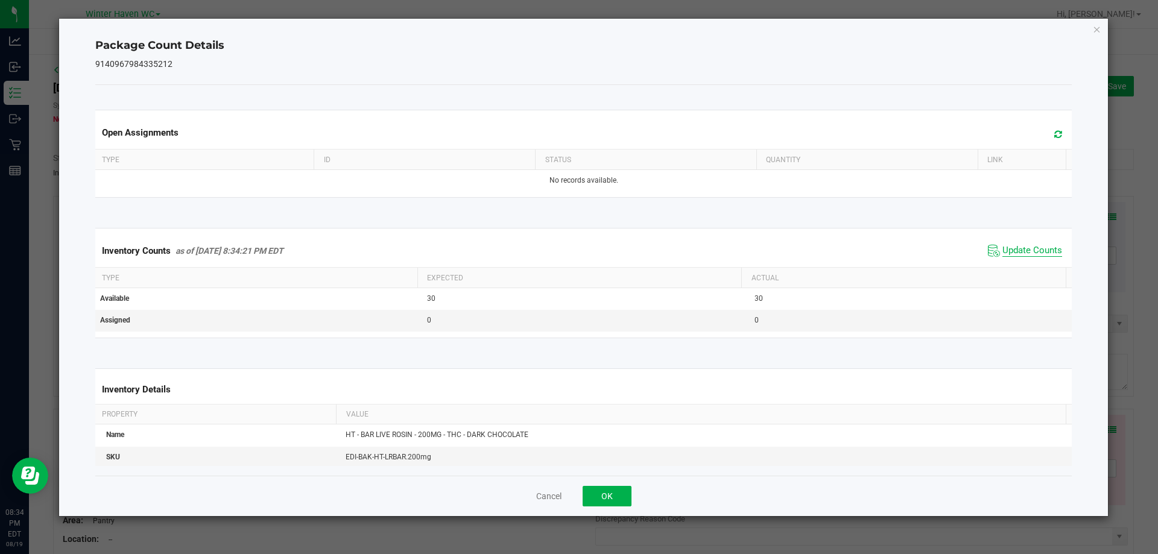
click at [1029, 256] on span "Update Counts" at bounding box center [1033, 251] width 60 height 12
click at [629, 498] on button "OK" at bounding box center [607, 496] width 49 height 21
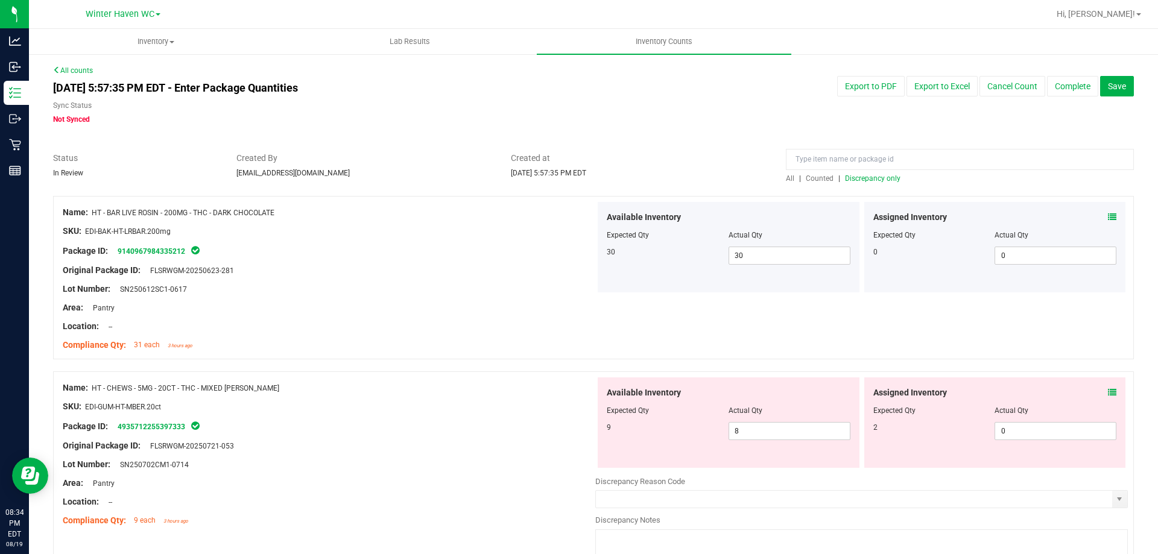
click at [1108, 389] on icon at bounding box center [1112, 393] width 8 height 8
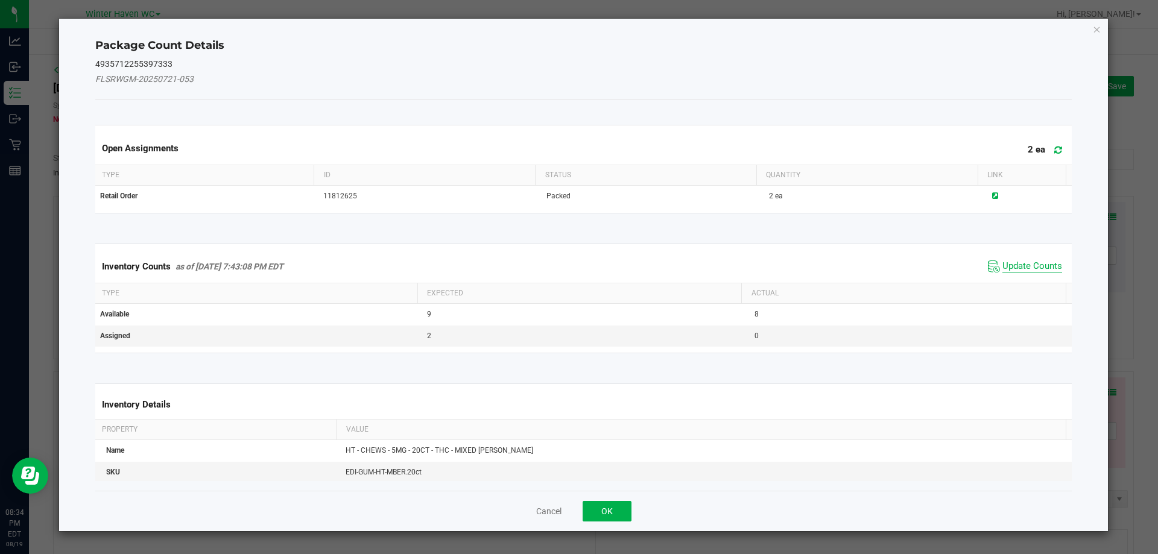
click at [1029, 265] on span "Update Counts" at bounding box center [1033, 267] width 60 height 12
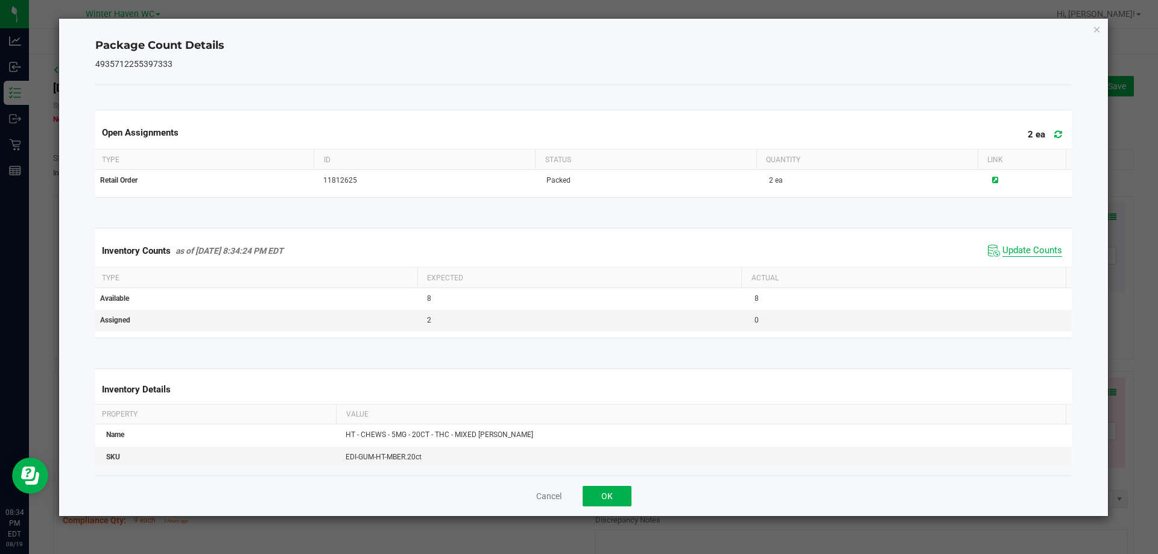
click at [1016, 249] on span "Update Counts" at bounding box center [1033, 251] width 60 height 12
click at [621, 496] on button "OK" at bounding box center [607, 496] width 49 height 21
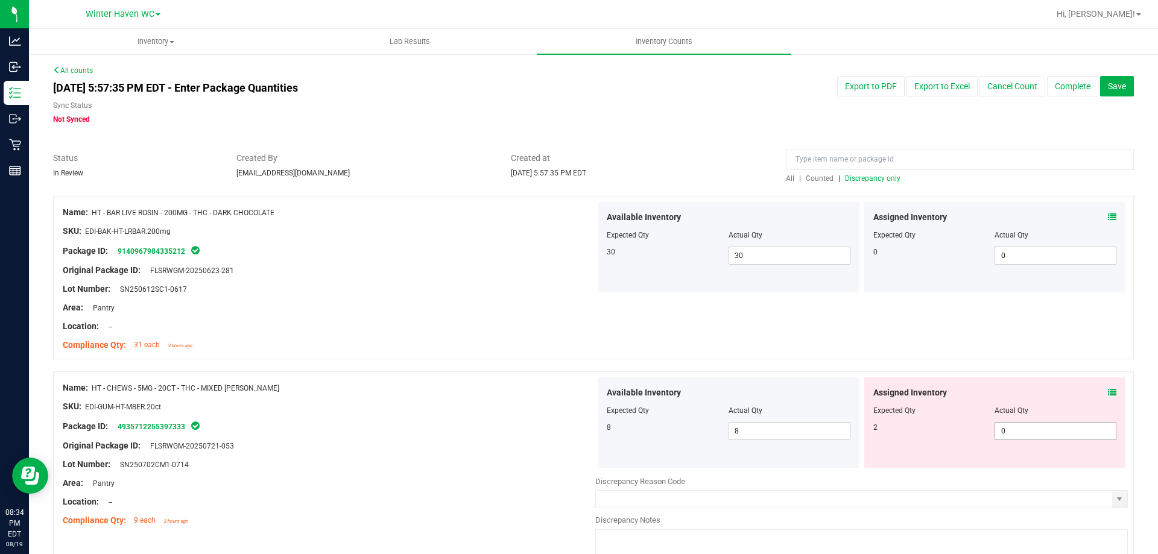
click at [1025, 428] on span "0 0" at bounding box center [1056, 431] width 122 height 18
type input "02"
type input "2"
click at [1024, 363] on div at bounding box center [593, 366] width 1081 height 12
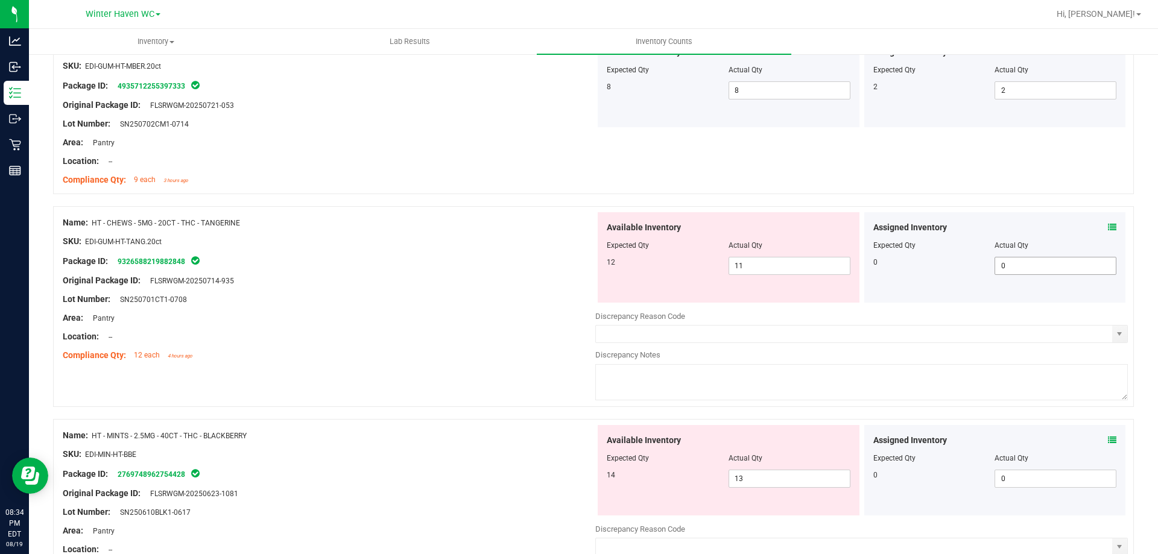
scroll to position [362, 0]
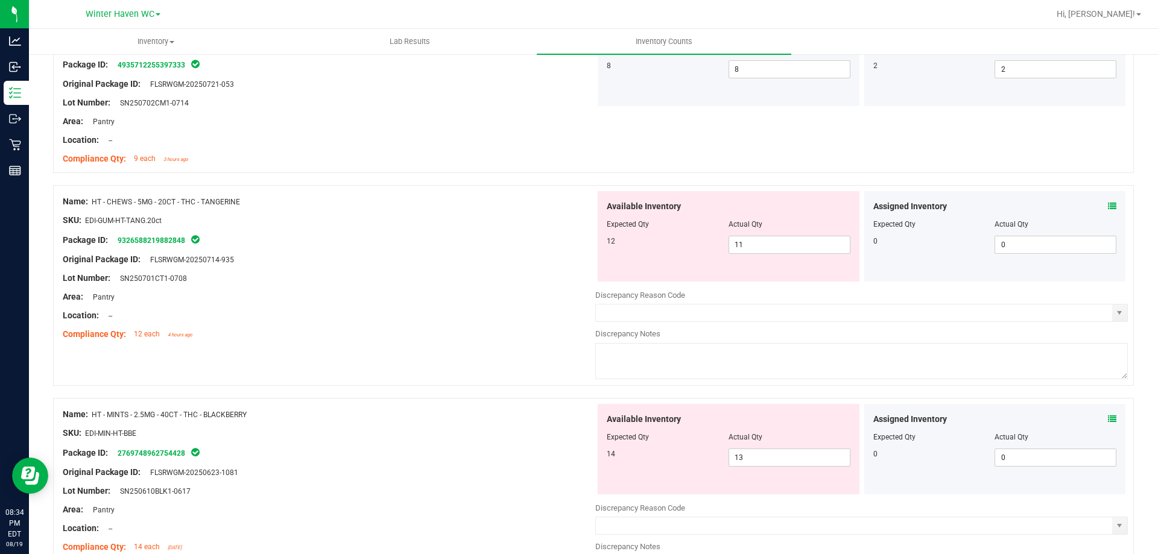
click at [1108, 204] on icon at bounding box center [1112, 206] width 8 height 8
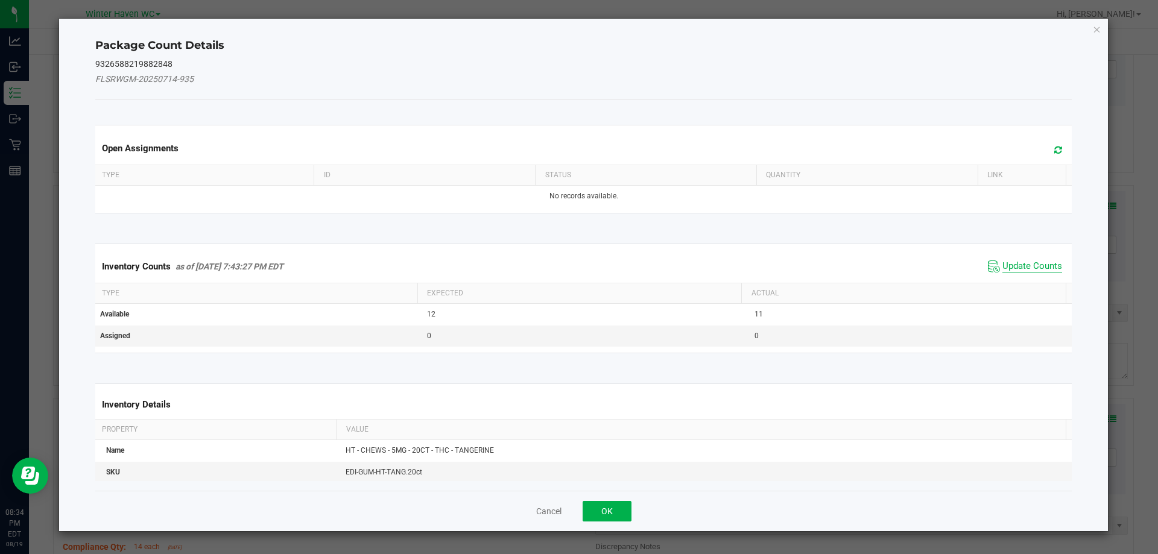
click at [1025, 262] on span "Update Counts" at bounding box center [1033, 267] width 60 height 12
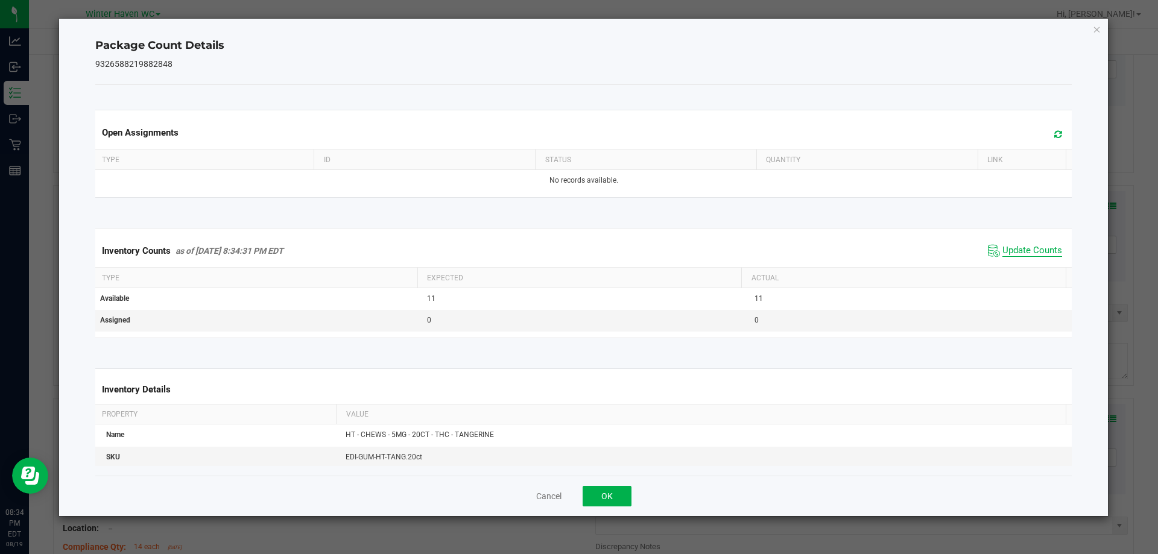
click at [1016, 252] on span "Update Counts" at bounding box center [1033, 251] width 60 height 12
click at [615, 492] on button "OK" at bounding box center [607, 496] width 49 height 21
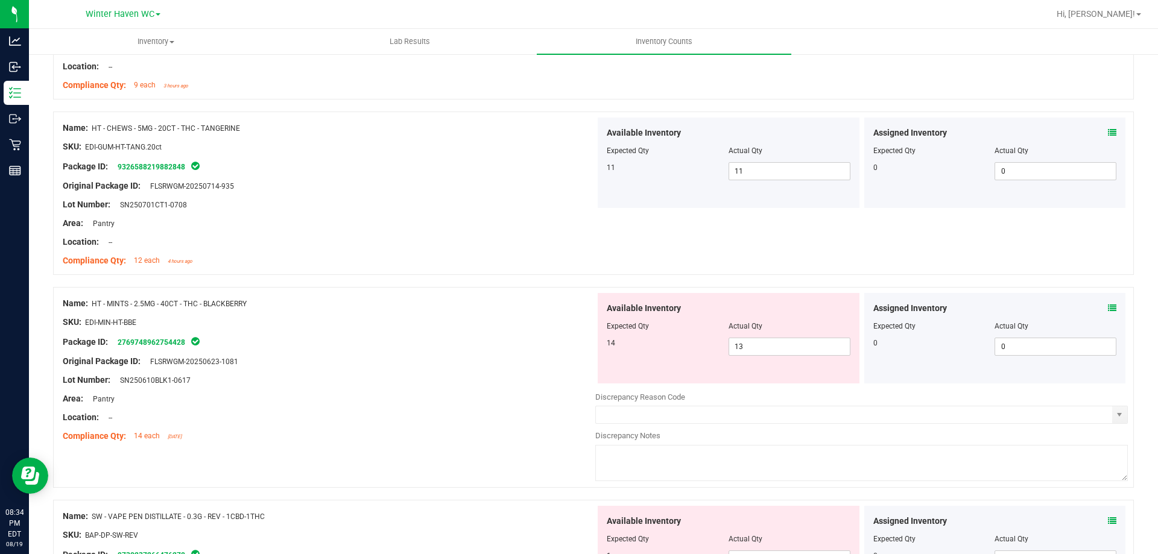
scroll to position [543, 0]
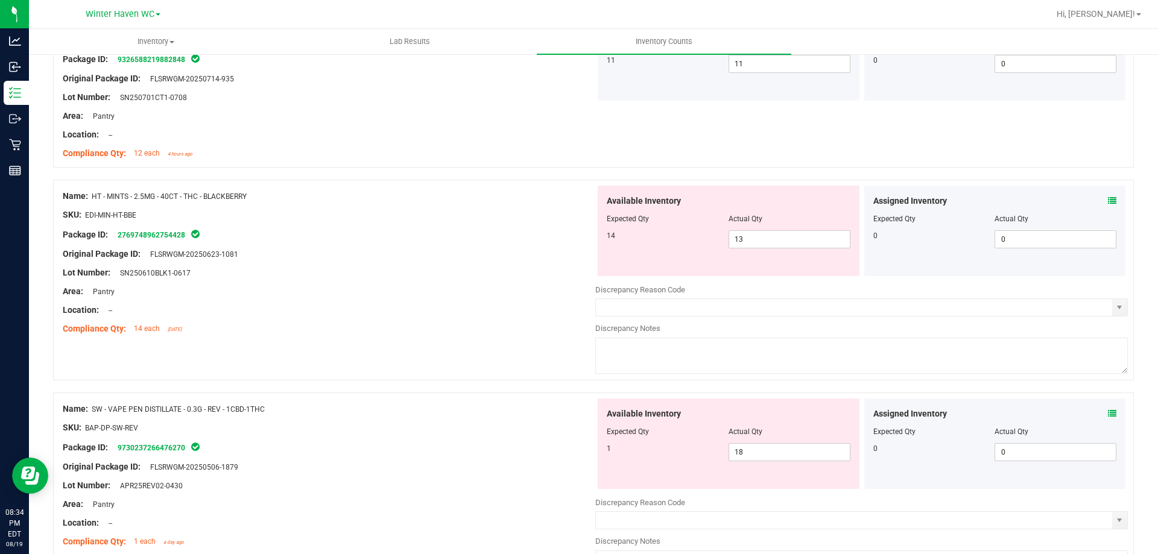
click at [1108, 198] on icon at bounding box center [1112, 201] width 8 height 8
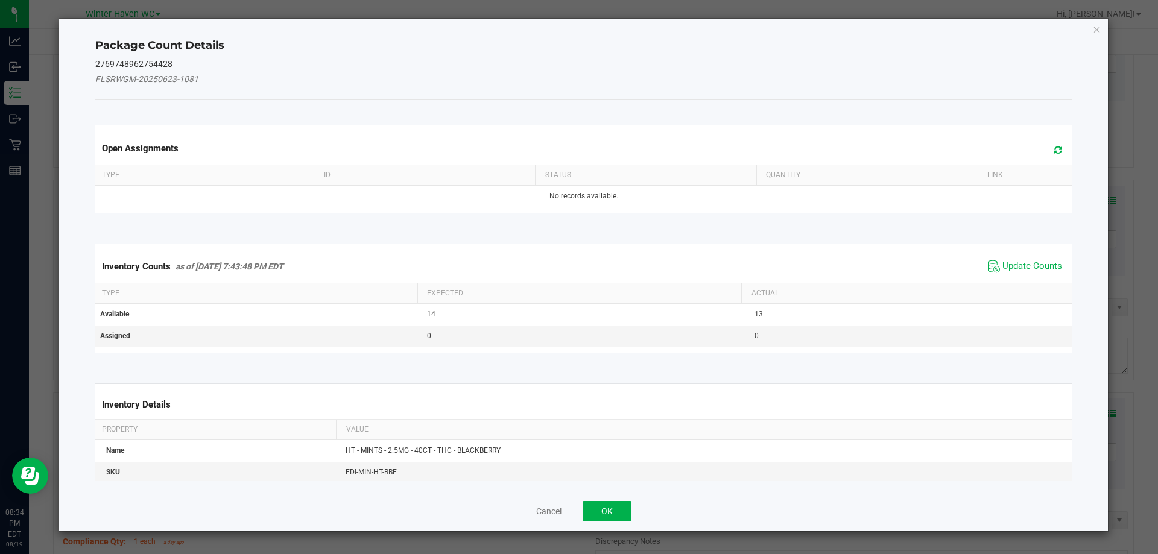
click at [1027, 259] on div "Inventory Counts as of [DATE] 7:43:48 PM EDT Update Counts" at bounding box center [584, 266] width 982 height 33
click at [1027, 261] on span "Update Counts" at bounding box center [1033, 267] width 60 height 12
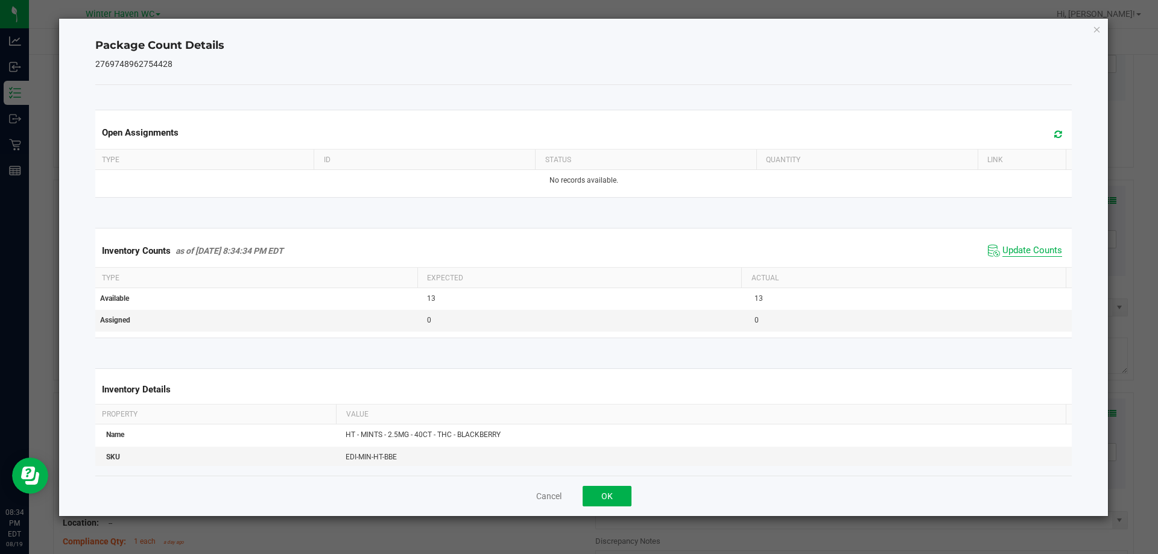
click at [1014, 250] on span "Update Counts" at bounding box center [1033, 251] width 60 height 12
click at [632, 488] on div "Cancel OK" at bounding box center [583, 496] width 977 height 40
click at [632, 489] on div "Cancel OK" at bounding box center [583, 496] width 977 height 40
click at [626, 493] on button "OK" at bounding box center [607, 496] width 49 height 21
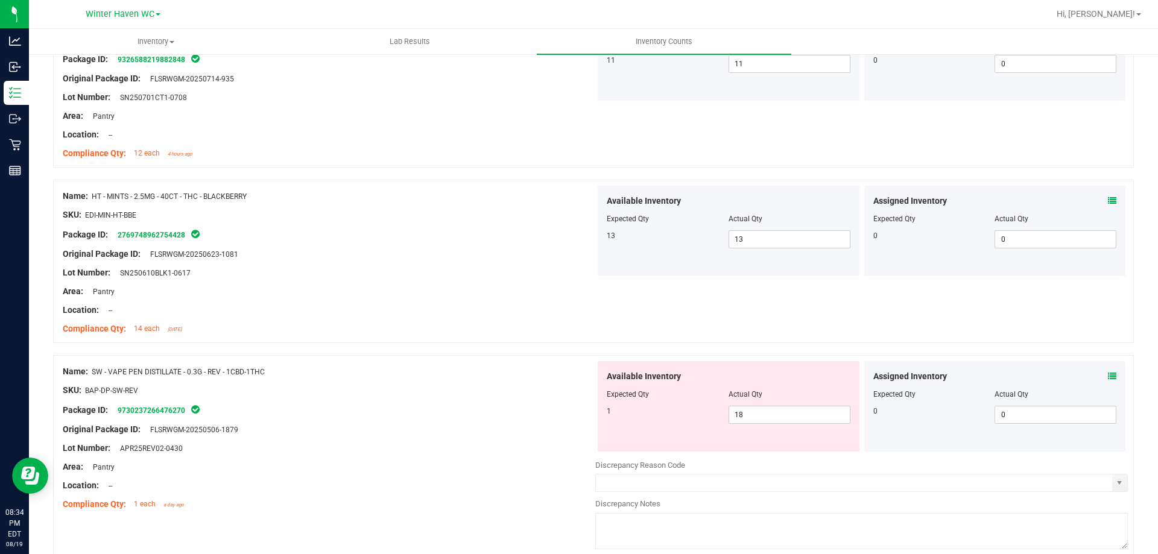
click at [1108, 373] on icon at bounding box center [1112, 376] width 8 height 8
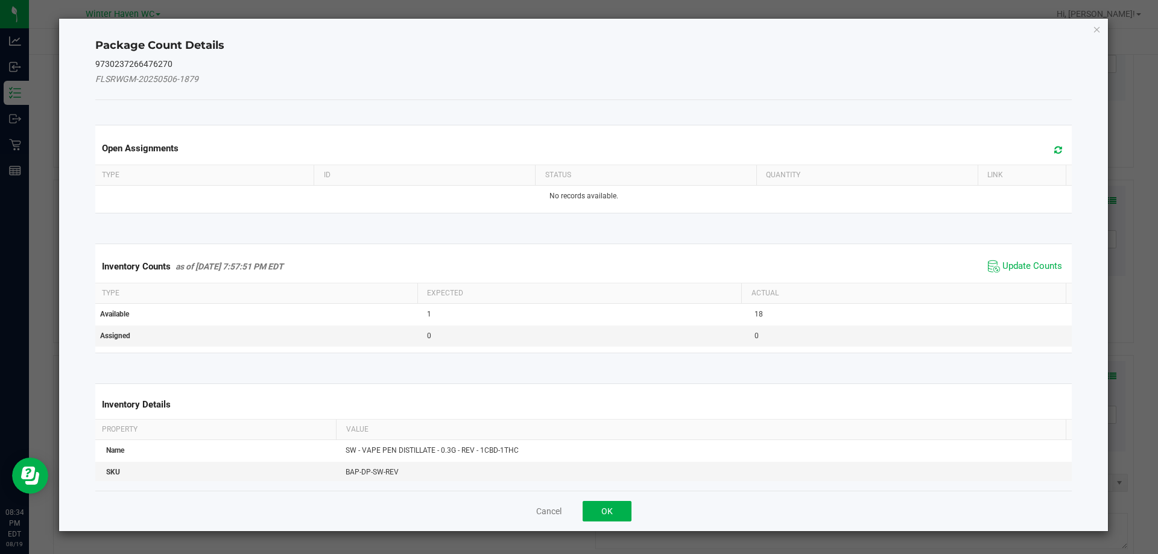
click at [1026, 259] on span "Update Counts" at bounding box center [1025, 267] width 80 height 18
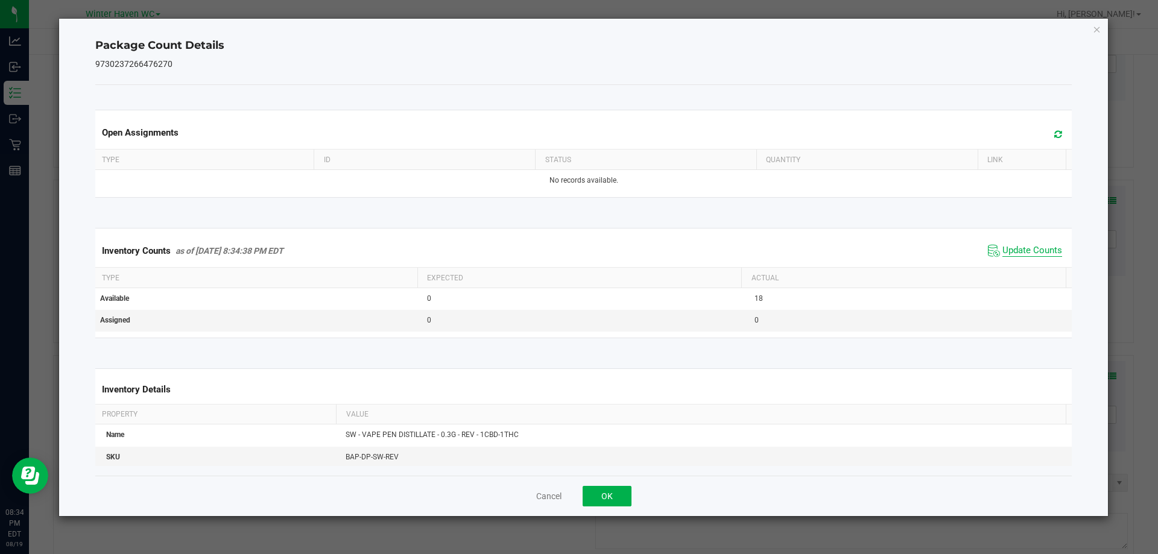
click at [1011, 247] on span "Update Counts" at bounding box center [1033, 251] width 60 height 12
click at [1011, 248] on span "Update Counts" at bounding box center [1033, 251] width 60 height 12
click at [617, 498] on button "OK" at bounding box center [607, 496] width 49 height 21
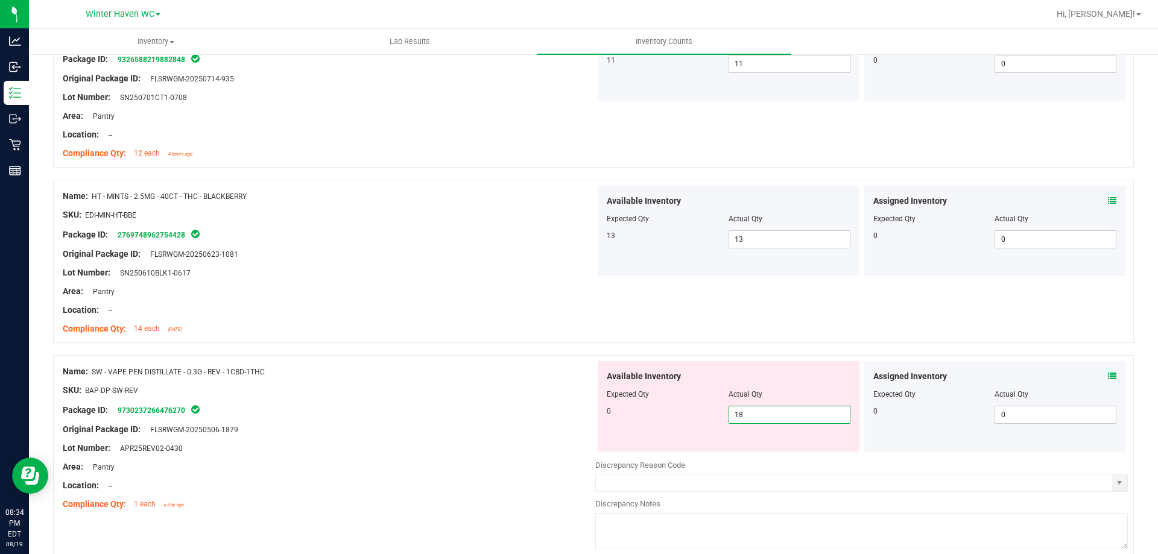
drag, startPoint x: 763, startPoint y: 414, endPoint x: 680, endPoint y: 418, distance: 82.7
click at [690, 420] on div "0 18 18" at bounding box center [729, 415] width 244 height 18
type input "0"
click at [716, 306] on div "Name: HT - MINTS - 2.5MG - 40CT - THC - BLACKBERRY SKU: EDI-MIN-HT-BBE Package …" at bounding box center [593, 261] width 1081 height 163
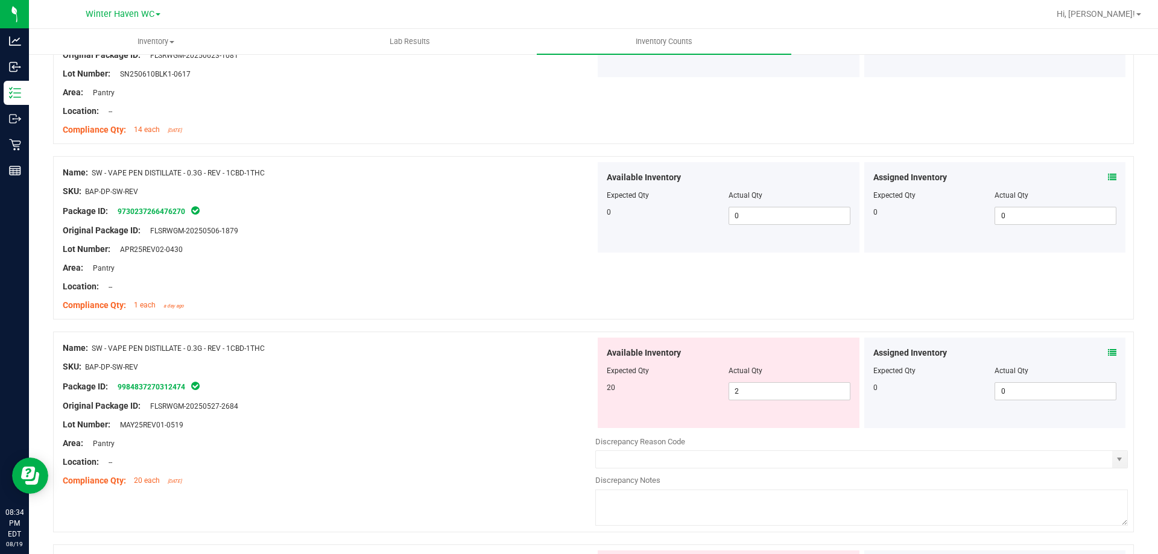
scroll to position [784, 0]
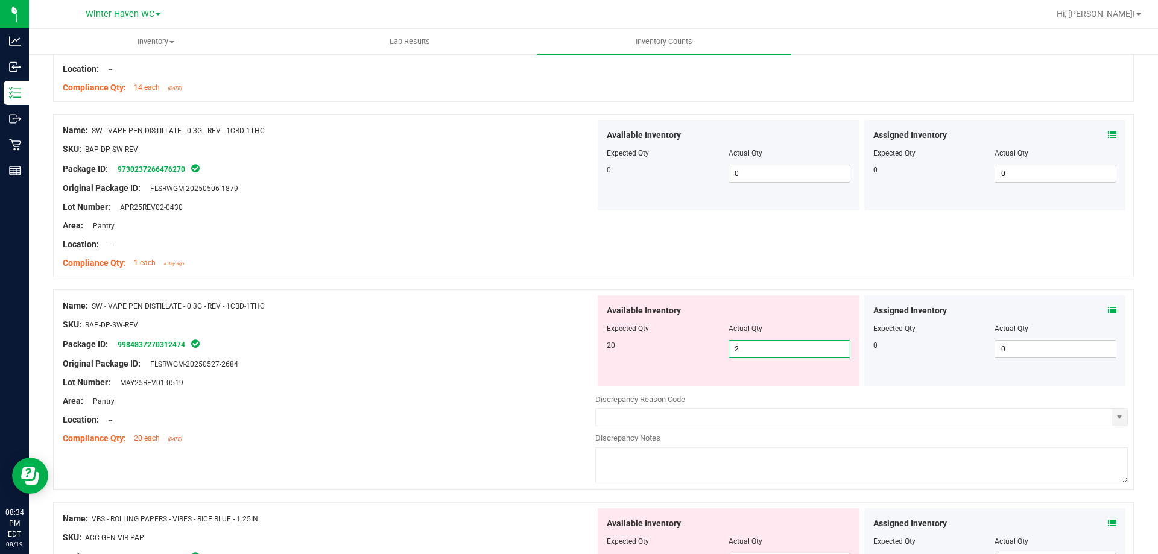
drag, startPoint x: 737, startPoint y: 352, endPoint x: 716, endPoint y: 354, distance: 20.6
click at [703, 353] on div "20 2 2" at bounding box center [729, 349] width 244 height 18
type input "20"
drag, startPoint x: 511, startPoint y: 319, endPoint x: 664, endPoint y: 281, distance: 157.4
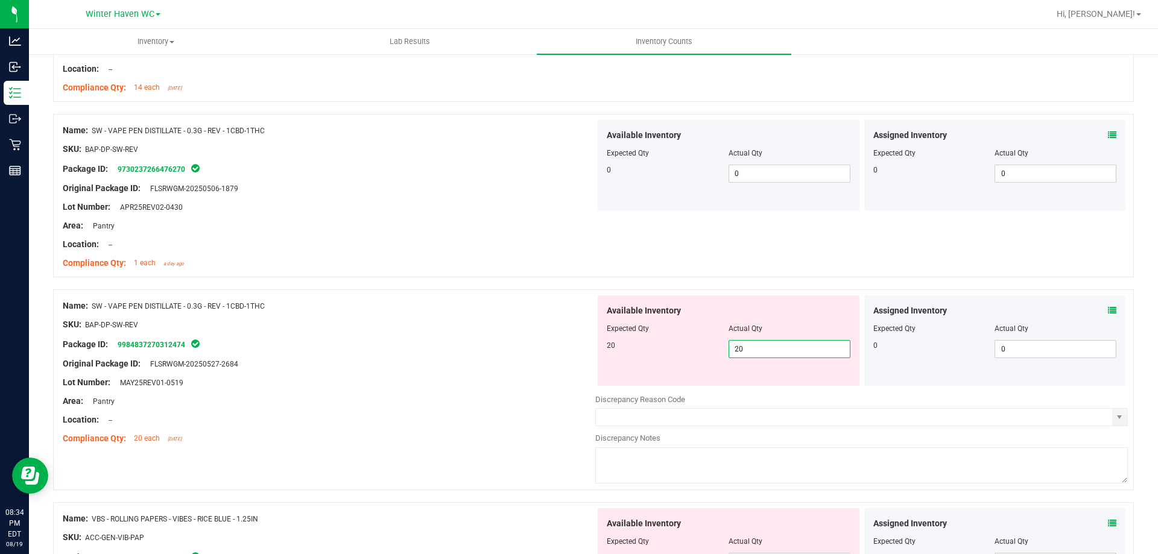
click at [511, 319] on div "SKU: BAP-DP-SW-REV" at bounding box center [329, 325] width 533 height 13
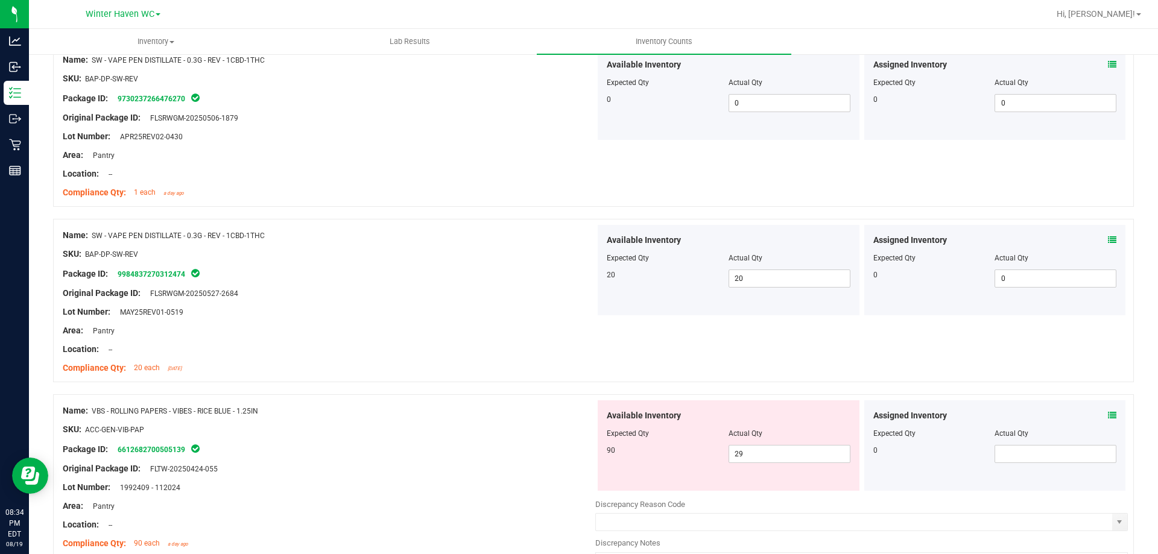
scroll to position [965, 0]
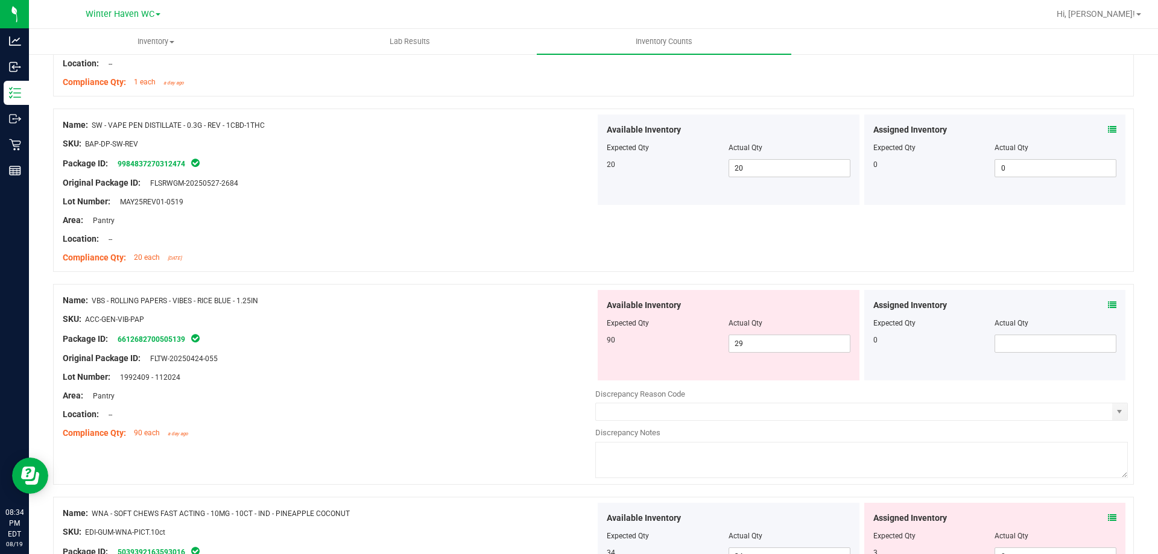
click at [1099, 136] on div at bounding box center [996, 139] width 244 height 6
click at [1108, 133] on span at bounding box center [1112, 130] width 8 height 13
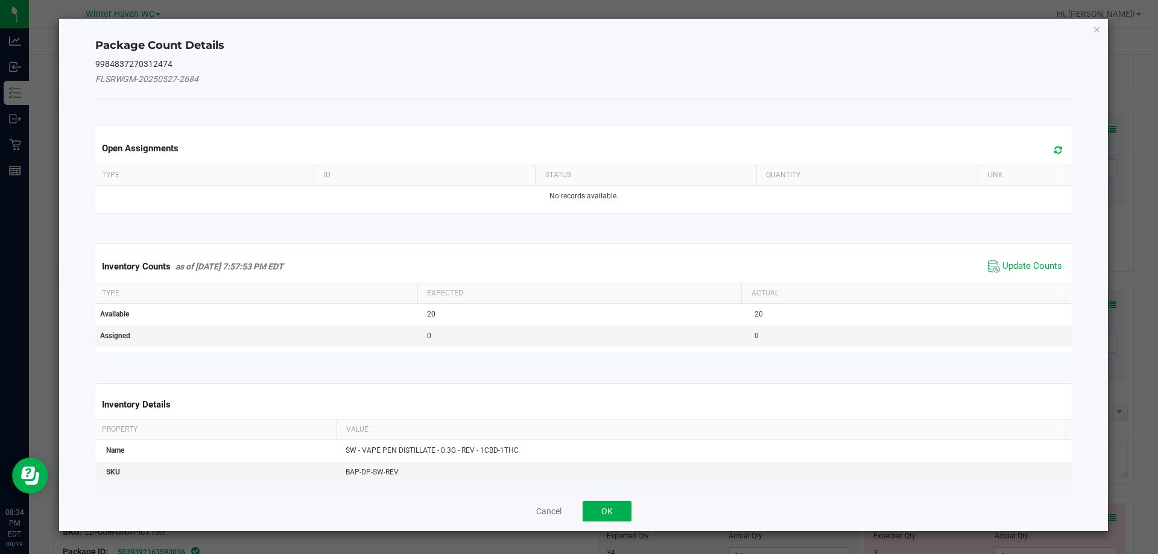
click at [1026, 256] on div "Inventory Counts as of [DATE] 7:57:53 PM EDT Update Counts" at bounding box center [584, 266] width 982 height 33
click at [1027, 261] on span "Update Counts" at bounding box center [1033, 267] width 60 height 12
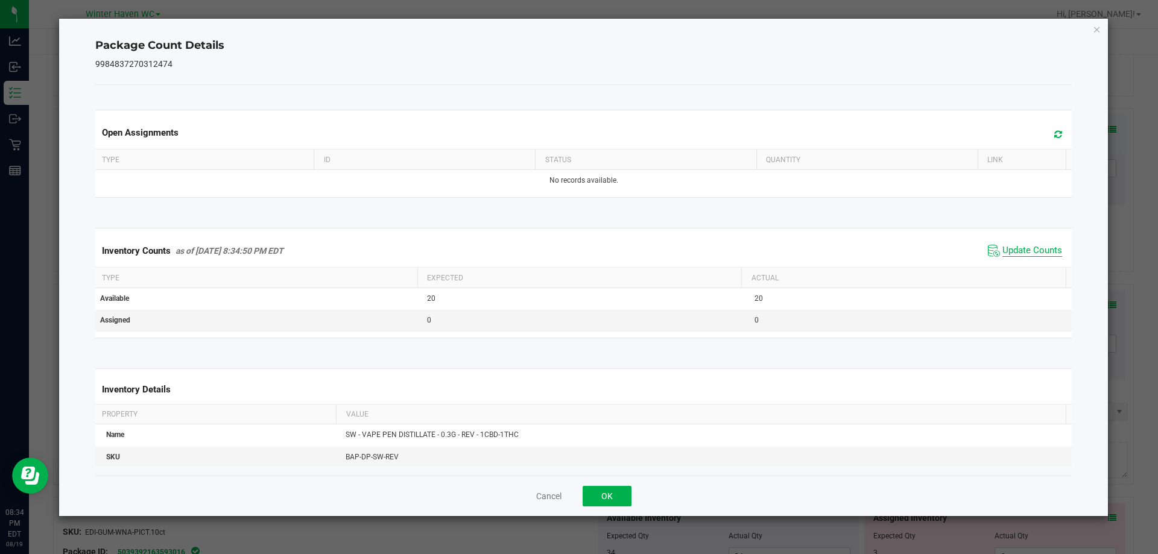
click at [1026, 255] on span "Update Counts" at bounding box center [1033, 251] width 60 height 12
click at [588, 498] on button "OK" at bounding box center [607, 496] width 49 height 21
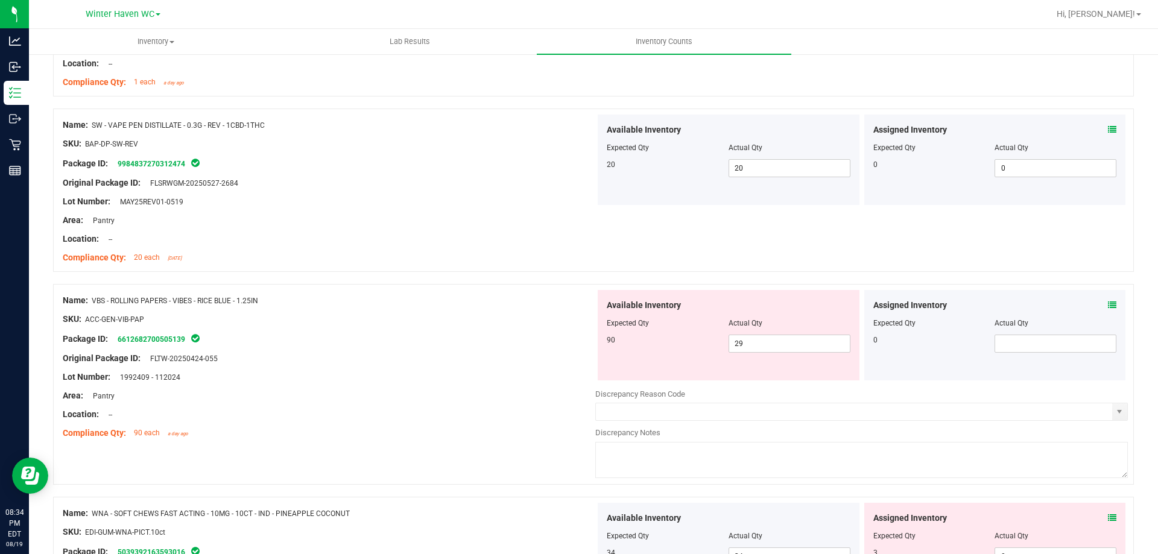
click at [1108, 302] on icon at bounding box center [1112, 305] width 8 height 8
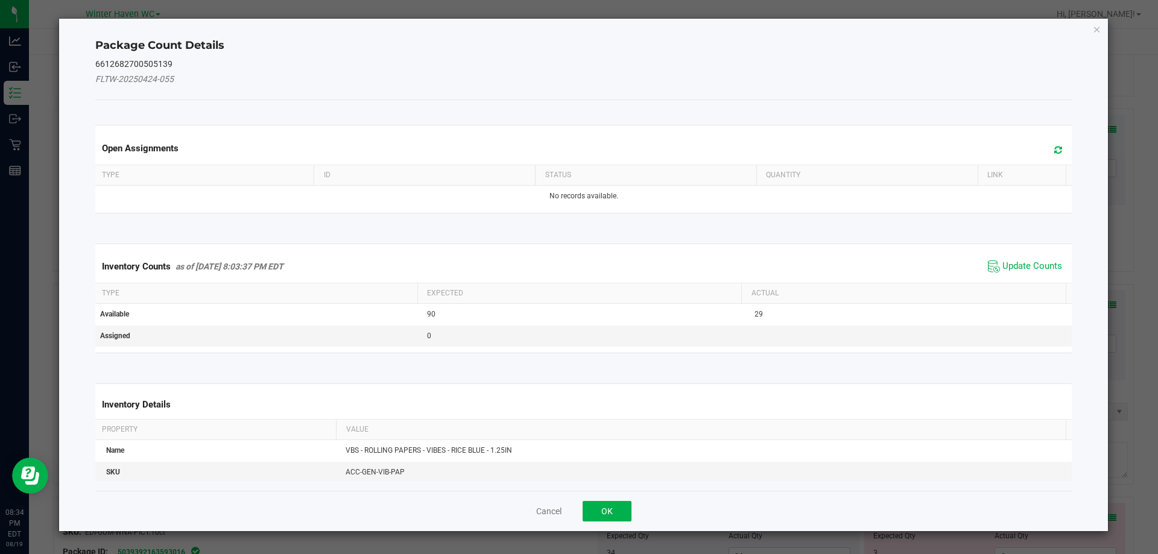
click at [1046, 258] on span "Update Counts" at bounding box center [1025, 267] width 80 height 18
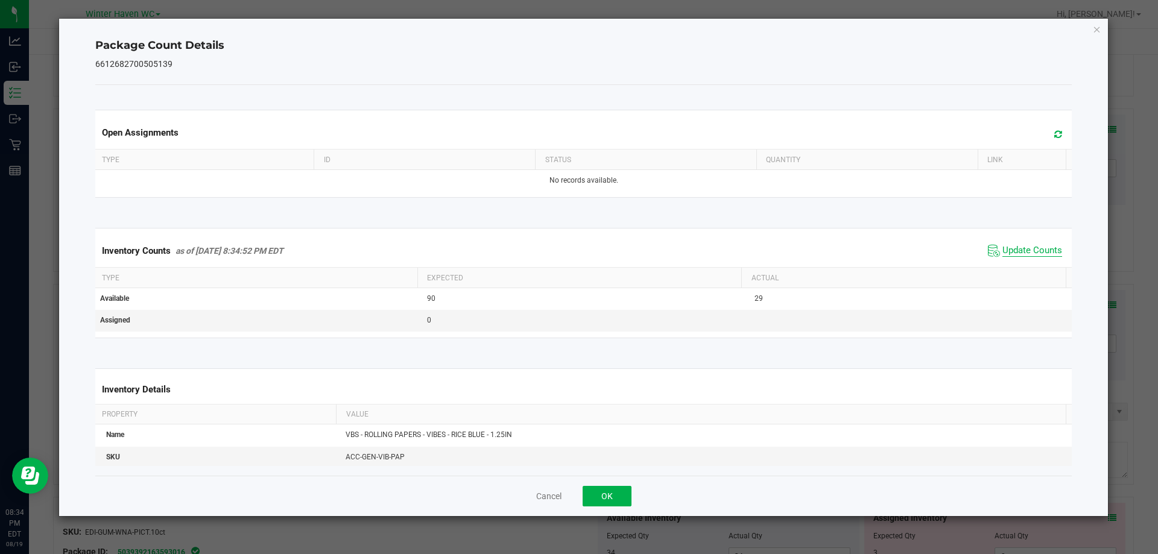
click at [1025, 256] on span "Update Counts" at bounding box center [1033, 251] width 60 height 12
click at [603, 489] on button "OK" at bounding box center [607, 496] width 49 height 21
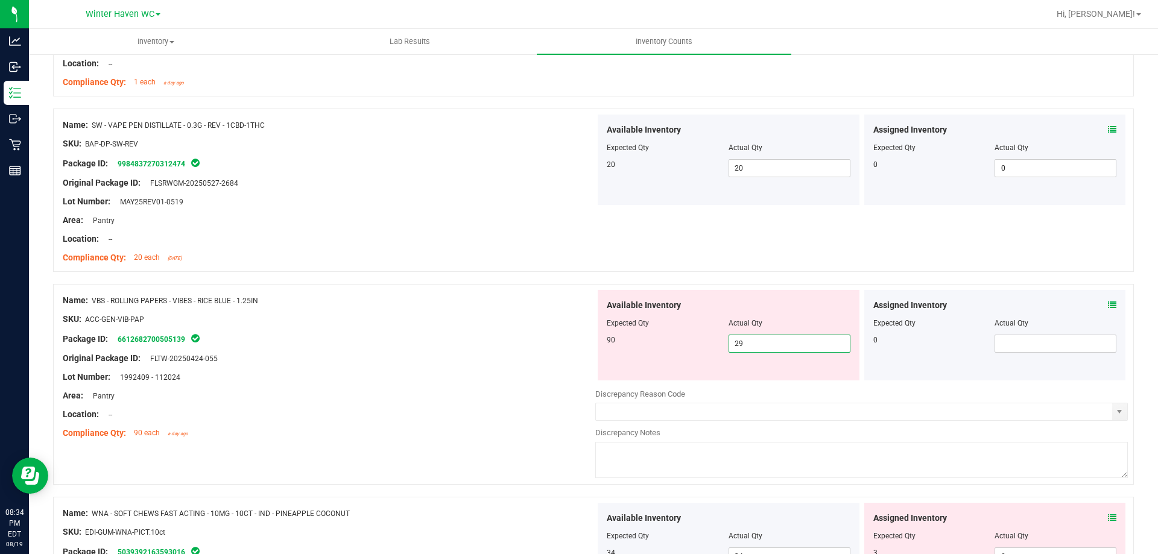
drag, startPoint x: 743, startPoint y: 345, endPoint x: 694, endPoint y: 345, distance: 48.9
click at [694, 345] on div "90 29 29" at bounding box center [729, 344] width 244 height 18
type input "90"
drag, startPoint x: 598, startPoint y: 333, endPoint x: 659, endPoint y: 306, distance: 67.3
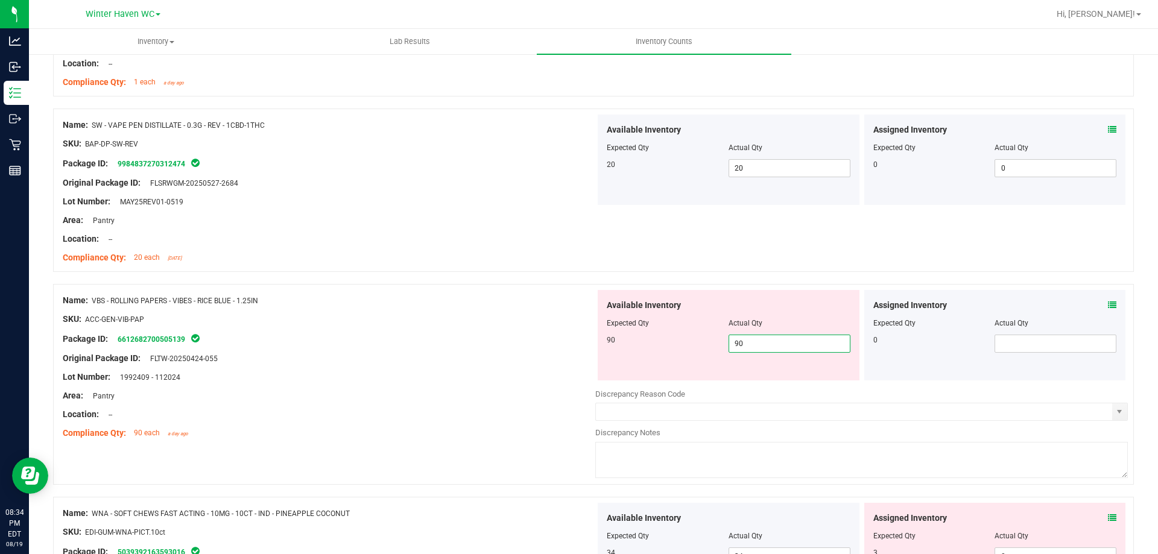
click at [598, 332] on div "Available Inventory Expected Qty Actual Qty 90 90 90" at bounding box center [729, 335] width 262 height 90
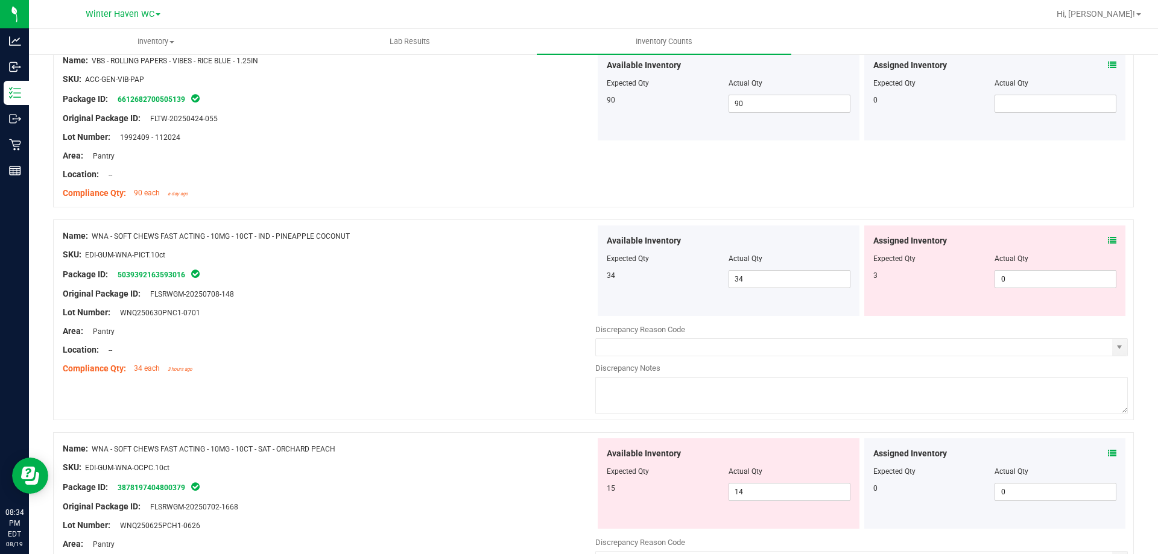
scroll to position [1207, 0]
click at [1108, 237] on icon at bounding box center [1112, 239] width 8 height 8
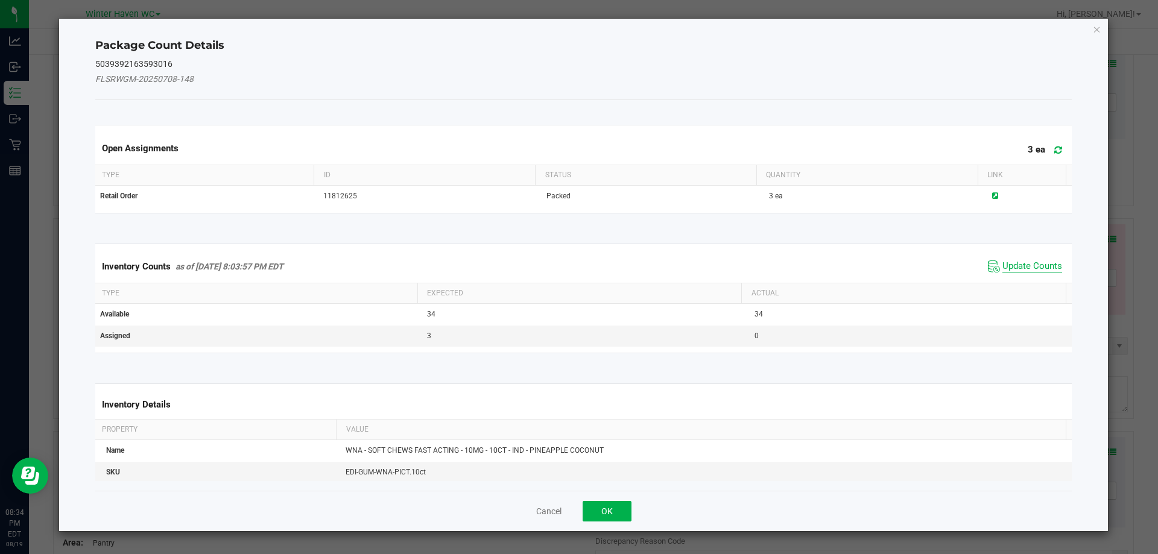
click at [1034, 266] on span "Update Counts" at bounding box center [1033, 267] width 60 height 12
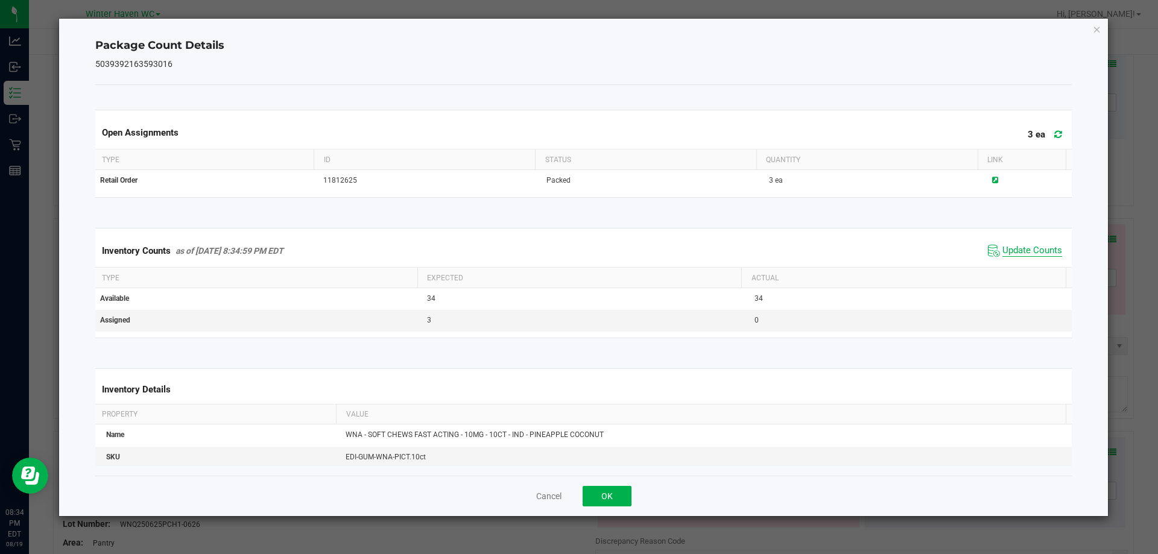
click at [1019, 256] on span "Update Counts" at bounding box center [1033, 251] width 60 height 12
drag, startPoint x: 597, startPoint y: 494, endPoint x: 631, endPoint y: 470, distance: 42.0
click at [601, 494] on button "OK" at bounding box center [607, 496] width 49 height 21
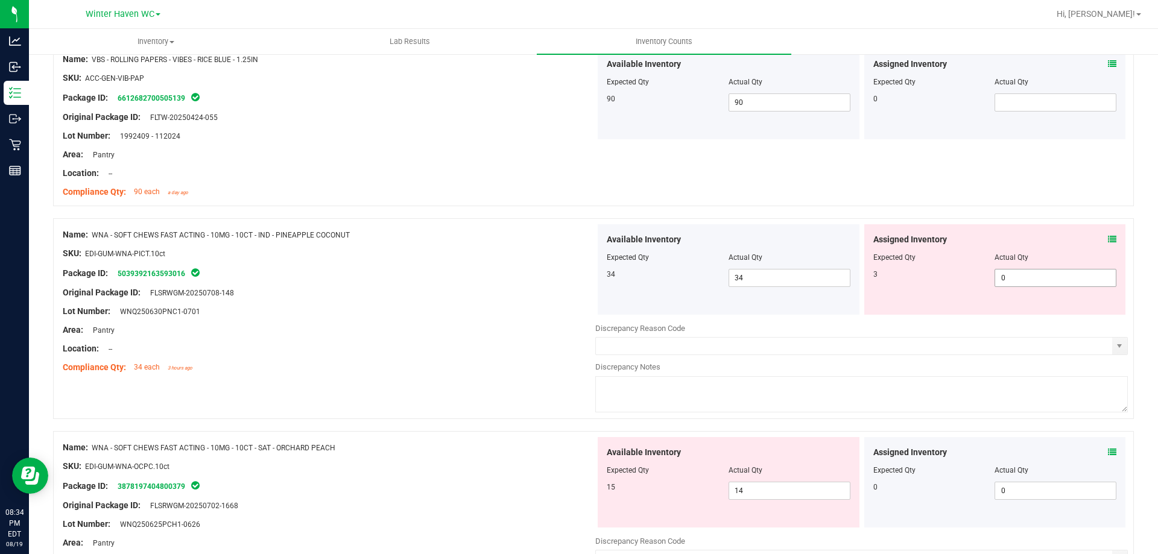
click at [1066, 283] on span "0 0" at bounding box center [1056, 278] width 122 height 18
type input "03"
type input "3"
click at [1001, 225] on div "Assigned Inventory Expected Qty Actual Qty 3 3 3" at bounding box center [996, 269] width 262 height 90
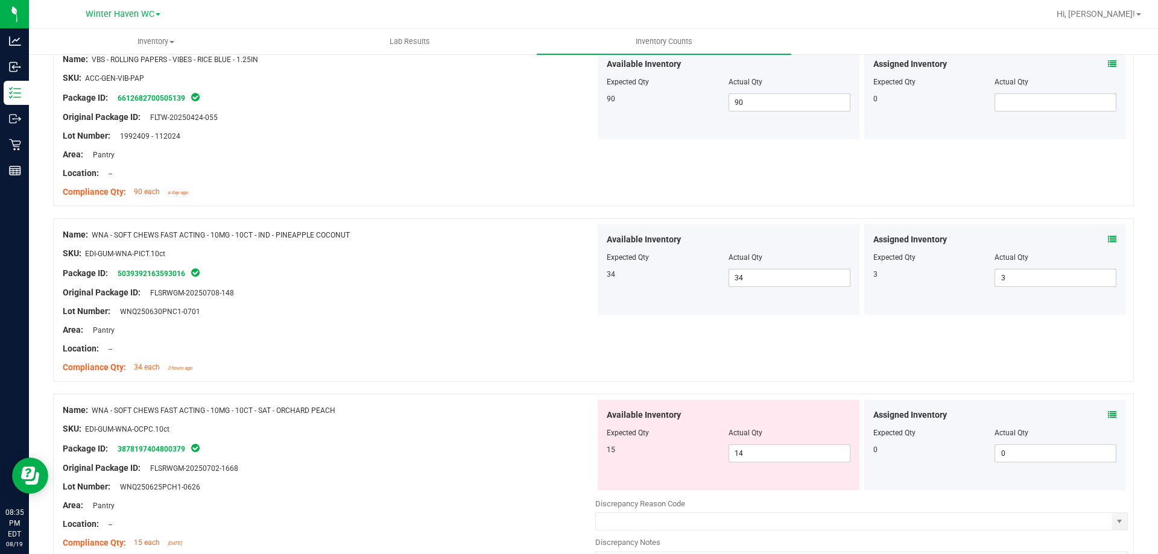
scroll to position [1300, 0]
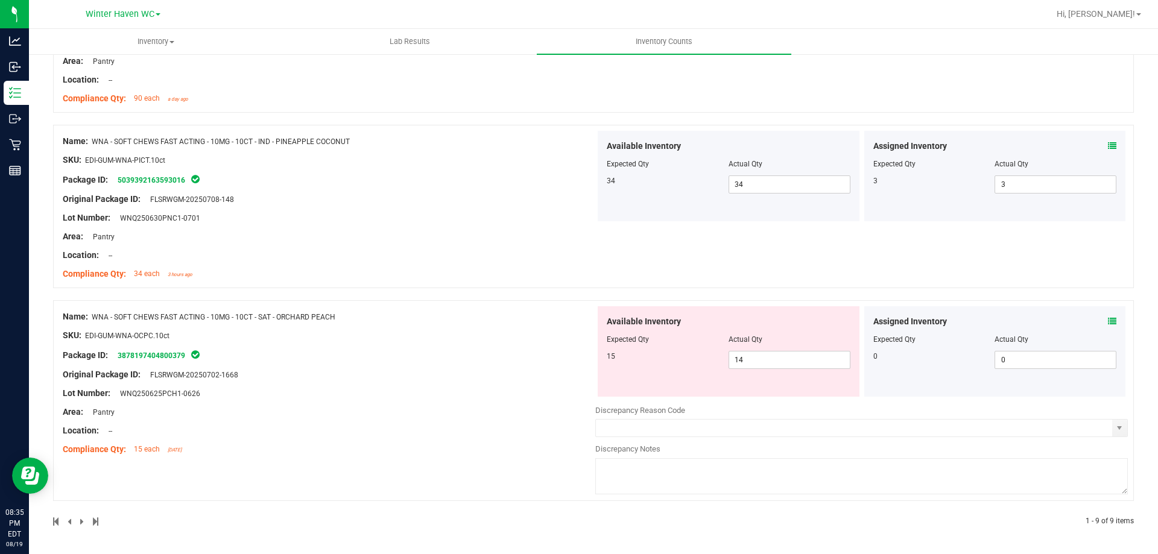
click at [1099, 322] on div "Assigned Inventory" at bounding box center [996, 322] width 244 height 13
click at [1108, 322] on icon at bounding box center [1112, 321] width 8 height 8
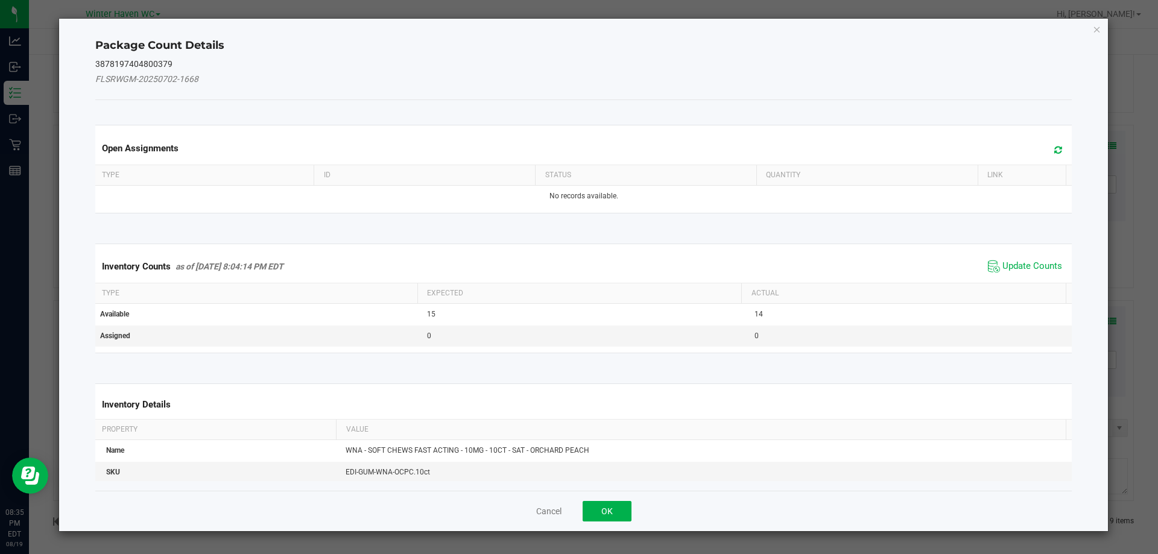
drag, startPoint x: 983, startPoint y: 237, endPoint x: 992, endPoint y: 252, distance: 17.9
click at [983, 241] on div "Inventory Counts as of [DATE] 8:04:14 PM EDT Update Counts Type Expected Actual…" at bounding box center [583, 299] width 995 height 140
click at [1003, 258] on span "Update Counts" at bounding box center [1025, 267] width 80 height 18
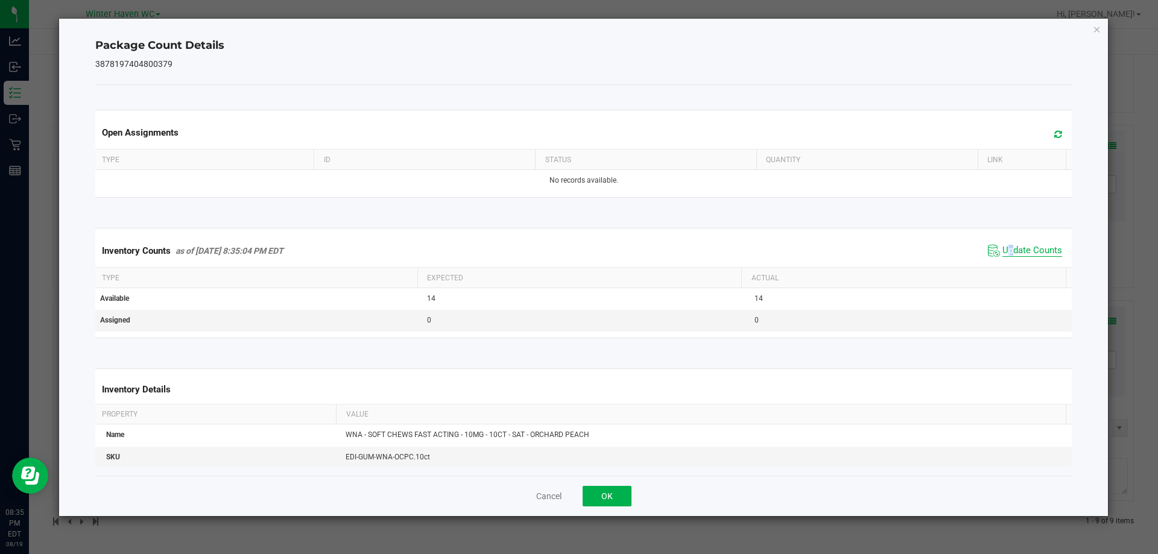
click at [1004, 252] on span "Update Counts" at bounding box center [1033, 251] width 60 height 12
click at [612, 500] on button "OK" at bounding box center [607, 496] width 49 height 21
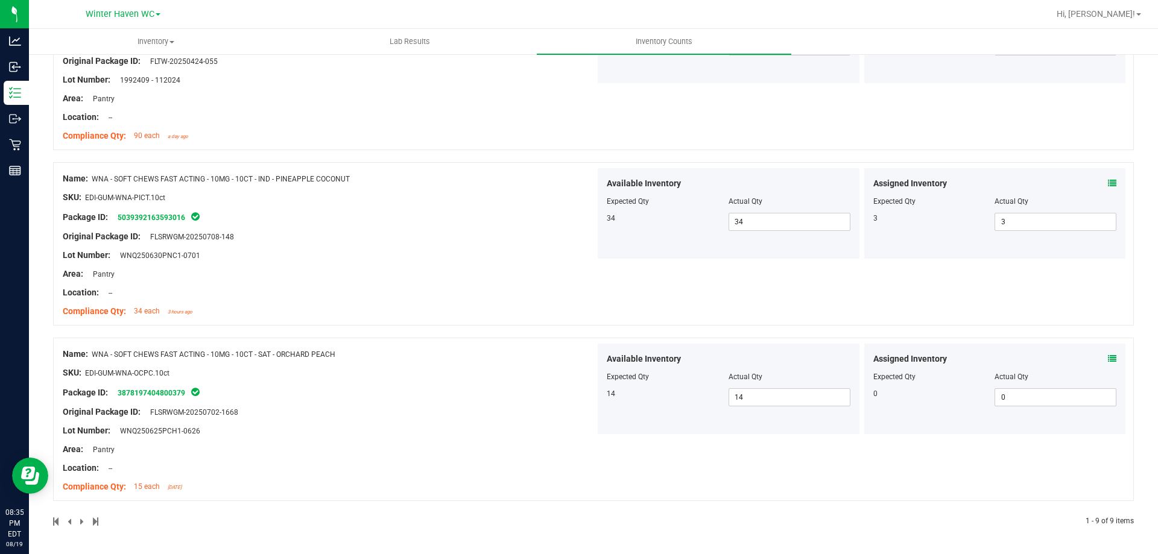
click at [472, 404] on ng-container "Original Package ID: FLSRWGM-20250702-1668" at bounding box center [329, 409] width 533 height 19
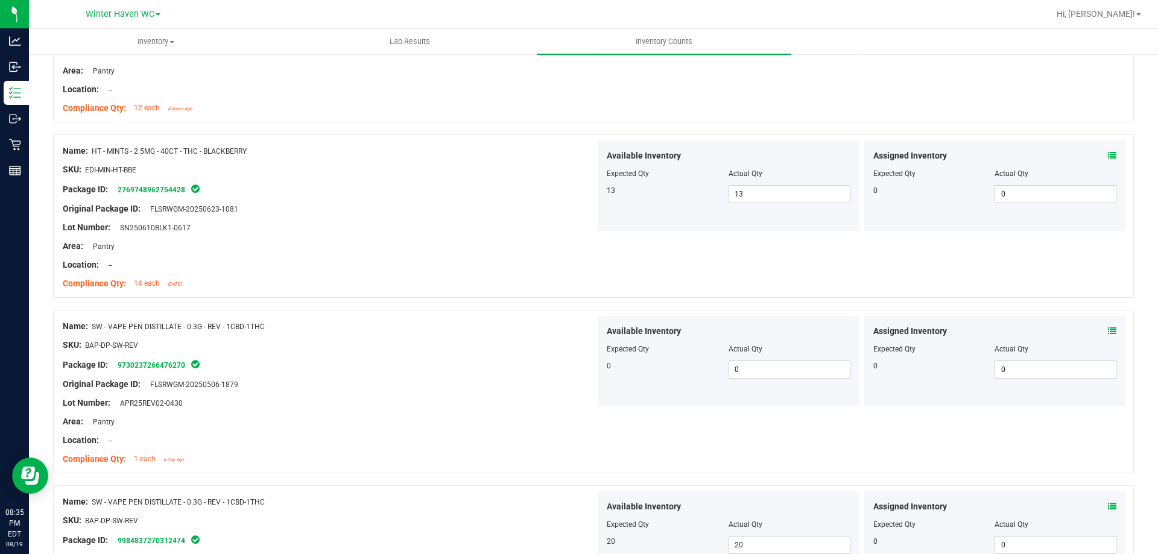
scroll to position [0, 0]
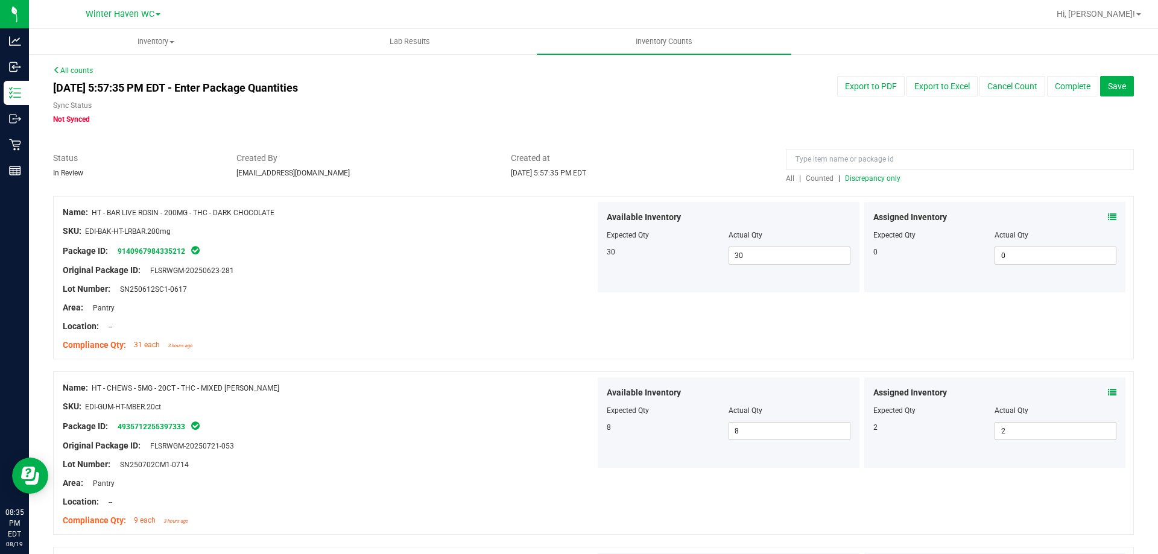
click at [867, 176] on span "Discrepancy only" at bounding box center [873, 178] width 56 height 8
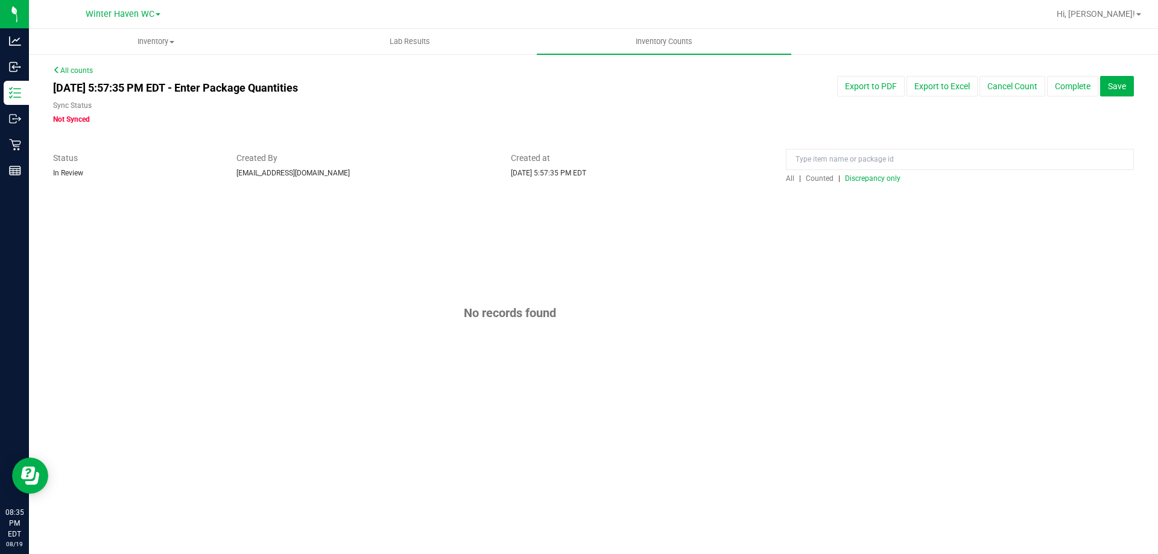
click at [869, 176] on span "Discrepancy only" at bounding box center [873, 178] width 56 height 8
click at [1056, 93] on button "Complete" at bounding box center [1072, 86] width 51 height 21
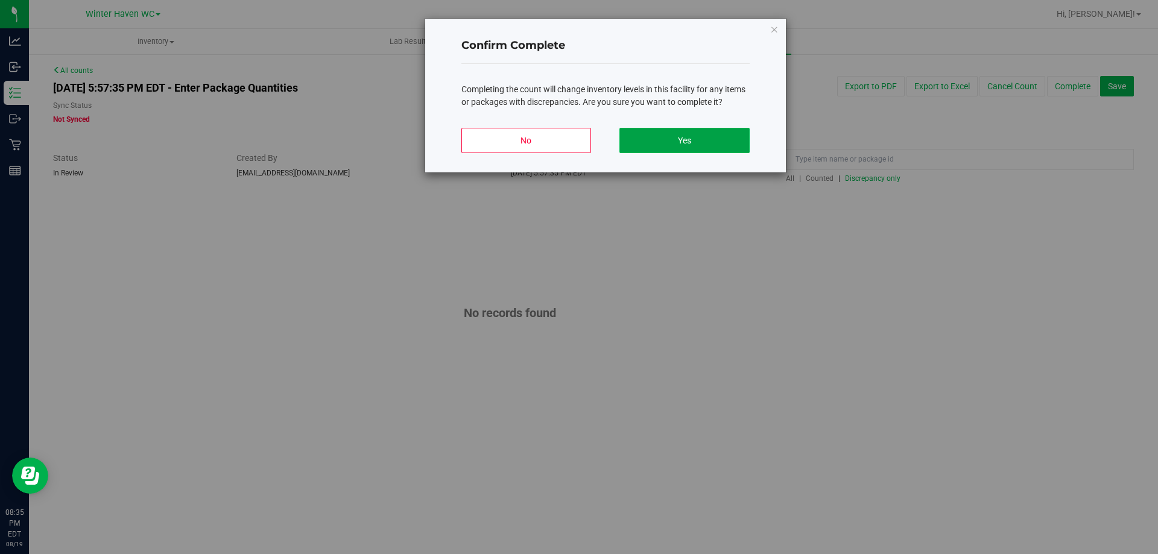
click at [712, 139] on button "Yes" at bounding box center [685, 140] width 130 height 25
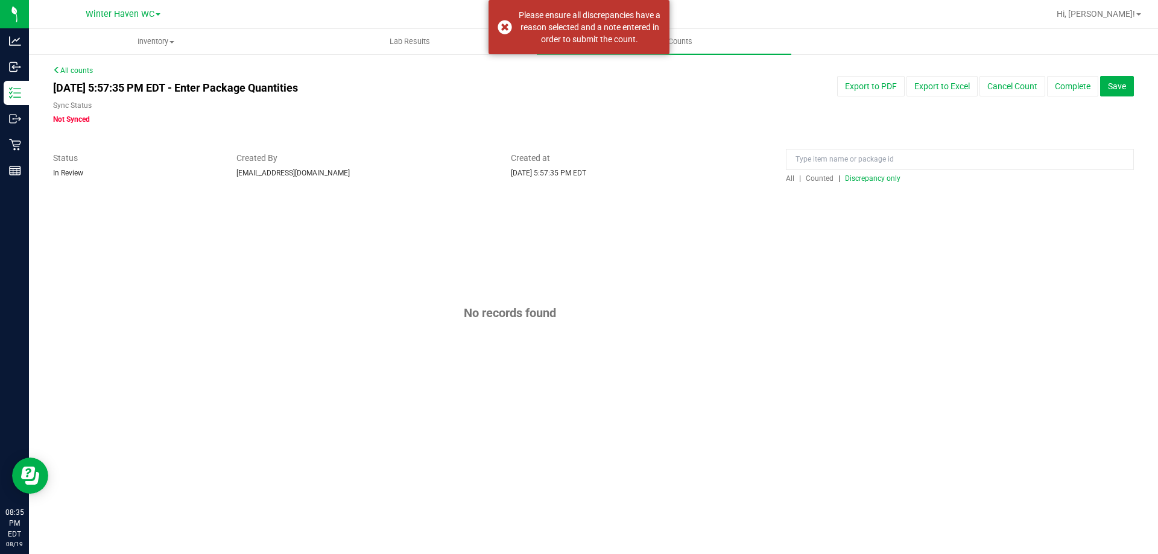
click at [624, 56] on div "All counts [DATE] 5:57:35 PM EDT - Enter Package Quantities Sync Status Not Syn…" at bounding box center [593, 253] width 1129 height 401
click at [642, 42] on div "Please ensure all discrepancies have a reason selected and a note entered in or…" at bounding box center [590, 27] width 142 height 36
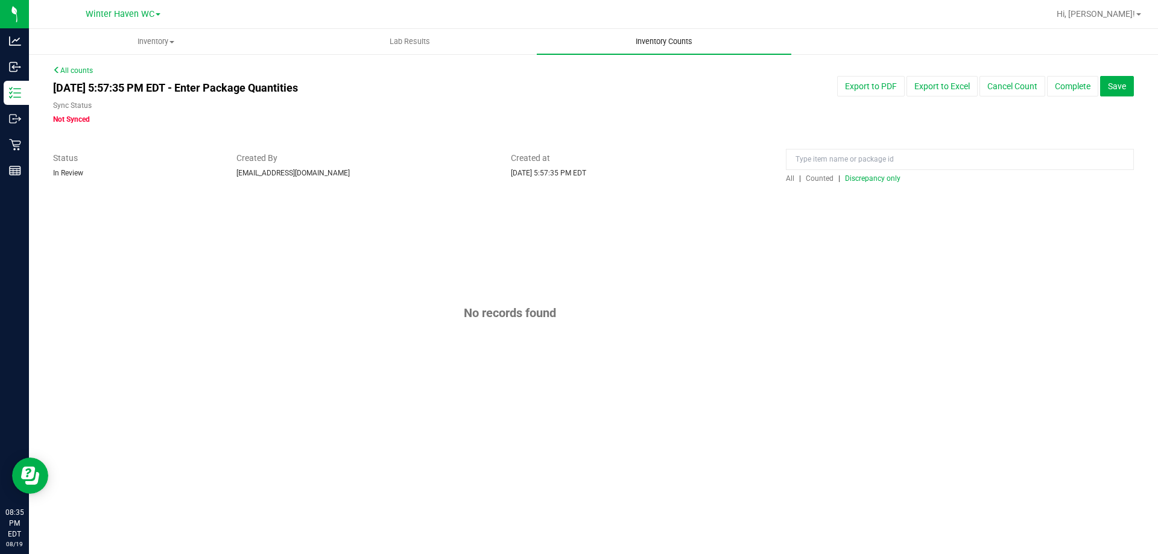
click at [649, 49] on uib-tab-heading "Inventory Counts" at bounding box center [664, 41] width 254 height 25
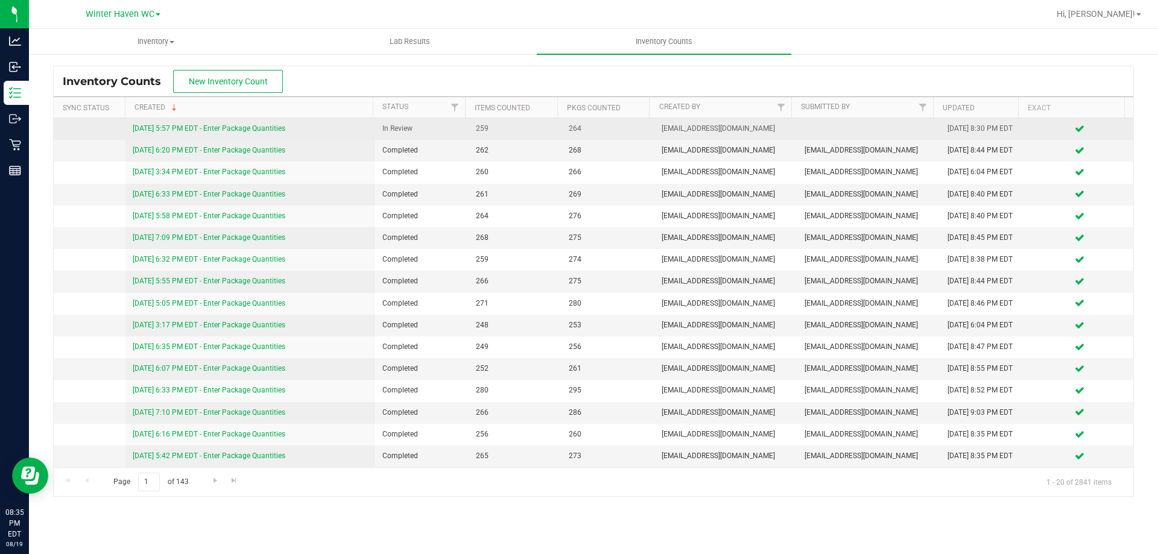
click at [340, 120] on td "[DATE] 5:57 PM EDT - Enter Package Quantities" at bounding box center [250, 129] width 250 height 22
click at [285, 128] on link "[DATE] 5:57 PM EDT - Enter Package Quantities" at bounding box center [209, 128] width 153 height 8
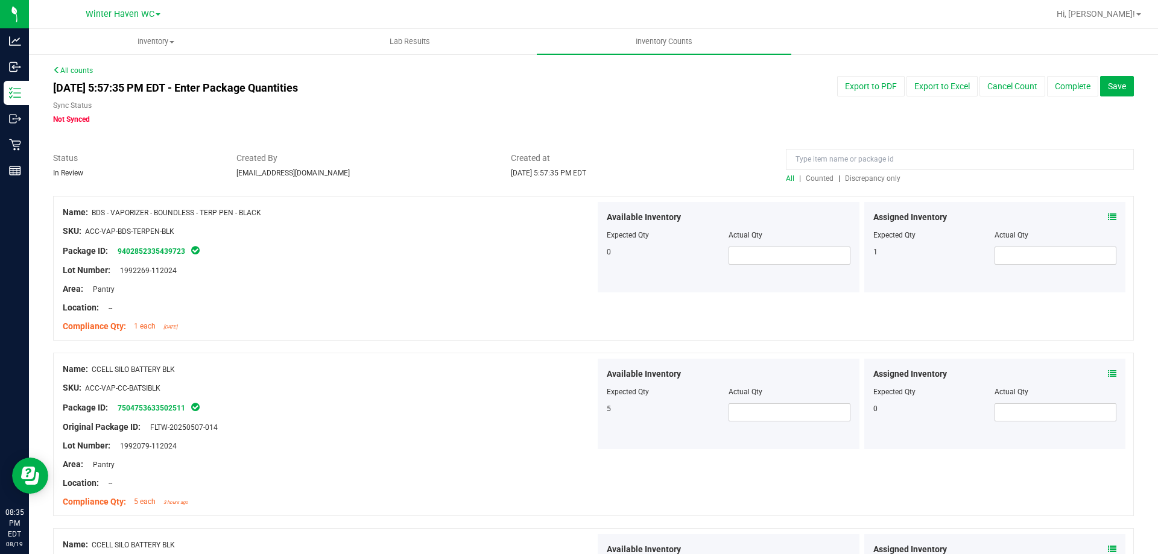
click at [845, 182] on span "Discrepancy only" at bounding box center [873, 178] width 56 height 8
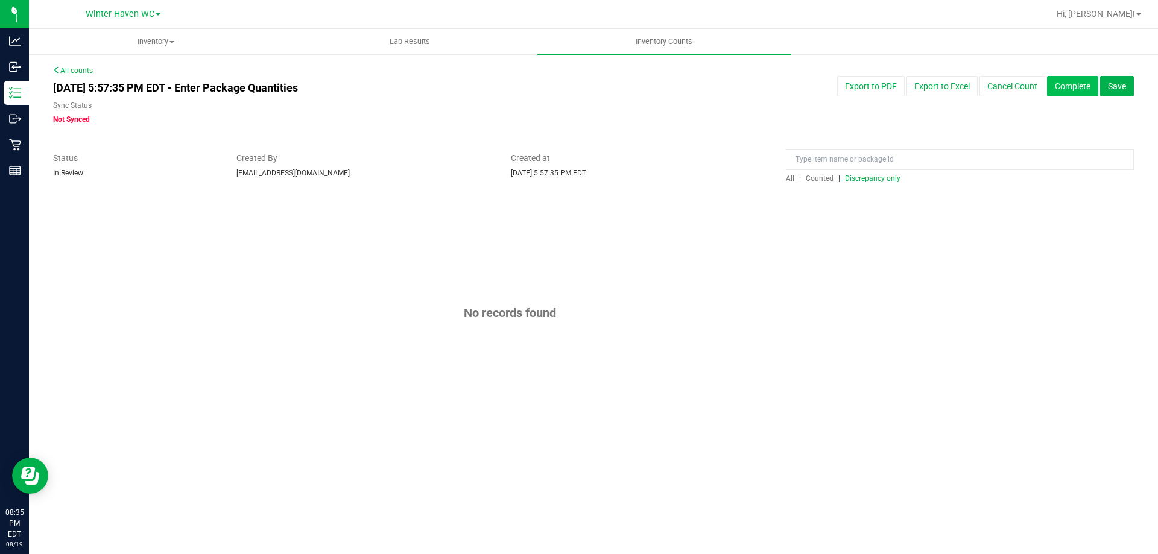
click at [1067, 88] on button "Complete" at bounding box center [1072, 86] width 51 height 21
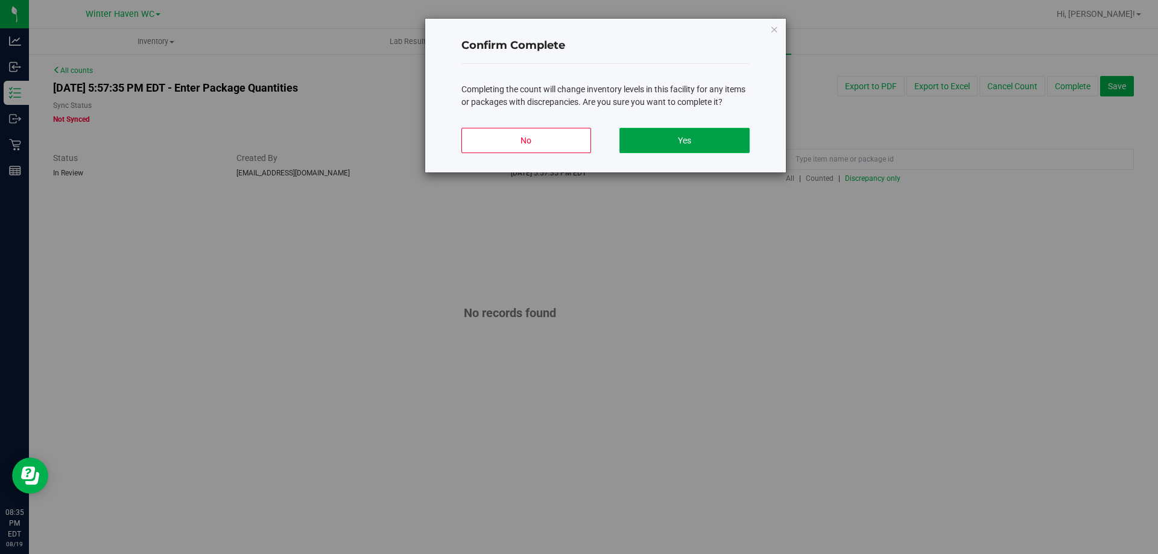
click at [663, 143] on button "Yes" at bounding box center [685, 140] width 130 height 25
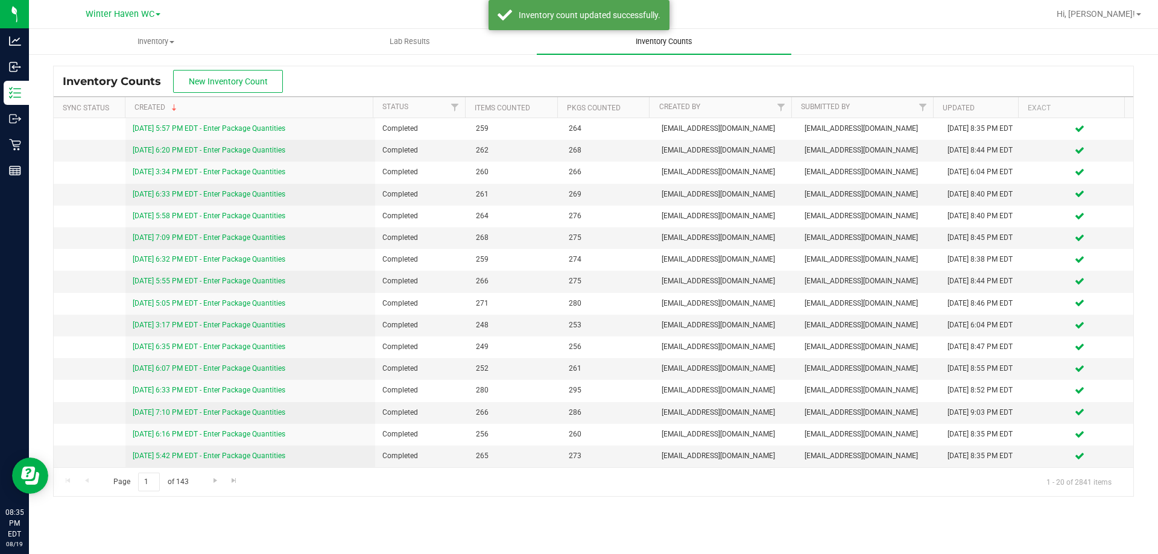
click at [674, 39] on span "Inventory Counts" at bounding box center [664, 41] width 89 height 11
